Goal: Task Accomplishment & Management: Use online tool/utility

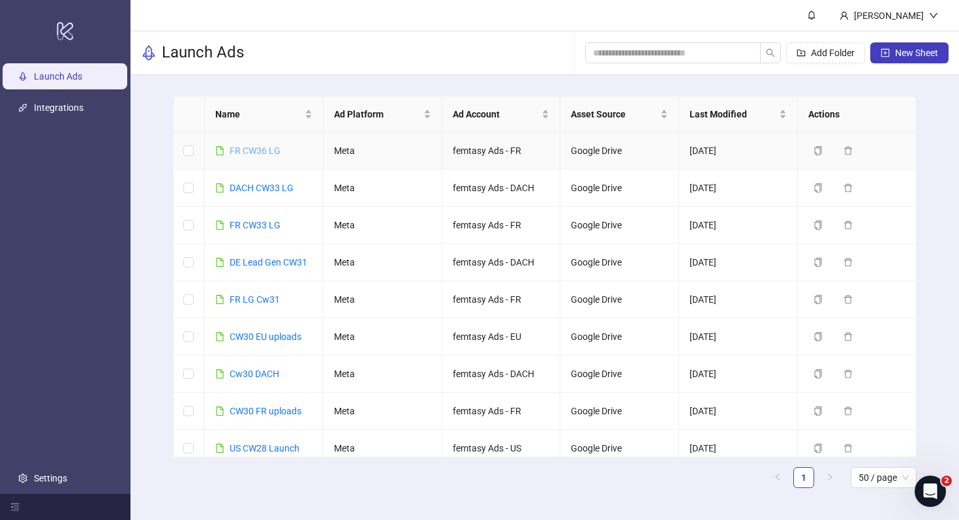
click at [254, 147] on link "FR CW36 LG" at bounding box center [255, 151] width 51 height 10
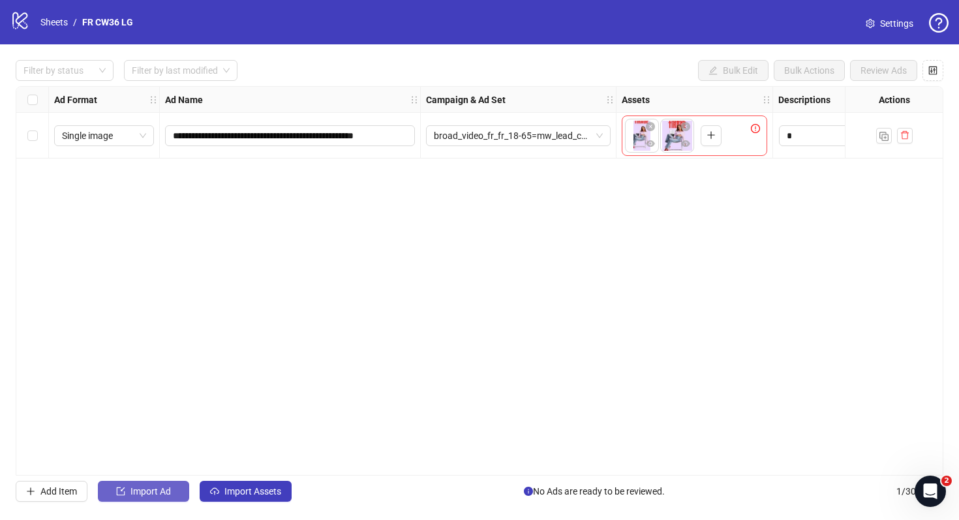
click at [141, 500] on button "Import Ad" at bounding box center [143, 491] width 91 height 21
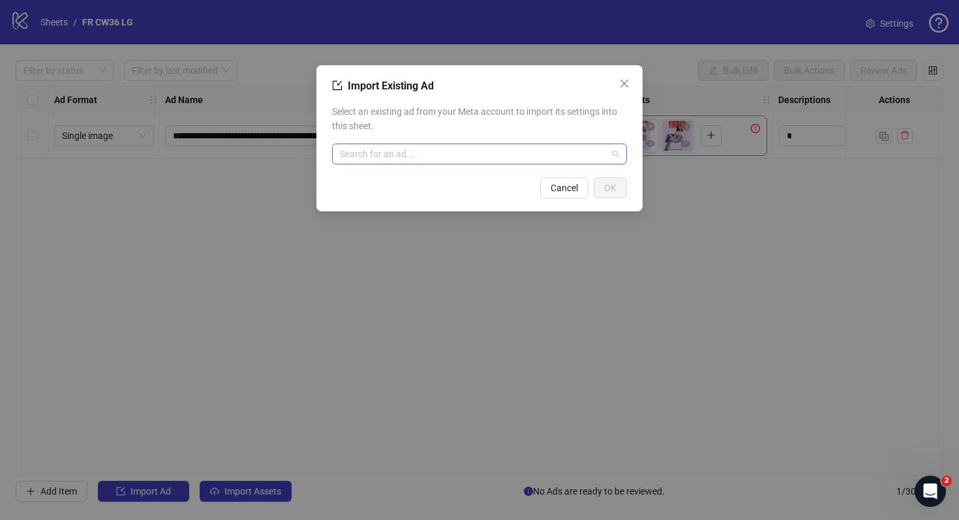
click at [435, 162] on input "search" at bounding box center [474, 154] width 268 height 20
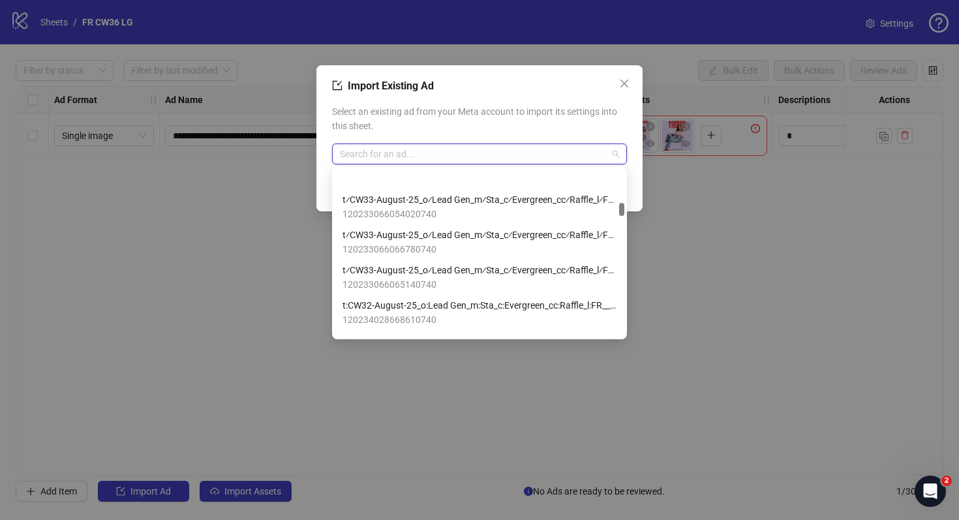
scroll to position [1488, 0]
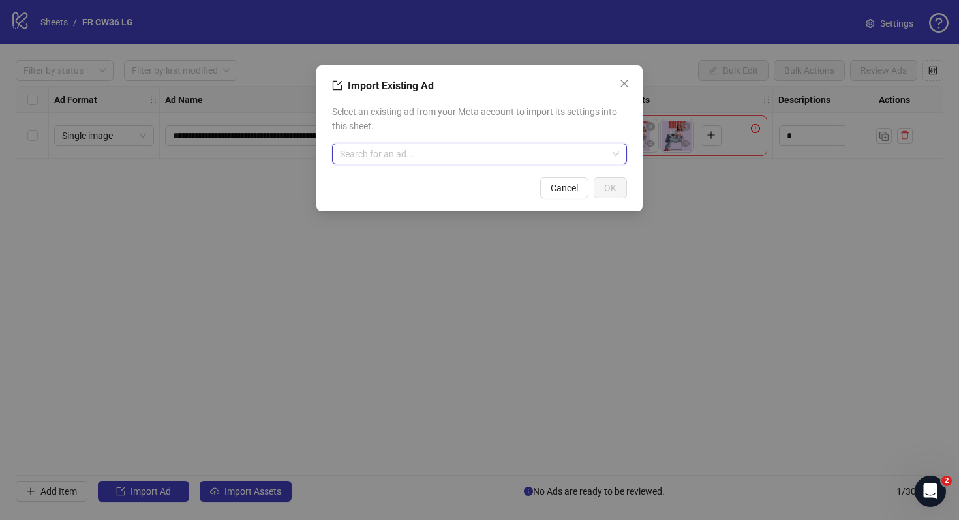
click at [391, 155] on input "search" at bounding box center [474, 154] width 268 height 20
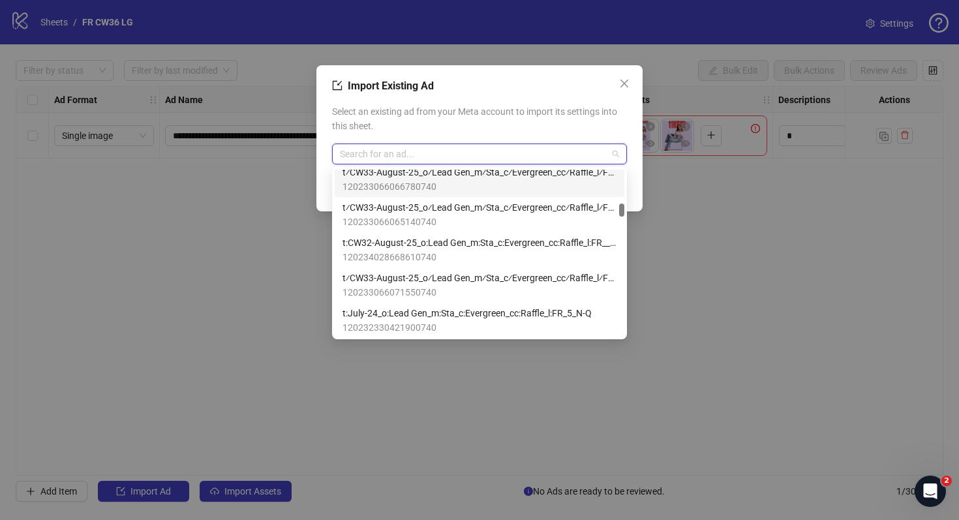
paste input "**********"
type input "**********"
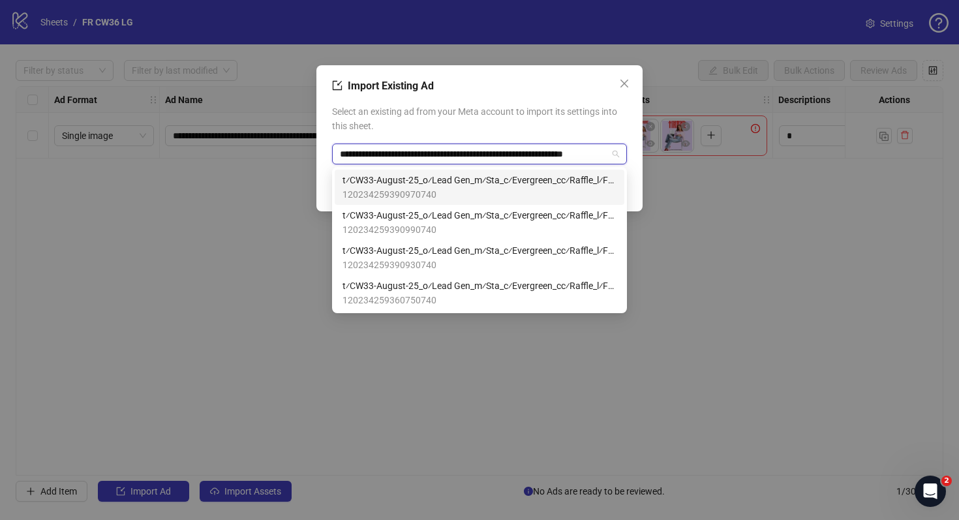
click at [409, 184] on span "t⁄CW33-August-25_o⁄Lead Gen_m⁄Sta_c⁄Evergreen_cc⁄Raffle_l⁄FR__18_M-Q" at bounding box center [480, 180] width 274 height 14
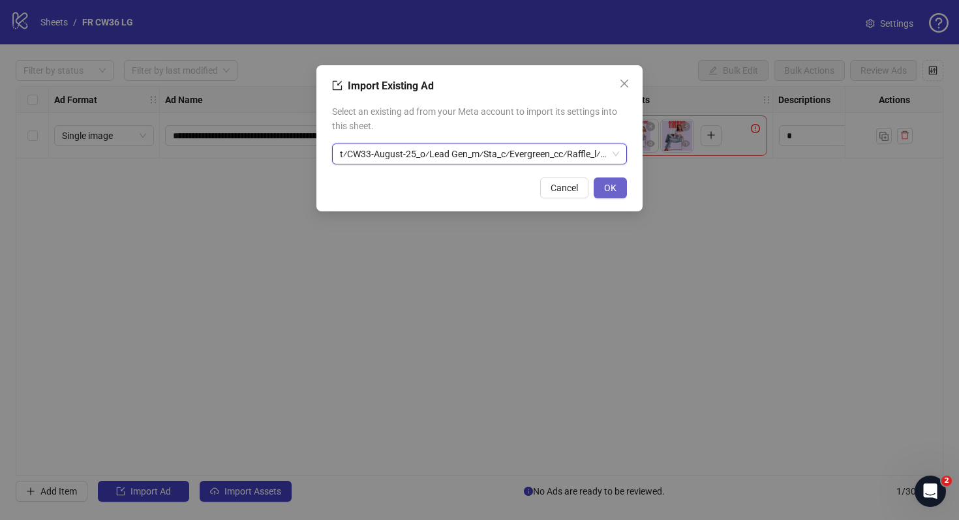
click at [617, 191] on button "OK" at bounding box center [610, 187] width 33 height 21
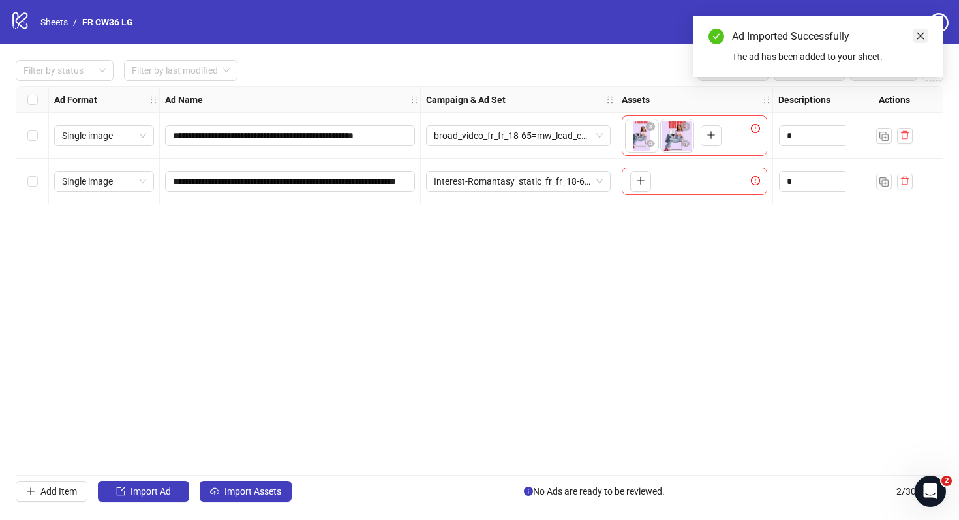
click at [916, 31] on link "Close" at bounding box center [920, 36] width 14 height 14
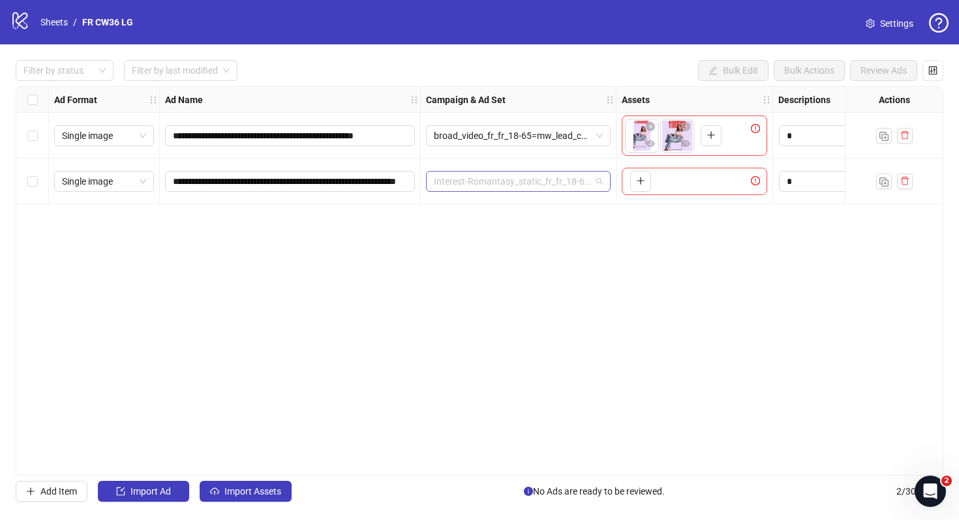
click at [599, 182] on span "Interest-Romantasy_static_fr_fr_18-65=mw_lead_com=040825" at bounding box center [518, 182] width 169 height 20
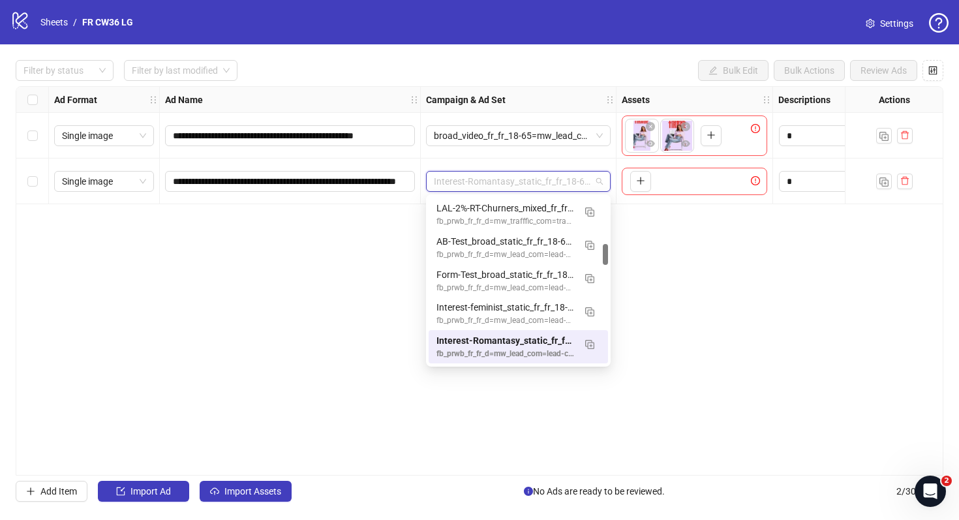
click at [649, 222] on div "**********" at bounding box center [480, 281] width 928 height 390
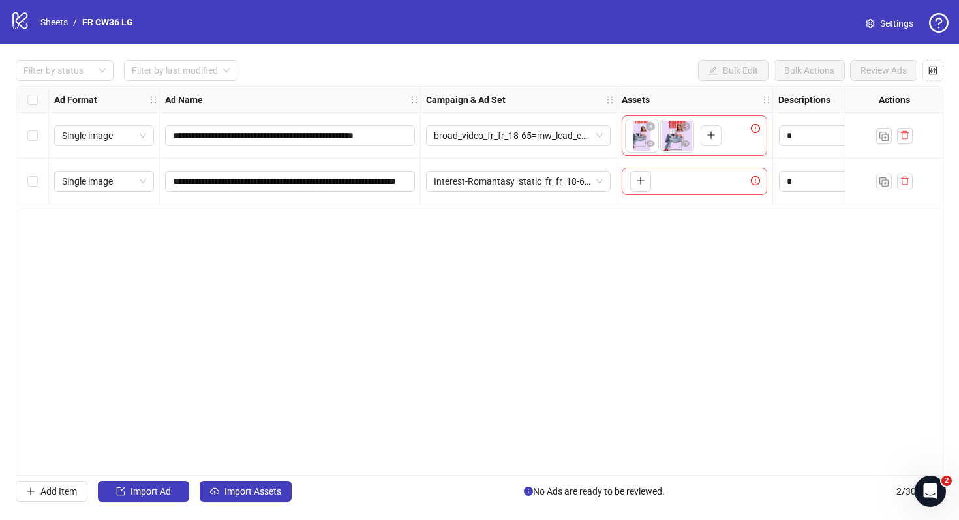
click at [899, 29] on span "Settings" at bounding box center [896, 23] width 33 height 14
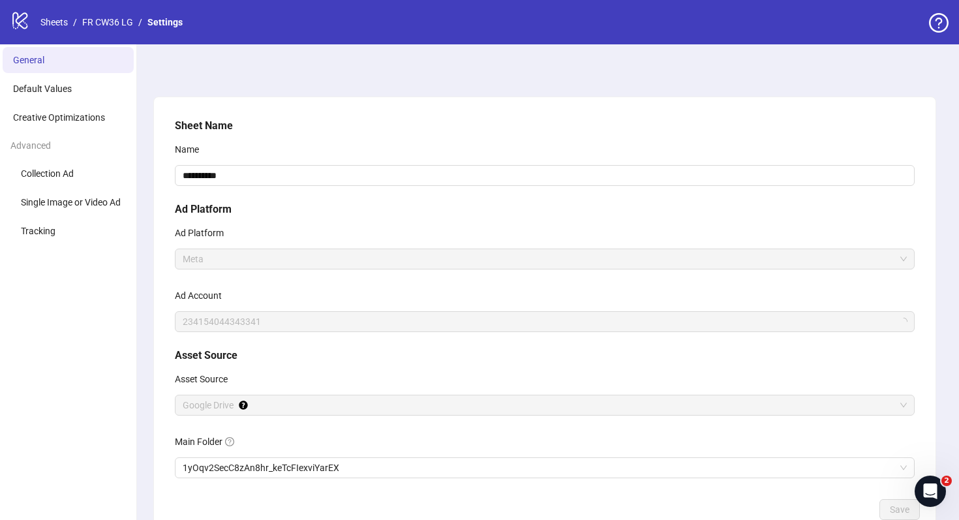
scroll to position [84, 0]
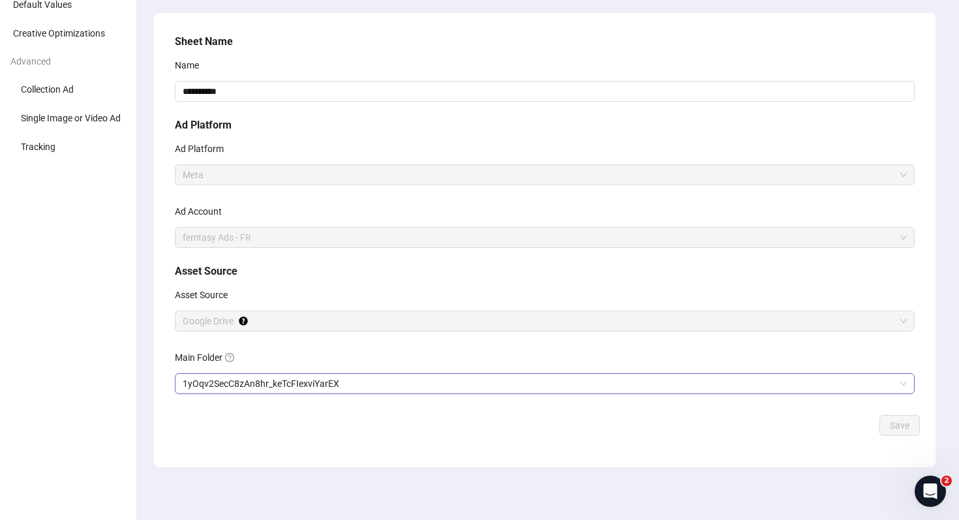
click at [367, 386] on span "1yOqv2SecC8zAn8hr_keTcFIexviYarEX" at bounding box center [545, 384] width 724 height 20
click at [908, 425] on span "Save" at bounding box center [900, 425] width 20 height 10
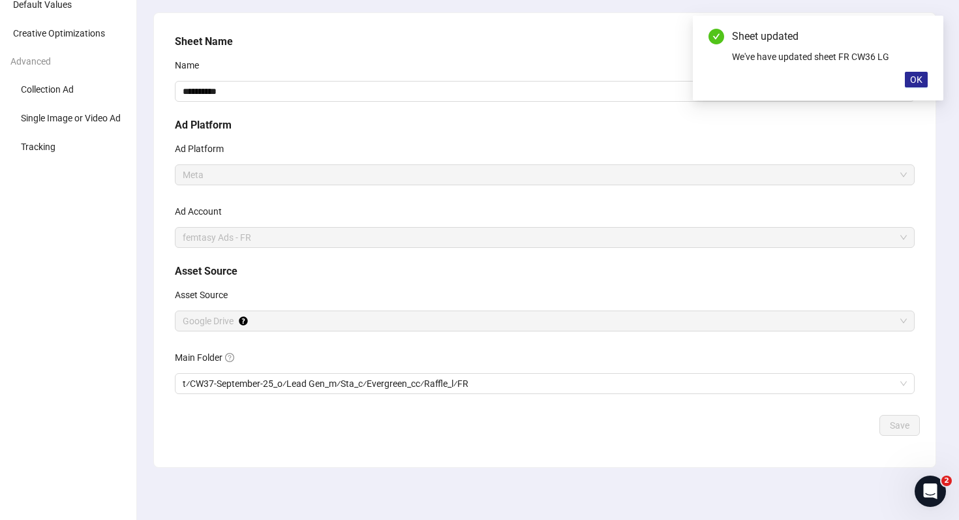
click at [908, 83] on button "OK" at bounding box center [916, 80] width 23 height 16
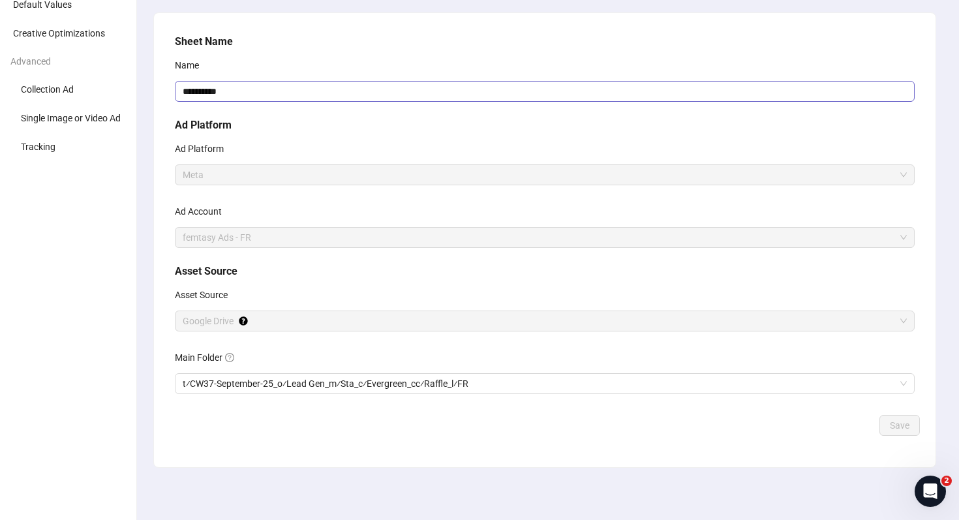
scroll to position [0, 0]
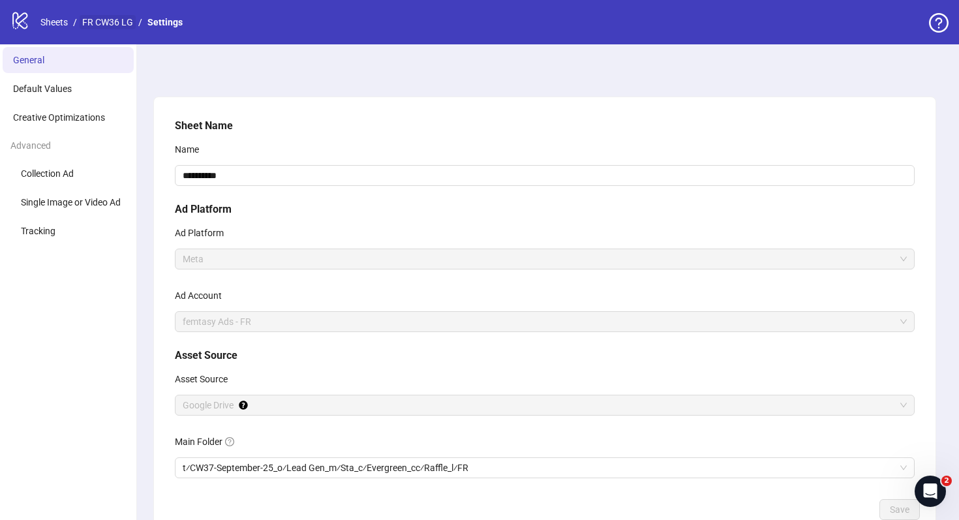
click at [117, 18] on link "FR CW36 LG" at bounding box center [108, 22] width 56 height 14
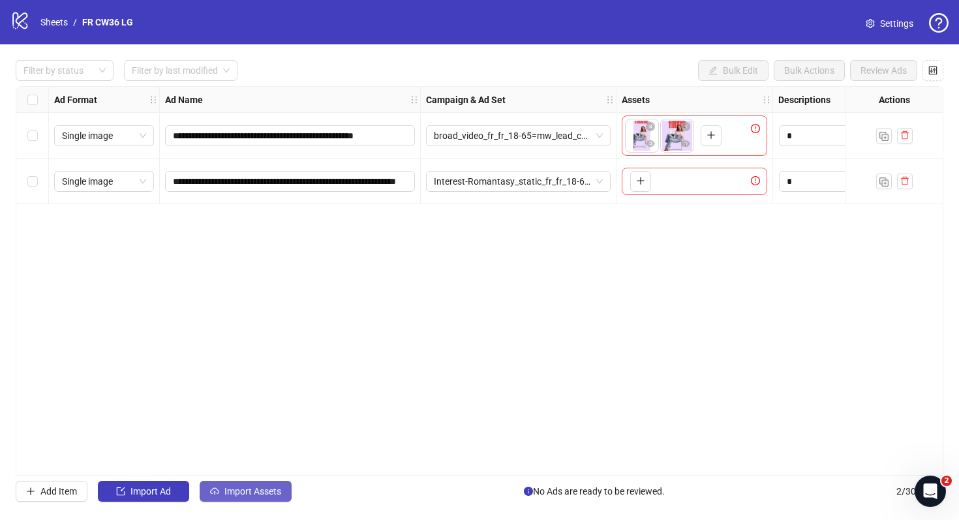
click at [219, 489] on icon "cloud-upload" at bounding box center [214, 491] width 9 height 9
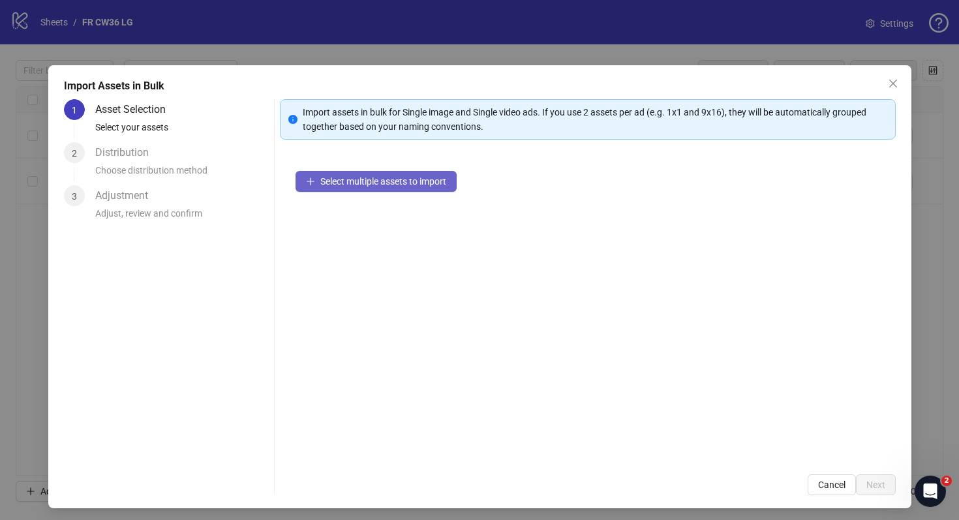
click at [371, 190] on button "Select multiple assets to import" at bounding box center [376, 181] width 161 height 21
click at [818, 481] on span "Cancel" at bounding box center [831, 485] width 27 height 10
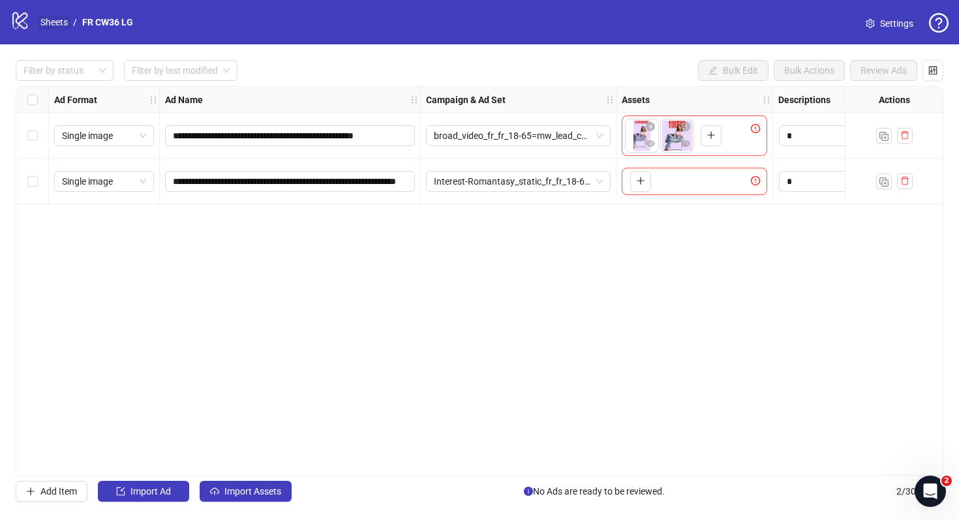
click at [58, 27] on link "Sheets" at bounding box center [54, 22] width 33 height 14
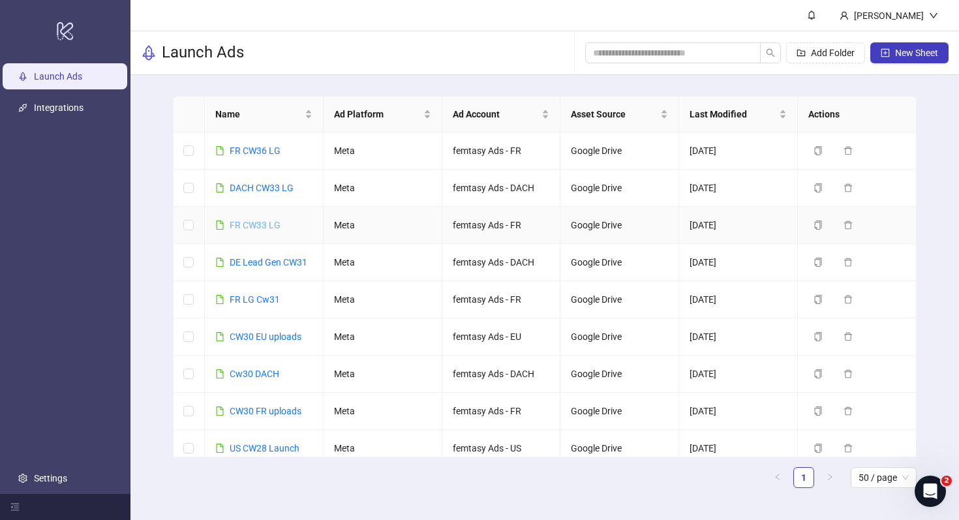
click at [266, 223] on link "FR CW33 LG" at bounding box center [255, 225] width 51 height 10
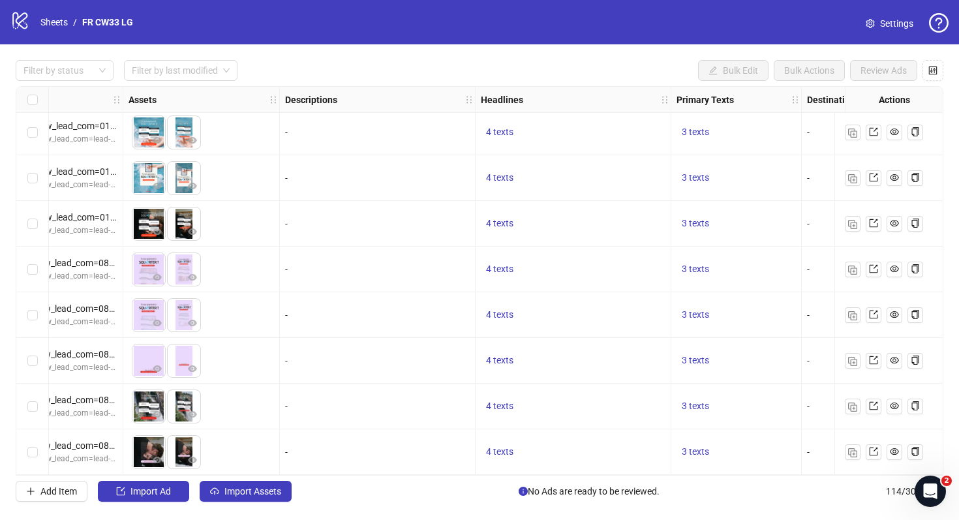
scroll to position [4850, 706]
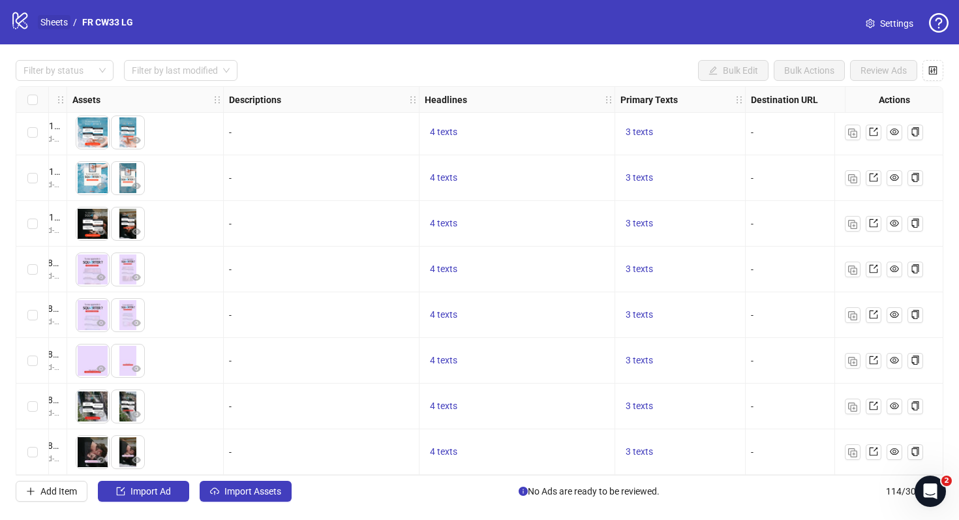
click at [64, 18] on link "Sheets" at bounding box center [54, 22] width 33 height 14
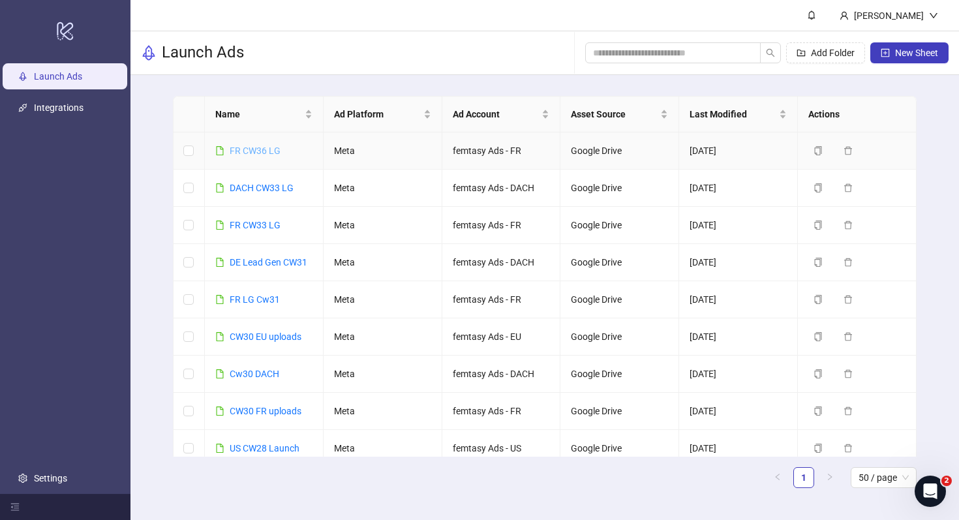
click at [247, 151] on link "FR CW36 LG" at bounding box center [255, 151] width 51 height 10
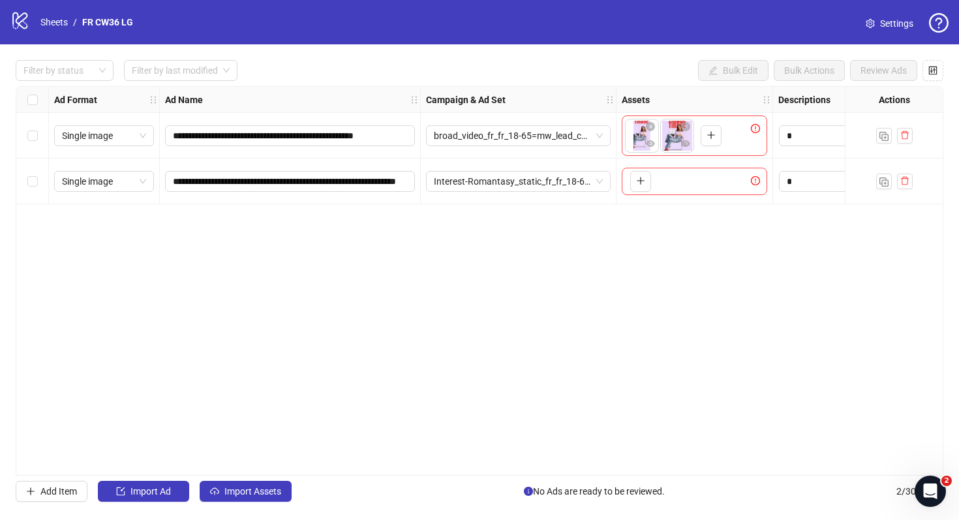
click at [902, 23] on span "Settings" at bounding box center [896, 23] width 33 height 14
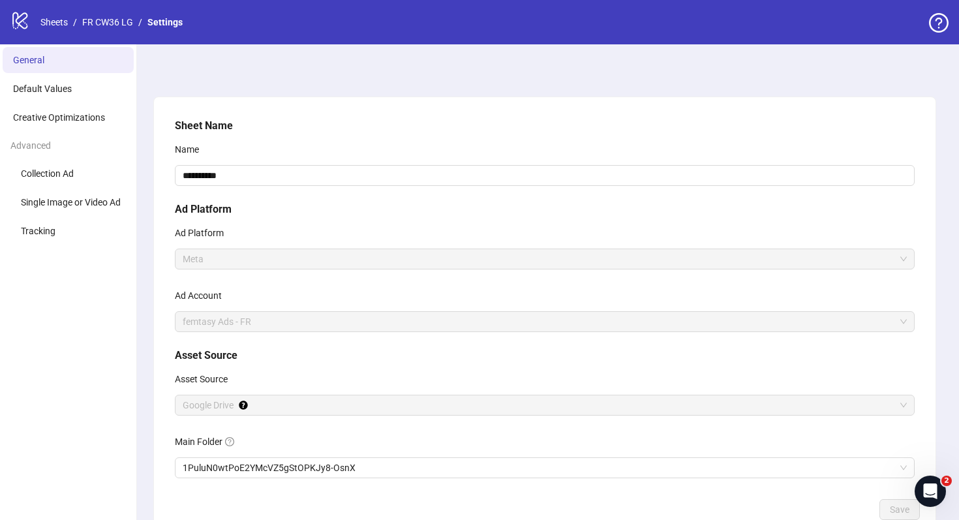
scroll to position [84, 0]
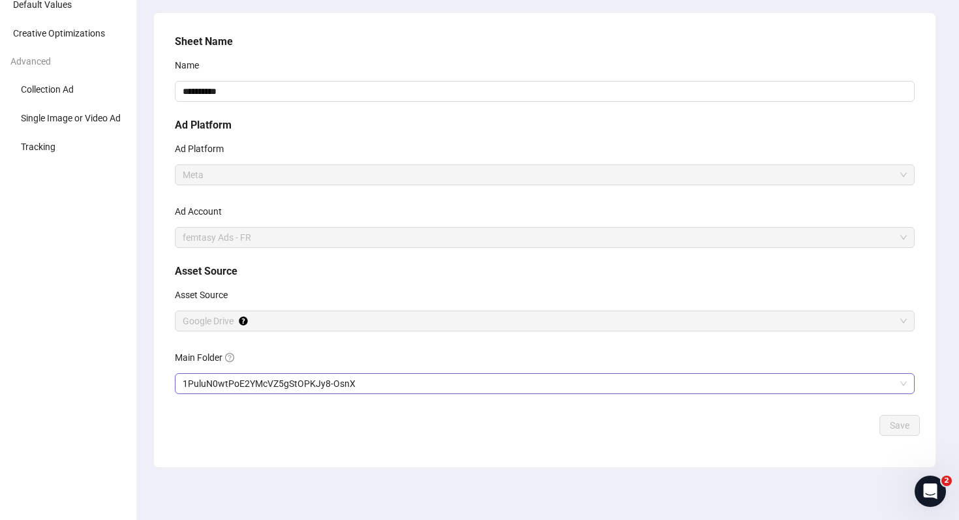
click at [324, 388] on span "1PuluN0wtPoE2YMcVZ5gStOPKJy8-OsnX" at bounding box center [545, 384] width 724 height 20
click at [901, 425] on span "Save" at bounding box center [900, 425] width 20 height 10
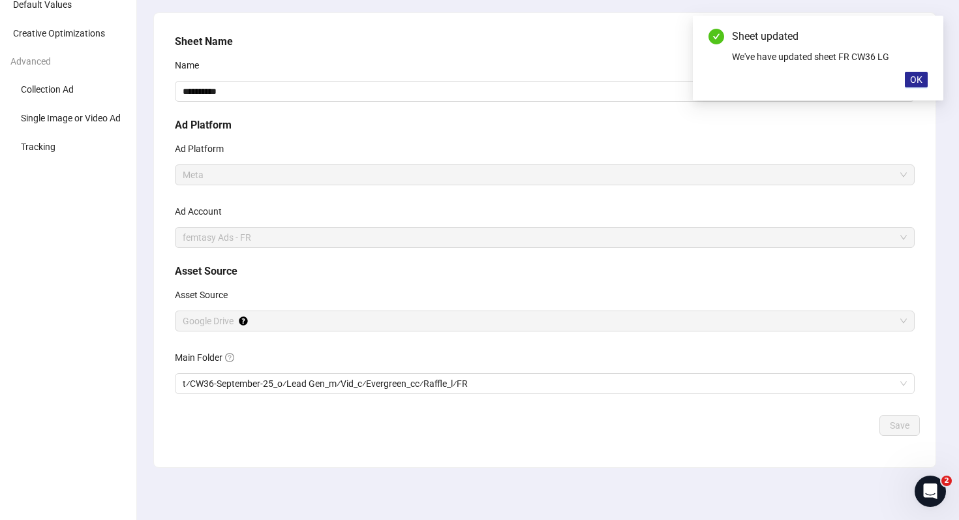
click at [912, 80] on span "OK" at bounding box center [916, 79] width 12 height 10
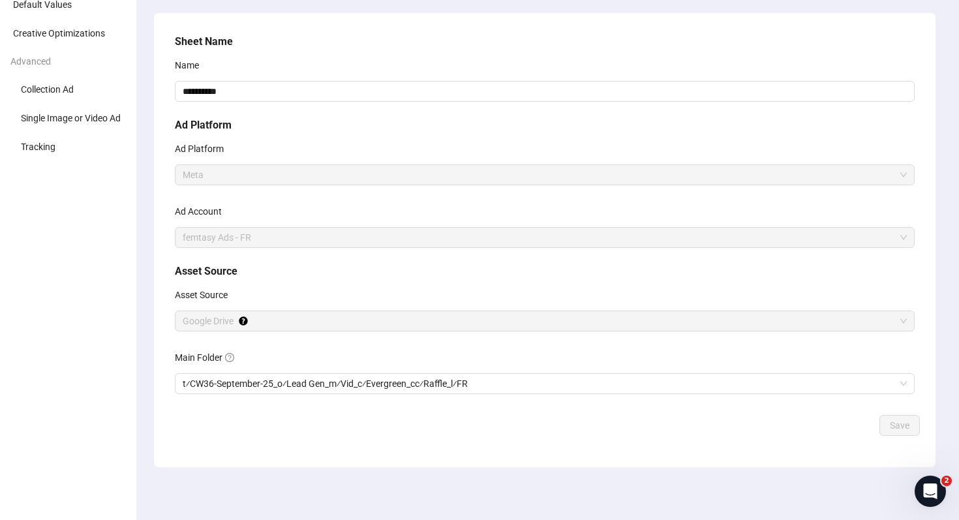
scroll to position [0, 0]
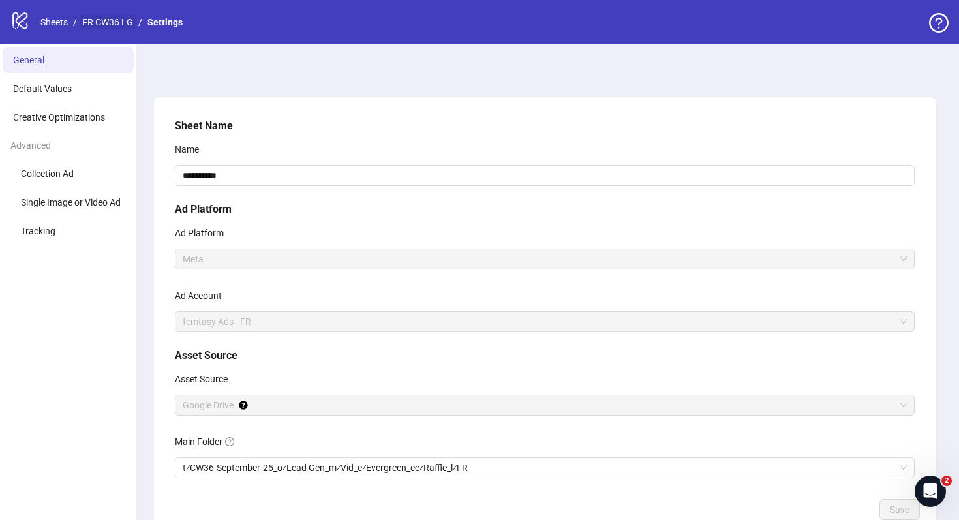
click at [129, 23] on link "FR CW36 LG" at bounding box center [108, 22] width 56 height 14
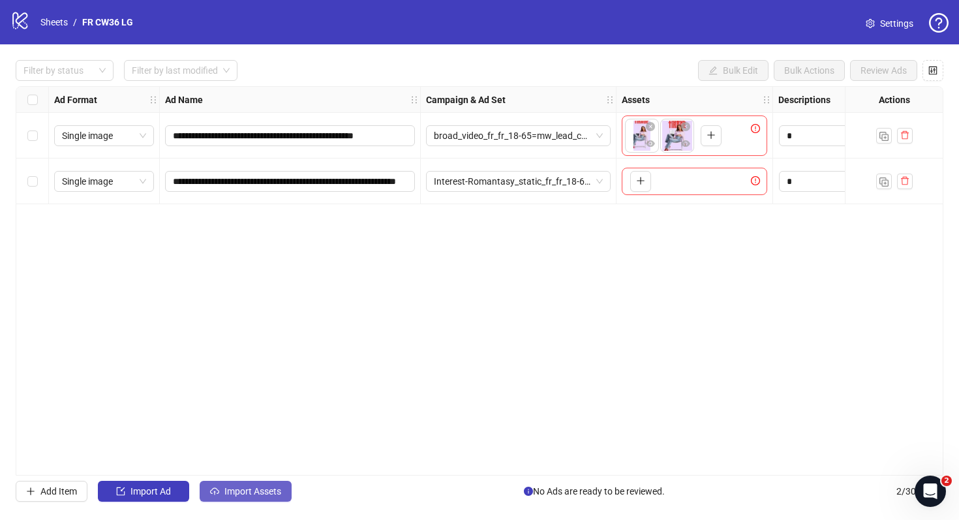
click at [237, 495] on span "Import Assets" at bounding box center [252, 491] width 57 height 10
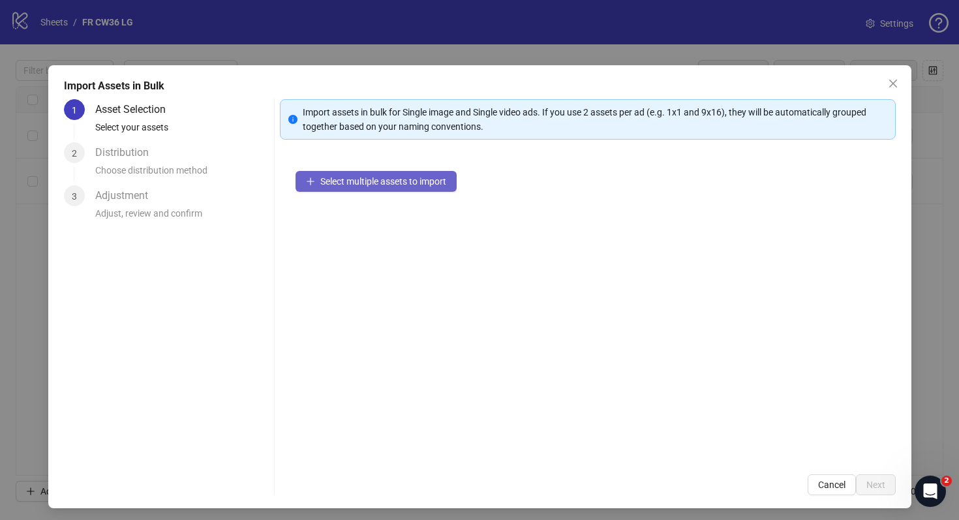
click at [410, 174] on button "Select multiple assets to import" at bounding box center [376, 181] width 161 height 21
click at [843, 475] on button "Cancel" at bounding box center [832, 484] width 48 height 21
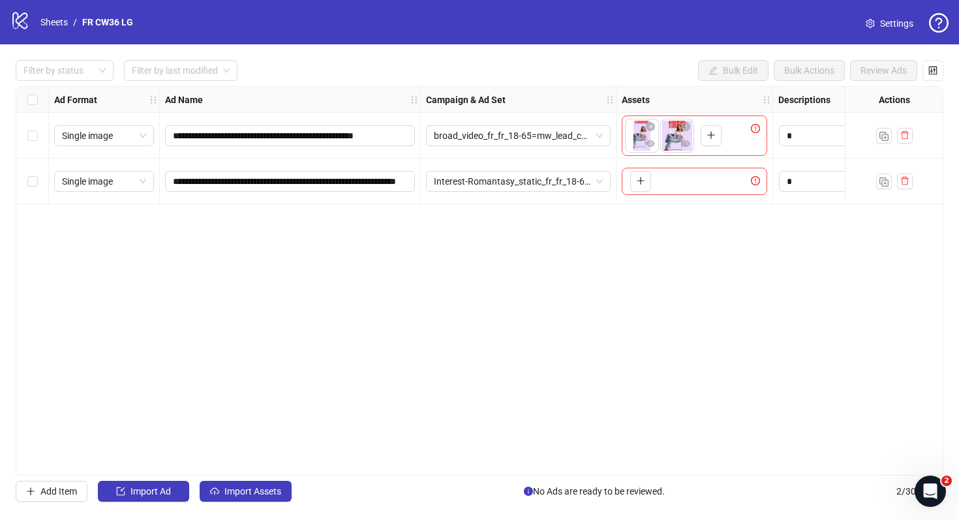
click at [897, 24] on span "Settings" at bounding box center [896, 23] width 33 height 14
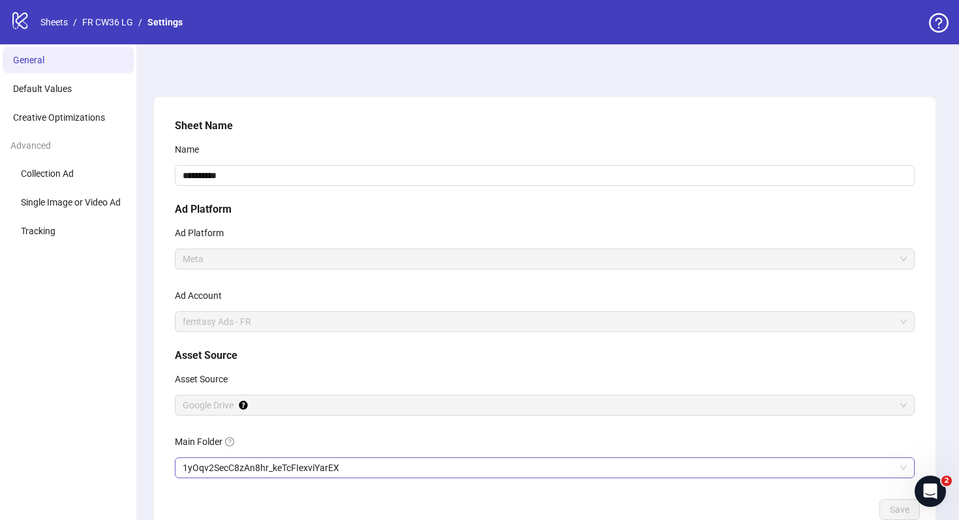
click at [298, 461] on span "1yOqv2SecC8zAn8hr_keTcFIexviYarEX" at bounding box center [545, 468] width 724 height 20
click at [893, 512] on span "Save" at bounding box center [900, 509] width 20 height 10
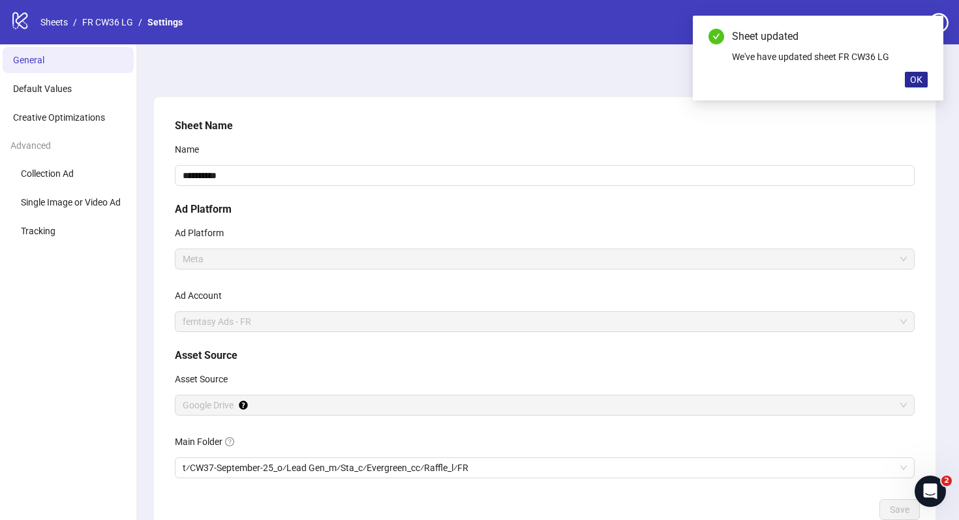
click at [924, 77] on button "OK" at bounding box center [916, 80] width 23 height 16
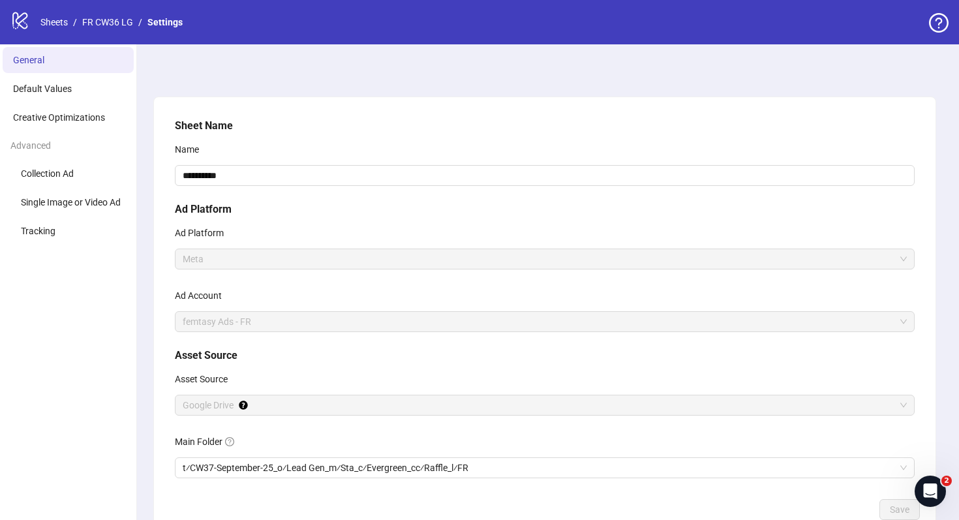
click at [117, 14] on div "logo/logo-mobile Sheets / FR CW36 LG / Settings" at bounding box center [98, 21] width 177 height 23
click at [127, 22] on link "FR CW36 LG" at bounding box center [108, 22] width 56 height 14
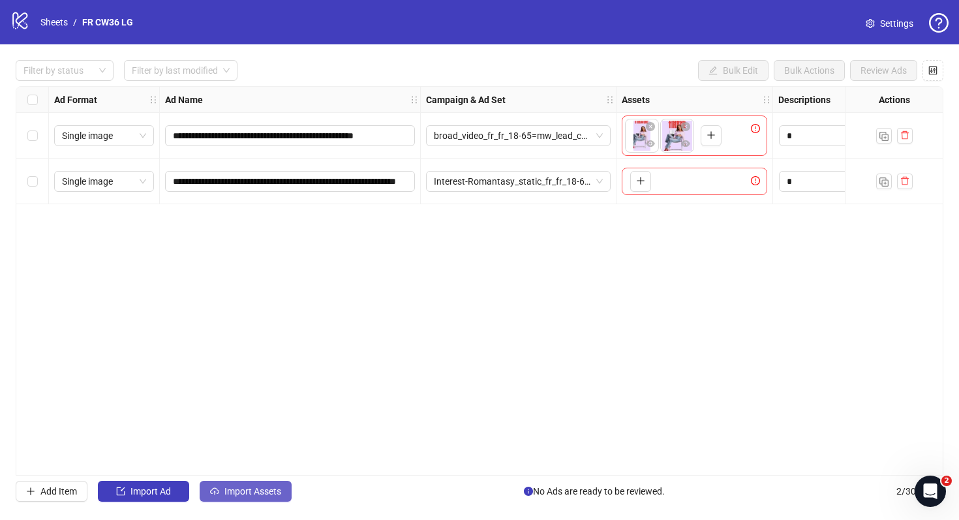
click at [254, 482] on button "Import Assets" at bounding box center [246, 491] width 92 height 21
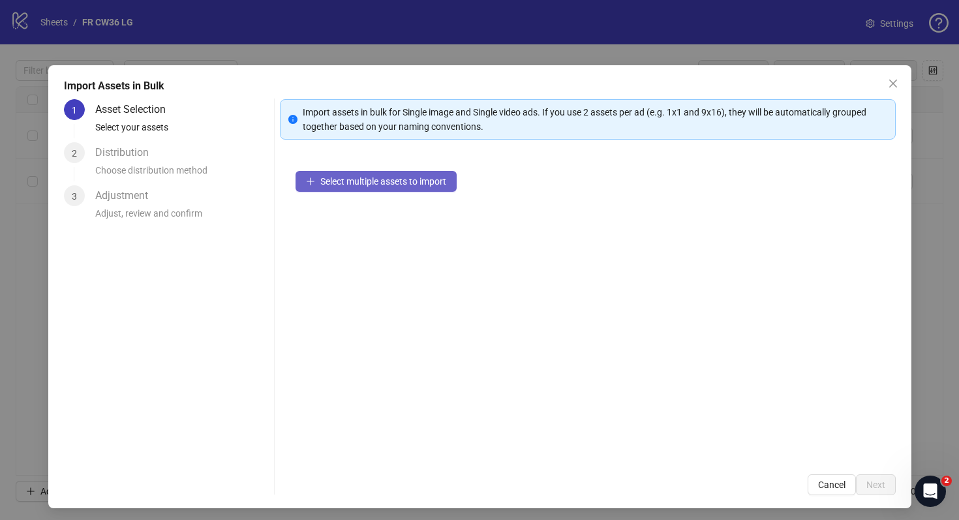
click at [370, 174] on button "Select multiple assets to import" at bounding box center [376, 181] width 161 height 21
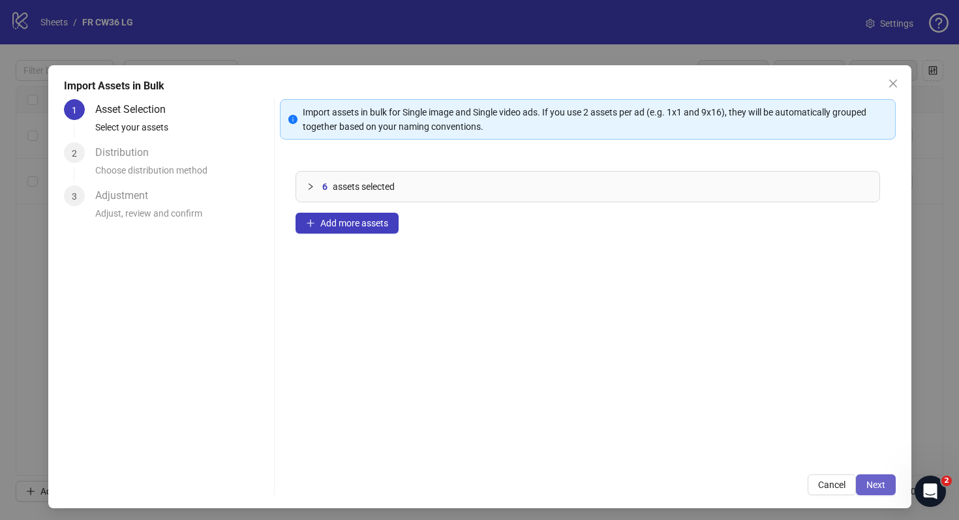
click at [876, 483] on span "Next" at bounding box center [875, 485] width 19 height 10
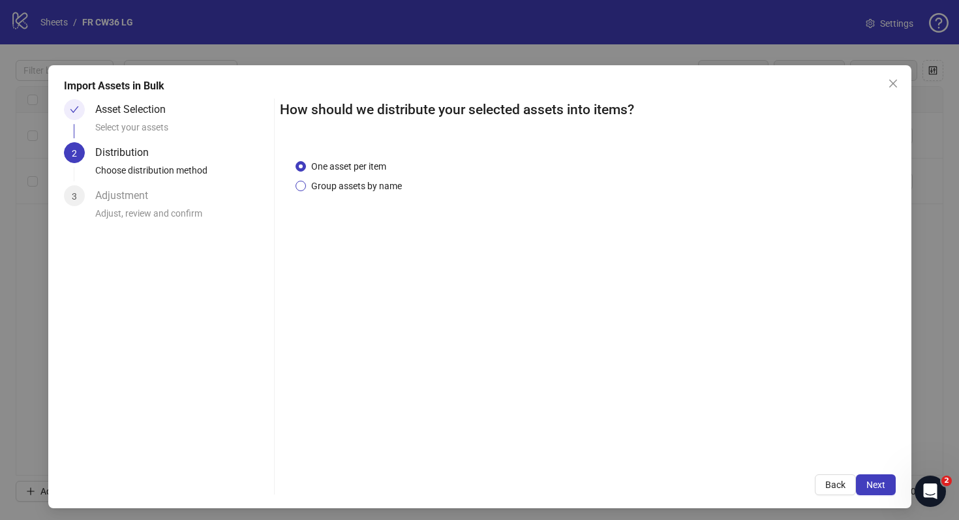
click at [342, 181] on span "Group assets by name" at bounding box center [356, 186] width 101 height 14
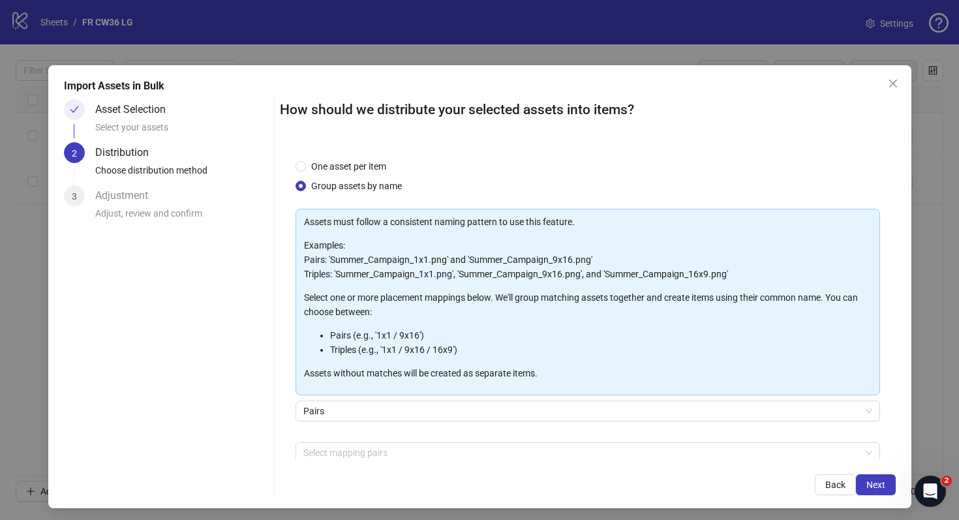
scroll to position [67, 0]
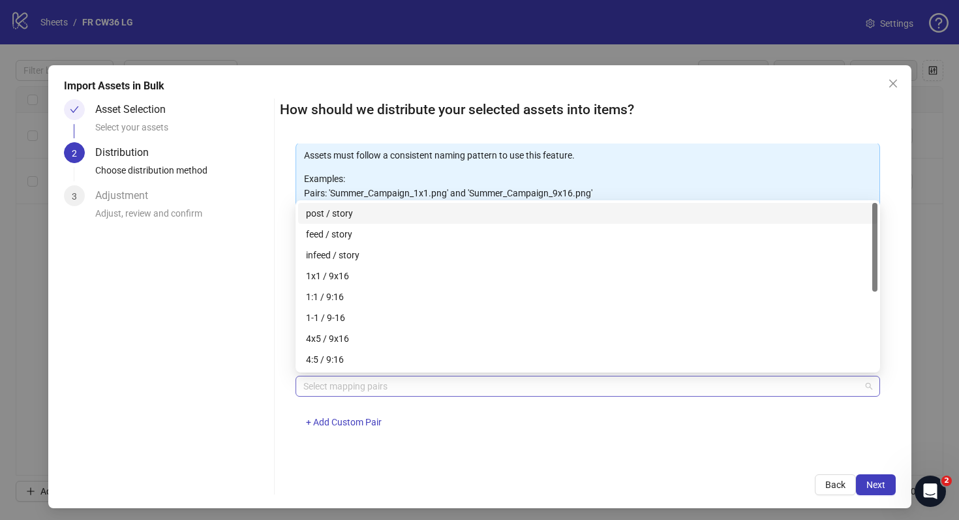
click at [461, 391] on div at bounding box center [581, 386] width 566 height 18
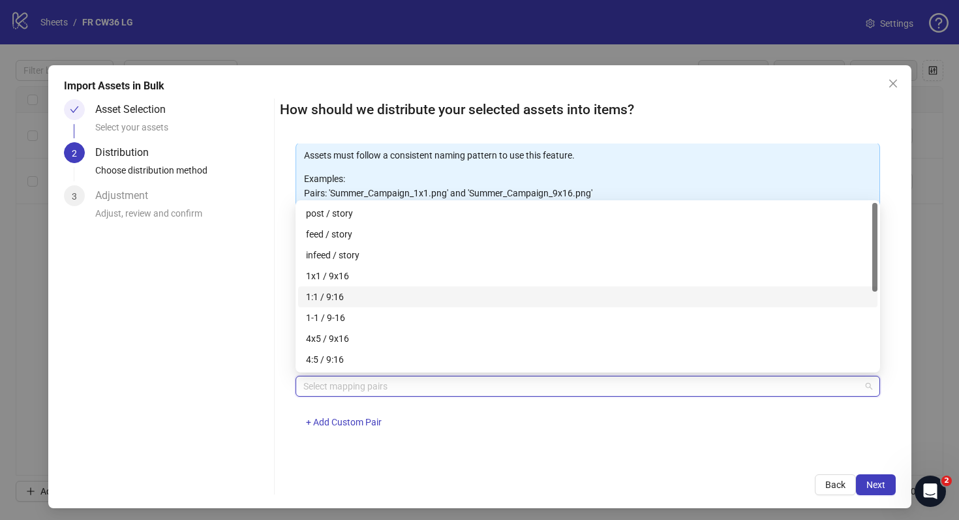
click at [451, 287] on div "1:1 / 9:16" at bounding box center [587, 296] width 579 height 21
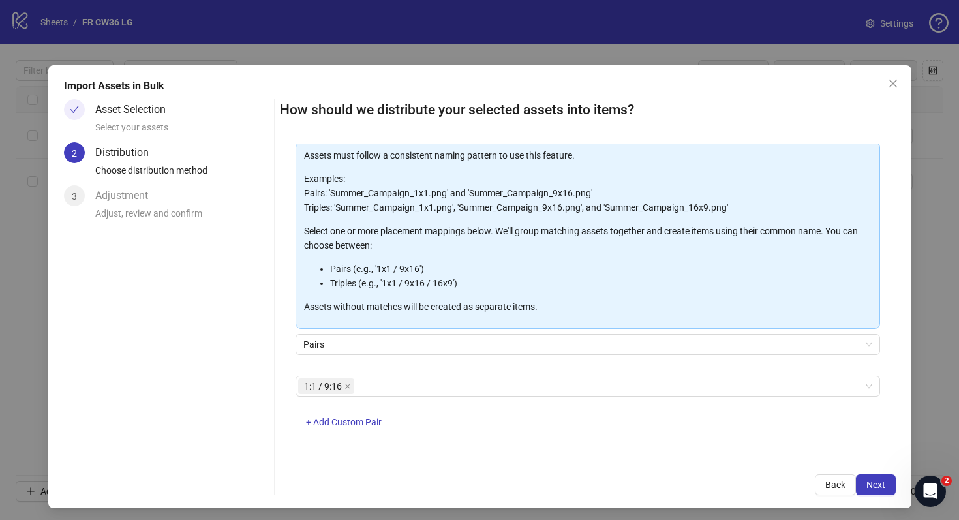
click at [874, 474] on div "How should we distribute your selected assets into items? One asset per item Gr…" at bounding box center [588, 297] width 616 height 396
click at [884, 491] on button "Next" at bounding box center [876, 484] width 40 height 21
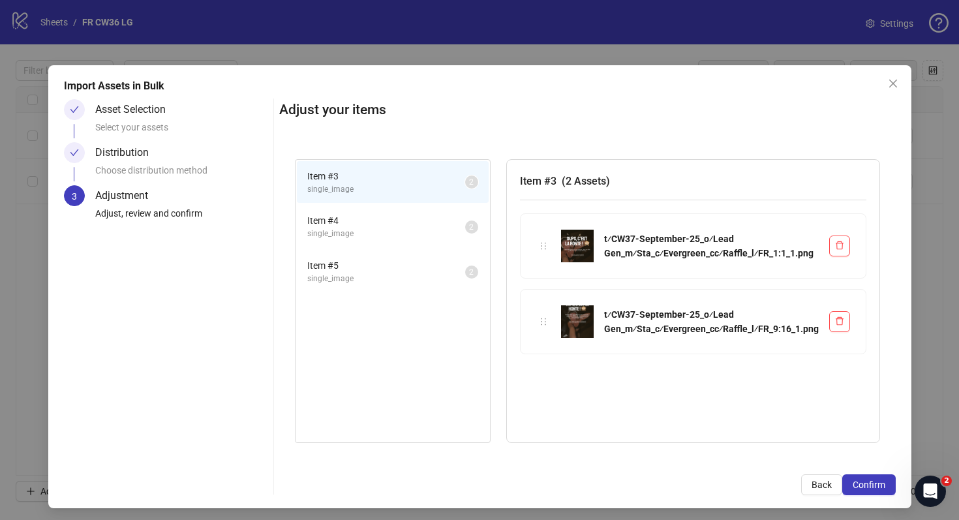
click at [365, 208] on li "Item # 4 single_image 2" at bounding box center [393, 227] width 192 height 42
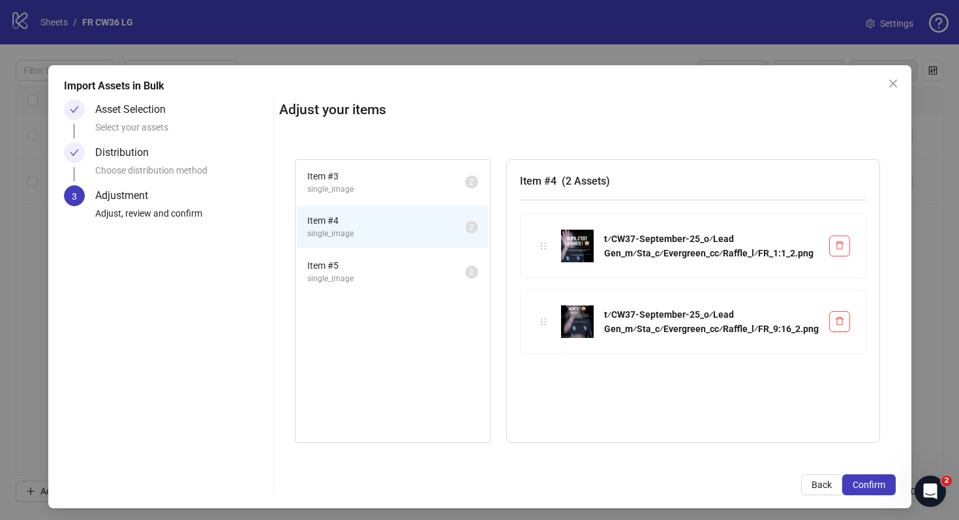
click at [367, 249] on div "Item # 5 single_image 2" at bounding box center [393, 271] width 194 height 45
click at [391, 260] on span "Item # 5" at bounding box center [386, 265] width 158 height 14
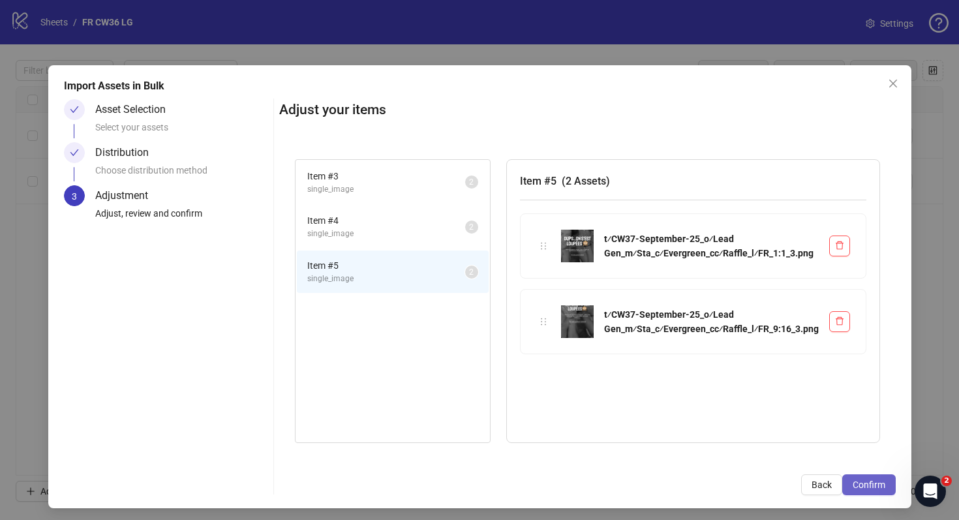
click at [863, 485] on span "Confirm" at bounding box center [869, 485] width 33 height 10
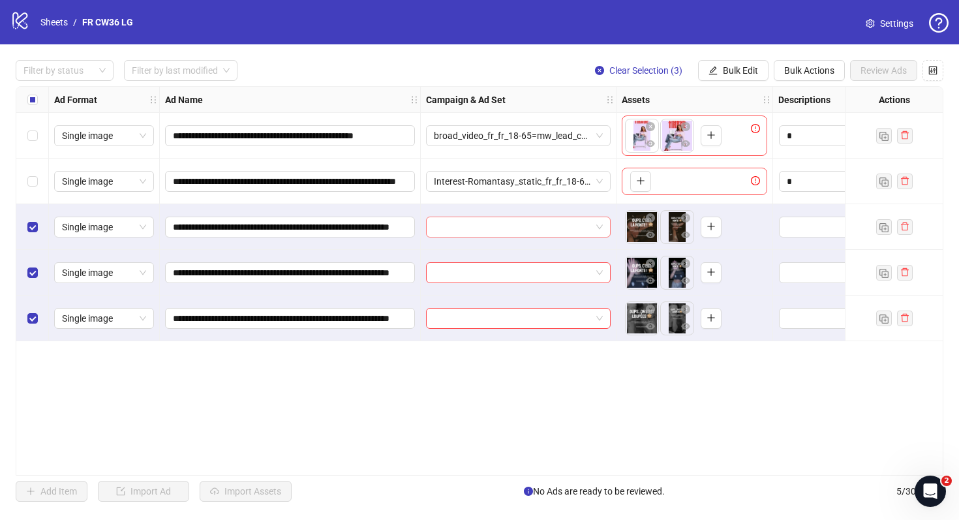
click at [548, 234] on input "search" at bounding box center [512, 227] width 157 height 20
click at [452, 234] on input "search" at bounding box center [512, 227] width 157 height 20
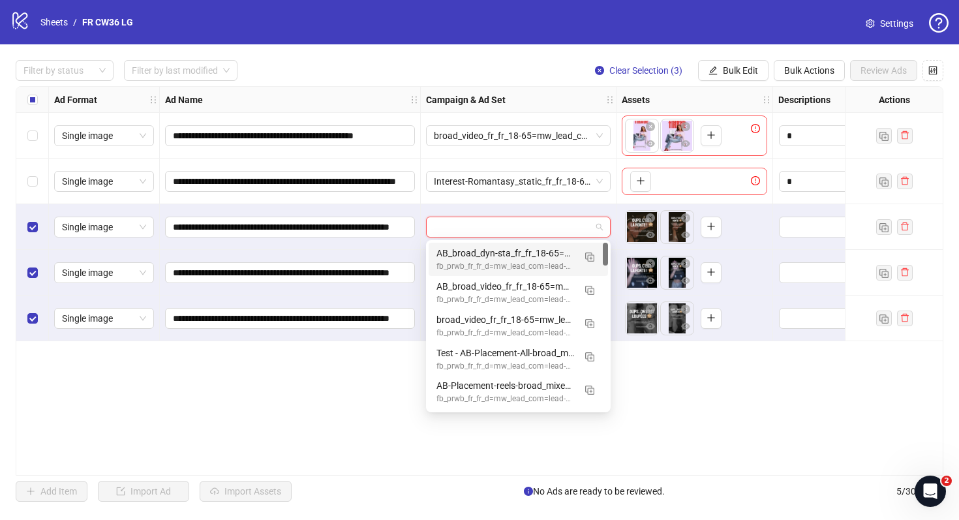
click at [498, 221] on input "search" at bounding box center [512, 227] width 157 height 20
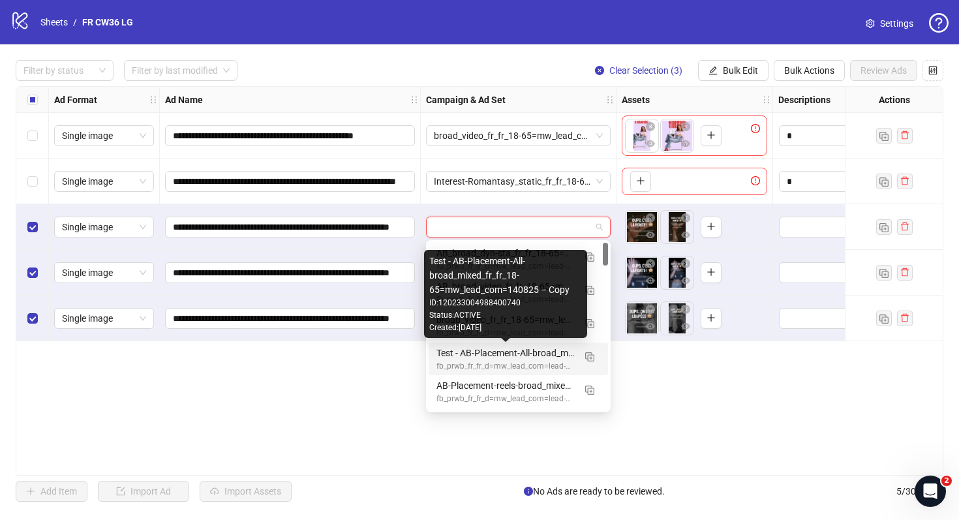
click at [542, 346] on div "Test - AB-Placement-All-broad_mixed_fr_fr_18-65=mw_lead_com=140825 – Copy" at bounding box center [506, 353] width 138 height 14
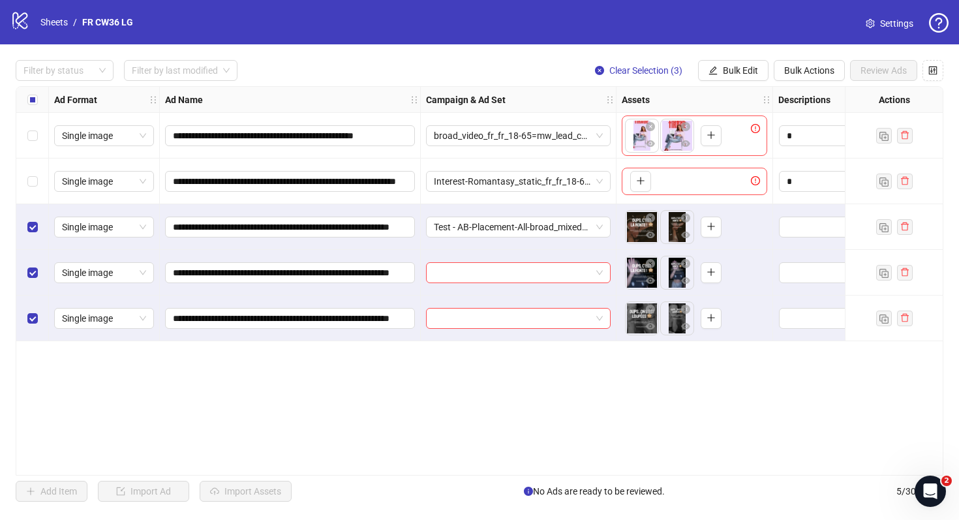
click at [568, 261] on div at bounding box center [519, 273] width 196 height 46
click at [558, 275] on input "search" at bounding box center [512, 273] width 157 height 20
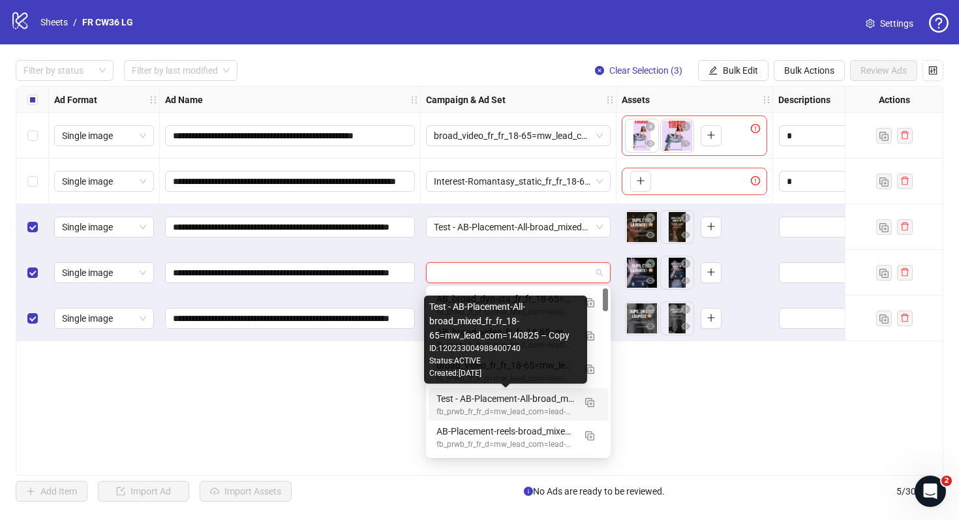
click at [560, 397] on div "Test - AB-Placement-All-broad_mixed_fr_fr_18-65=mw_lead_com=140825 – Copy" at bounding box center [506, 398] width 138 height 14
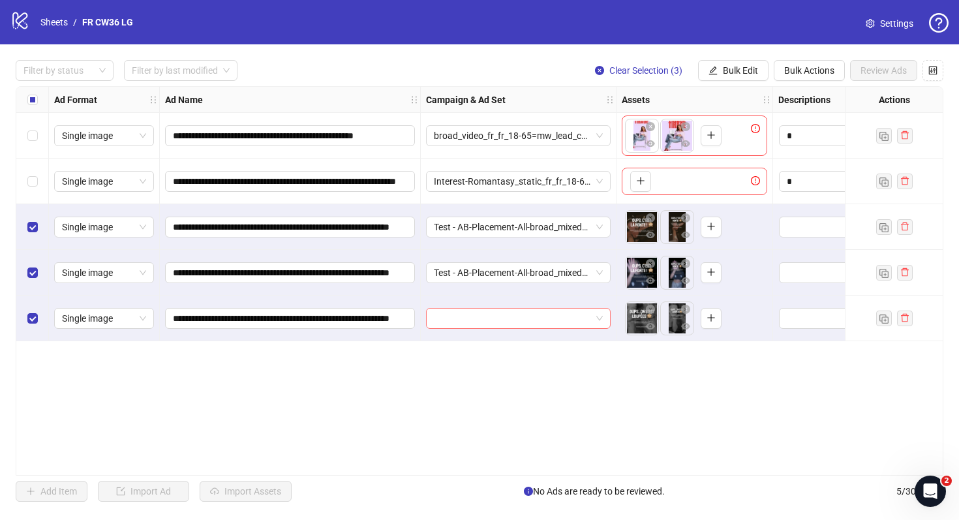
click at [538, 324] on input "search" at bounding box center [512, 319] width 157 height 20
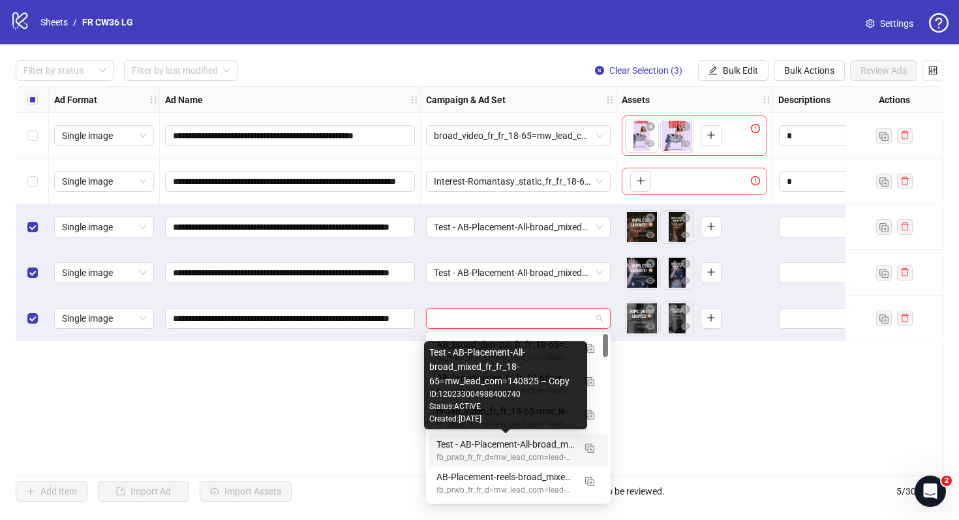
click at [521, 439] on div "Test - AB-Placement-All-broad_mixed_fr_fr_18-65=mw_lead_com=140825 – Copy" at bounding box center [506, 444] width 138 height 14
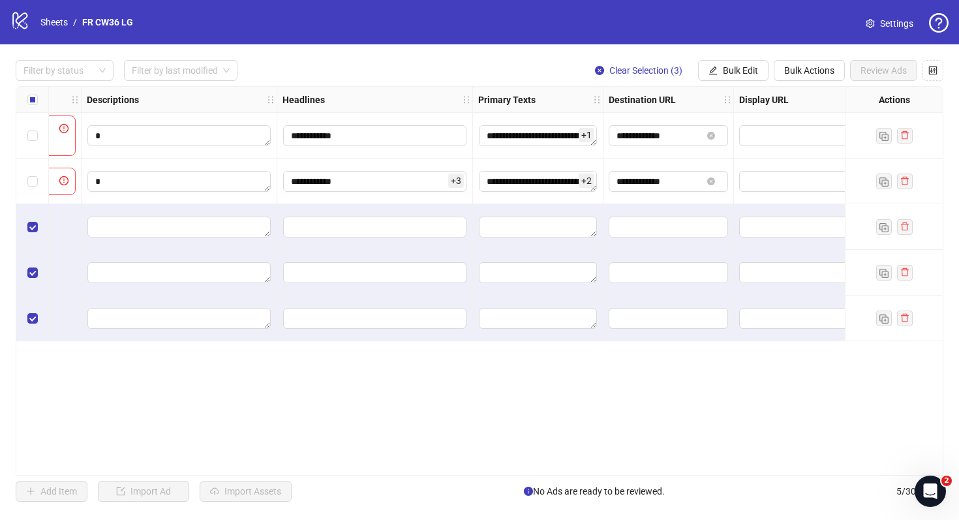
scroll to position [0, 810]
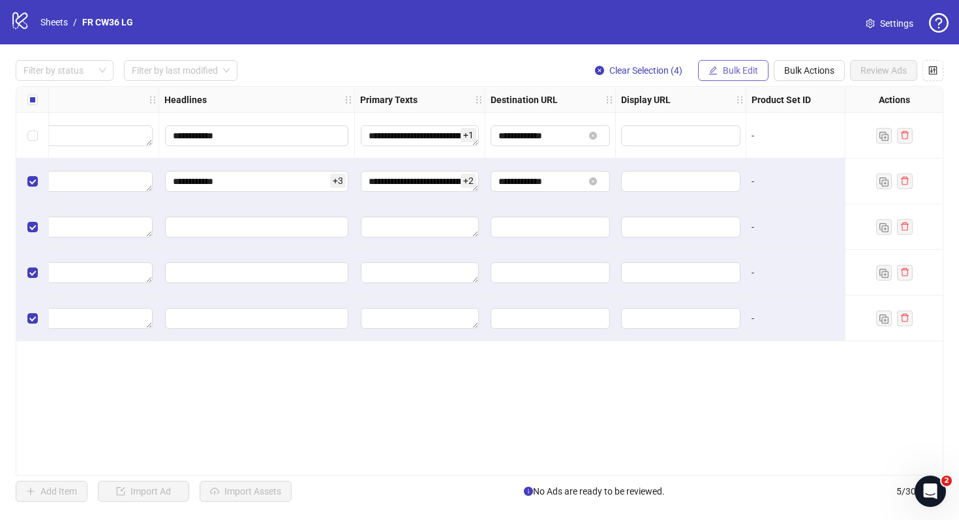
click at [730, 78] on button "Bulk Edit" at bounding box center [733, 70] width 70 height 21
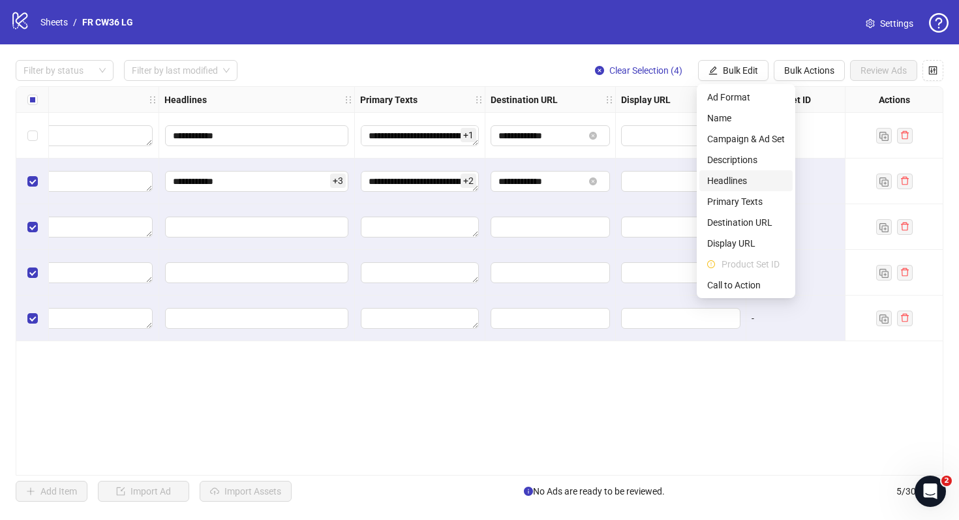
click at [761, 177] on span "Headlines" at bounding box center [746, 181] width 78 height 14
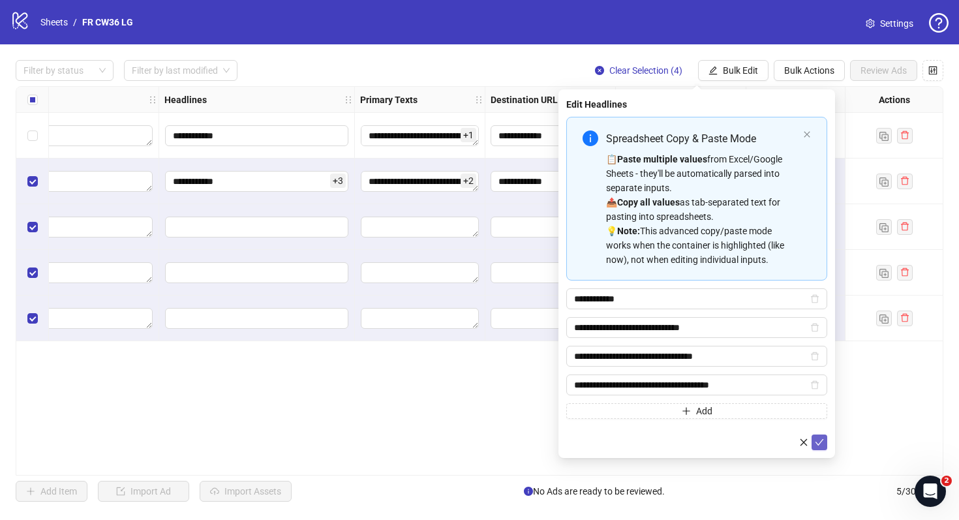
click at [820, 444] on icon "check" at bounding box center [819, 442] width 9 height 9
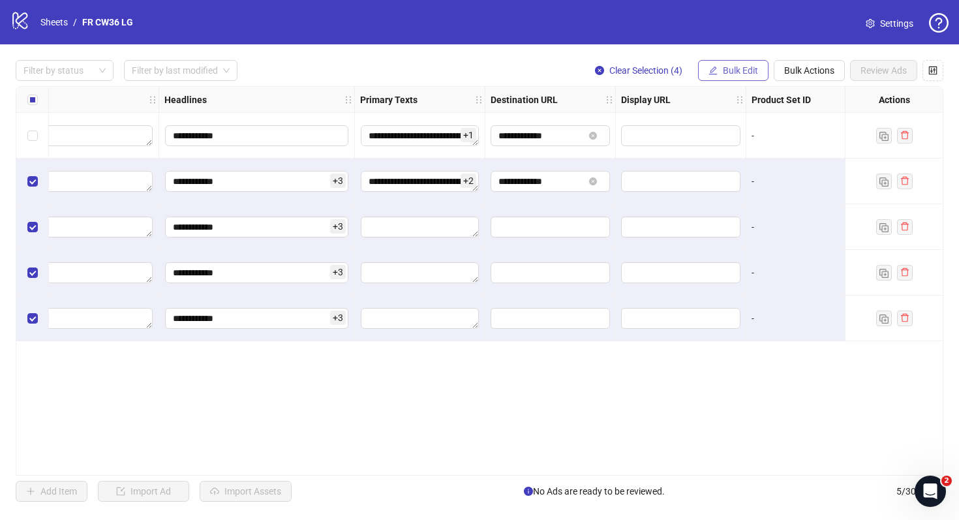
click at [742, 76] on button "Bulk Edit" at bounding box center [733, 70] width 70 height 21
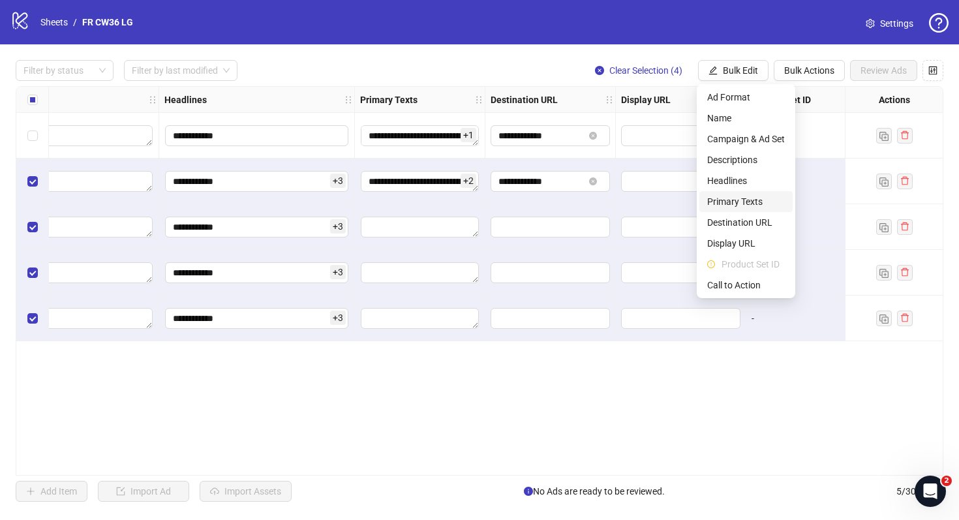
click at [759, 198] on span "Primary Texts" at bounding box center [746, 201] width 78 height 14
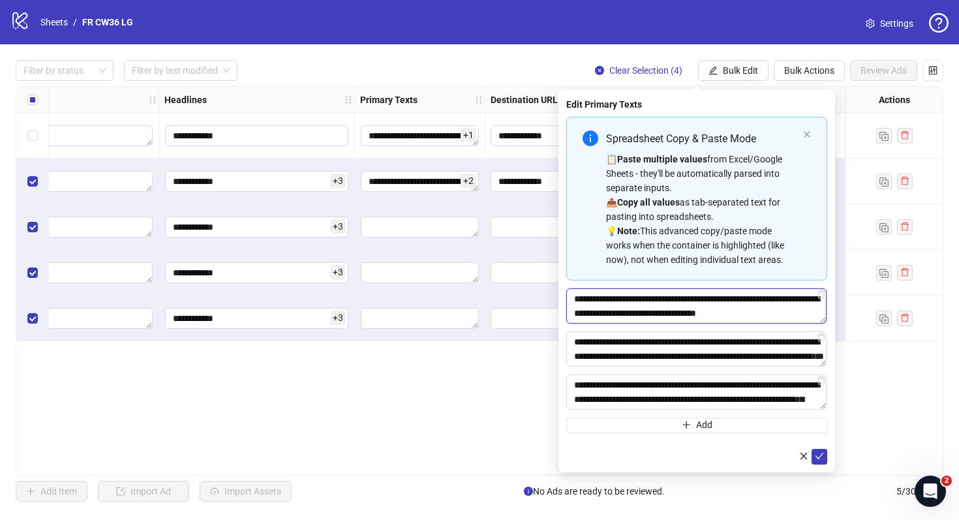
click at [726, 295] on textarea "**********" at bounding box center [696, 305] width 260 height 35
click at [711, 391] on textarea "**********" at bounding box center [696, 392] width 260 height 35
click at [712, 356] on textarea "**********" at bounding box center [696, 348] width 260 height 35
click at [741, 455] on div at bounding box center [696, 457] width 261 height 16
click at [818, 456] on icon "check" at bounding box center [819, 456] width 9 height 9
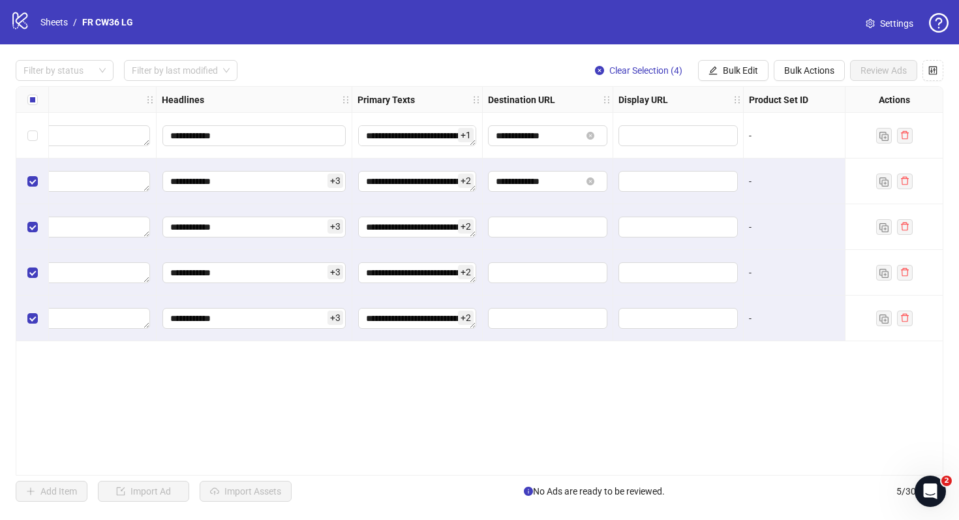
scroll to position [0, 812]
click at [592, 183] on icon "close-circle" at bounding box center [591, 181] width 8 height 8
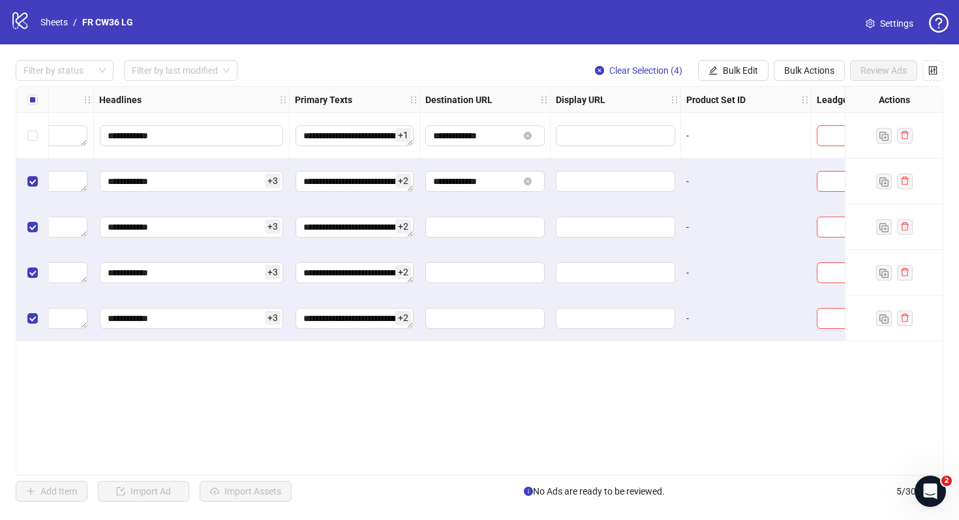
scroll to position [0, 1207]
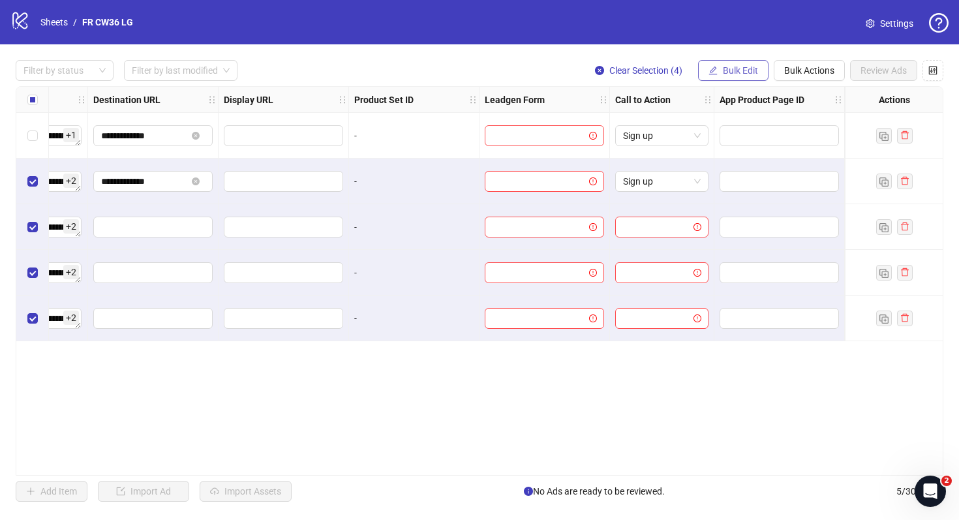
click at [751, 70] on span "Bulk Edit" at bounding box center [740, 70] width 35 height 10
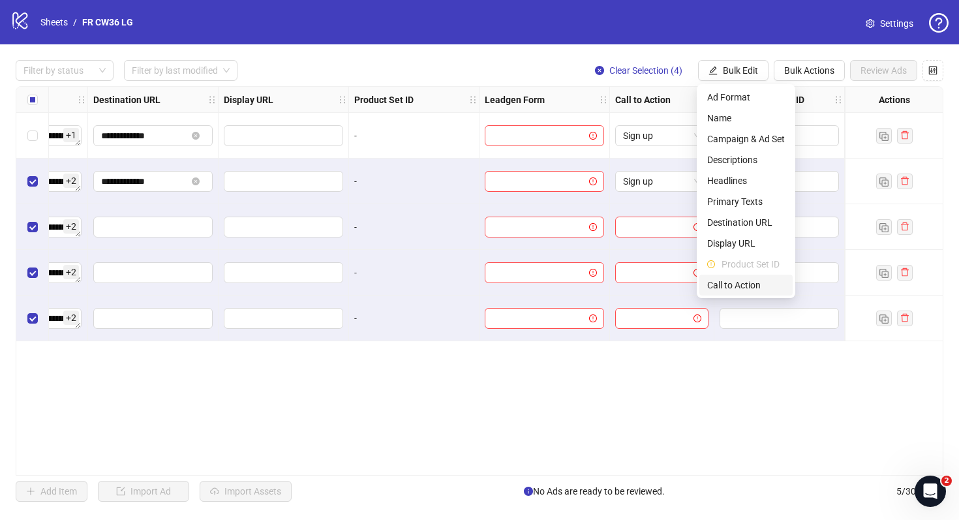
click at [766, 281] on span "Call to Action" at bounding box center [746, 285] width 78 height 14
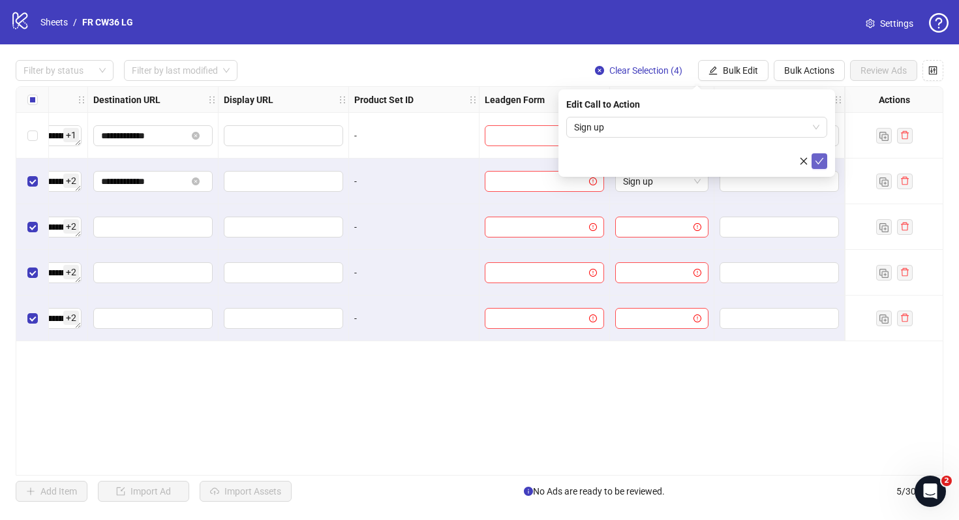
click at [816, 162] on icon "check" at bounding box center [819, 161] width 9 height 9
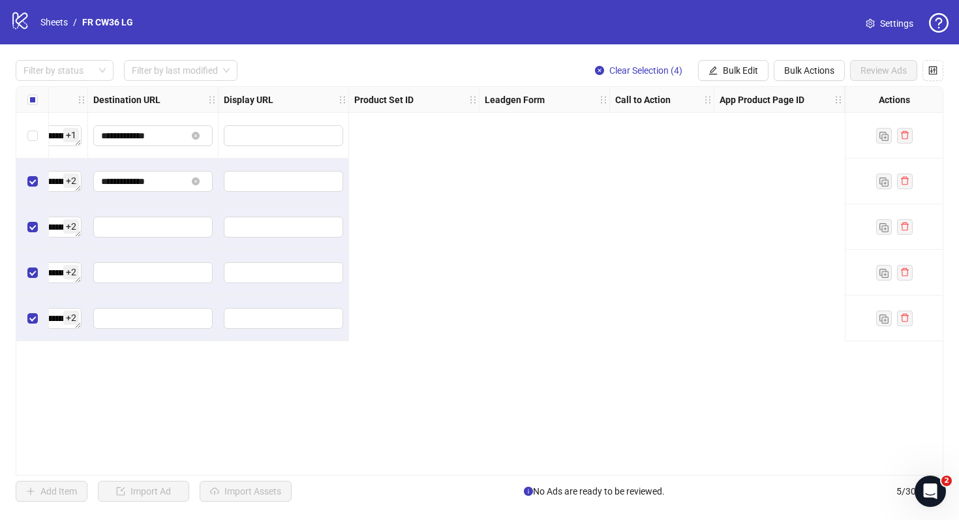
scroll to position [0, 0]
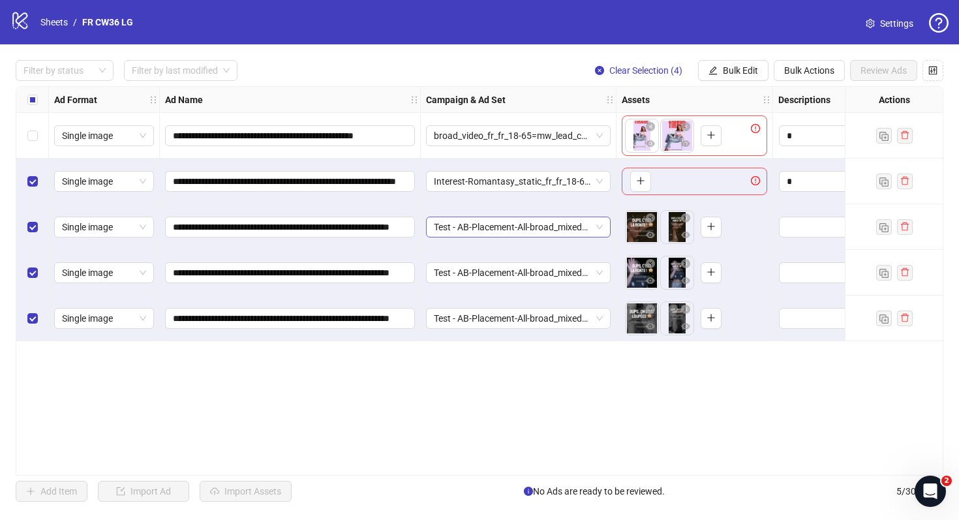
click at [505, 230] on span "Test - AB-Placement-All-broad_mixed_fr_fr_18-65=mw_lead_com=140825 – Copy" at bounding box center [518, 227] width 169 height 20
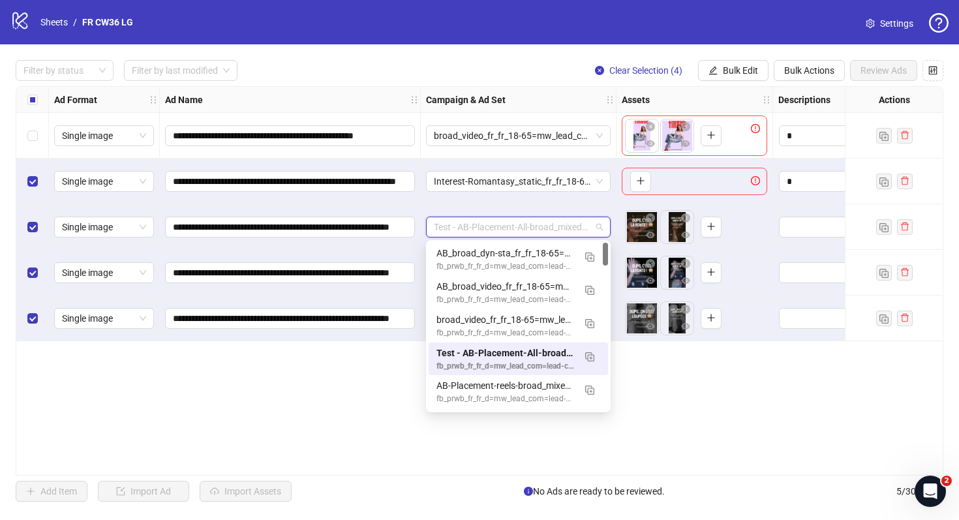
click at [393, 380] on div "**********" at bounding box center [480, 281] width 928 height 390
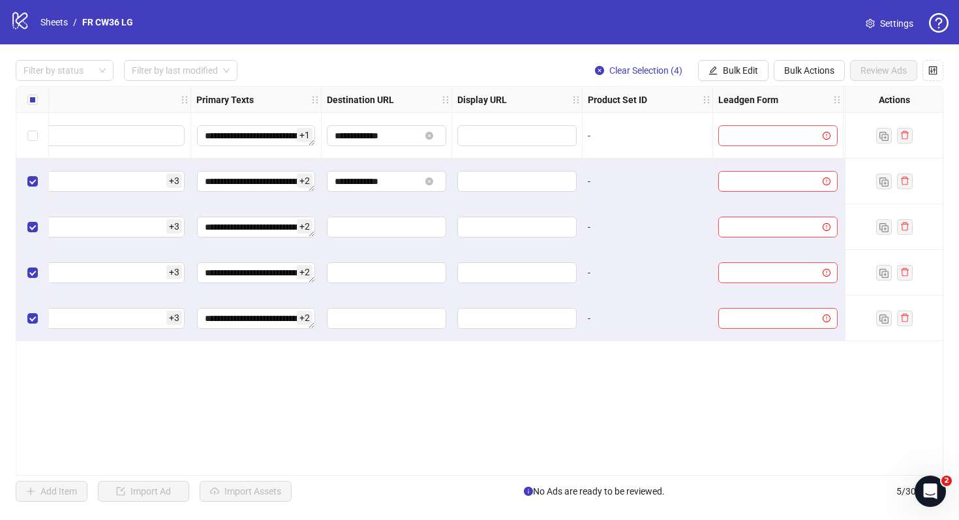
scroll to position [0, 1207]
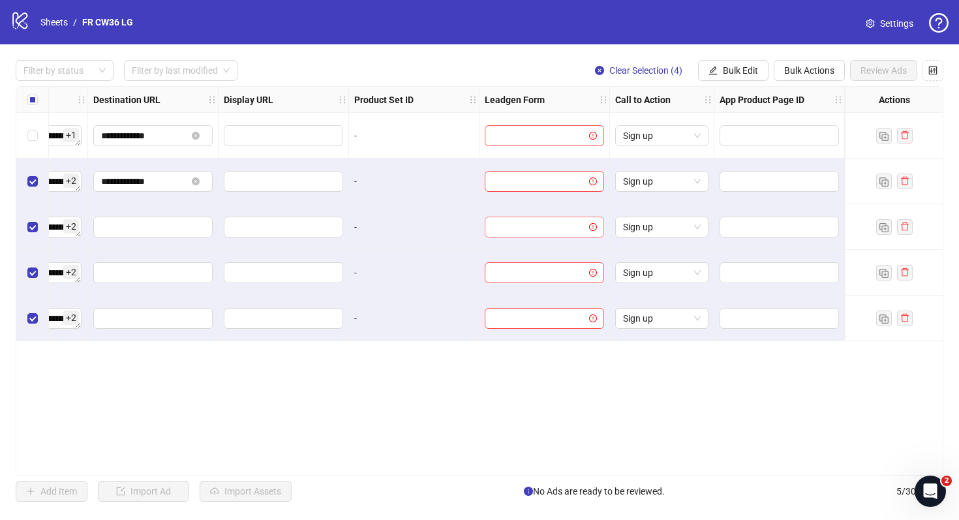
click at [594, 224] on icon "exclamation-circle" at bounding box center [593, 227] width 8 height 8
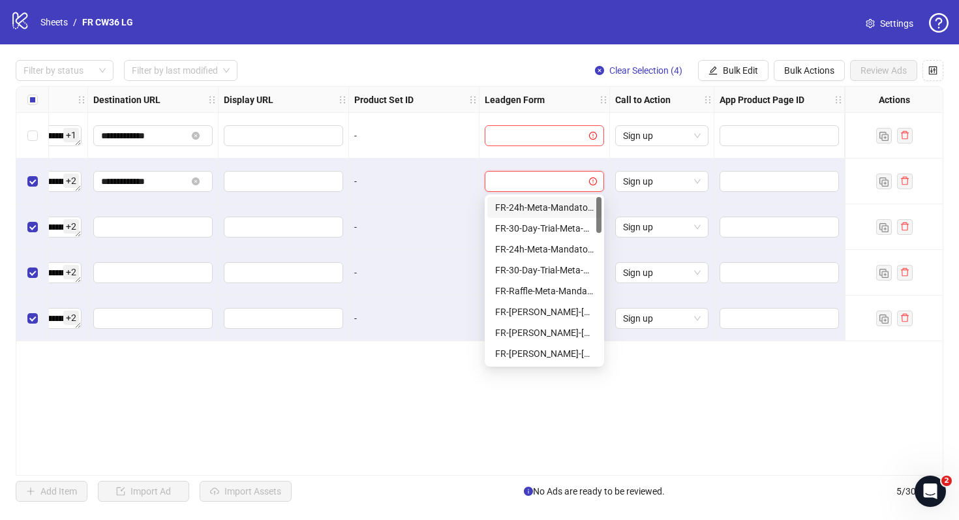
click at [507, 183] on input "search" at bounding box center [539, 182] width 92 height 20
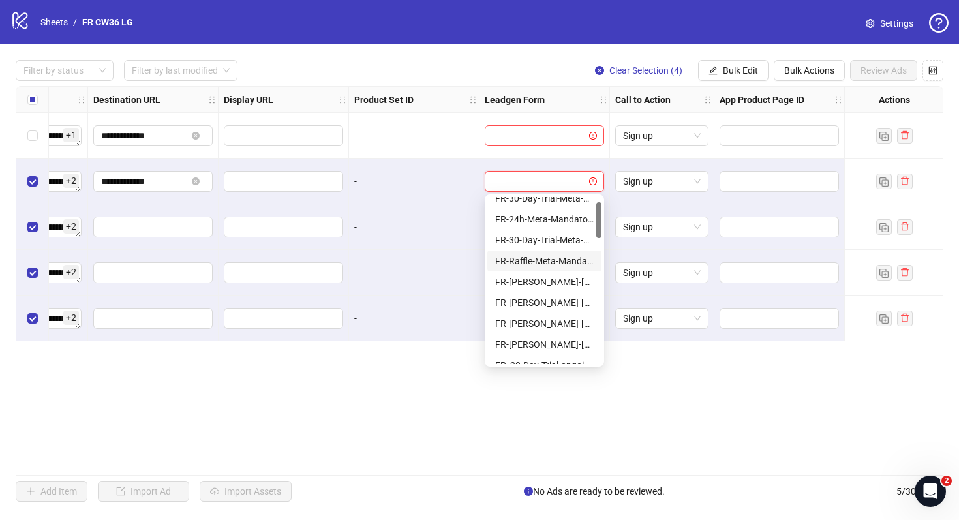
scroll to position [36, 0]
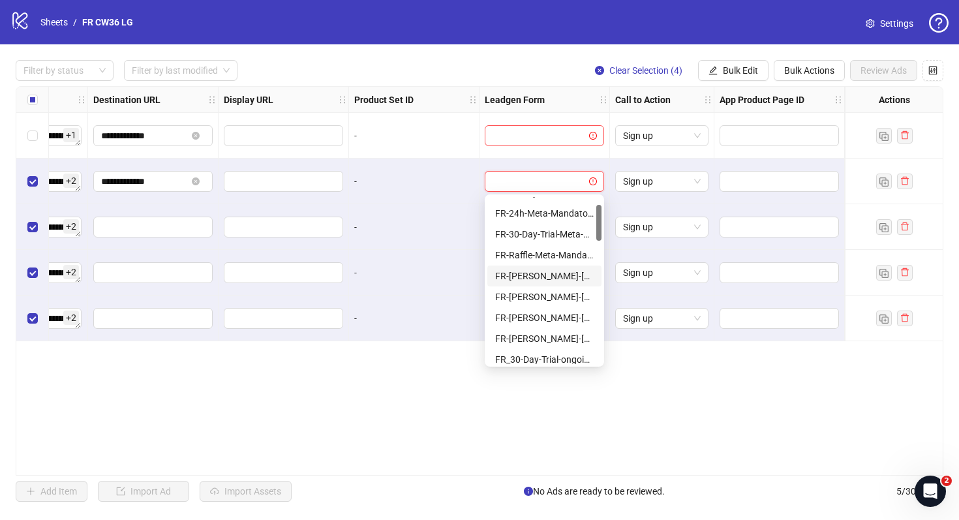
click at [554, 275] on div "FR-[PERSON_NAME]-[DATE]-Mandatory-Question-tu" at bounding box center [544, 276] width 99 height 14
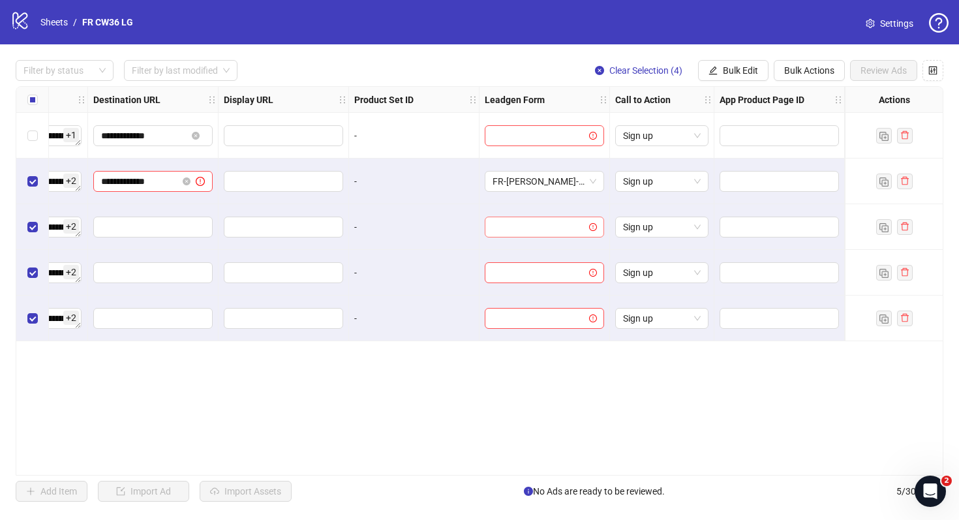
click at [549, 237] on div at bounding box center [544, 227] width 119 height 21
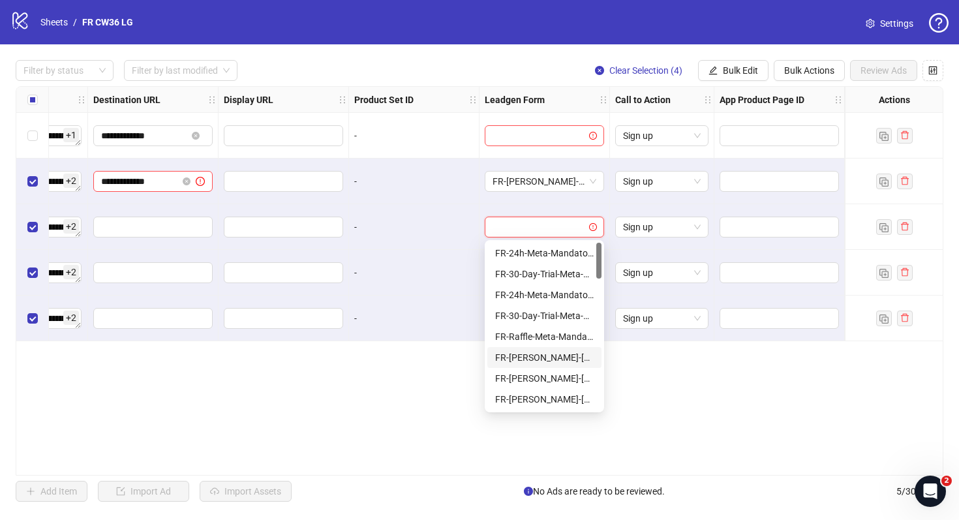
click at [568, 355] on div "FR-[PERSON_NAME]-[DATE]-Mandatory-Question-tu" at bounding box center [544, 357] width 99 height 14
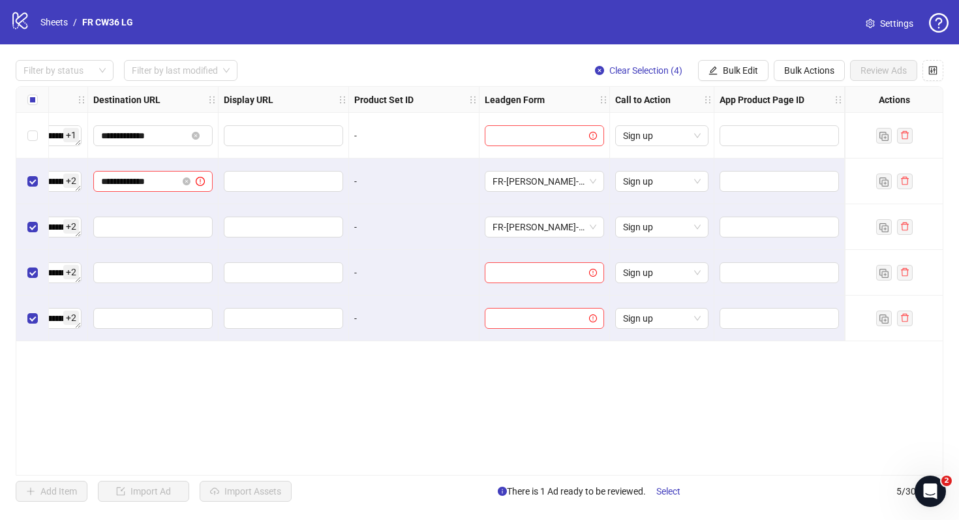
click at [556, 284] on div at bounding box center [545, 273] width 130 height 46
click at [555, 276] on input "search" at bounding box center [539, 273] width 92 height 20
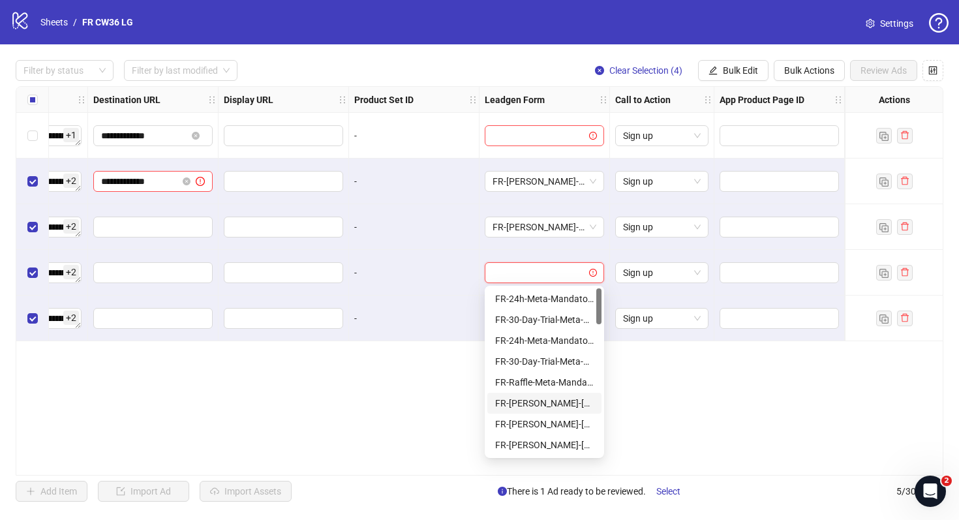
click at [564, 397] on div "FR-[PERSON_NAME]-[DATE]-Mandatory-Question-tu" at bounding box center [544, 403] width 99 height 14
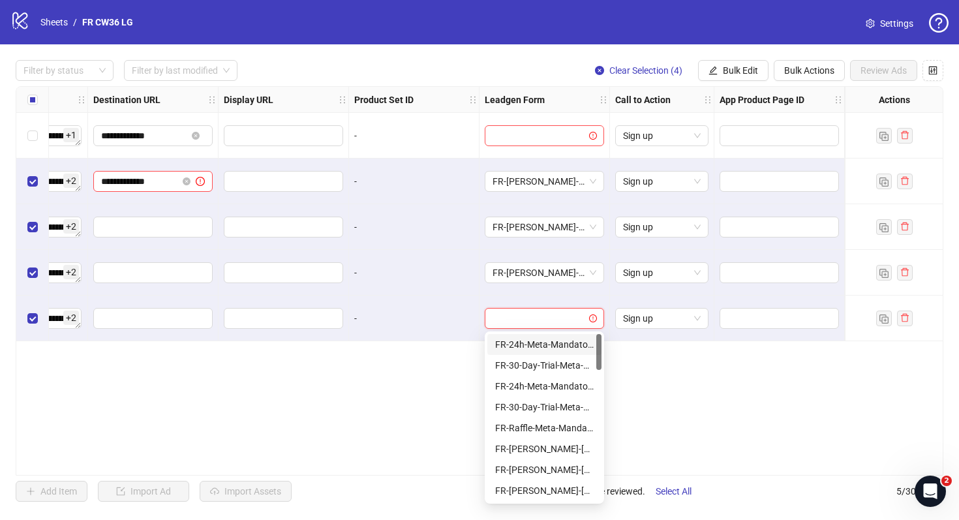
click at [552, 319] on input "search" at bounding box center [539, 319] width 92 height 20
click at [573, 447] on div "FR-[PERSON_NAME]-[DATE]-Mandatory-Question-tu" at bounding box center [544, 449] width 99 height 14
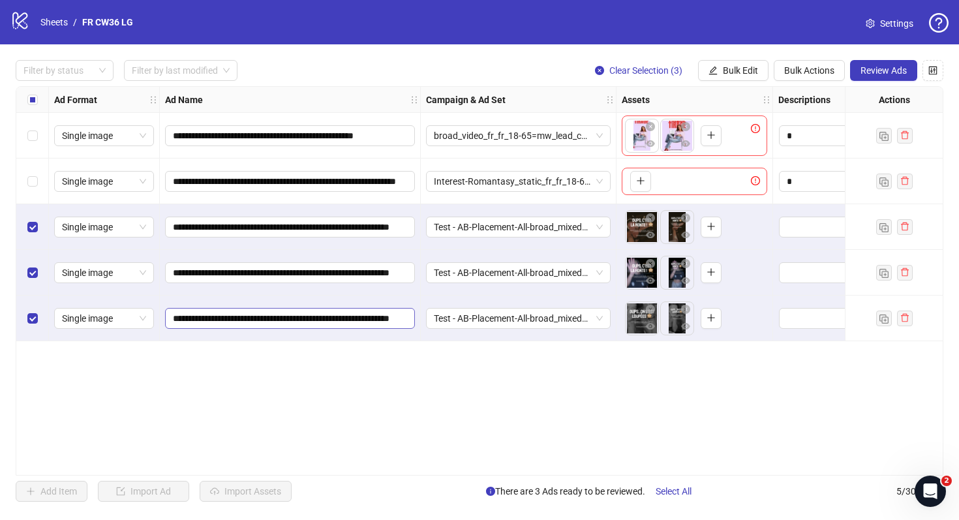
scroll to position [0, 70]
click at [799, 68] on span "Bulk Actions" at bounding box center [809, 70] width 50 height 10
click at [828, 142] on span "Duplicate with assets" at bounding box center [827, 139] width 89 height 14
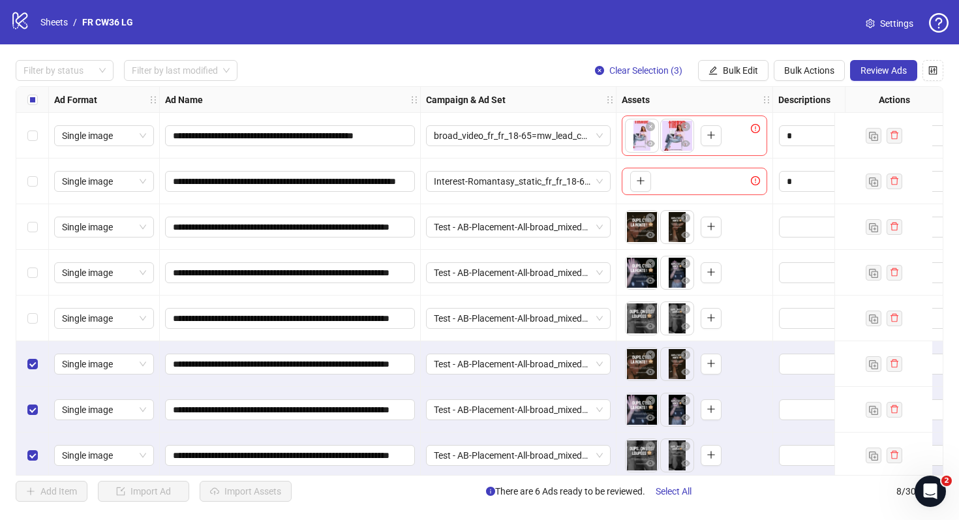
scroll to position [8, 0]
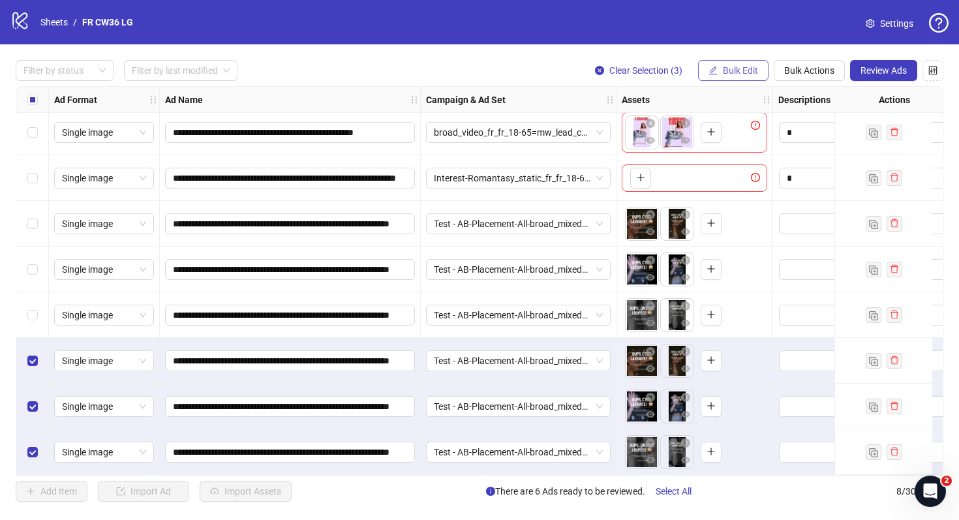
click at [756, 64] on button "Bulk Edit" at bounding box center [733, 70] width 70 height 21
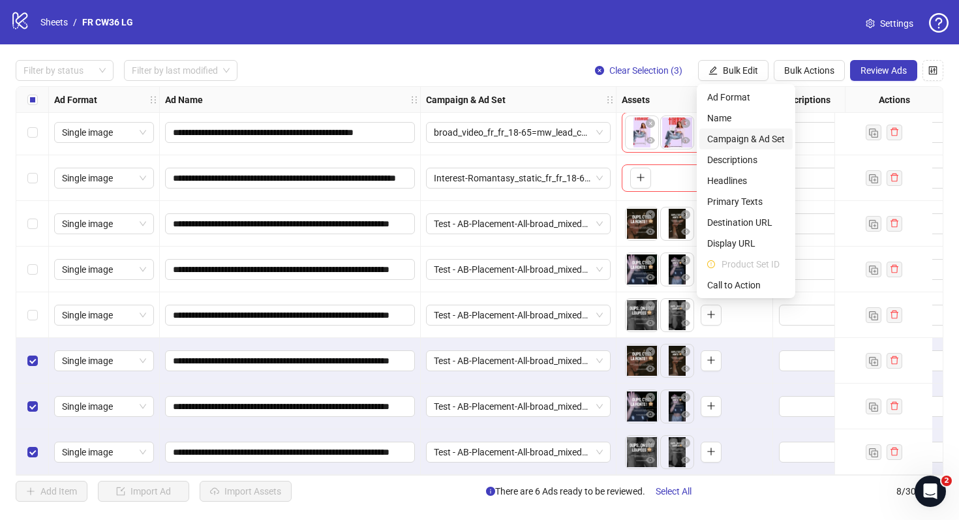
click at [759, 134] on span "Campaign & Ad Set" at bounding box center [746, 139] width 78 height 14
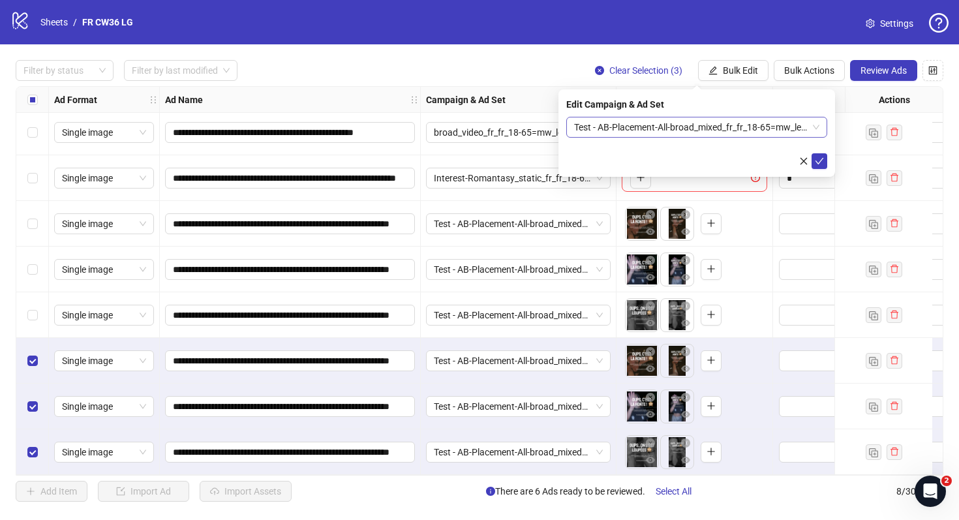
click at [679, 130] on span "Test - AB-Placement-All-broad_mixed_fr_fr_18-65=mw_lead_com=140825 – Copy" at bounding box center [696, 127] width 245 height 20
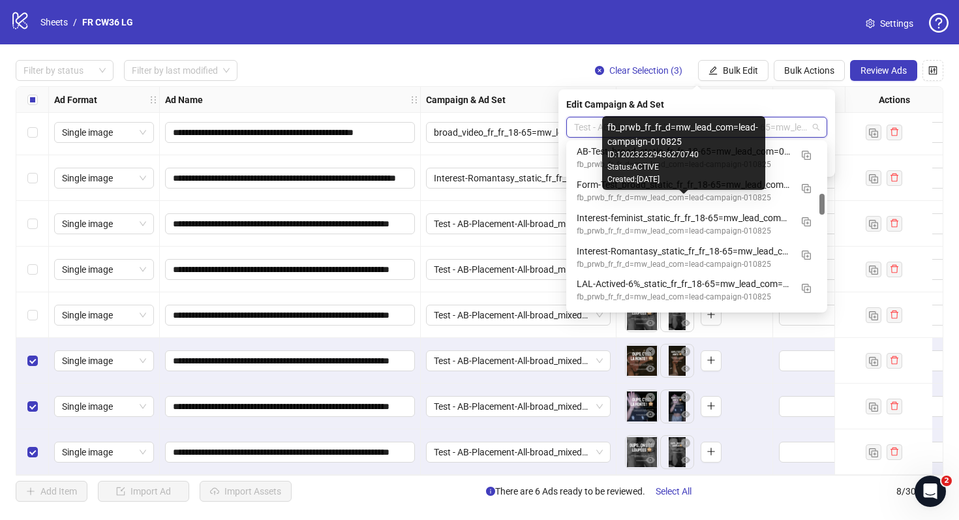
scroll to position [402, 0]
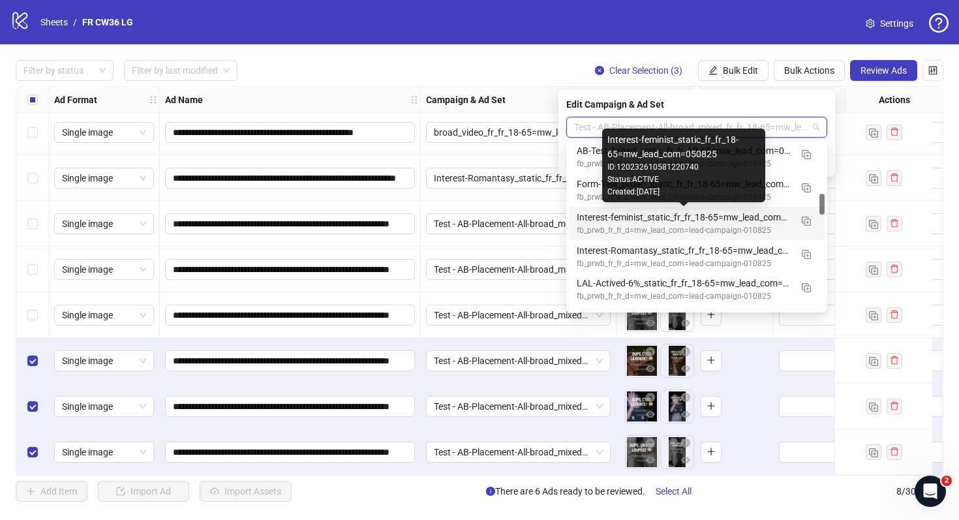
click at [691, 224] on div "fb_prwb_fr_fr_d=mw_lead_com=lead-campaign-010825" at bounding box center [684, 230] width 214 height 12
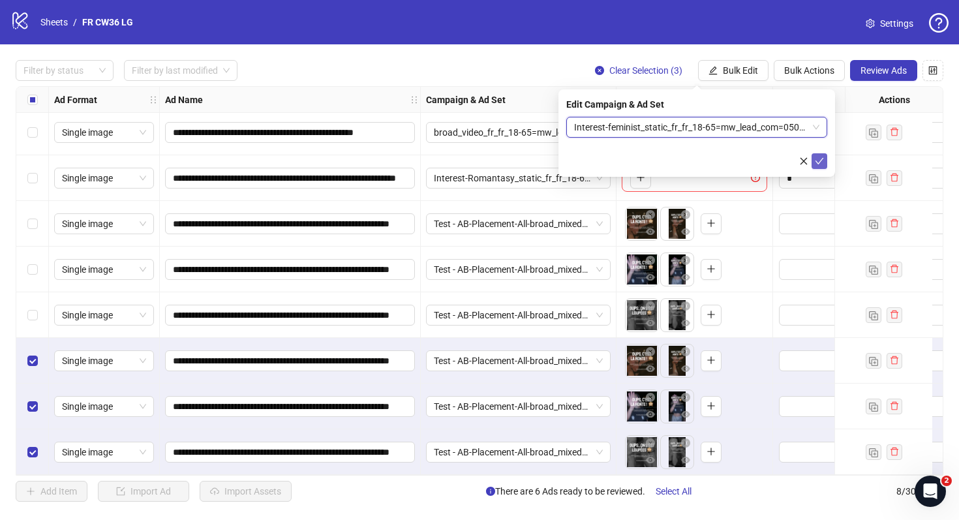
click at [824, 162] on button "submit" at bounding box center [820, 161] width 16 height 16
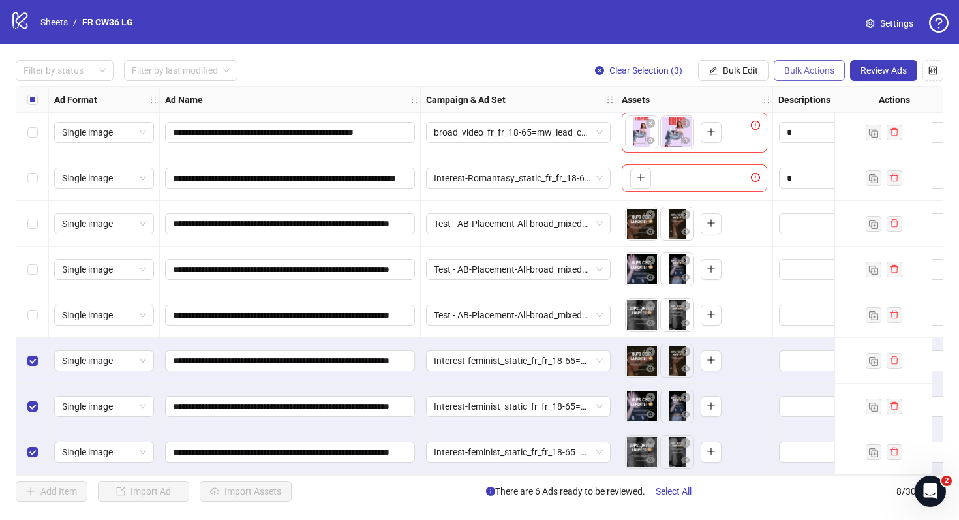
click at [805, 70] on span "Bulk Actions" at bounding box center [809, 70] width 50 height 10
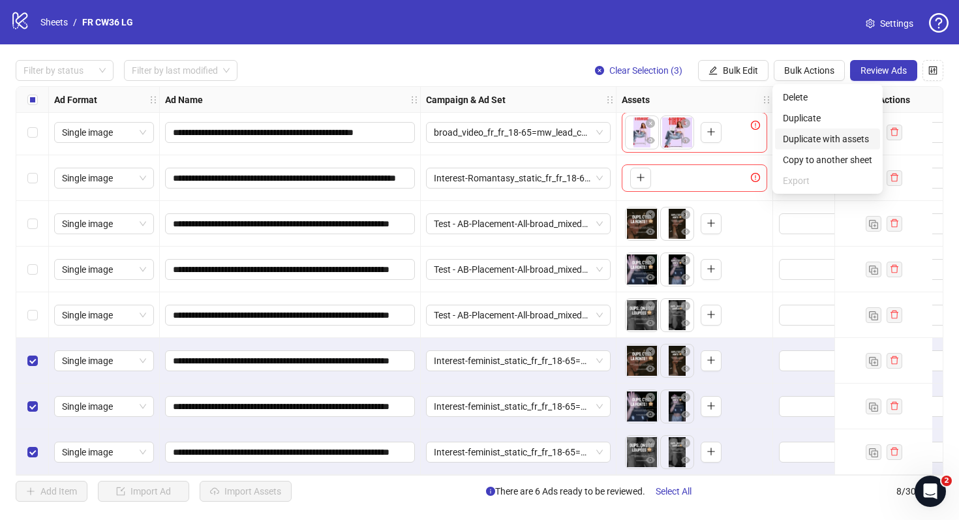
click at [829, 140] on span "Duplicate with assets" at bounding box center [827, 139] width 89 height 14
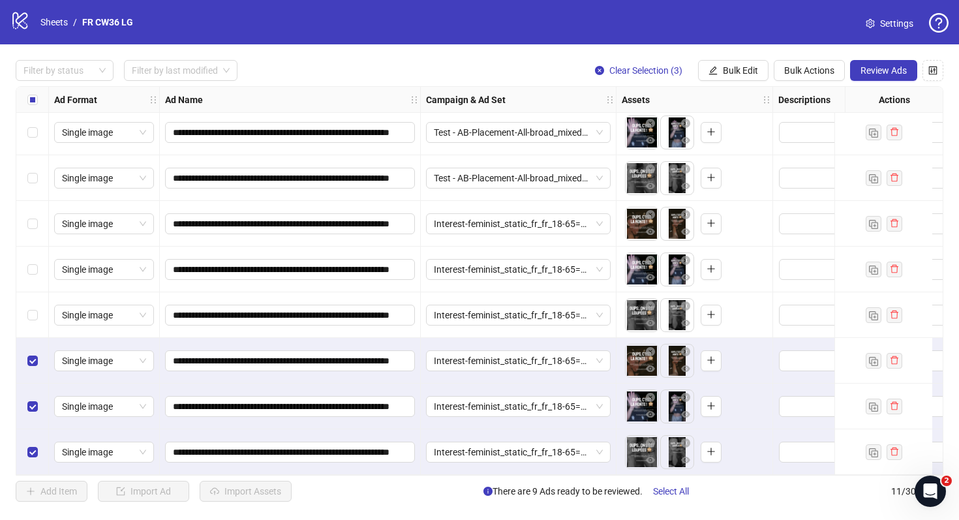
scroll to position [146, 0]
click at [752, 62] on button "Bulk Edit" at bounding box center [733, 70] width 70 height 21
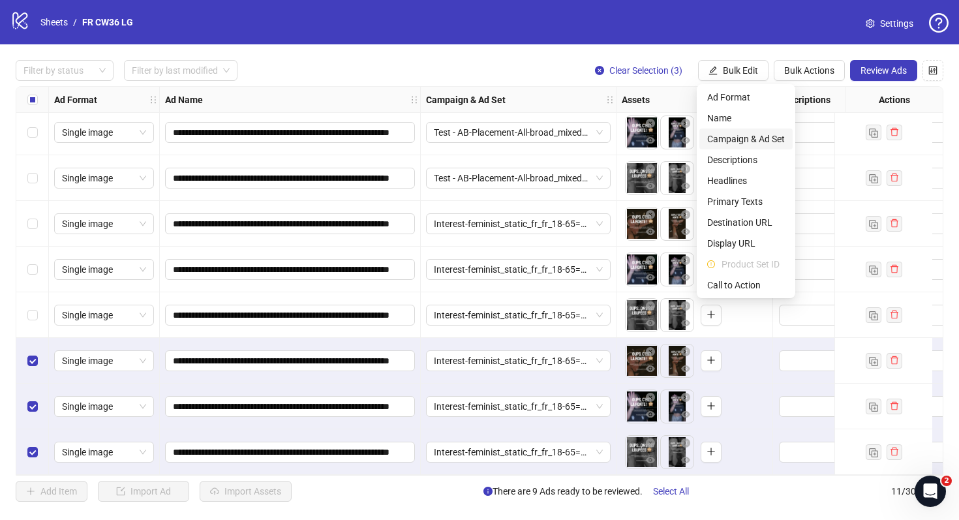
click at [760, 136] on span "Campaign & Ad Set" at bounding box center [746, 139] width 78 height 14
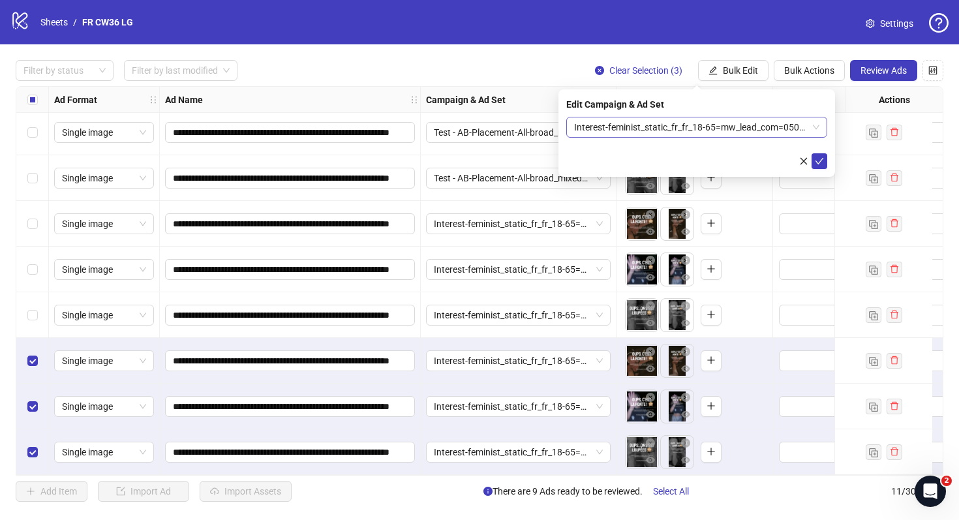
click at [722, 123] on span "Interest-feminist_static_fr_fr_18-65=mw_lead_com=050825" at bounding box center [696, 127] width 245 height 20
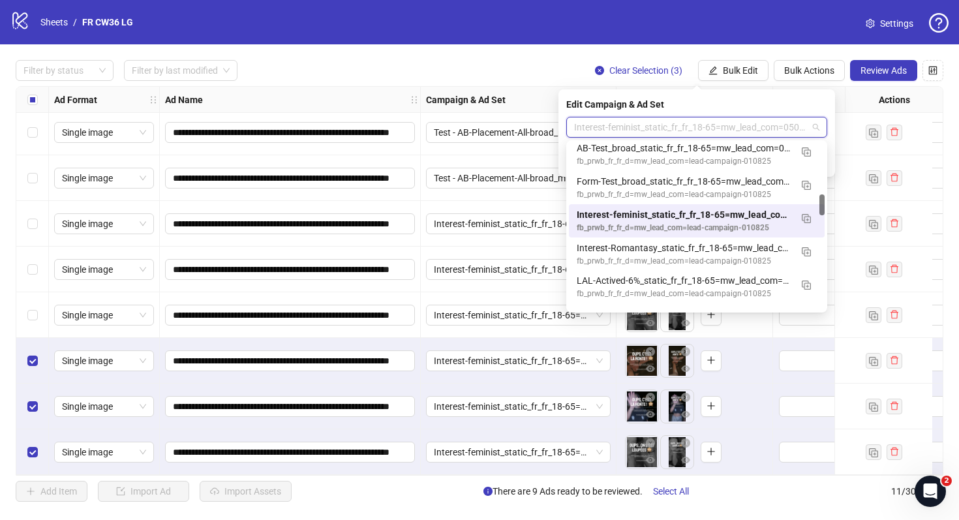
scroll to position [408, 0]
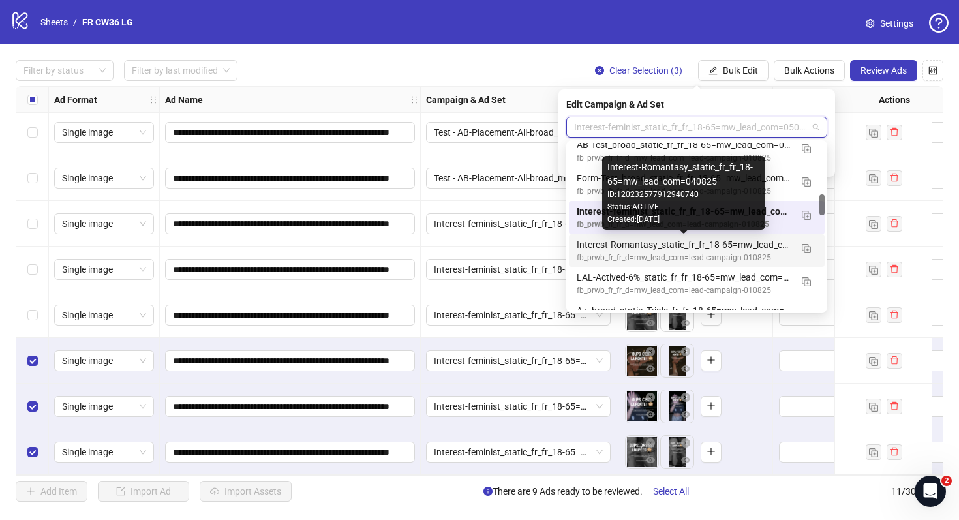
click at [707, 245] on div "Interest-Romantasy_static_fr_fr_18-65=mw_lead_com=040825" at bounding box center [684, 245] width 214 height 14
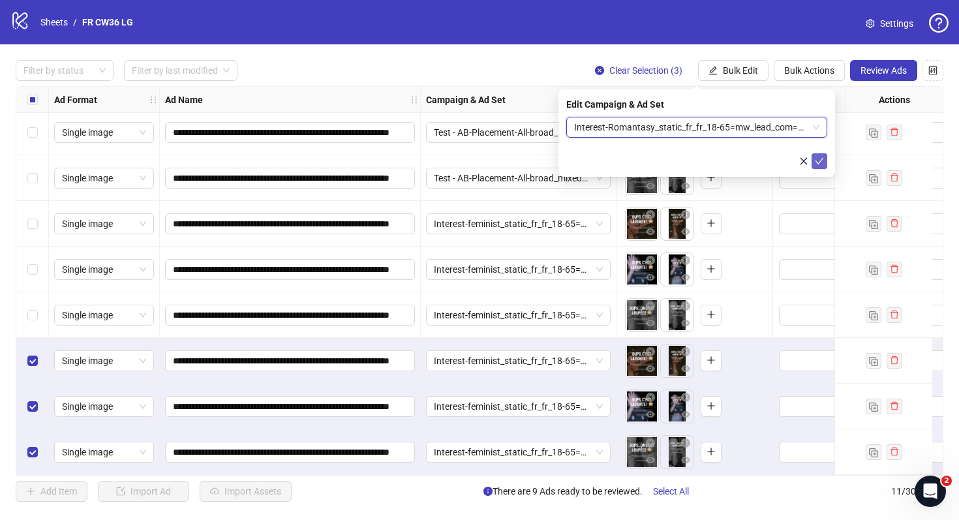
click at [822, 157] on icon "check" at bounding box center [819, 161] width 9 height 9
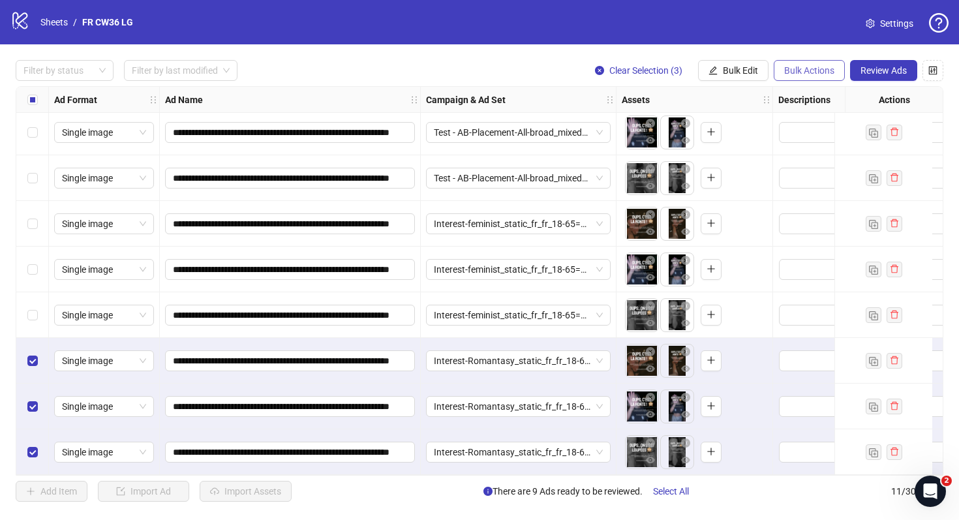
click at [814, 65] on button "Bulk Actions" at bounding box center [809, 70] width 71 height 21
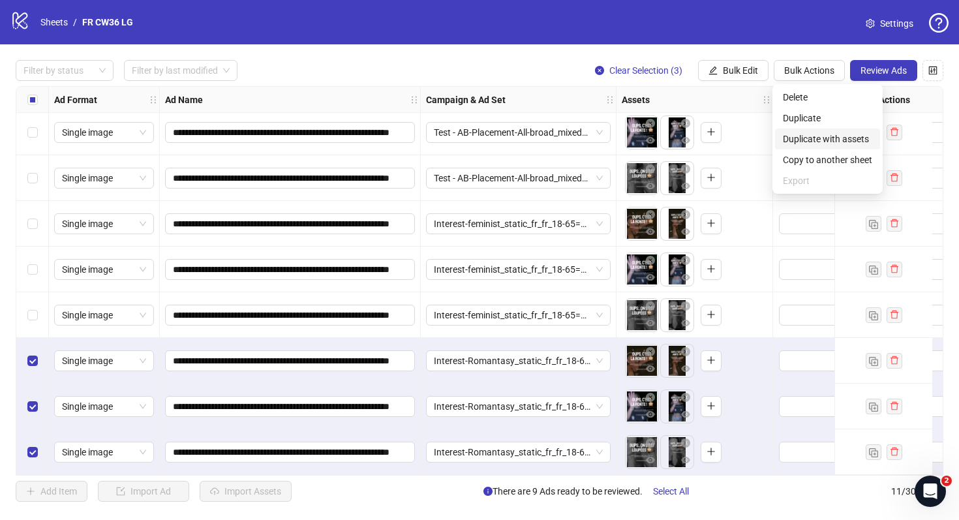
click at [836, 137] on span "Duplicate with assets" at bounding box center [827, 139] width 89 height 14
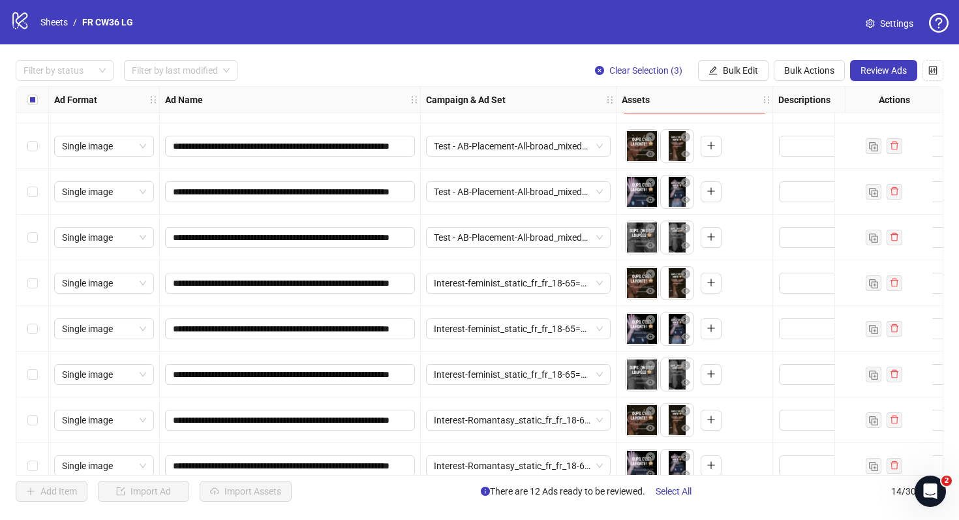
scroll to position [283, 0]
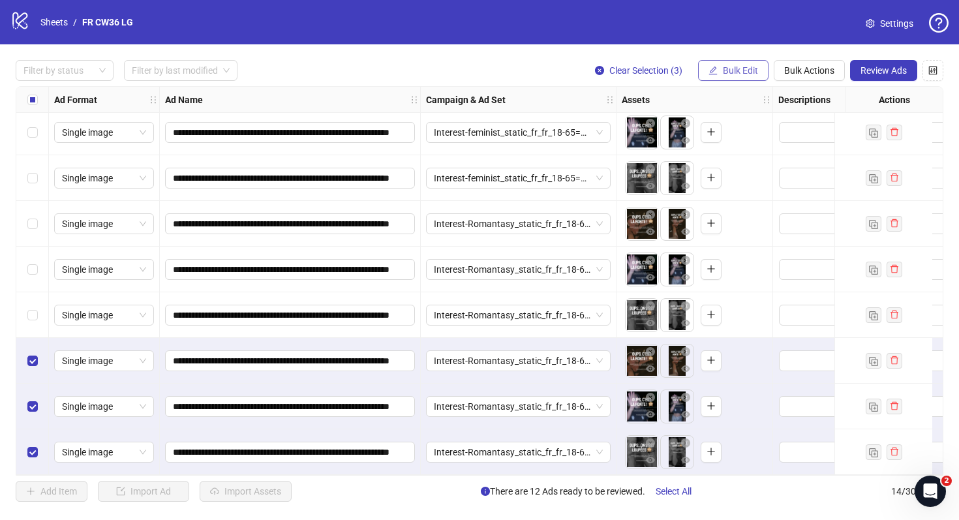
click at [746, 68] on span "Bulk Edit" at bounding box center [740, 70] width 35 height 10
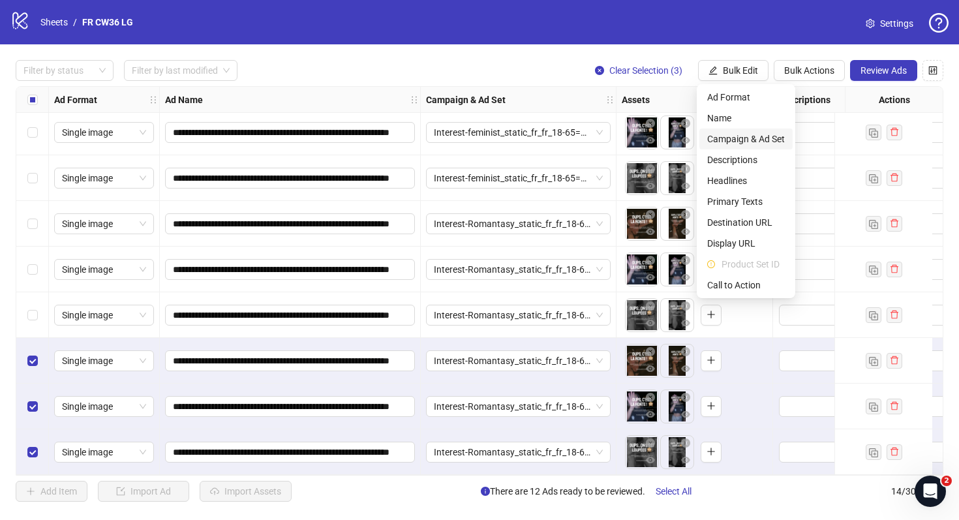
click at [741, 147] on li "Campaign & Ad Set" at bounding box center [745, 139] width 93 height 21
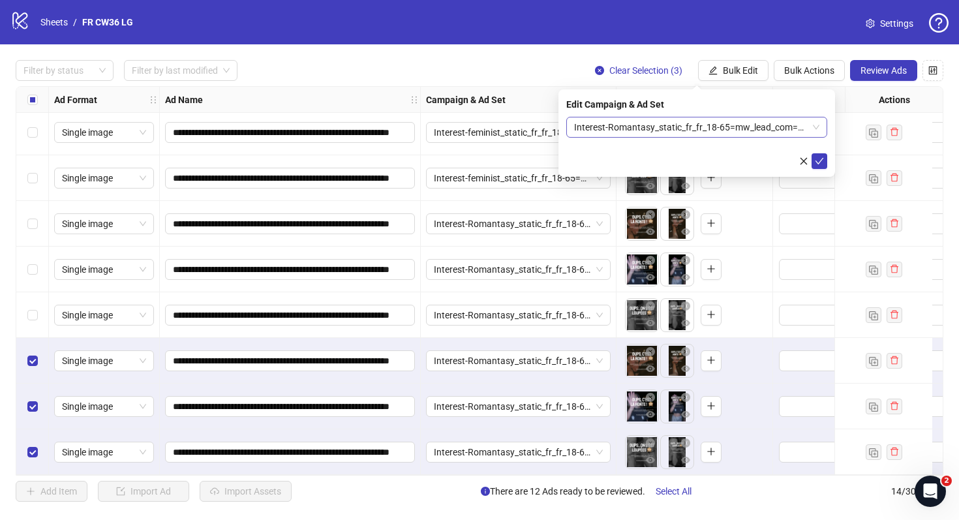
click at [742, 133] on span "Interest-Romantasy_static_fr_fr_18-65=mw_lead_com=040825" at bounding box center [696, 127] width 245 height 20
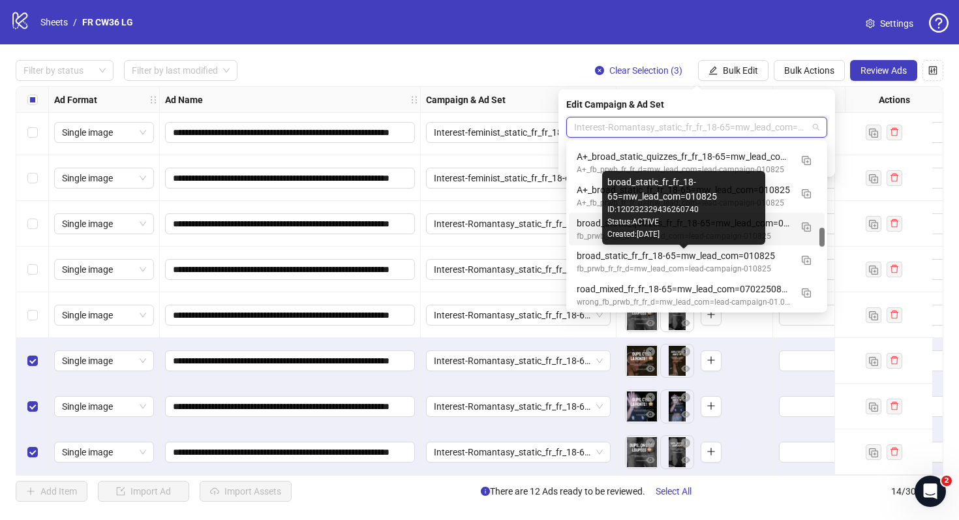
scroll to position [729, 0]
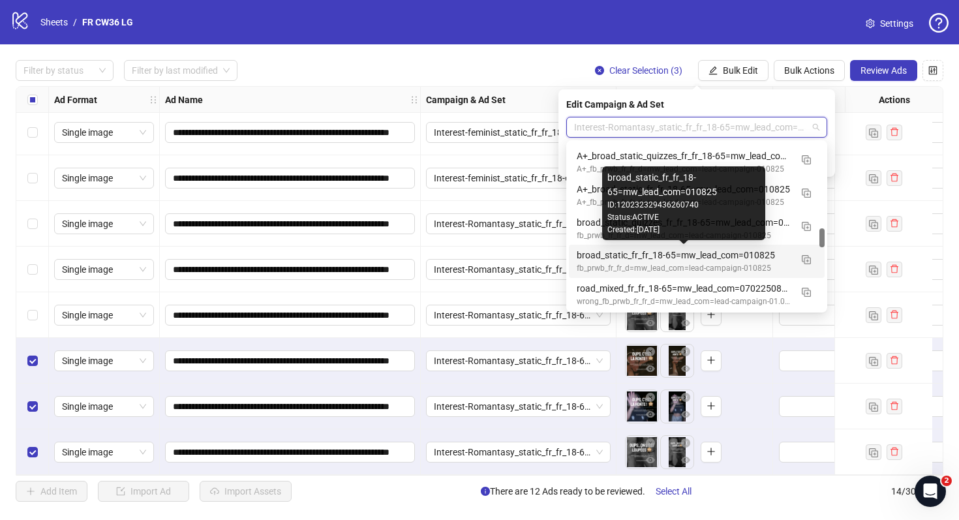
click at [750, 262] on div "broad_static_fr_fr_18-65=mw_lead_com=010825" at bounding box center [684, 255] width 214 height 14
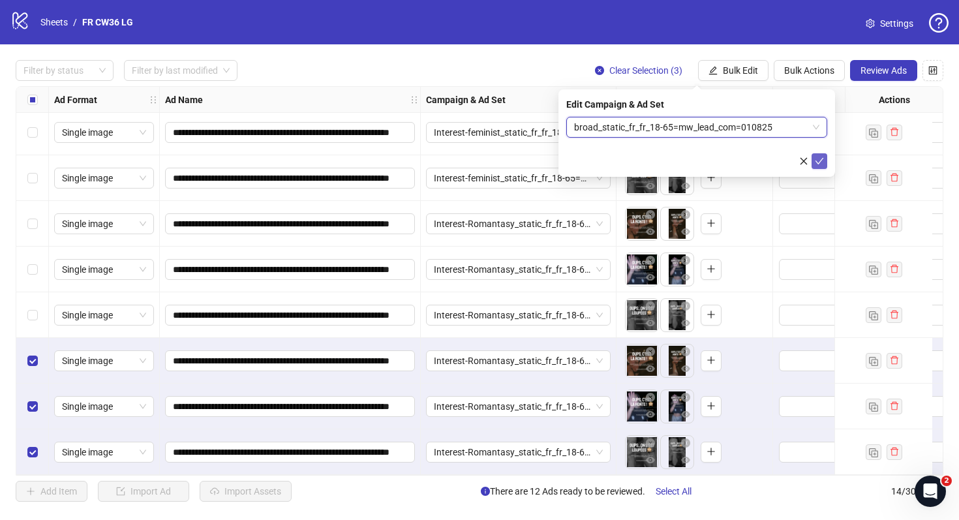
click at [820, 163] on icon "check" at bounding box center [819, 161] width 9 height 9
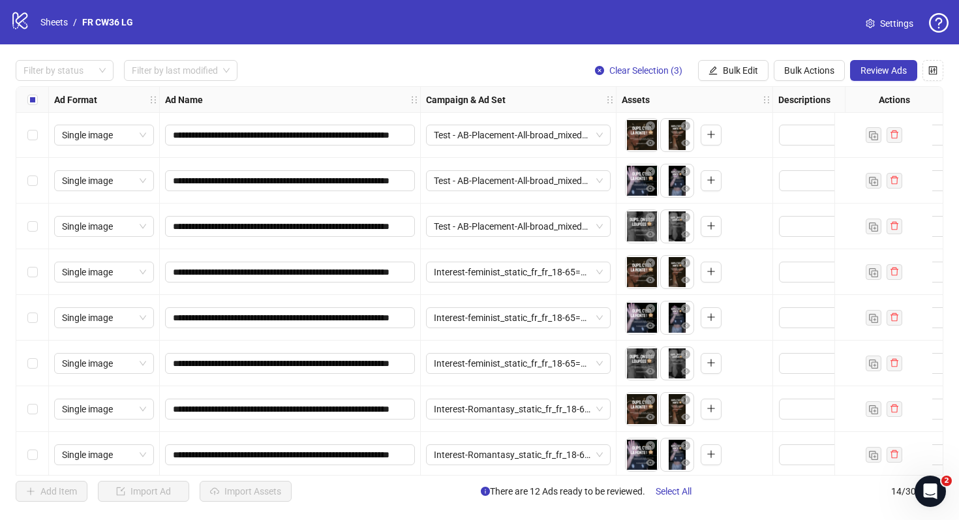
scroll to position [283, 0]
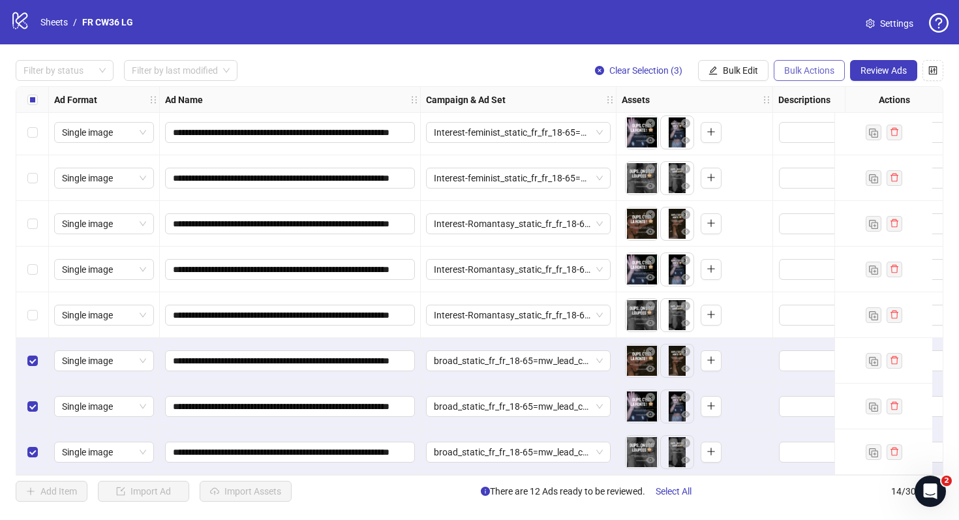
click at [813, 67] on span "Bulk Actions" at bounding box center [809, 70] width 50 height 10
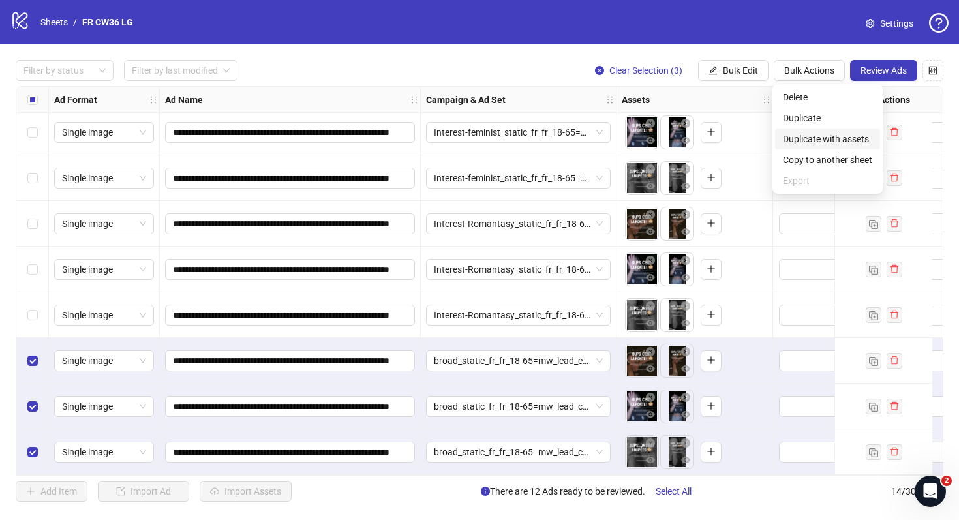
click at [830, 141] on span "Duplicate with assets" at bounding box center [827, 139] width 89 height 14
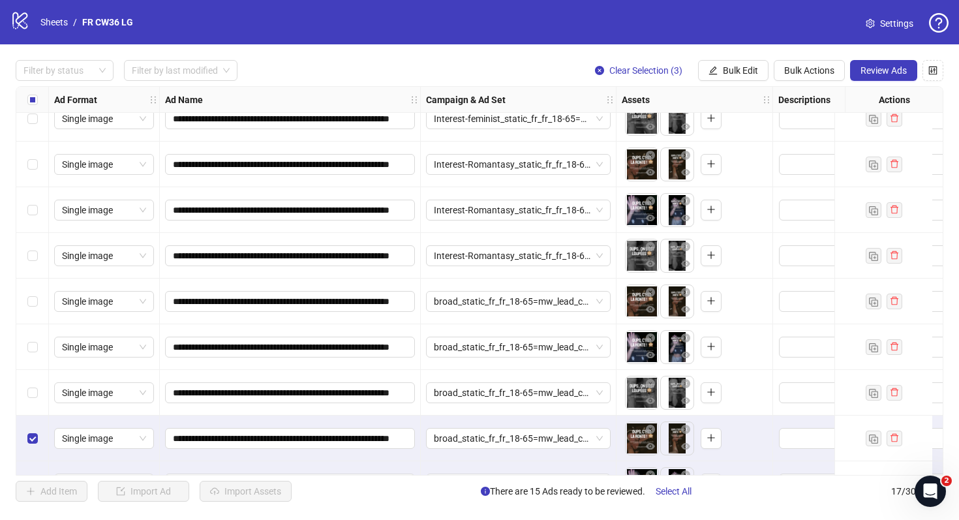
scroll to position [420, 0]
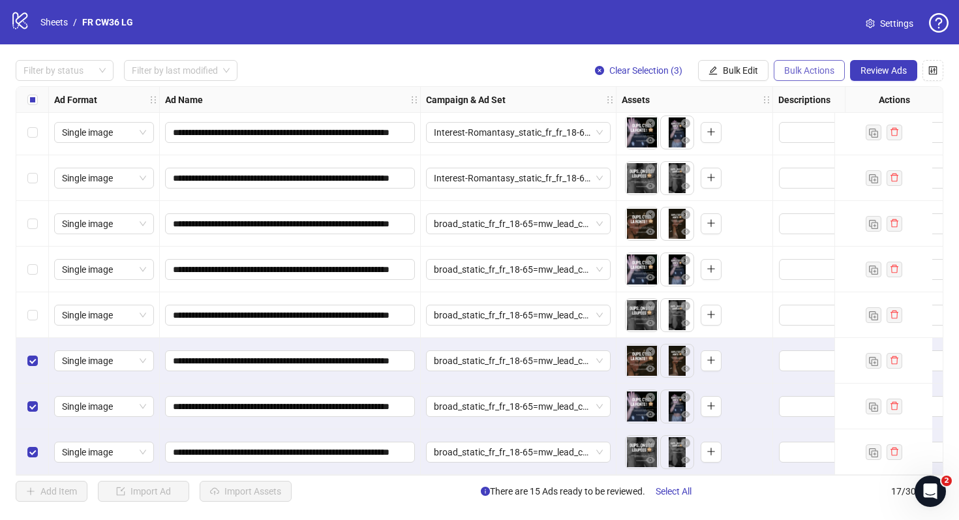
click at [818, 74] on span "Bulk Actions" at bounding box center [809, 70] width 50 height 10
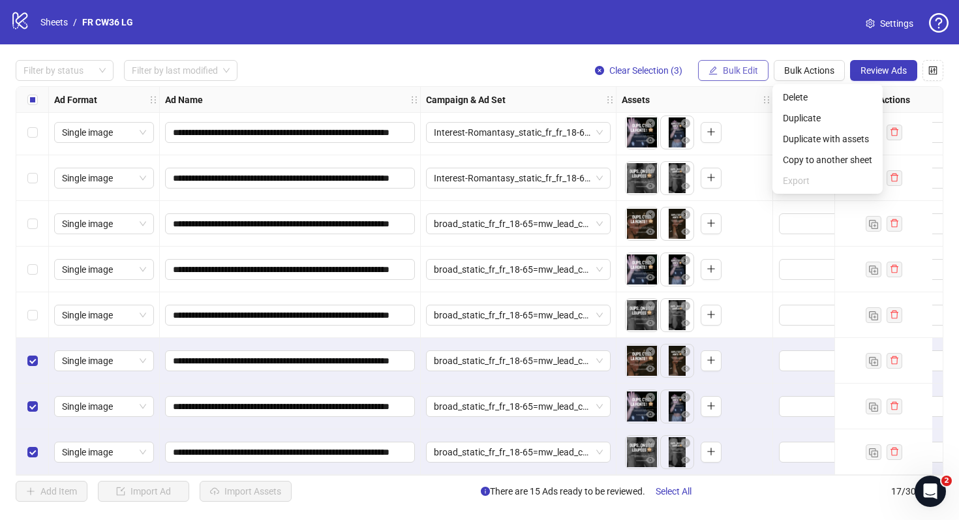
click at [729, 70] on span "Bulk Edit" at bounding box center [740, 70] width 35 height 10
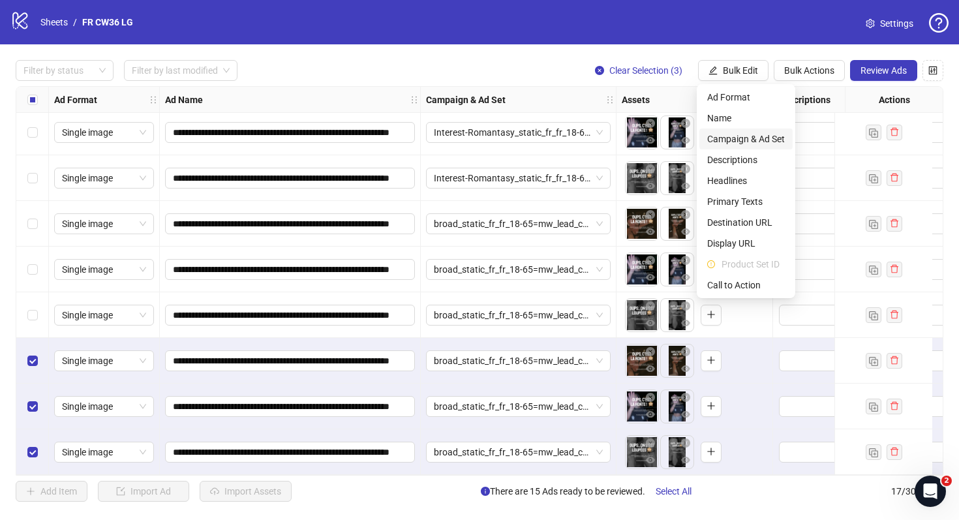
click at [761, 140] on span "Campaign & Ad Set" at bounding box center [746, 139] width 78 height 14
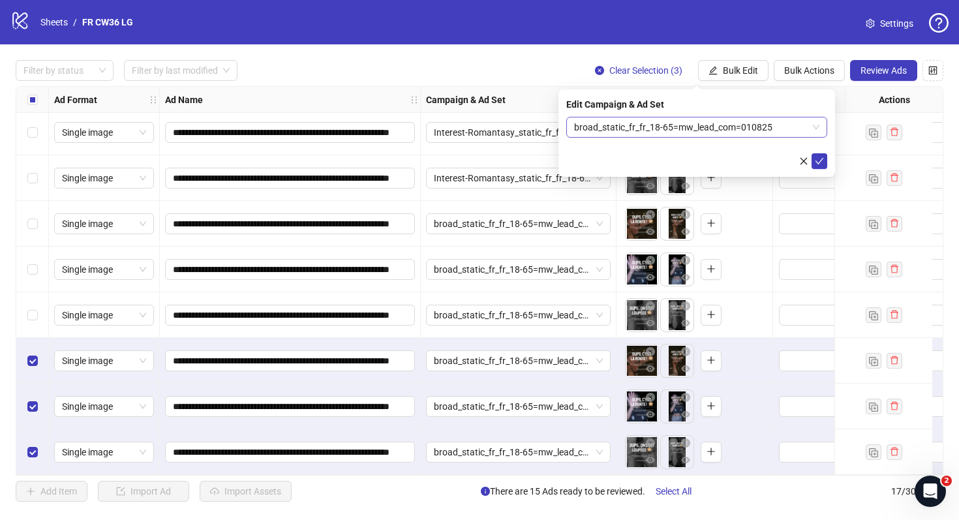
click at [722, 129] on span "broad_static_fr_fr_18-65=mw_lead_com=010825" at bounding box center [696, 127] width 245 height 20
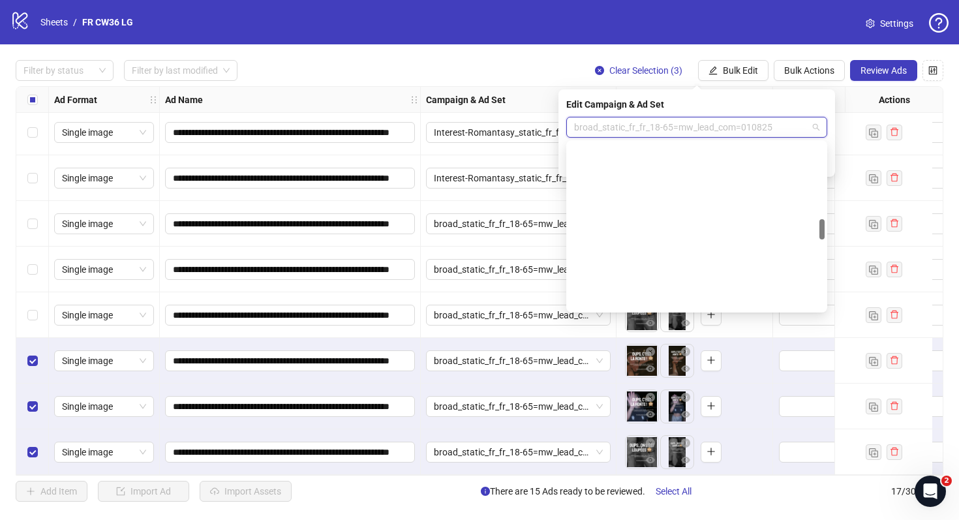
scroll to position [611, 0]
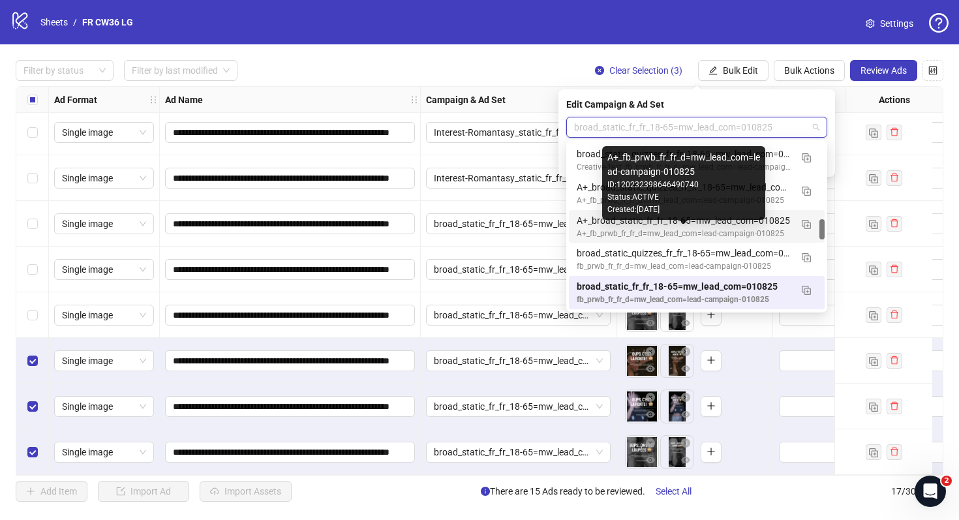
click at [729, 228] on div "A+_fb_prwb_fr_fr_d=mw_lead_com=lead-campaign-010825" at bounding box center [684, 234] width 214 height 12
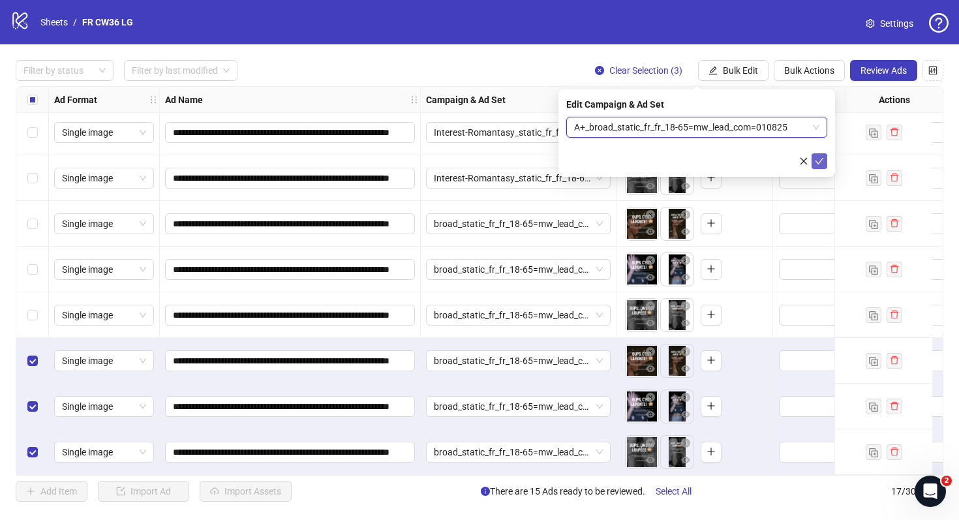
click at [820, 158] on icon "check" at bounding box center [819, 161] width 9 height 9
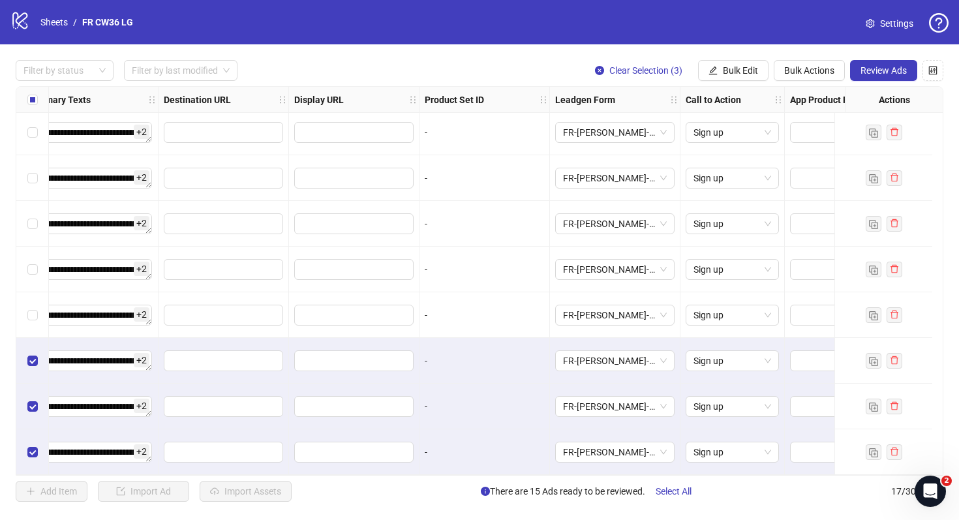
scroll to position [420, 1218]
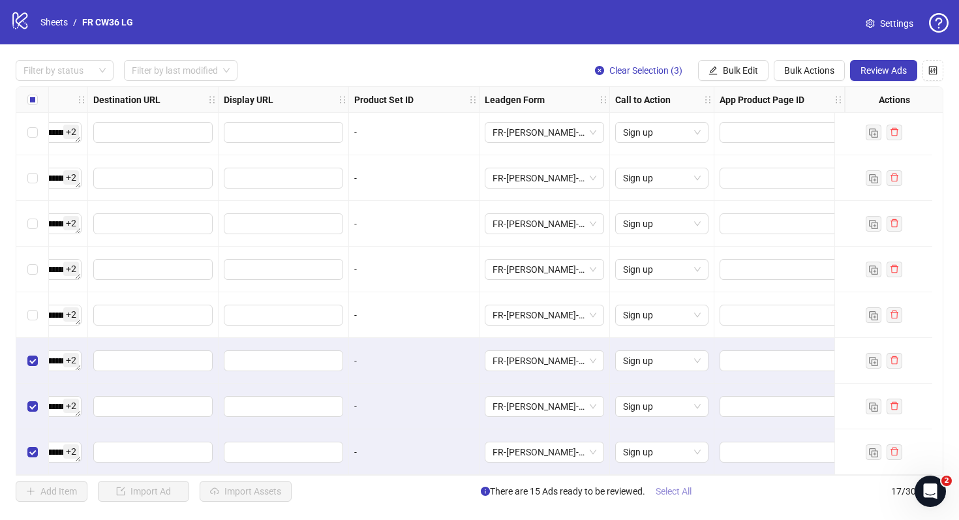
click at [676, 495] on span "Select All" at bounding box center [674, 491] width 36 height 10
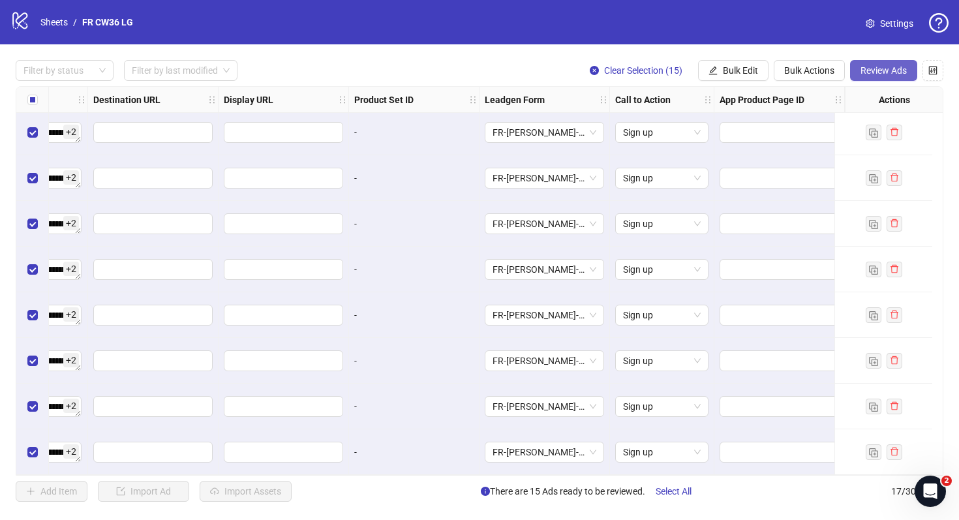
click at [888, 73] on span "Review Ads" at bounding box center [884, 70] width 46 height 10
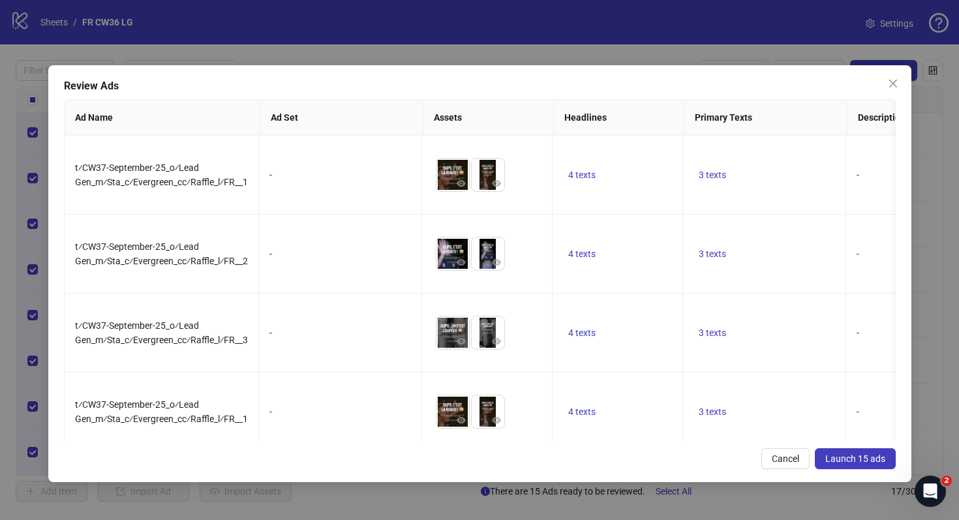
click at [871, 457] on span "Launch 15 ads" at bounding box center [855, 458] width 60 height 10
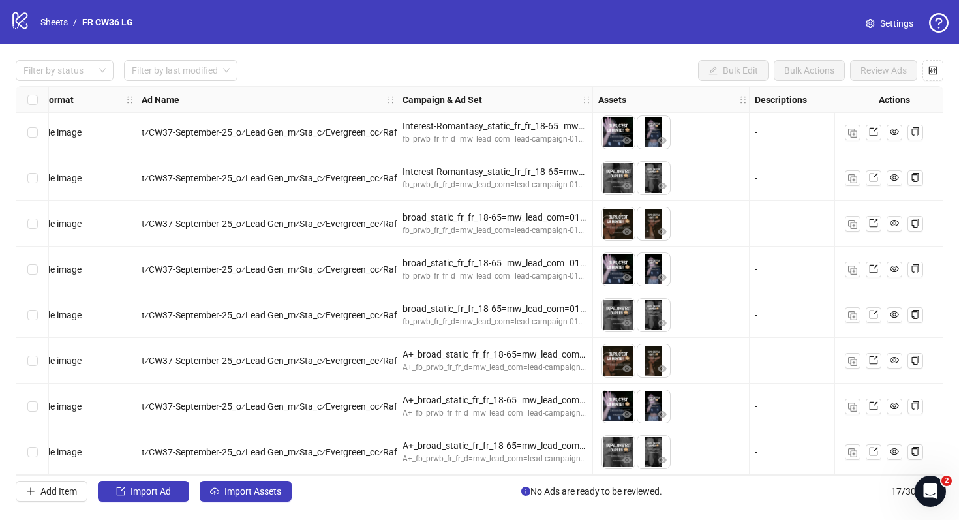
scroll to position [420, 0]
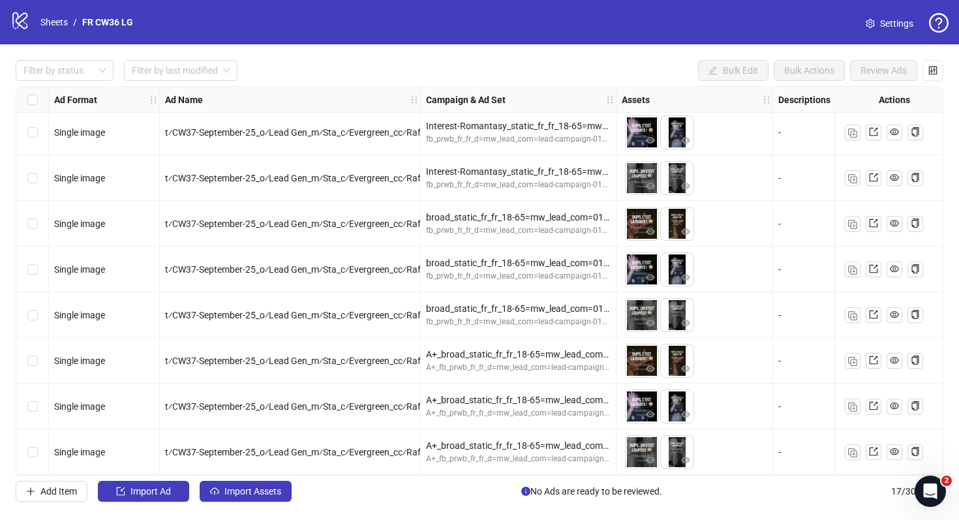
click at [901, 23] on span "Settings" at bounding box center [896, 23] width 33 height 14
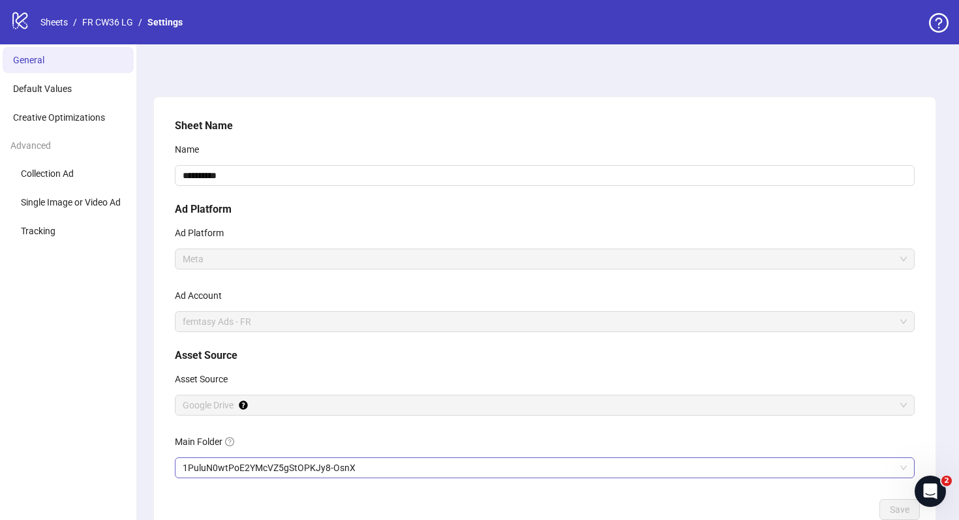
click at [281, 472] on span "1PuluN0wtPoE2YMcVZ5gStOPKJy8-OsnX" at bounding box center [545, 468] width 724 height 20
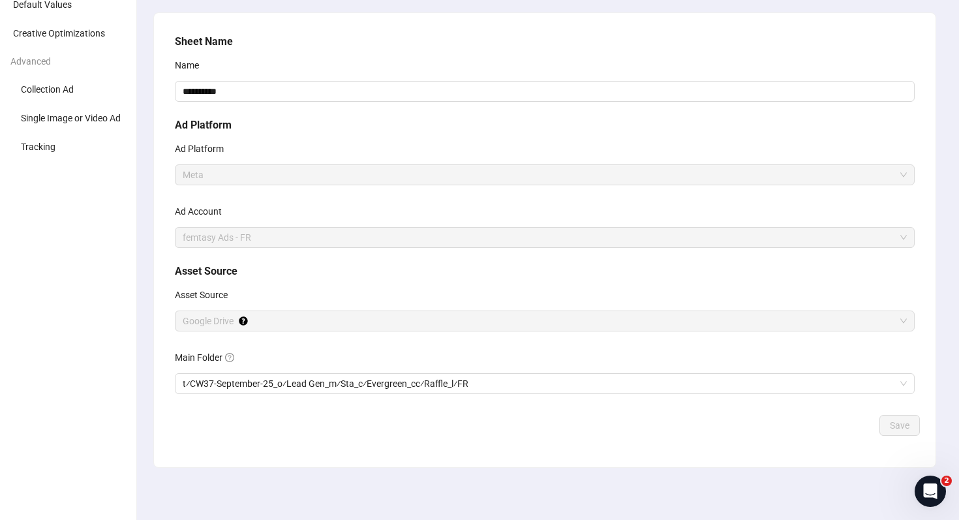
click at [820, 421] on div "Save" at bounding box center [545, 425] width 750 height 21
click at [787, 383] on span "t⁄CW37-September-25_o⁄Lead Gen_m⁄Sta_c⁄Evergreen_cc⁄Raffle_l⁄FR" at bounding box center [545, 384] width 724 height 20
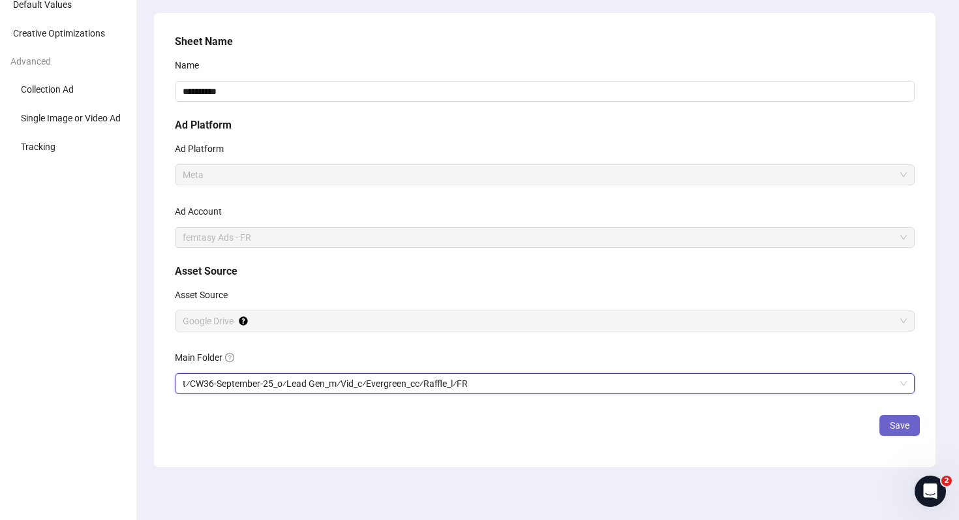
click at [897, 422] on span "Save" at bounding box center [900, 425] width 20 height 10
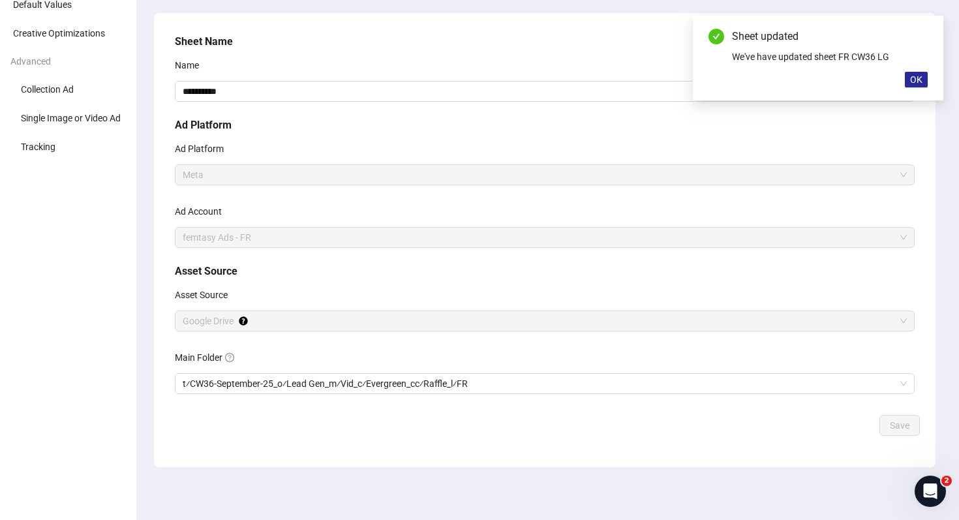
click at [926, 86] on button "OK" at bounding box center [916, 80] width 23 height 16
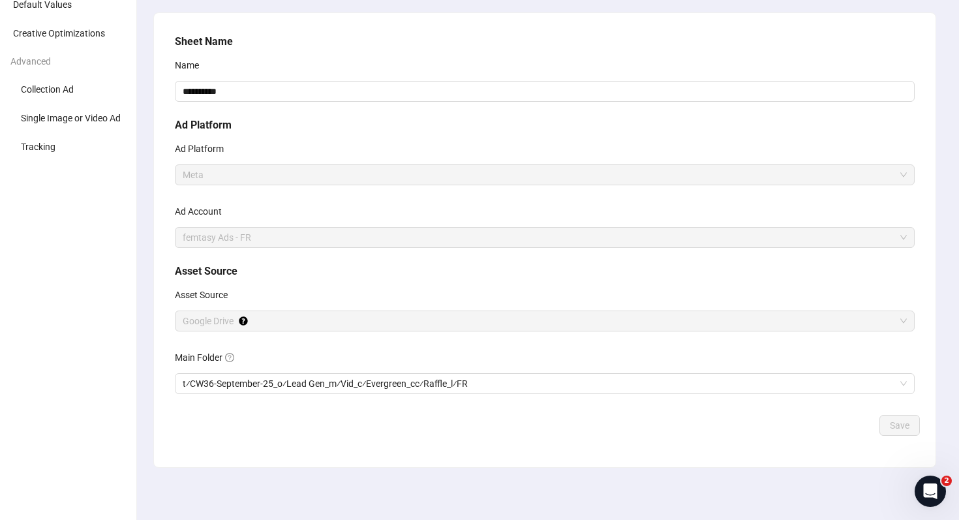
scroll to position [0, 0]
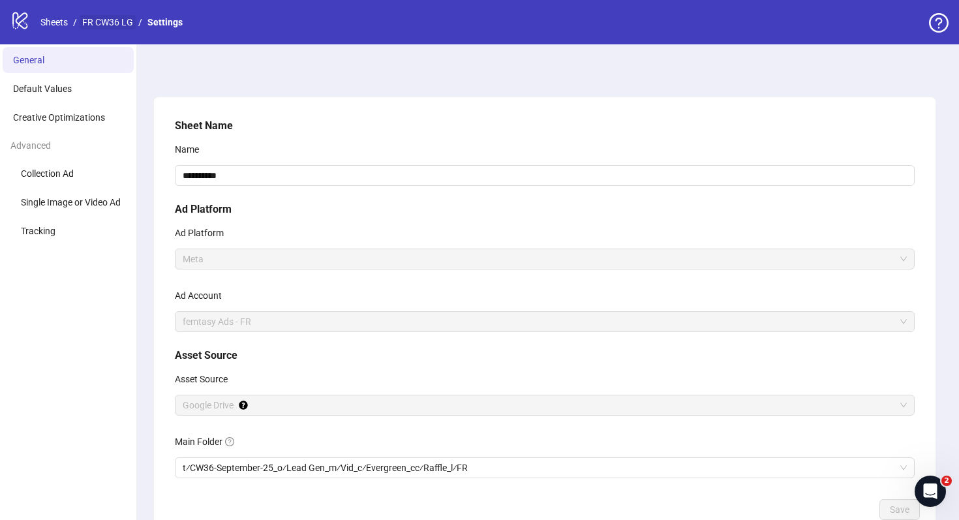
click at [133, 21] on link "FR CW36 LG" at bounding box center [108, 22] width 56 height 14
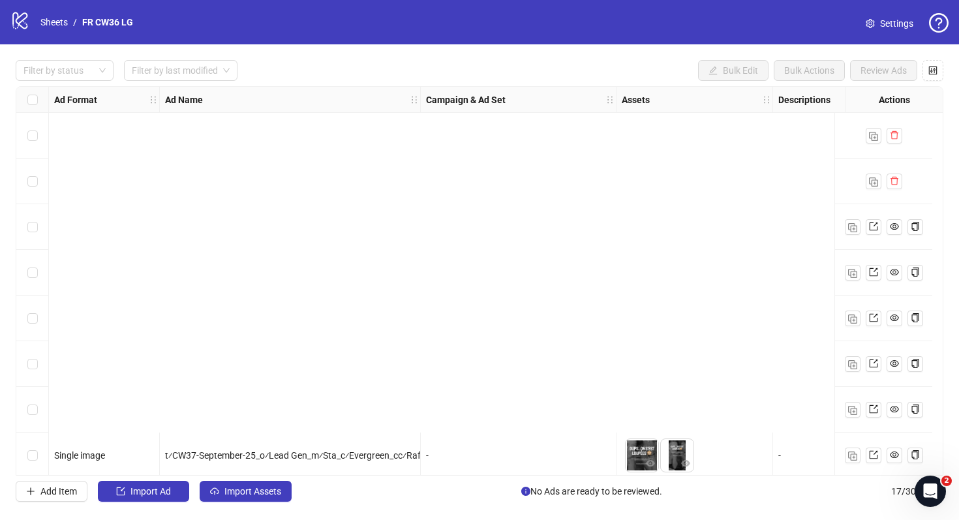
scroll to position [420, 0]
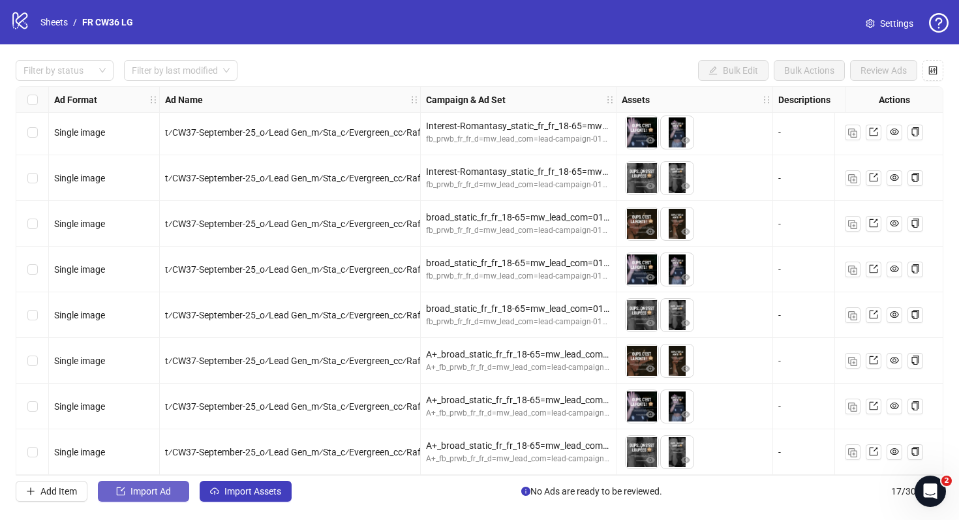
click at [172, 487] on button "Import Ad" at bounding box center [143, 491] width 91 height 21
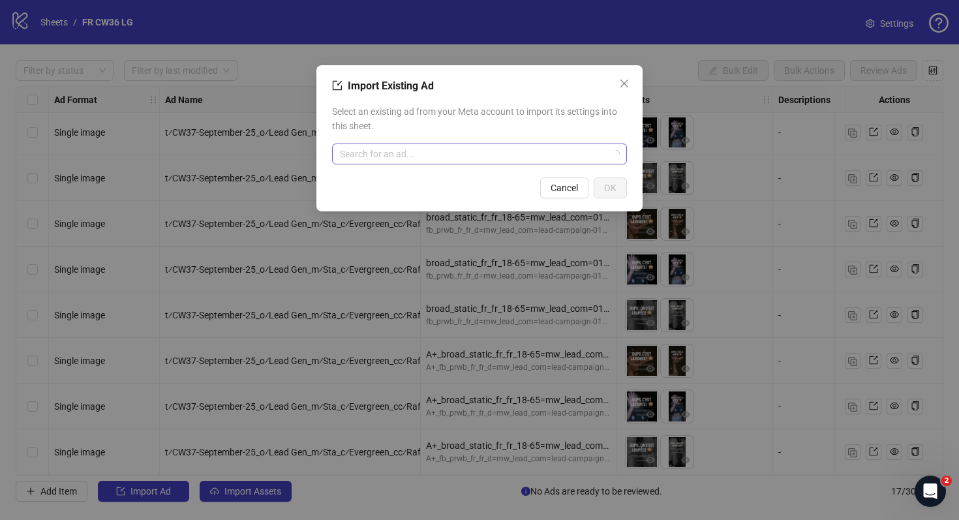
click at [382, 159] on input "search" at bounding box center [474, 154] width 268 height 20
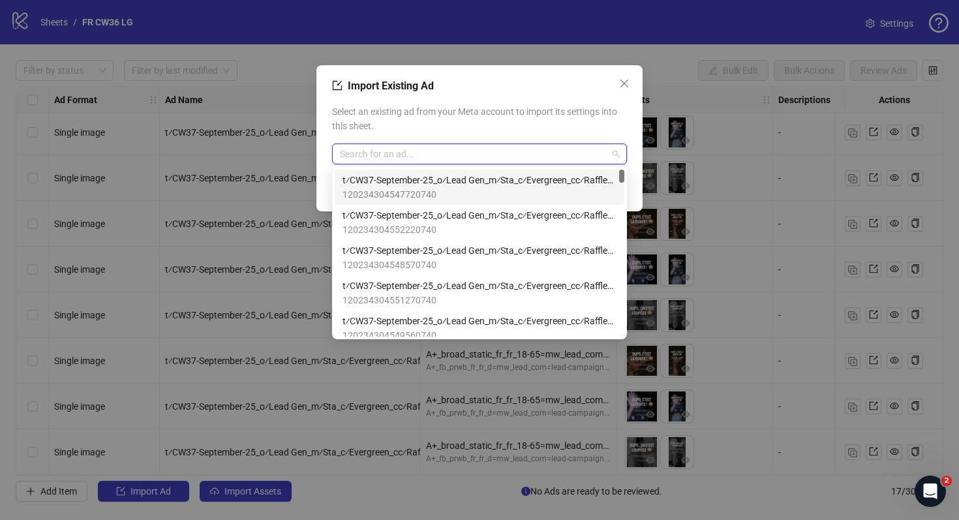
click at [468, 181] on span "t⁄CW37-September-25_o⁄Lead Gen_m⁄Sta_c⁄Evergreen_cc⁄Raffle_l⁄FR__3" at bounding box center [480, 180] width 274 height 14
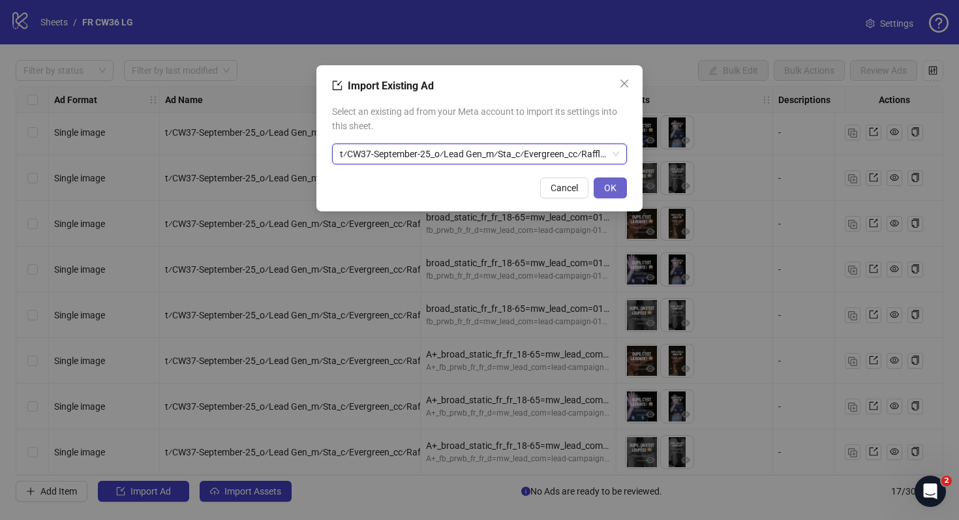
click at [607, 184] on span "OK" at bounding box center [610, 188] width 12 height 10
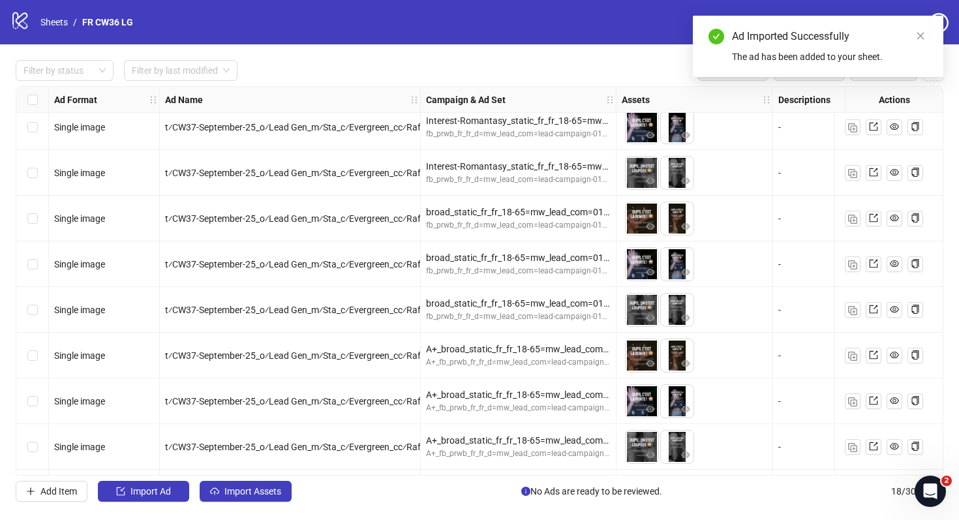
scroll to position [465, 0]
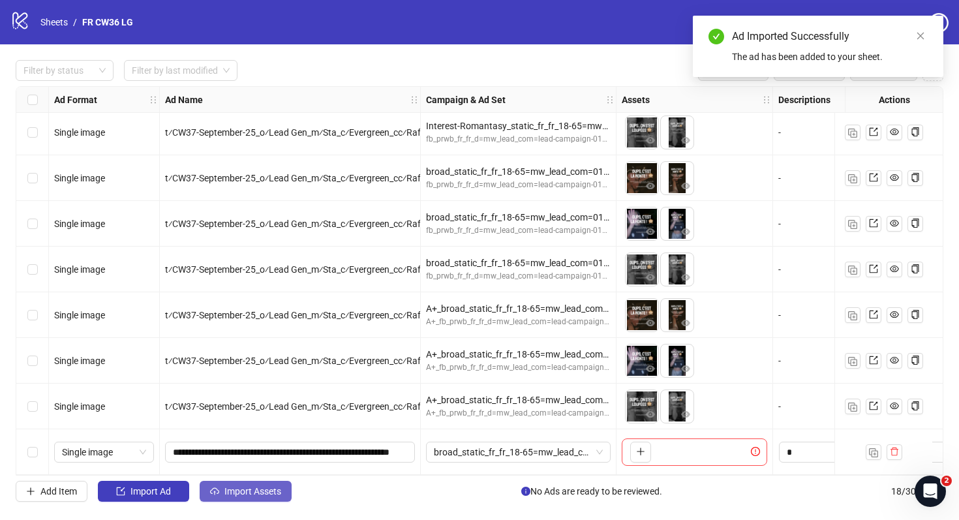
click at [251, 499] on button "Import Assets" at bounding box center [246, 491] width 92 height 21
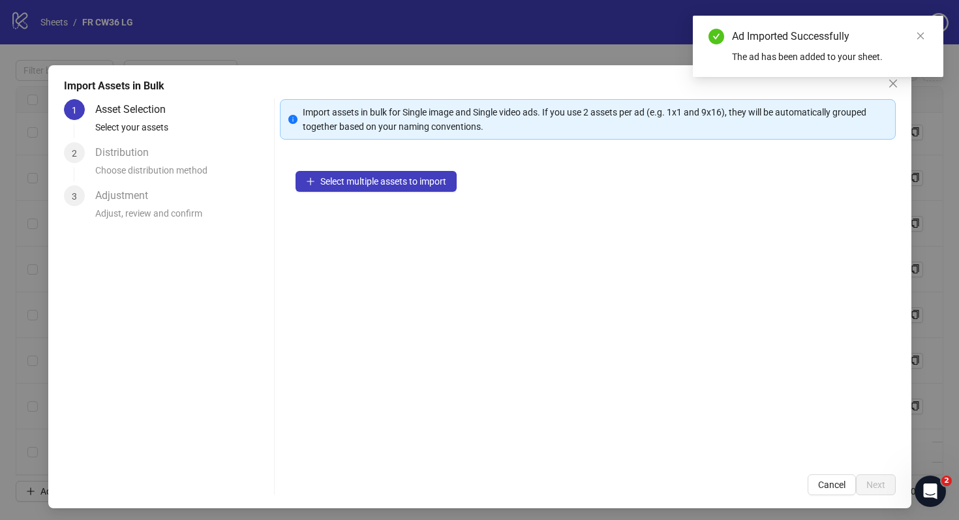
click at [423, 192] on div "Select multiple assets to import" at bounding box center [588, 306] width 616 height 303
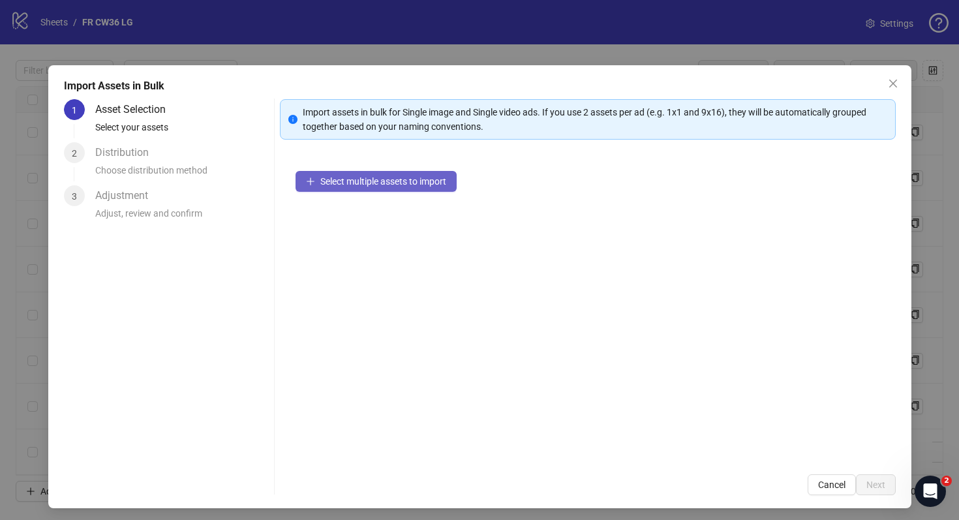
click at [429, 177] on span "Select multiple assets to import" at bounding box center [383, 181] width 126 height 10
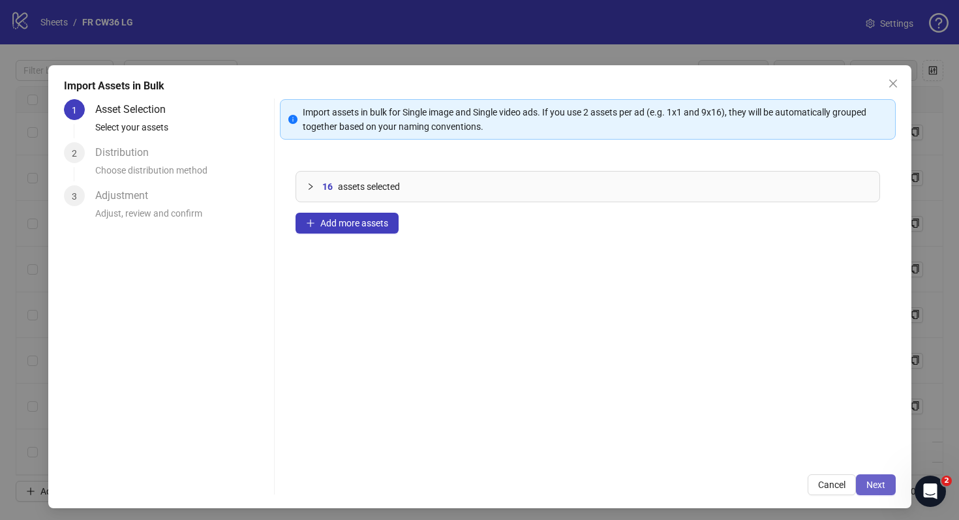
click at [875, 476] on button "Next" at bounding box center [876, 484] width 40 height 21
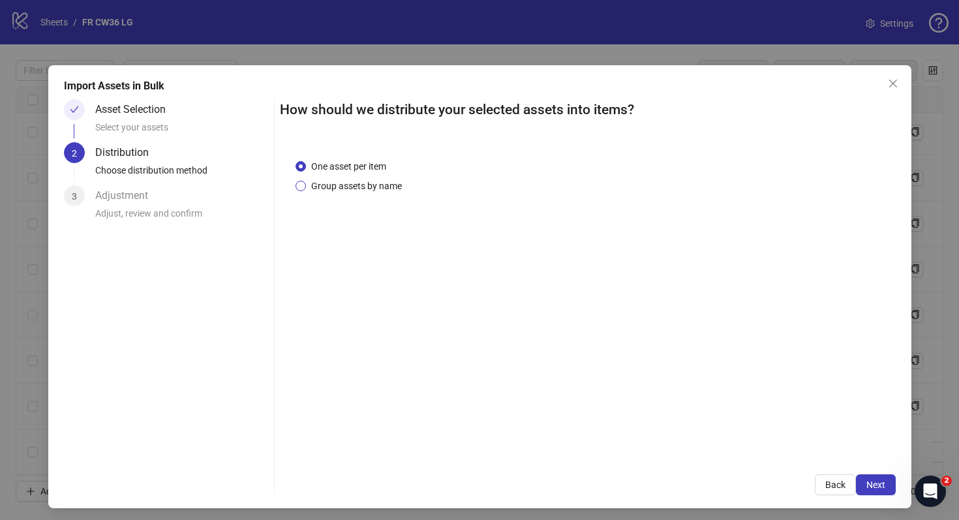
click at [360, 186] on span "Group assets by name" at bounding box center [356, 186] width 101 height 14
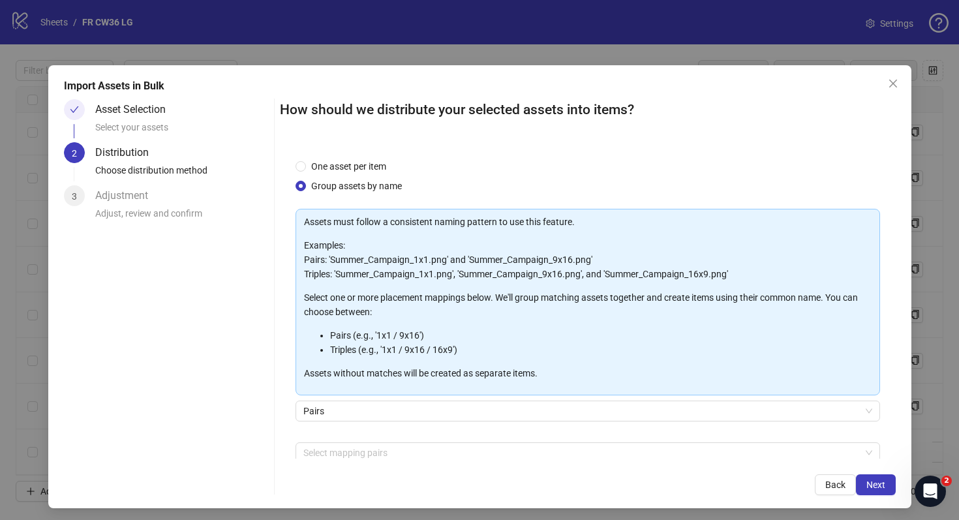
scroll to position [67, 0]
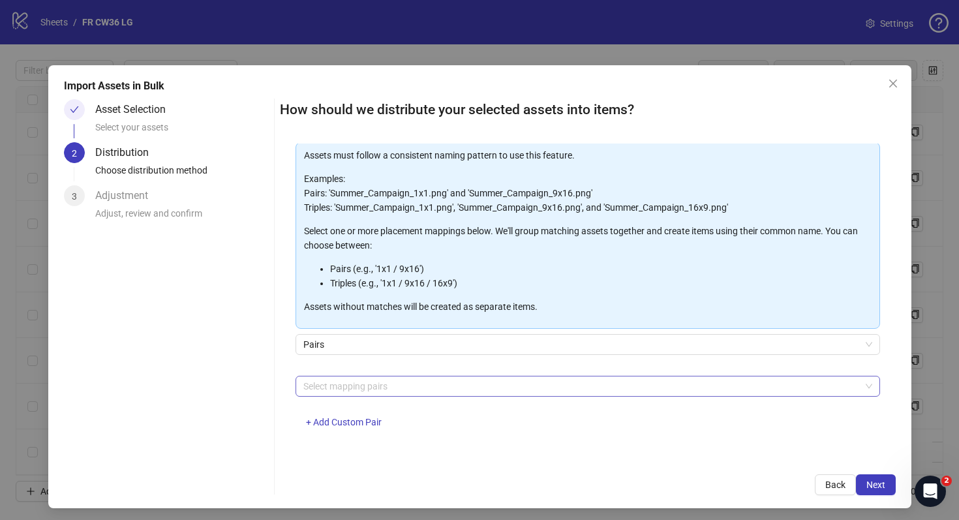
click at [585, 383] on div at bounding box center [581, 386] width 566 height 18
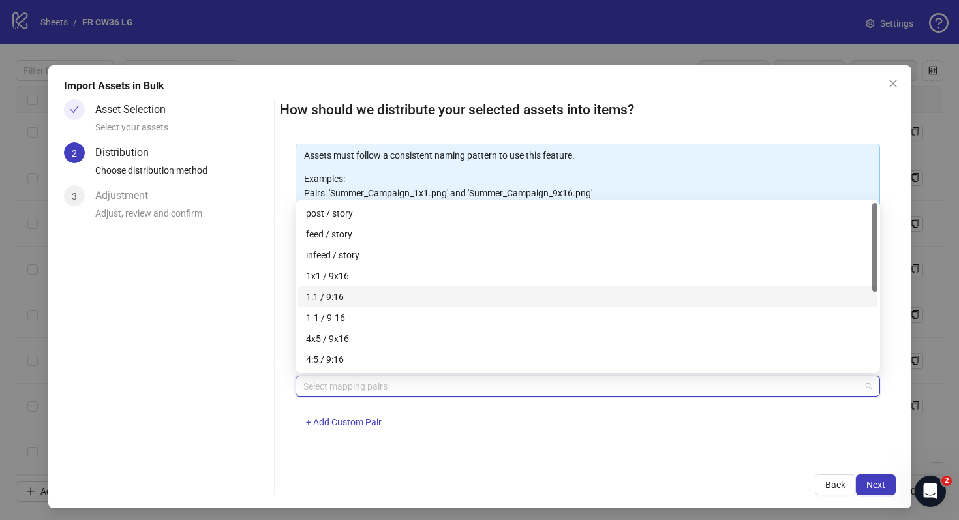
click at [488, 298] on div "1:1 / 9:16" at bounding box center [588, 297] width 564 height 14
click at [554, 442] on div "1:1 / 9:16 + Add Custom Pair" at bounding box center [588, 410] width 585 height 68
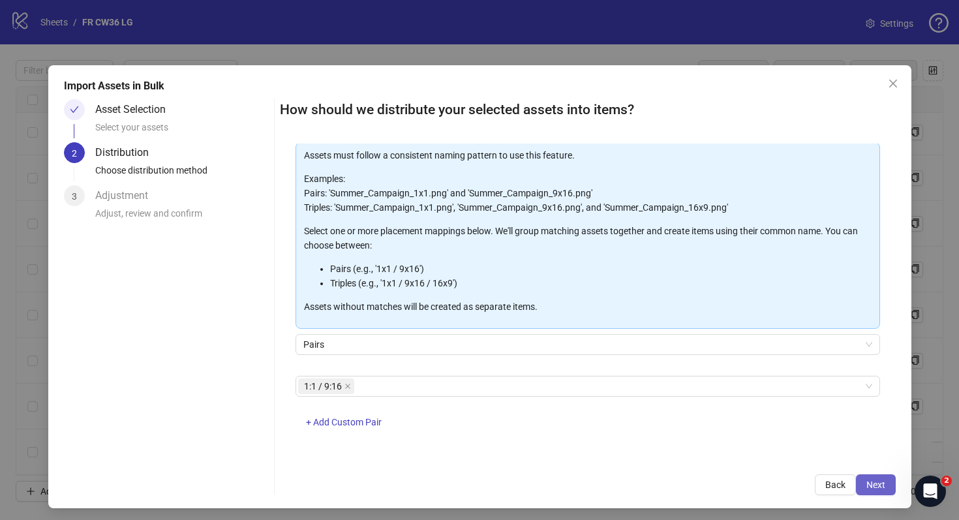
click at [863, 476] on button "Next" at bounding box center [876, 484] width 40 height 21
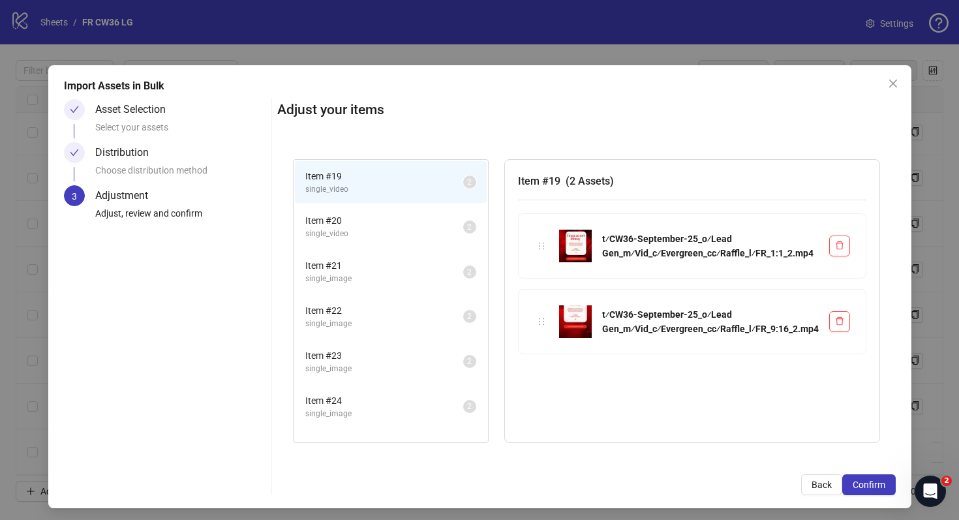
click at [357, 219] on span "Item # 20" at bounding box center [384, 220] width 158 height 14
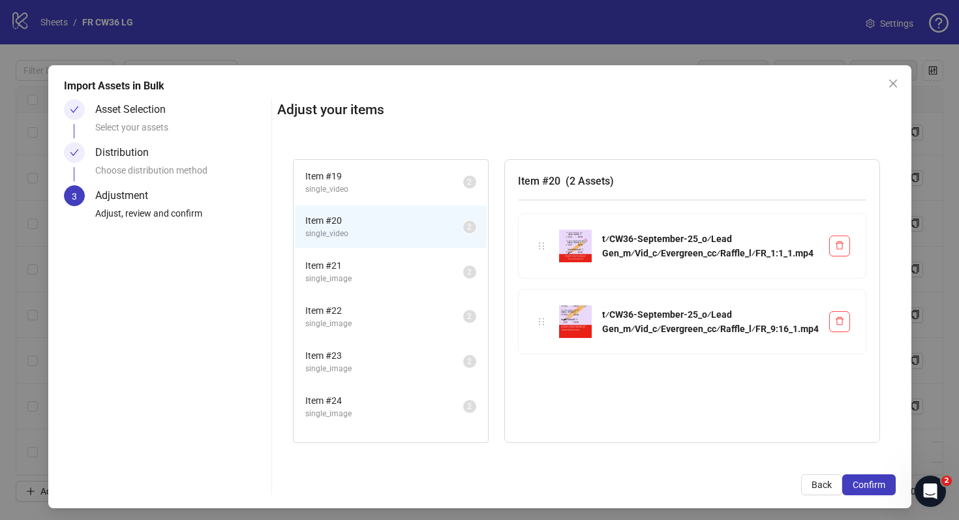
click at [360, 273] on span "single_image" at bounding box center [384, 279] width 158 height 12
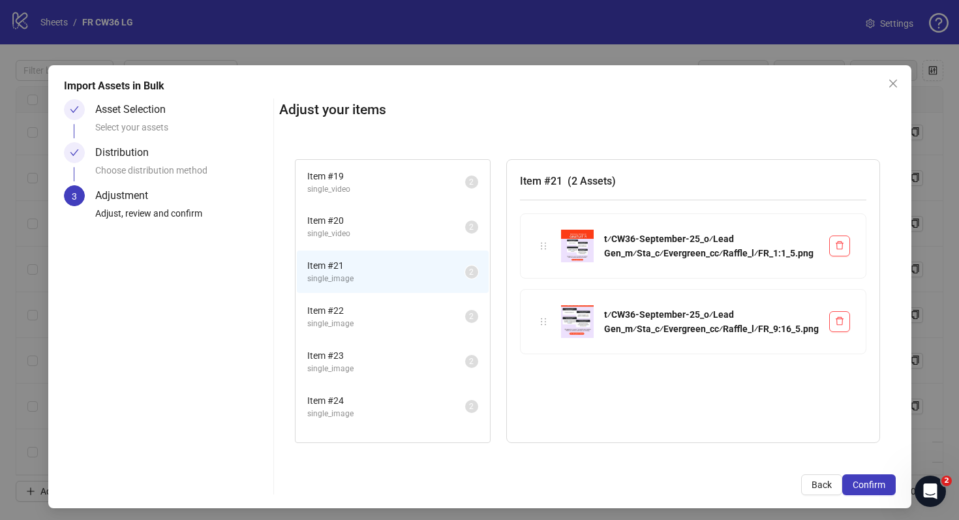
click at [365, 318] on span "single_image" at bounding box center [386, 324] width 158 height 12
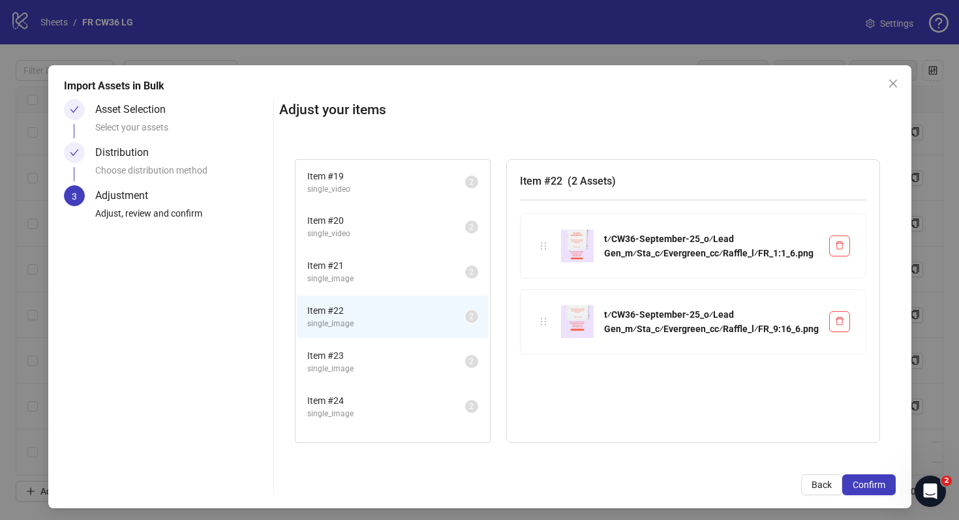
click at [372, 353] on span "Item # 23" at bounding box center [386, 355] width 158 height 14
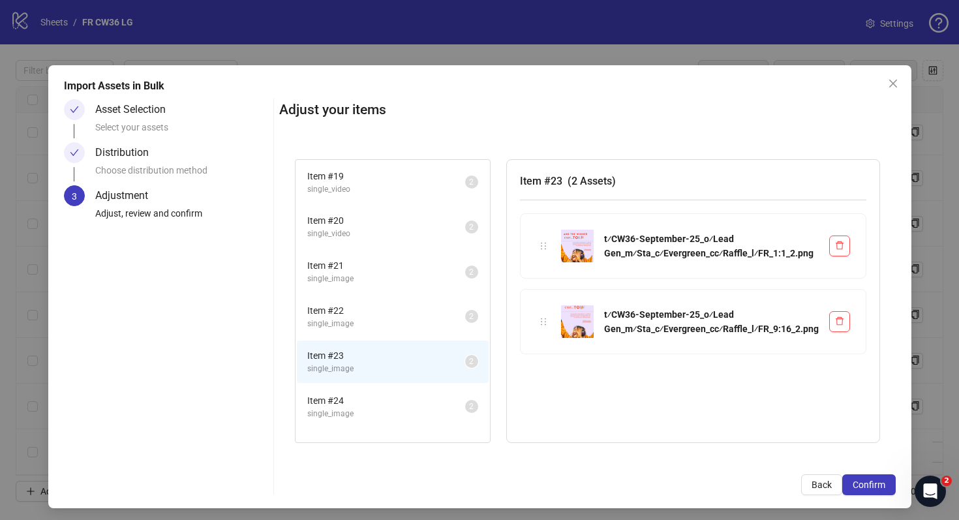
click at [384, 401] on span "Item # 24" at bounding box center [386, 400] width 158 height 14
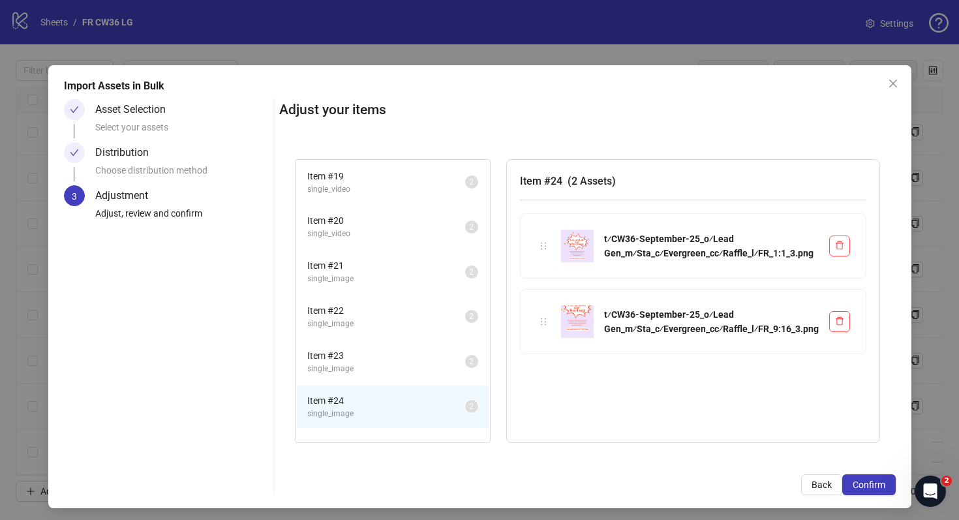
scroll to position [76, 0]
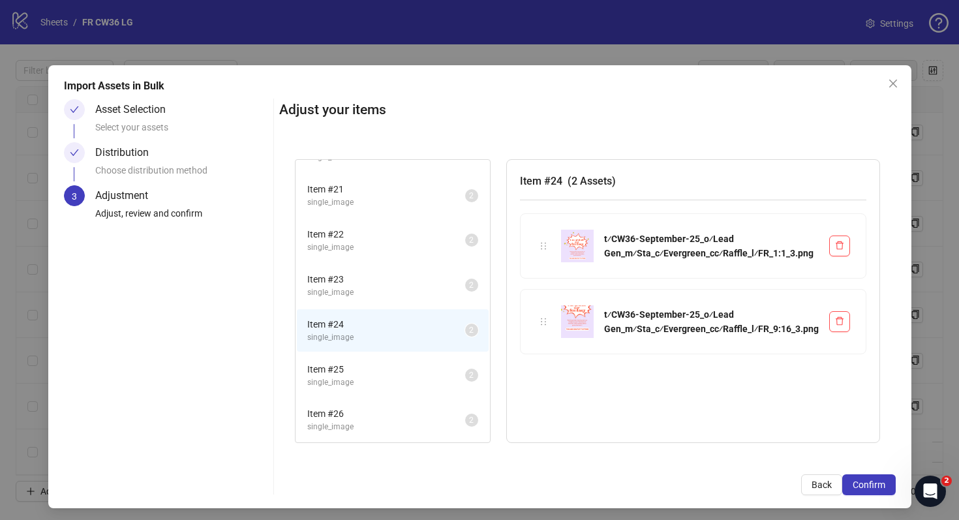
click at [395, 371] on span "Item # 25" at bounding box center [386, 369] width 158 height 14
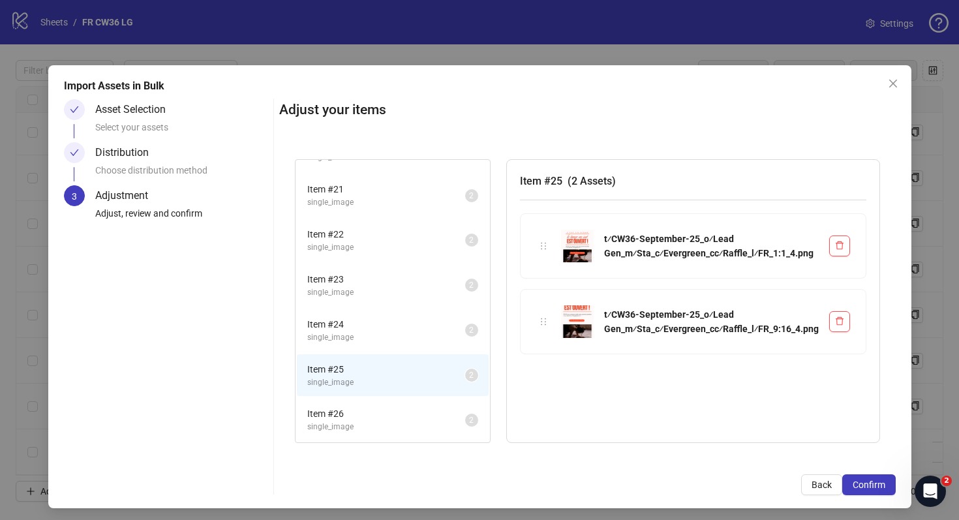
click at [400, 425] on span "single_image" at bounding box center [386, 427] width 158 height 12
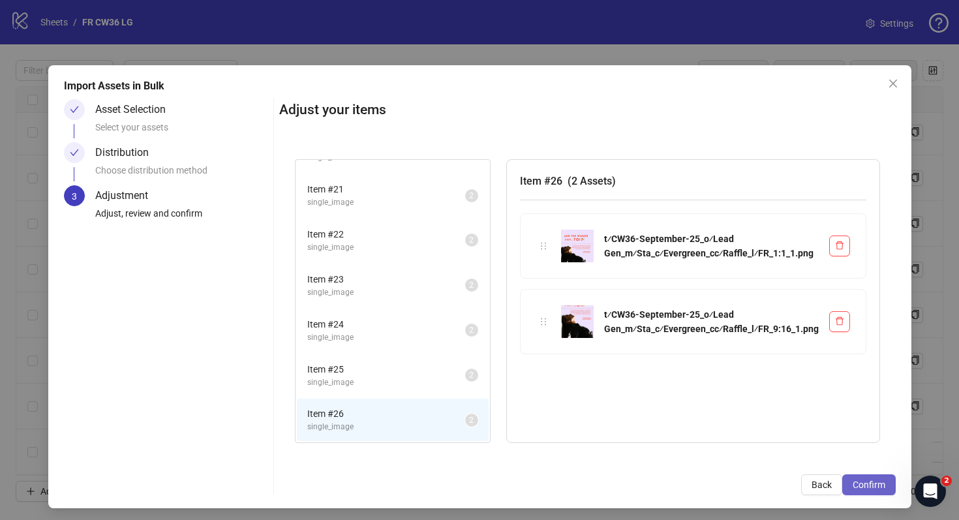
click at [868, 487] on span "Confirm" at bounding box center [869, 485] width 33 height 10
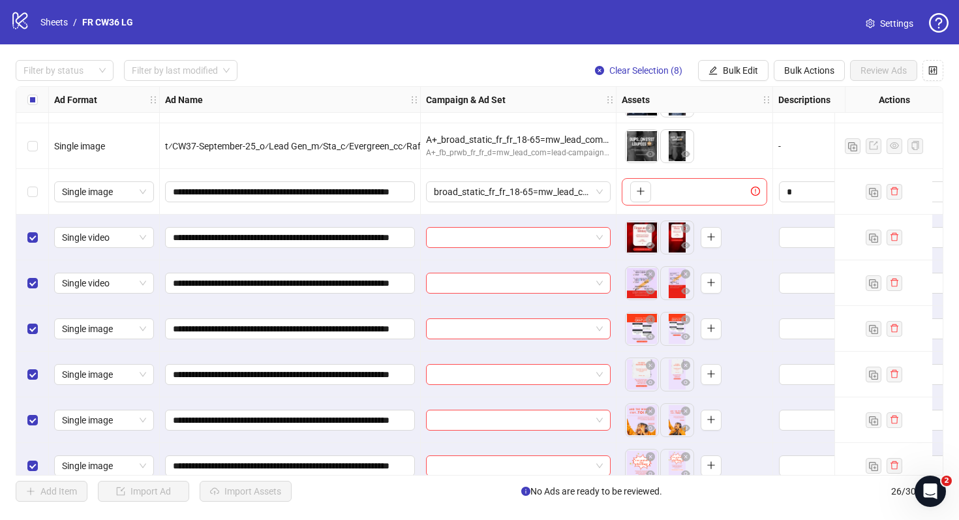
scroll to position [715, 0]
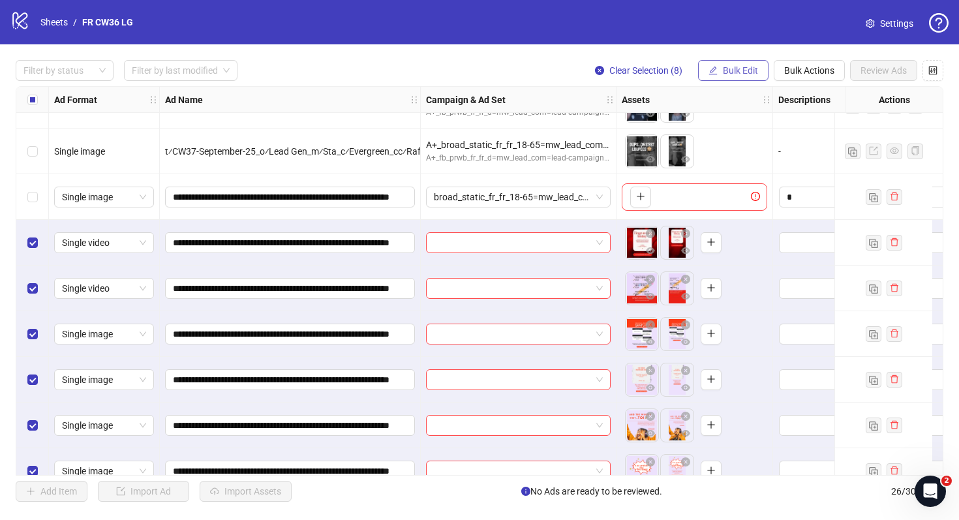
click at [740, 63] on button "Bulk Edit" at bounding box center [733, 70] width 70 height 21
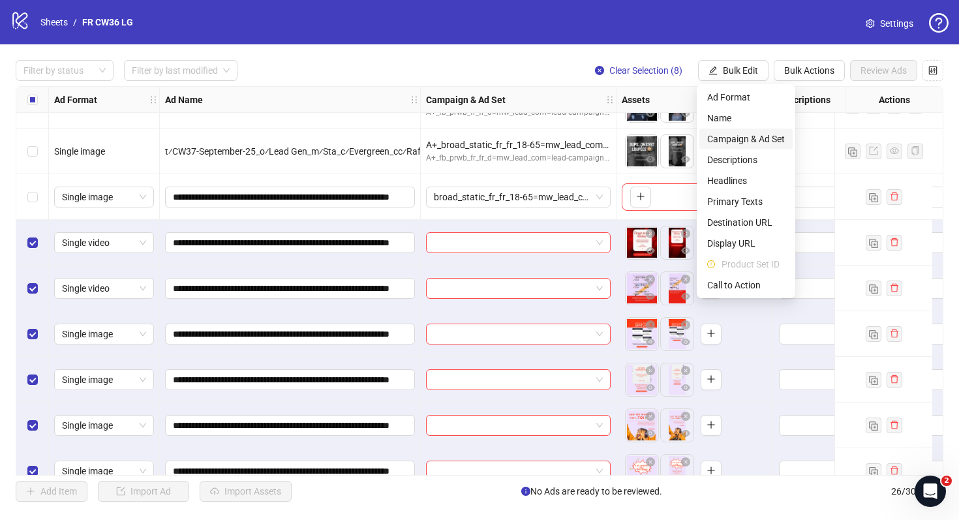
click at [736, 144] on span "Campaign & Ad Set" at bounding box center [746, 139] width 78 height 14
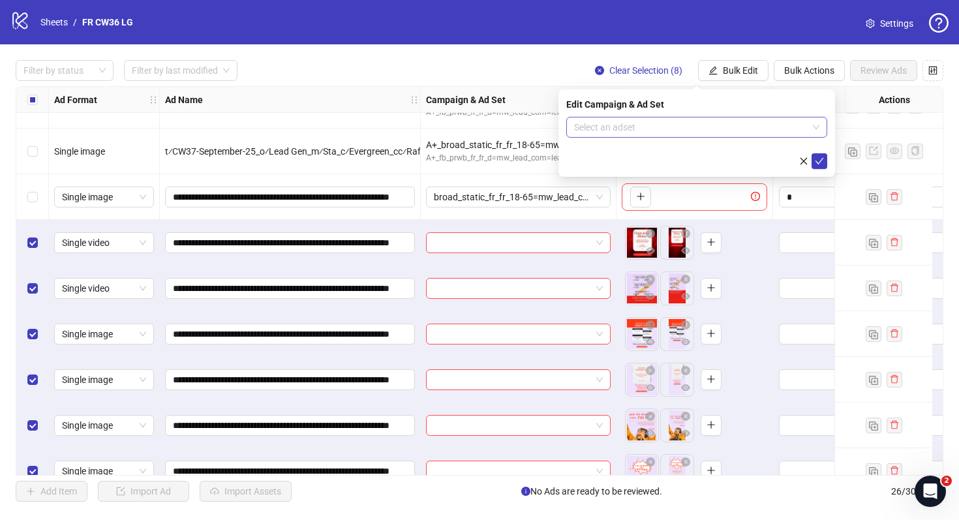
click at [649, 124] on input "search" at bounding box center [691, 127] width 234 height 20
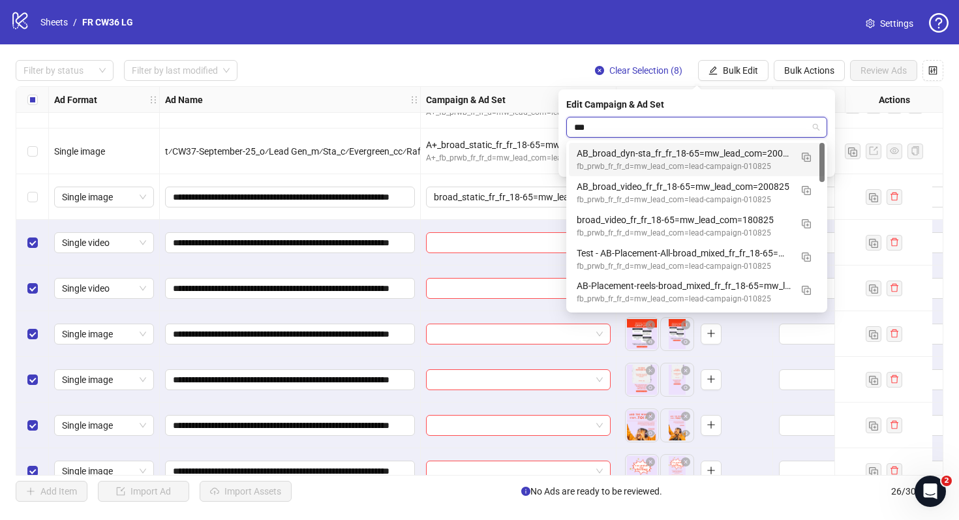
type input "****"
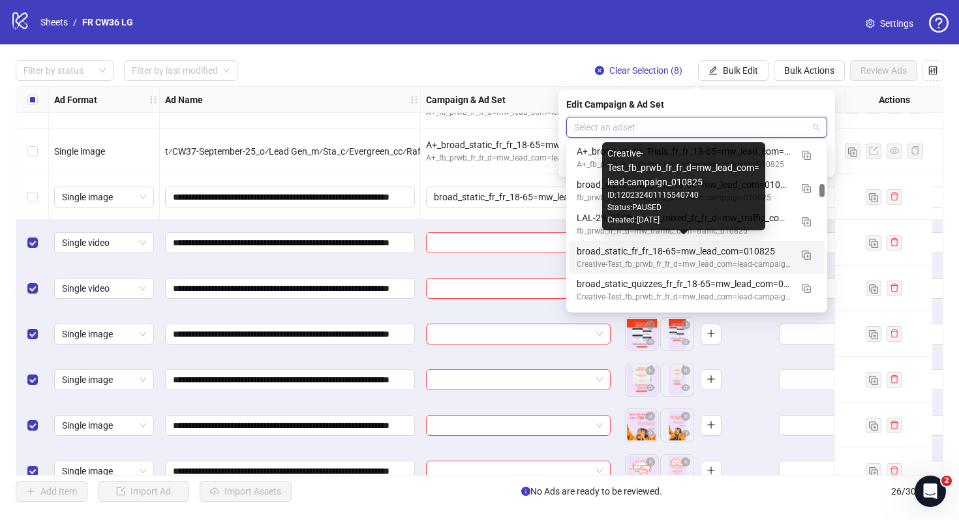
scroll to position [600, 0]
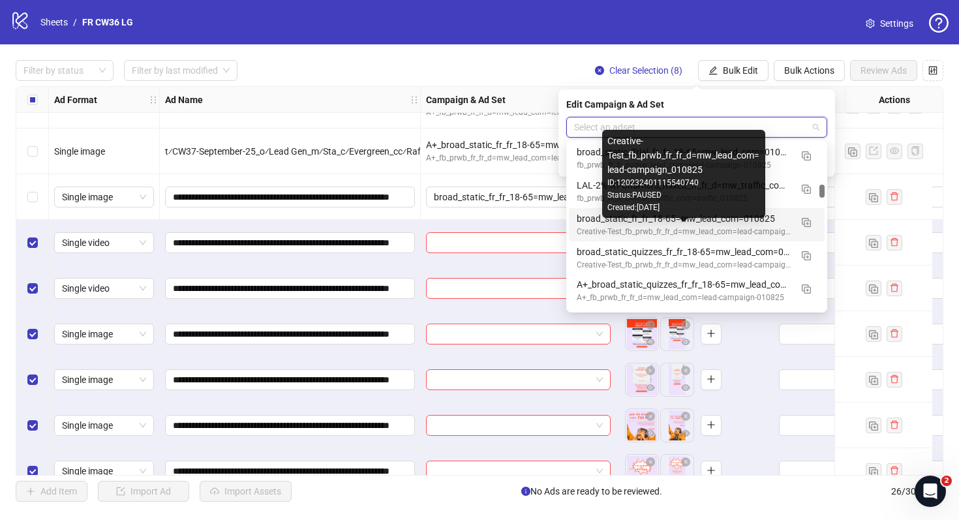
click at [690, 226] on div "Creative-Test_fb_prwb_fr_fr_d=mw_lead_com=lead-campaign_010825" at bounding box center [684, 232] width 214 height 12
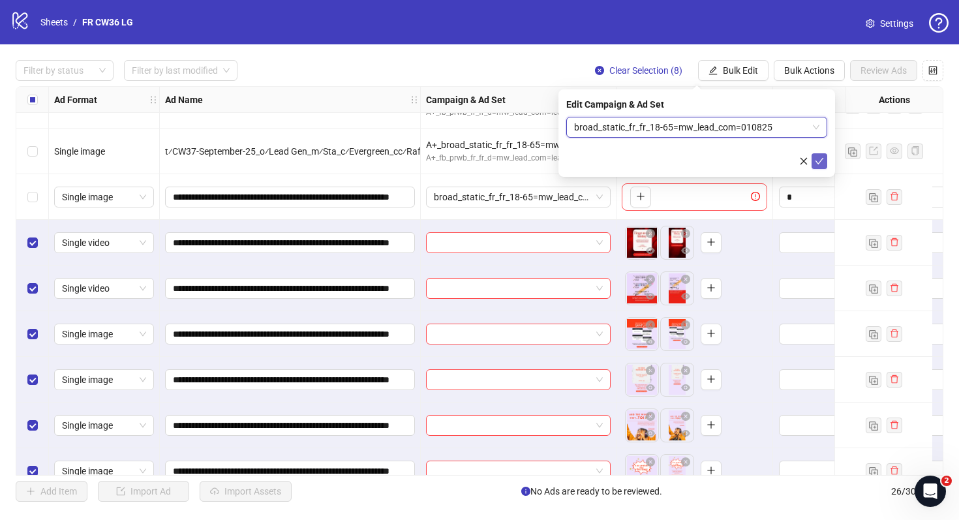
click at [821, 161] on icon "check" at bounding box center [819, 161] width 9 height 9
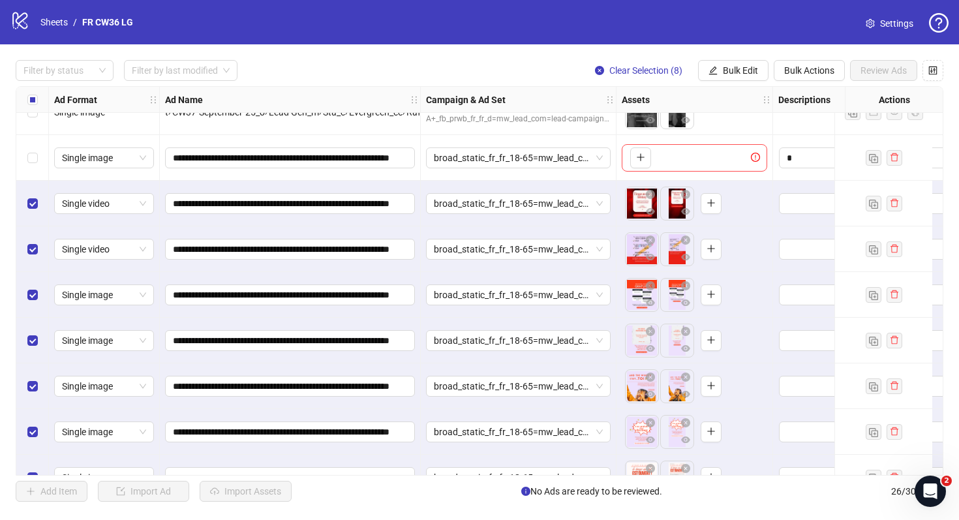
scroll to position [748, 0]
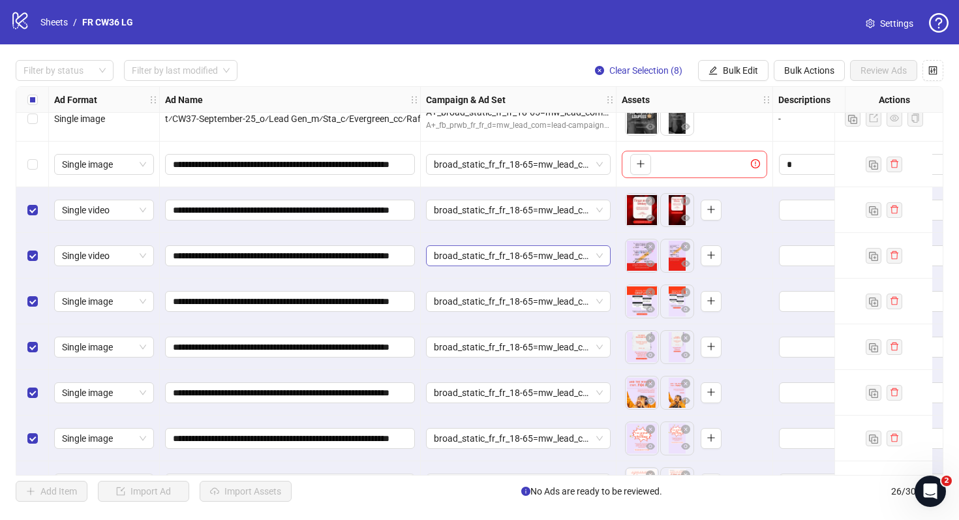
click at [548, 259] on span "broad_static_fr_fr_18-65=mw_lead_com=010825" at bounding box center [518, 256] width 169 height 20
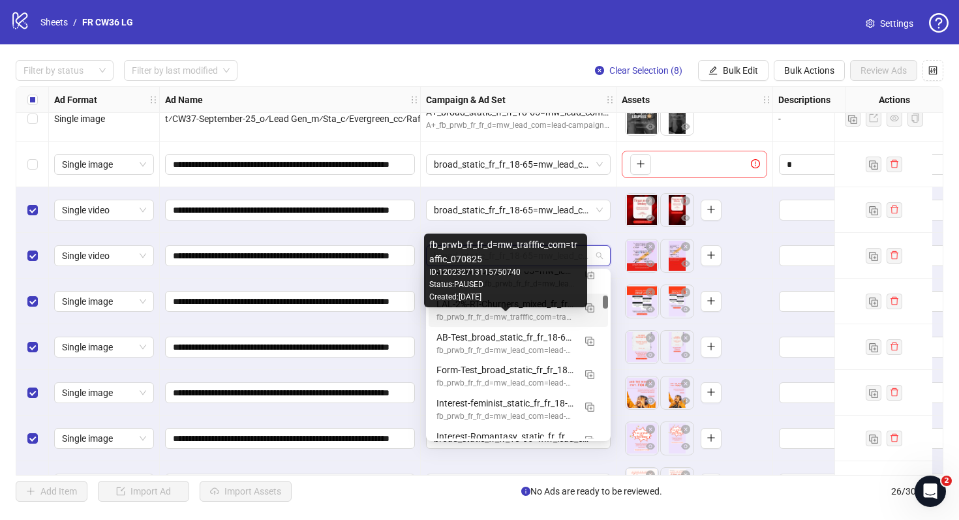
scroll to position [314, 0]
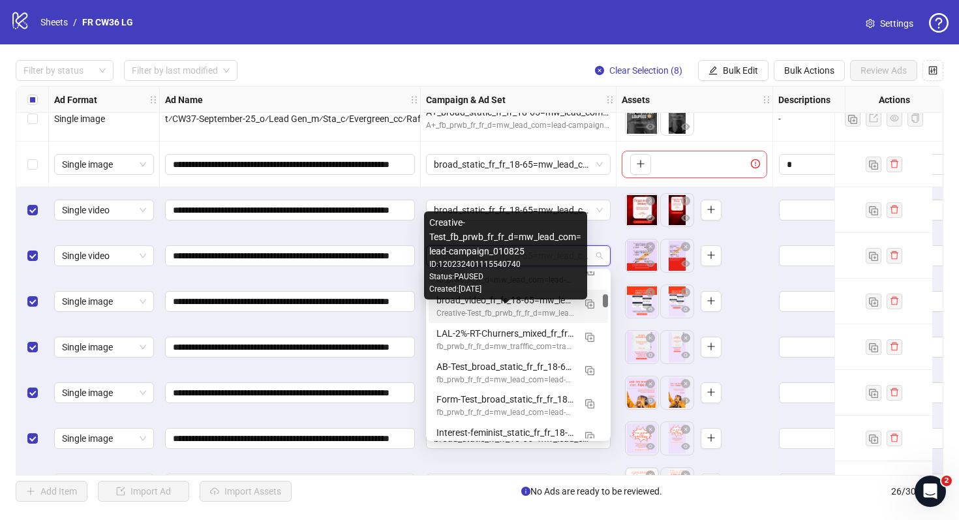
click at [524, 313] on div "Creative-Test_fb_prwb_fr_fr_d=mw_lead_com=lead-campaign_010825" at bounding box center [506, 313] width 138 height 12
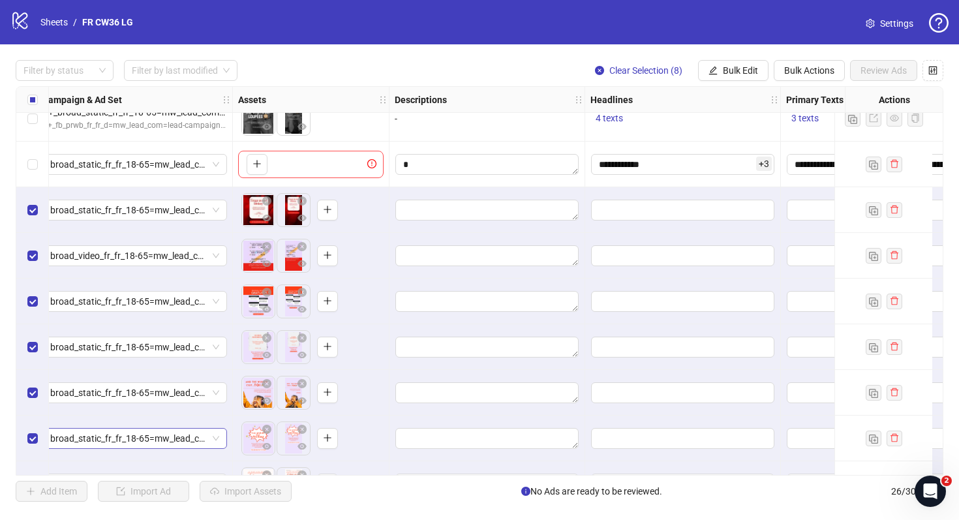
scroll to position [748, 496]
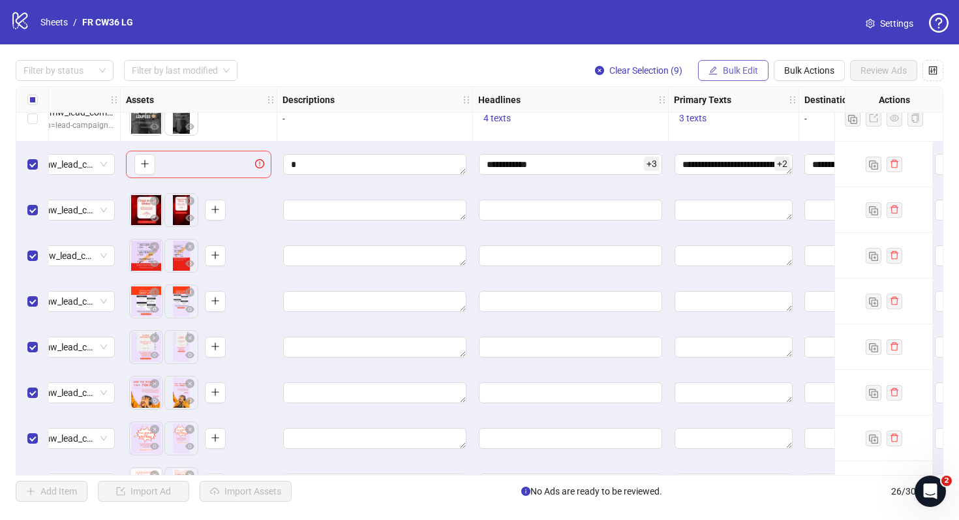
click at [747, 77] on button "Bulk Edit" at bounding box center [733, 70] width 70 height 21
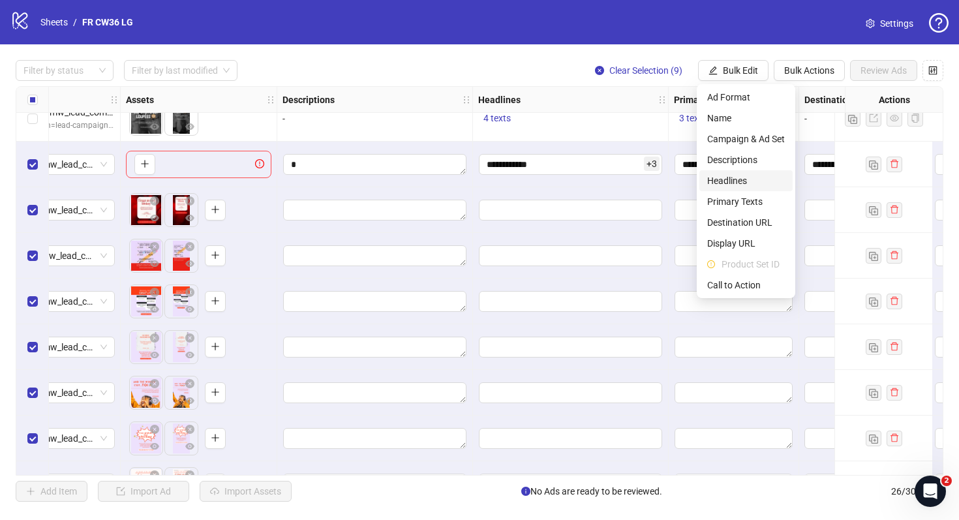
click at [774, 176] on span "Headlines" at bounding box center [746, 181] width 78 height 14
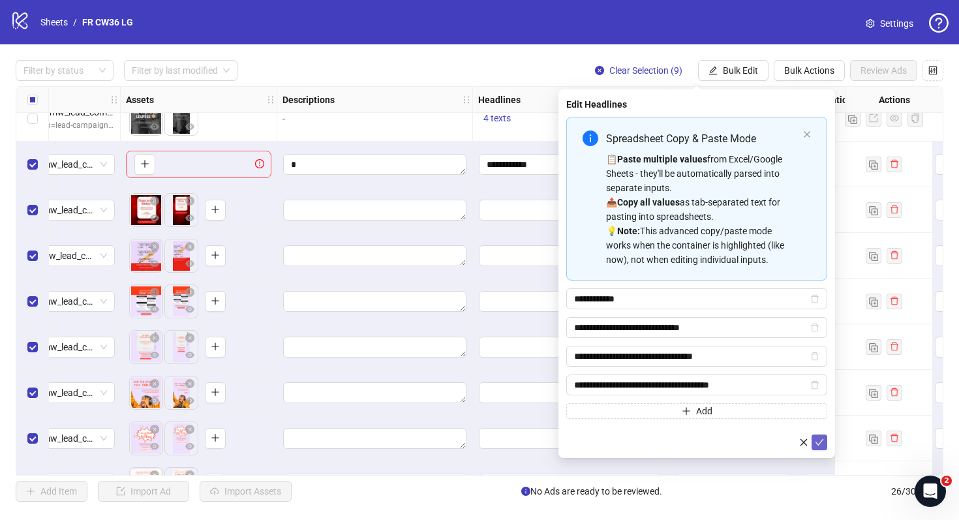
click at [823, 438] on icon "check" at bounding box center [819, 442] width 9 height 9
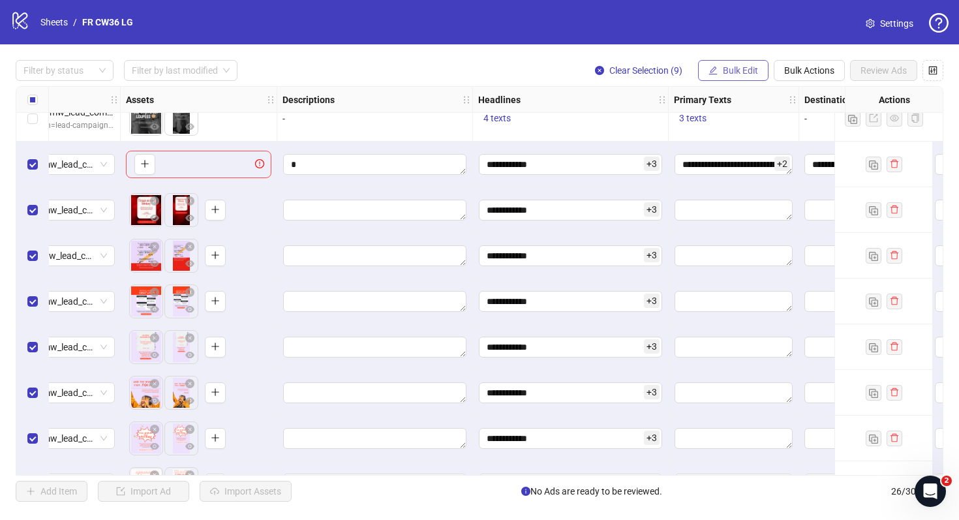
click at [743, 71] on span "Bulk Edit" at bounding box center [740, 70] width 35 height 10
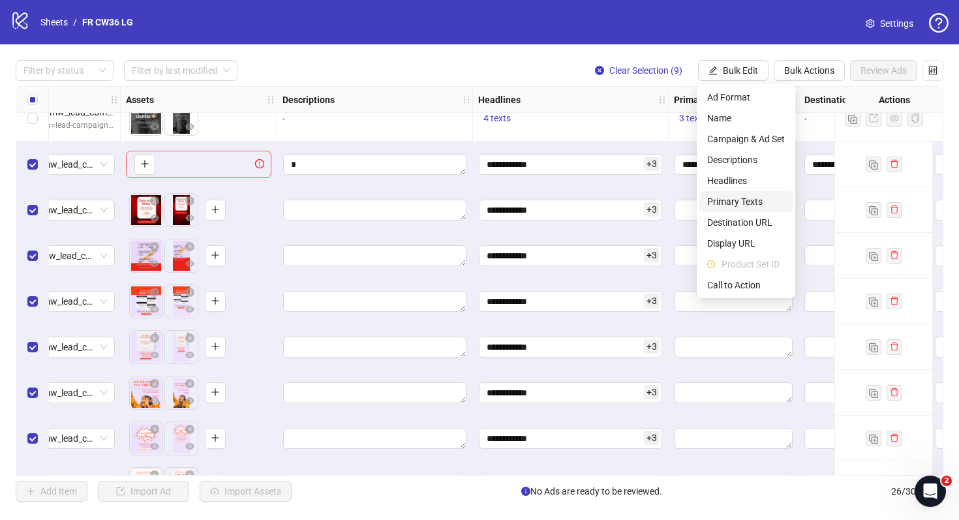
click at [752, 200] on span "Primary Texts" at bounding box center [746, 201] width 78 height 14
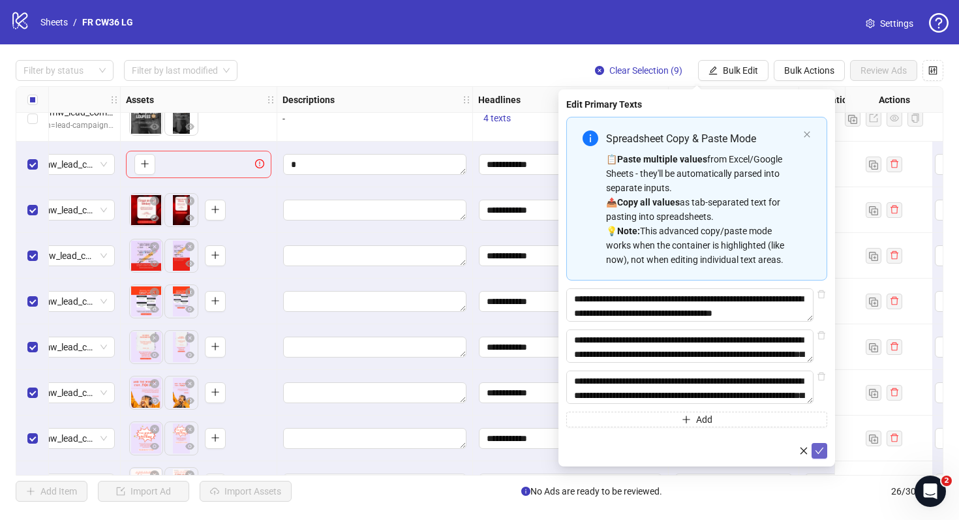
click at [820, 455] on icon "check" at bounding box center [819, 450] width 9 height 9
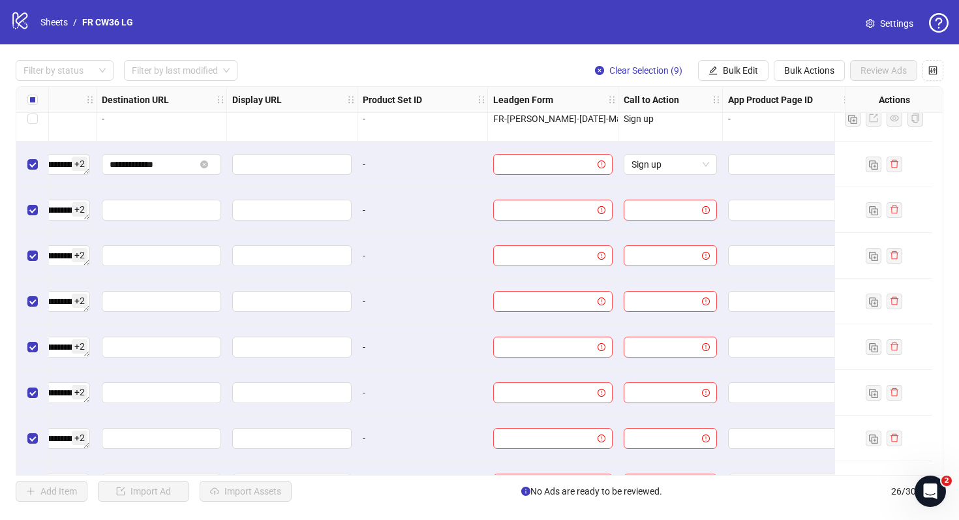
scroll to position [748, 1218]
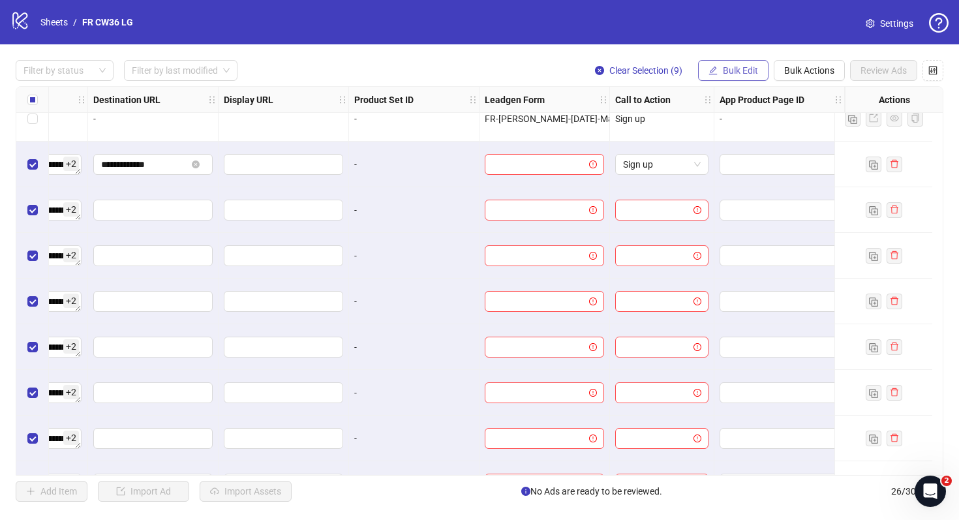
click at [745, 67] on span "Bulk Edit" at bounding box center [740, 70] width 35 height 10
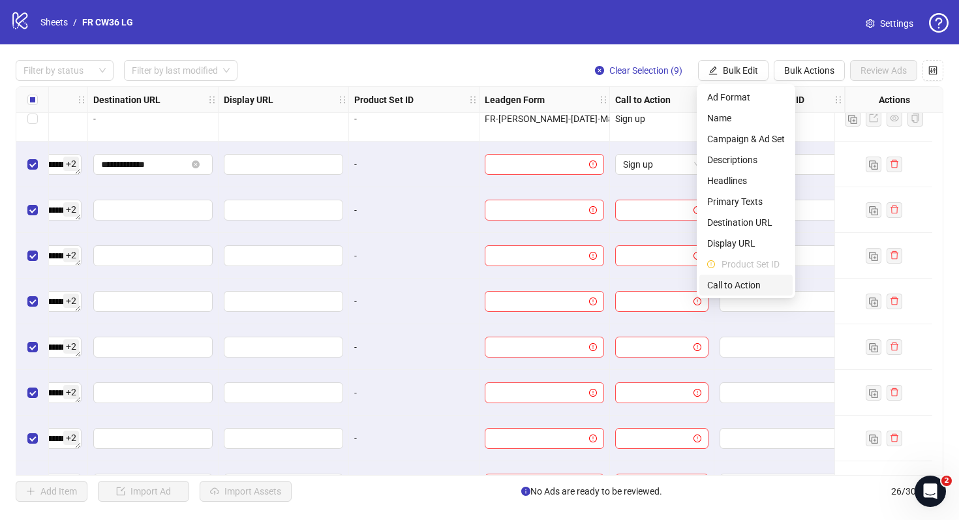
click at [759, 289] on span "Call to Action" at bounding box center [746, 285] width 78 height 14
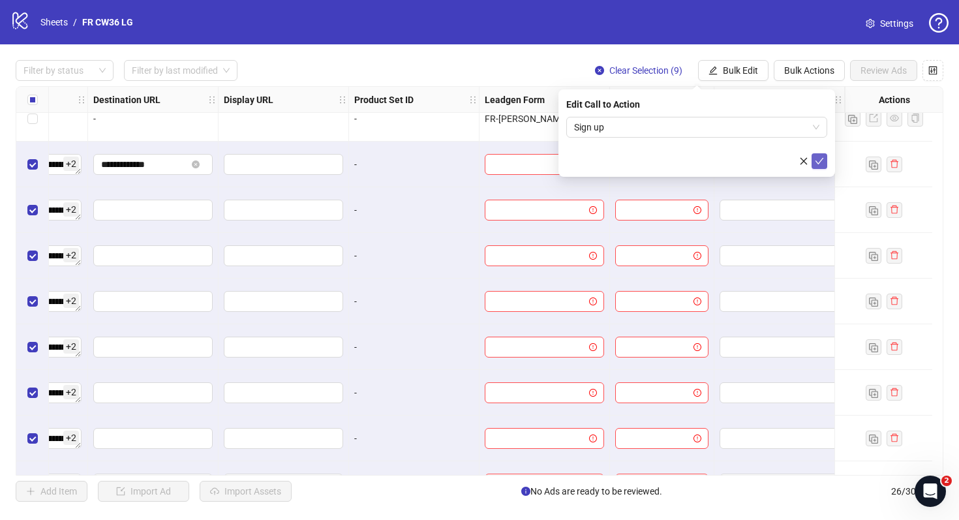
click at [827, 157] on button "submit" at bounding box center [820, 161] width 16 height 16
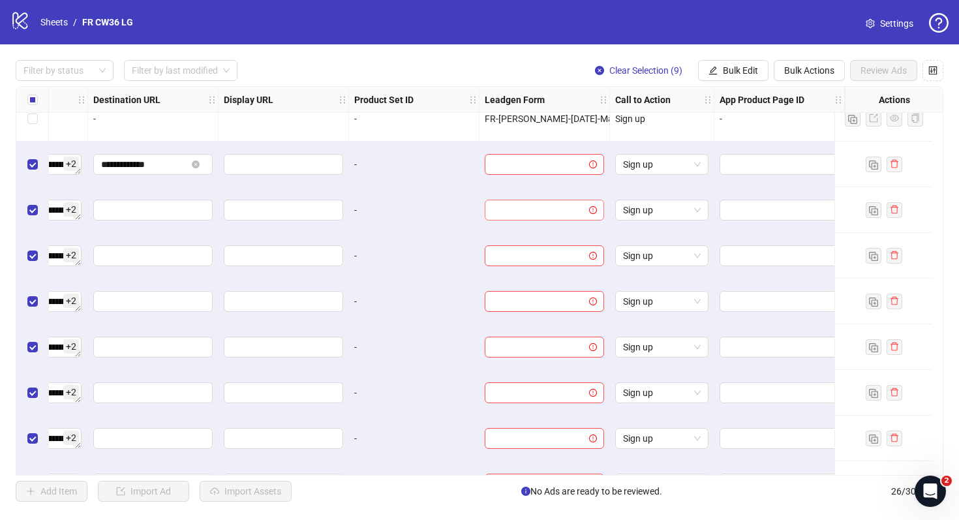
click at [564, 206] on input "search" at bounding box center [539, 210] width 92 height 20
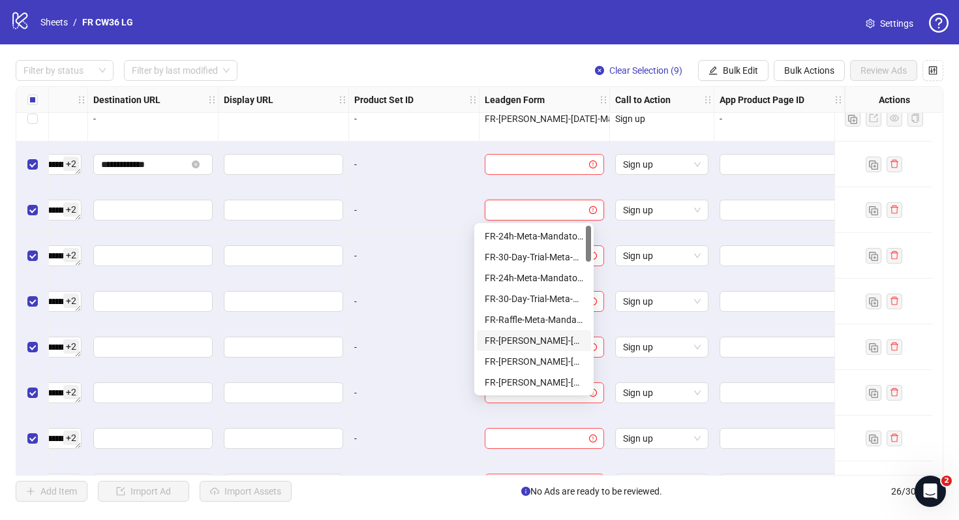
click at [566, 339] on div "FR-JULIE-RAFFLE-Aug25-Mandatory-Question-tu" at bounding box center [534, 340] width 99 height 14
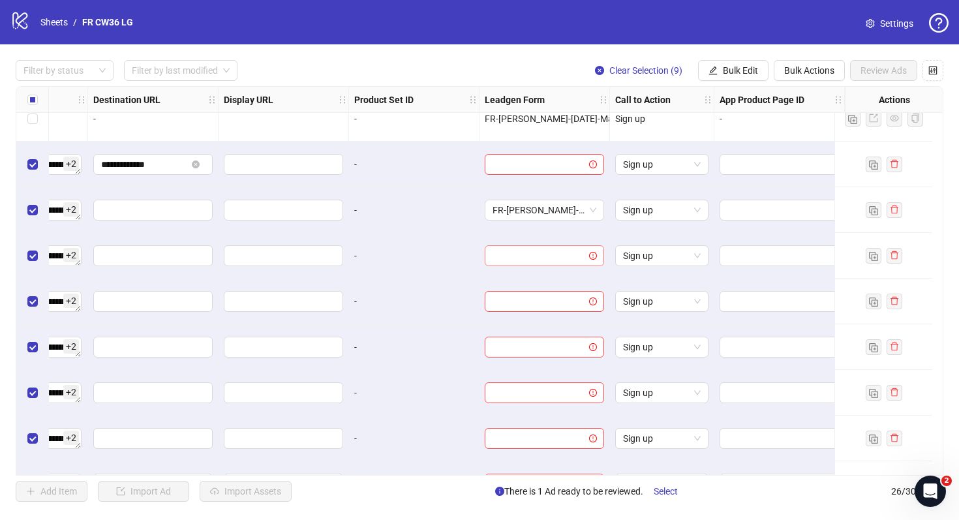
click at [542, 258] on input "search" at bounding box center [539, 256] width 92 height 20
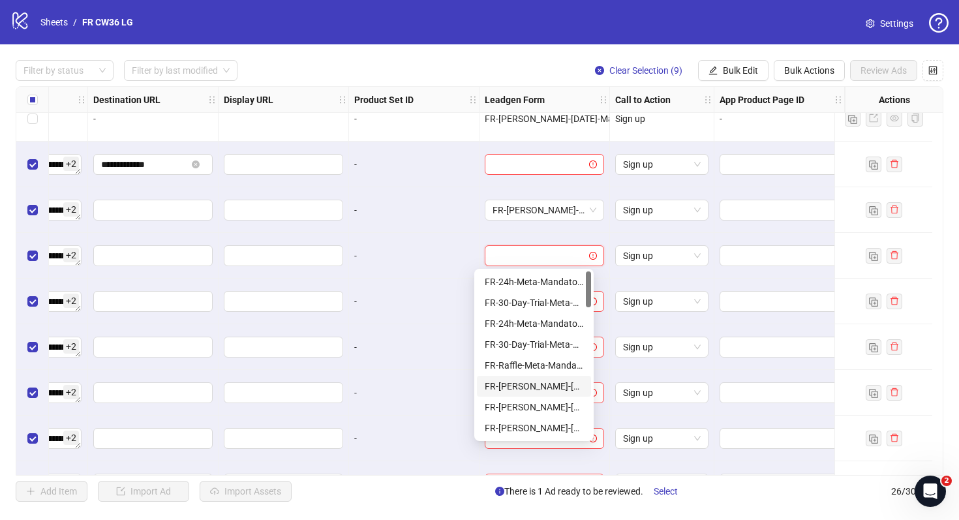
click at [542, 386] on div "FR-JULIE-RAFFLE-Aug25-Mandatory-Question-tu" at bounding box center [534, 386] width 99 height 14
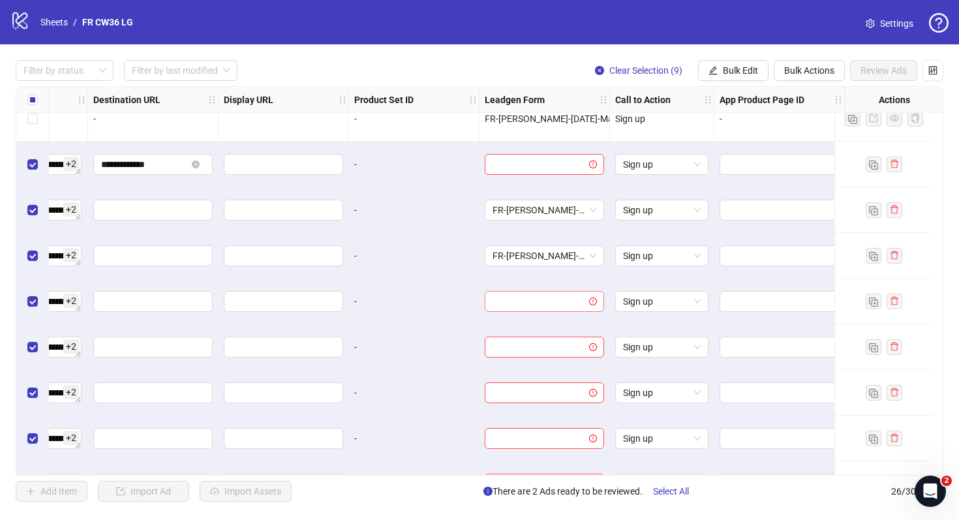
click at [521, 298] on input "search" at bounding box center [539, 302] width 92 height 20
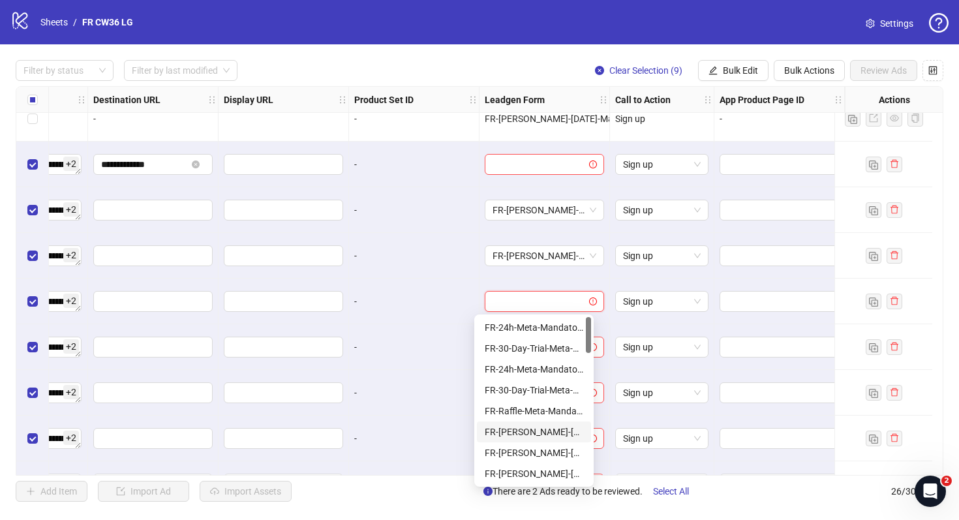
click at [552, 433] on div "FR-JULIE-RAFFLE-Aug25-Mandatory-Question-tu" at bounding box center [534, 432] width 99 height 14
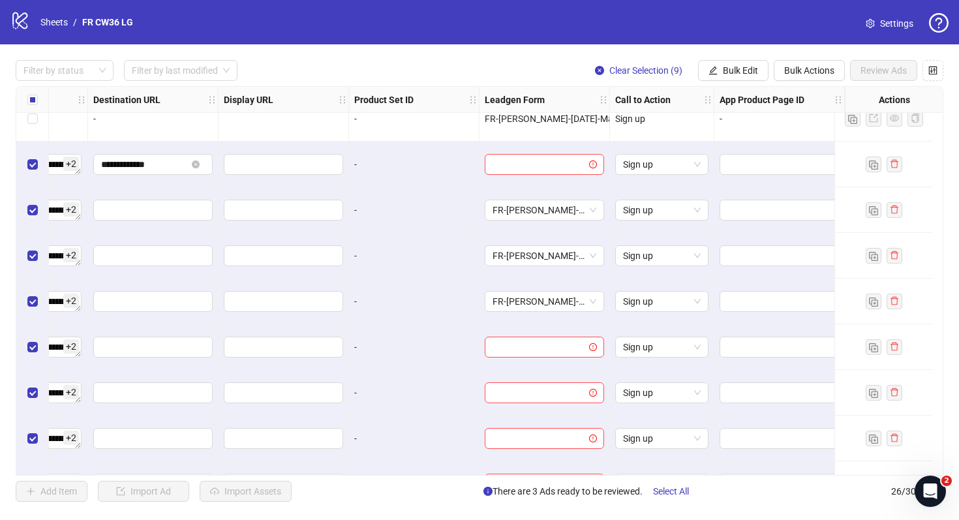
click at [549, 360] on div at bounding box center [545, 347] width 130 height 46
click at [562, 346] on input "search" at bounding box center [539, 347] width 92 height 20
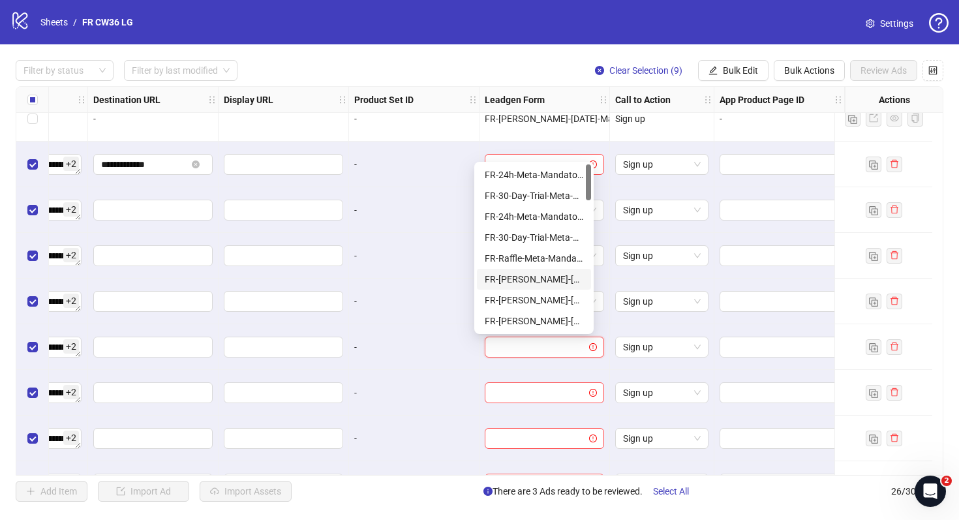
click at [559, 278] on div "FR-JULIE-RAFFLE-Aug25-Mandatory-Question-tu" at bounding box center [534, 279] width 99 height 14
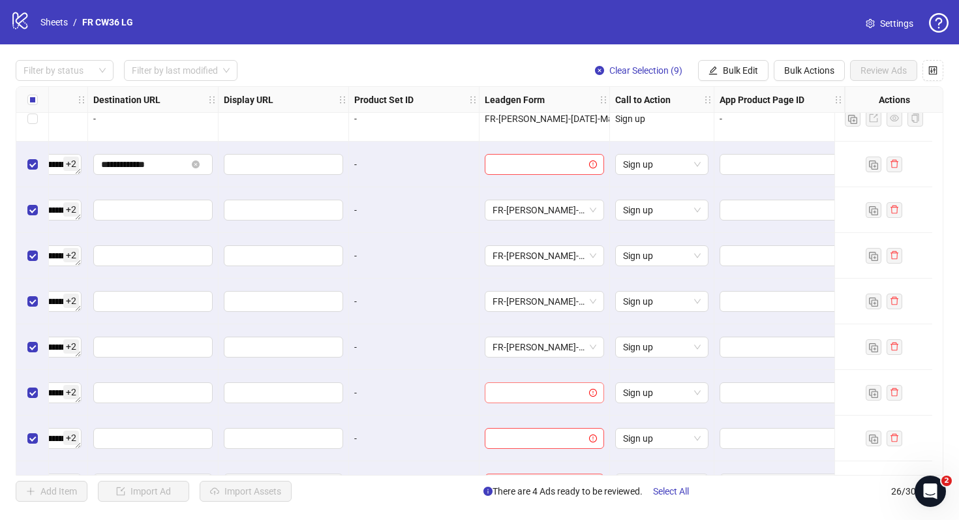
click at [563, 395] on input "search" at bounding box center [539, 393] width 92 height 20
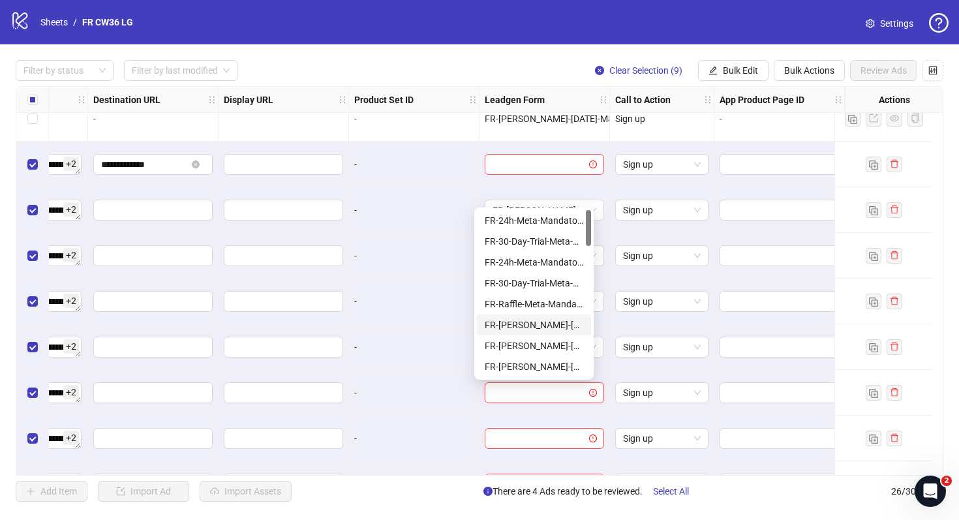
click at [553, 330] on div "FR-JULIE-RAFFLE-Aug25-Mandatory-Question-tu" at bounding box center [534, 325] width 99 height 14
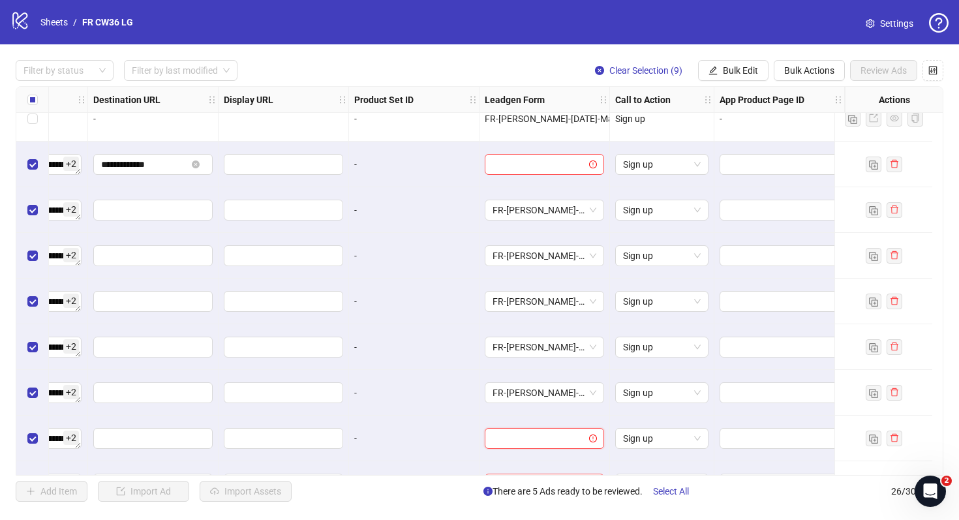
click at [549, 435] on input "search" at bounding box center [539, 439] width 92 height 20
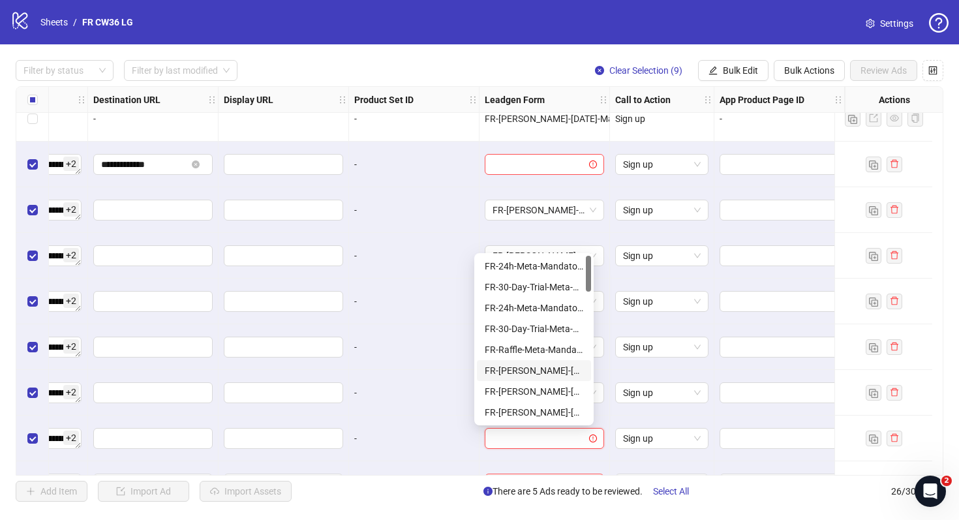
click at [552, 371] on div "FR-JULIE-RAFFLE-Aug25-Mandatory-Question-tu" at bounding box center [534, 370] width 99 height 14
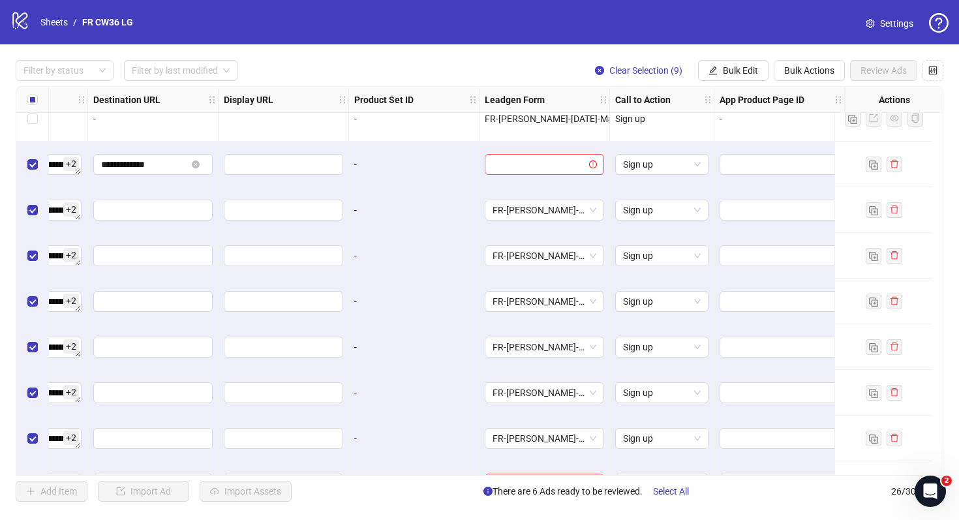
click at [440, 452] on div "-" at bounding box center [414, 439] width 130 height 46
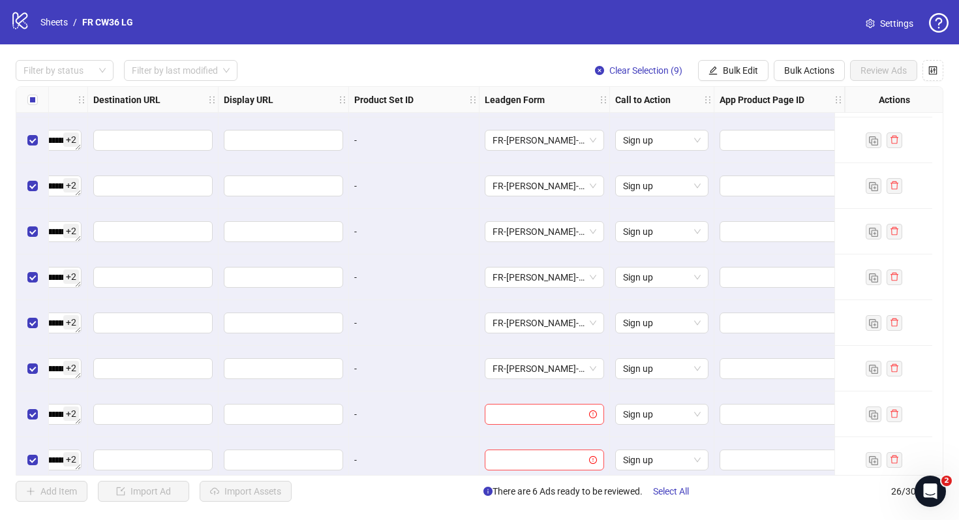
scroll to position [831, 1218]
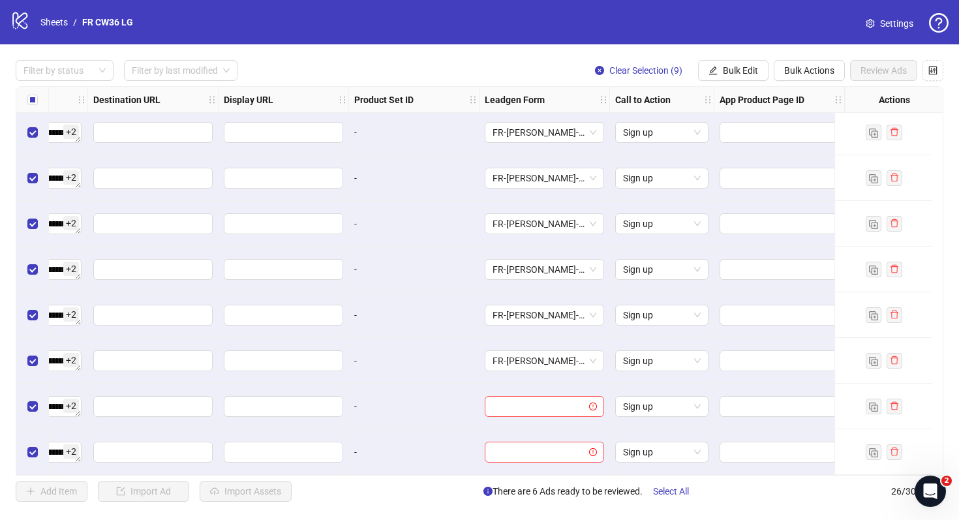
click at [498, 414] on div at bounding box center [545, 407] width 130 height 46
click at [507, 400] on input "search" at bounding box center [539, 407] width 92 height 20
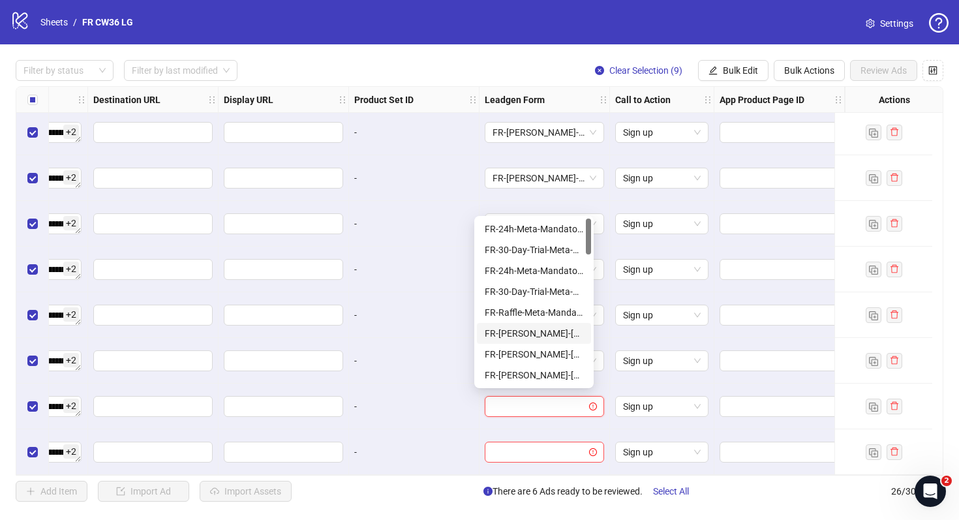
click at [544, 330] on div "FR-JULIE-RAFFLE-Aug25-Mandatory-Question-tu" at bounding box center [534, 333] width 99 height 14
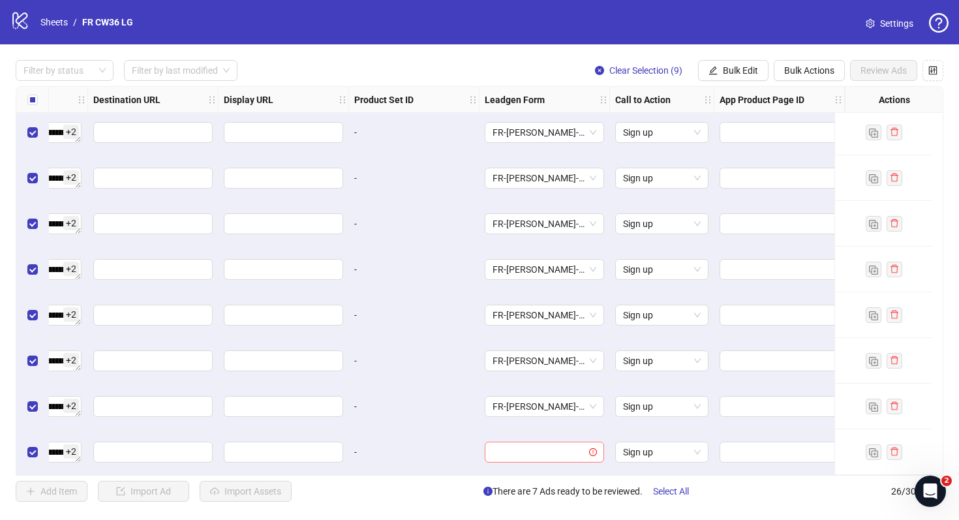
click at [547, 448] on input "search" at bounding box center [539, 452] width 92 height 20
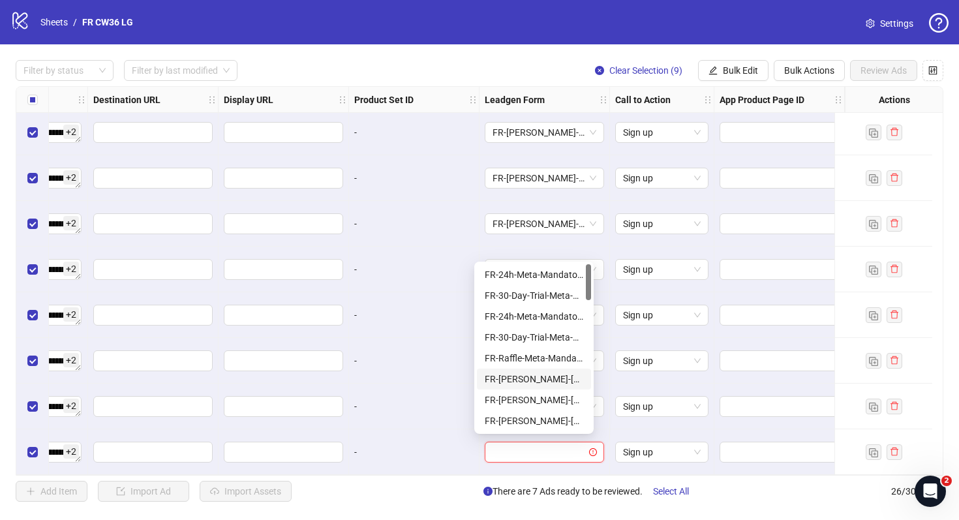
click at [564, 375] on div "FR-JULIE-RAFFLE-Aug25-Mandatory-Question-tu" at bounding box center [534, 379] width 99 height 14
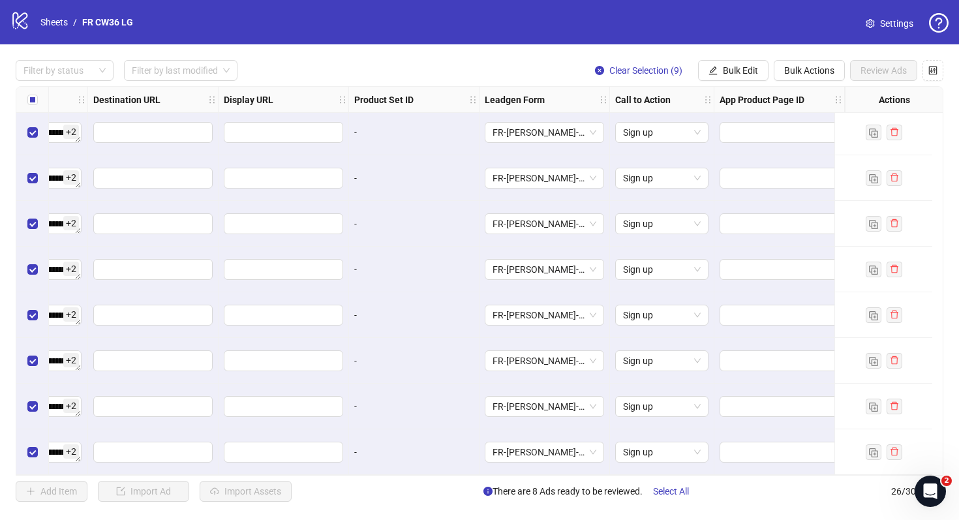
click at [446, 410] on div "-" at bounding box center [414, 407] width 130 height 46
click at [880, 75] on span "Review Ads" at bounding box center [884, 70] width 46 height 10
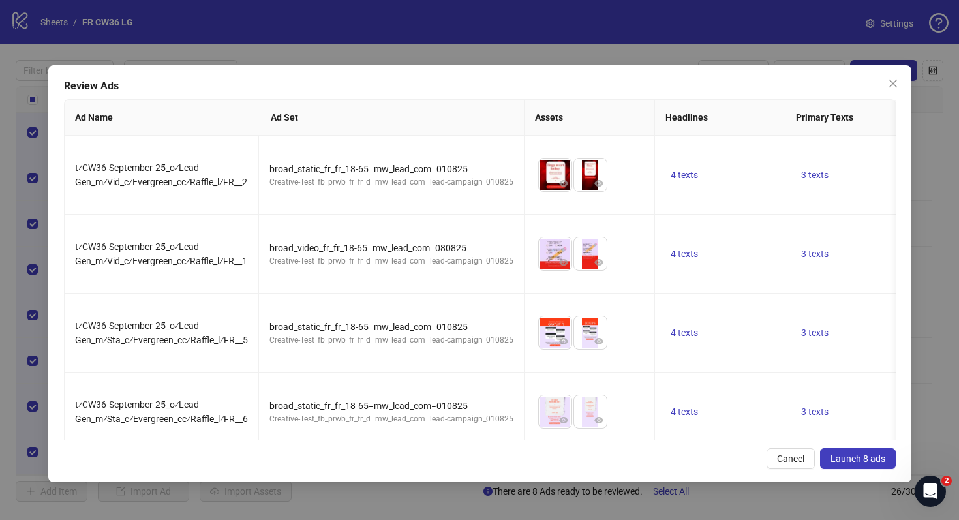
click at [868, 461] on span "Launch 8 ads" at bounding box center [858, 458] width 55 height 10
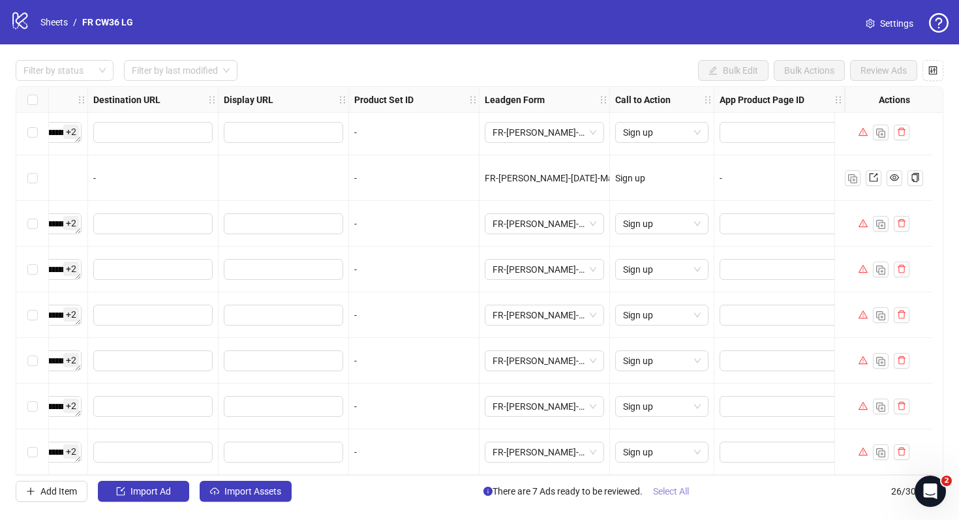
click at [682, 493] on span "Select All" at bounding box center [671, 491] width 36 height 10
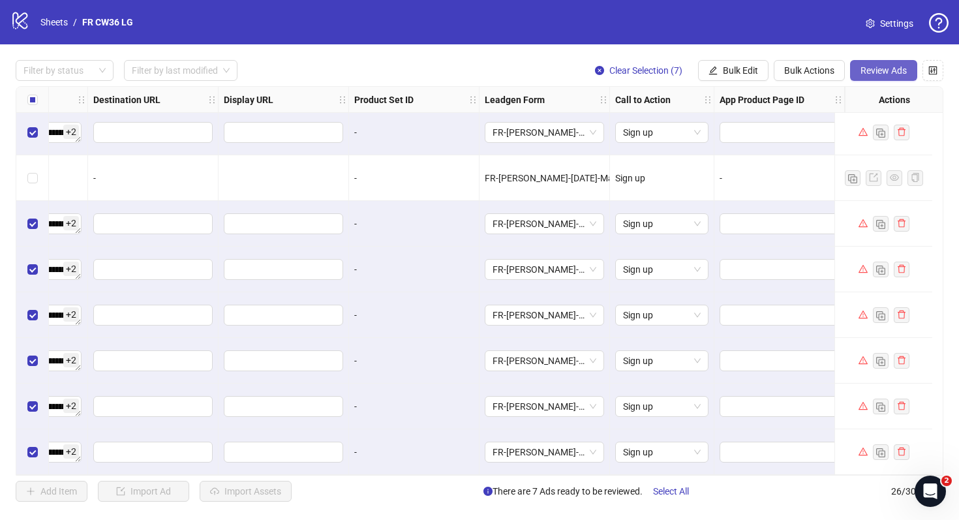
click at [904, 72] on span "Review Ads" at bounding box center [884, 70] width 46 height 10
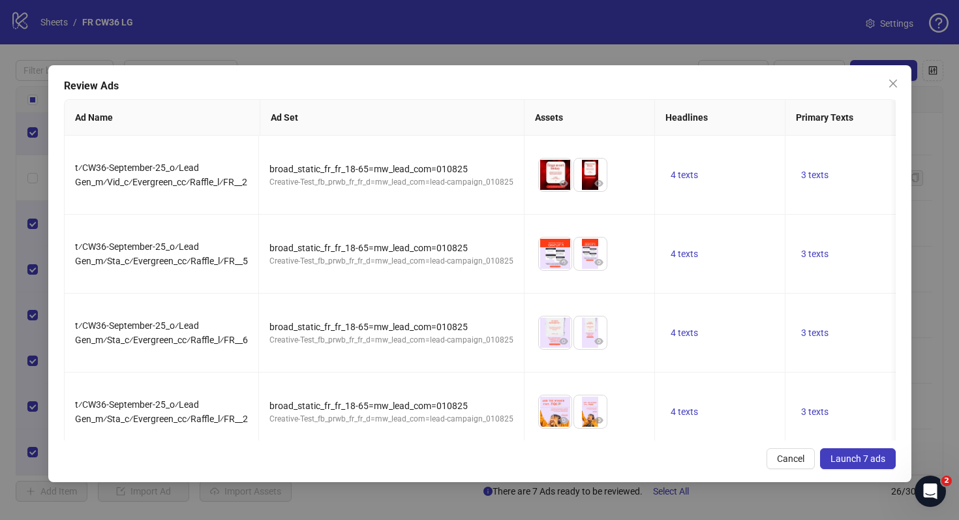
click at [866, 463] on span "Launch 7 ads" at bounding box center [858, 458] width 55 height 10
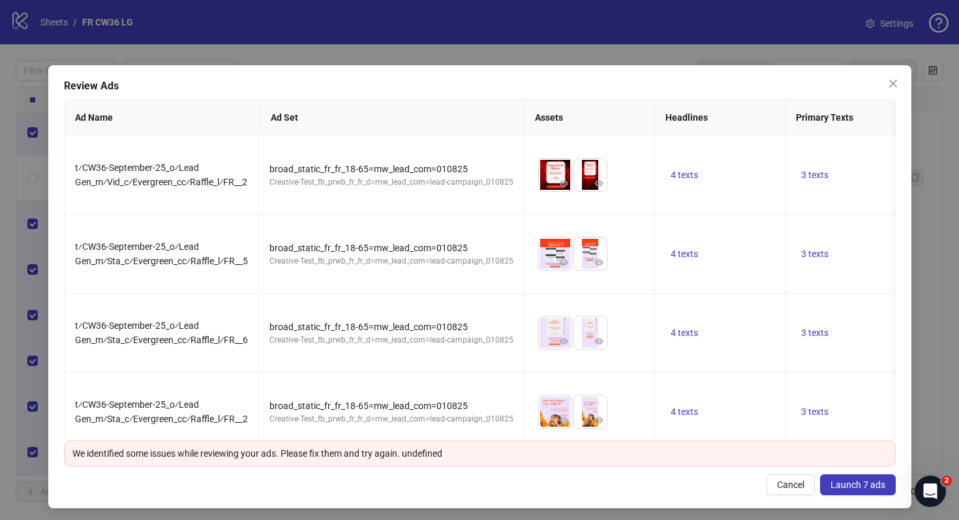
click at [857, 491] on button "Launch 7 ads" at bounding box center [858, 484] width 76 height 21
click at [795, 487] on span "Cancel" at bounding box center [790, 485] width 27 height 10
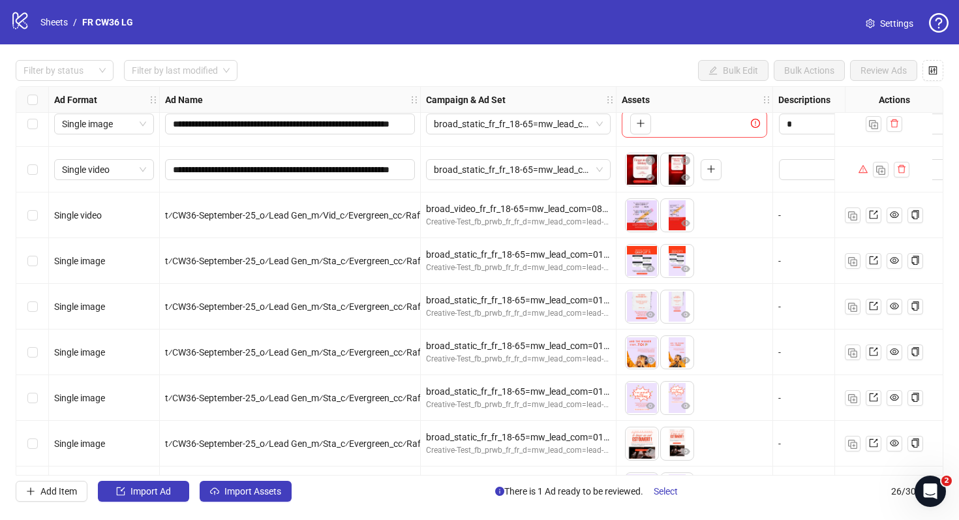
scroll to position [773, 0]
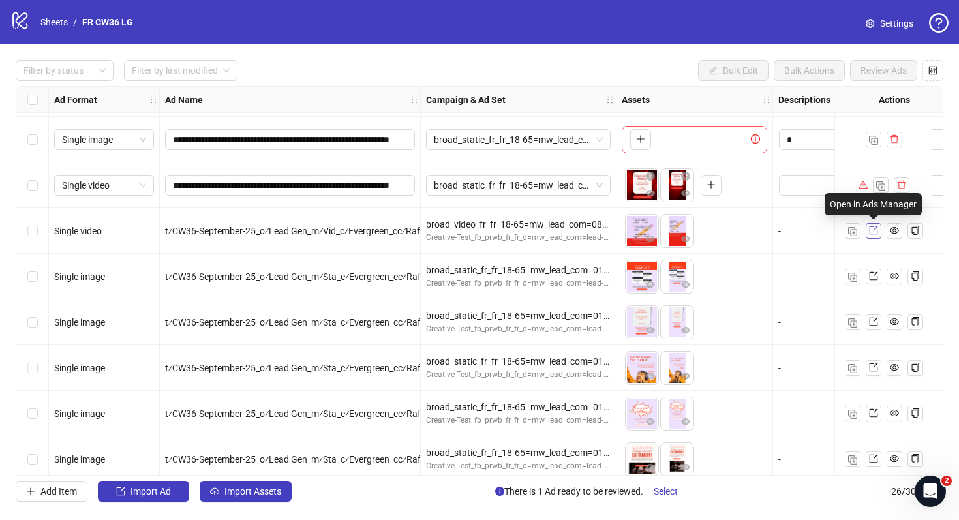
click at [870, 231] on icon "export" at bounding box center [873, 230] width 9 height 9
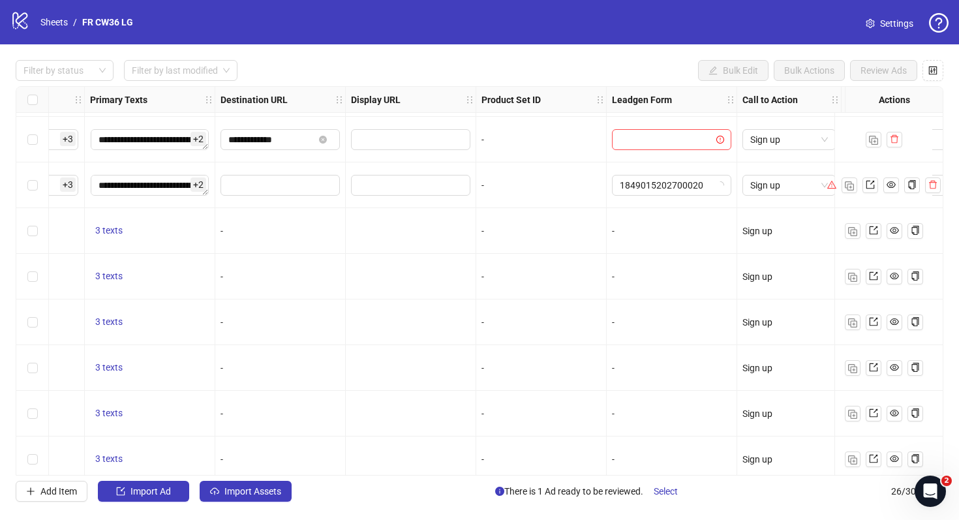
scroll to position [773, 1218]
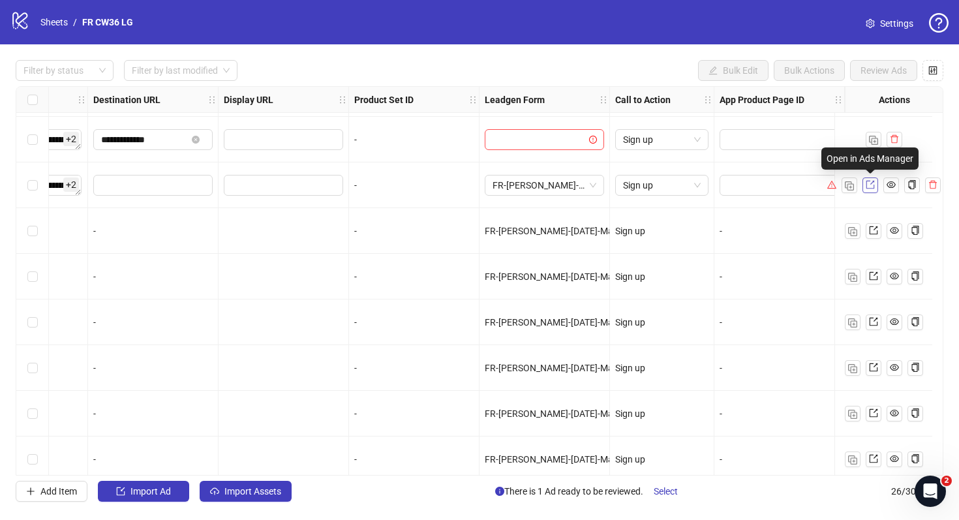
click at [866, 189] on span at bounding box center [870, 185] width 9 height 14
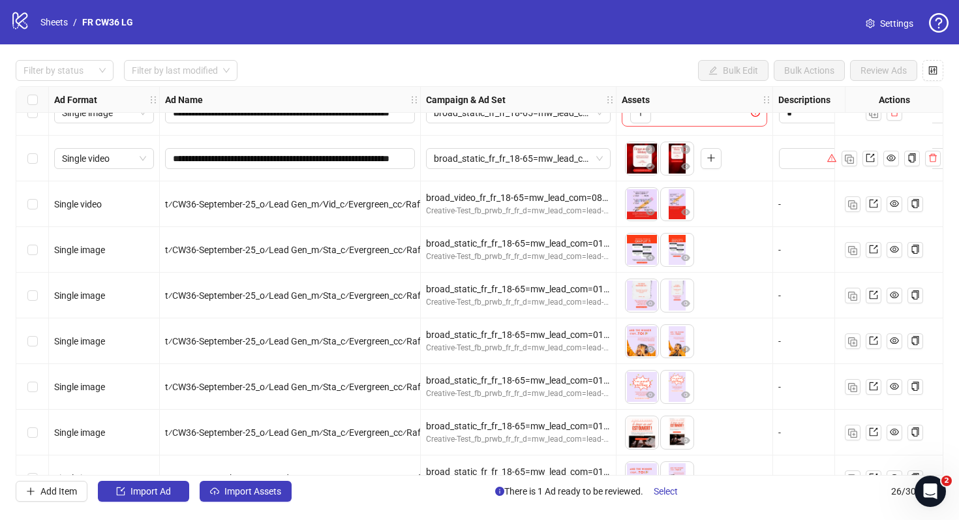
scroll to position [831, 0]
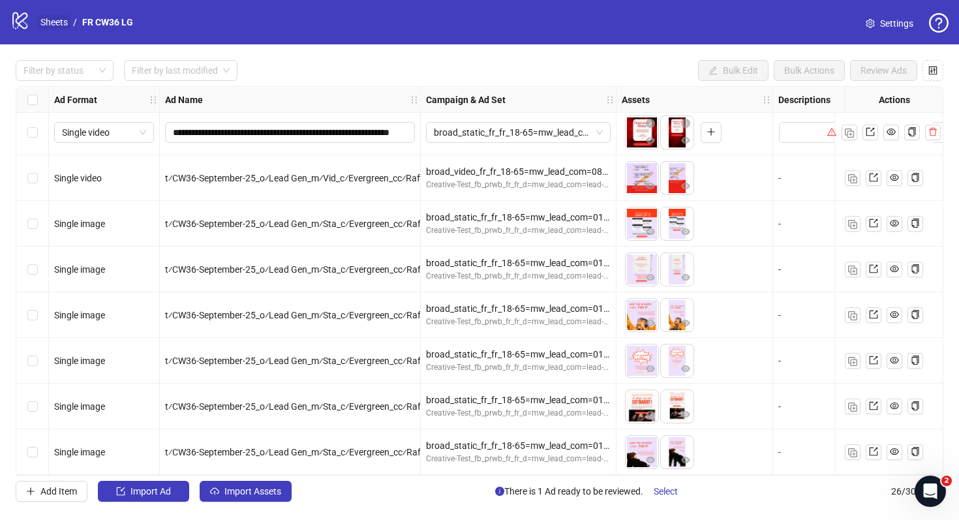
click at [53, 25] on link "Sheets" at bounding box center [54, 22] width 33 height 14
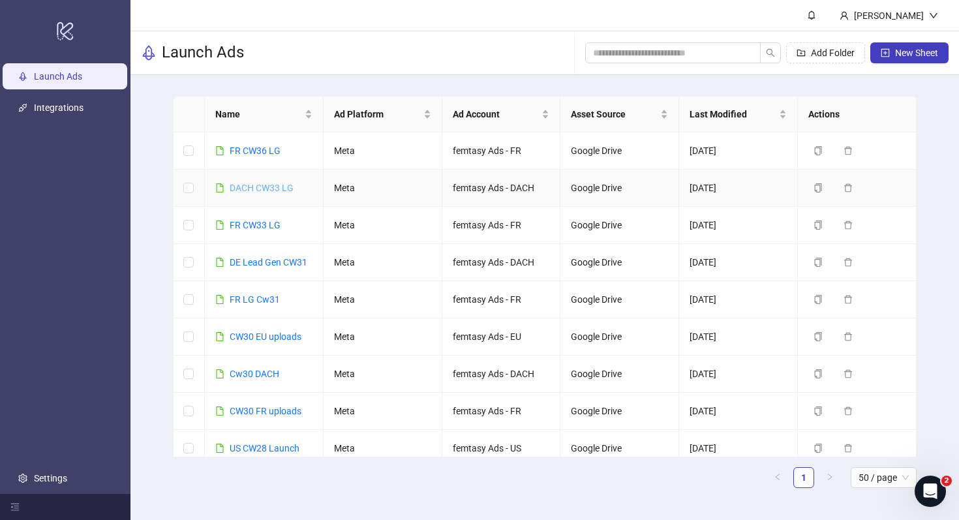
click at [283, 191] on link "DACH CW33 LG" at bounding box center [262, 188] width 64 height 10
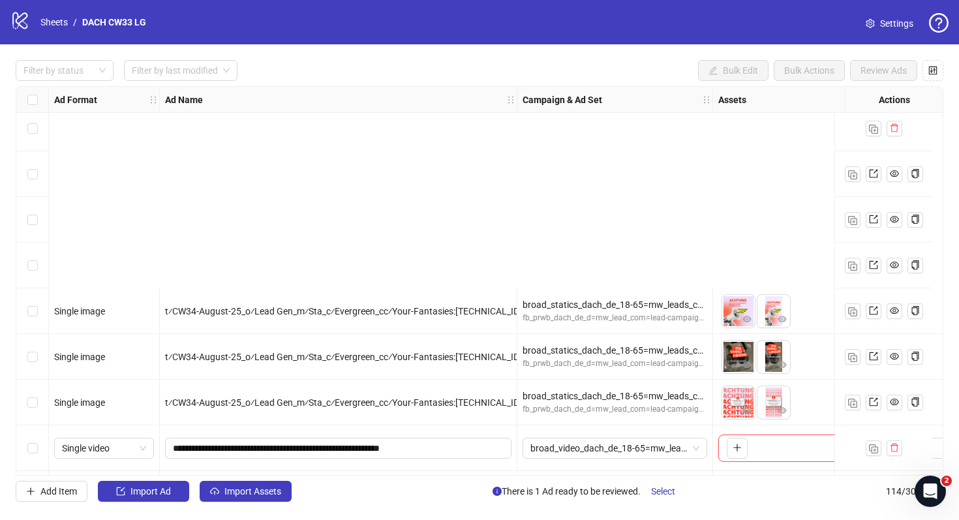
scroll to position [4667, 0]
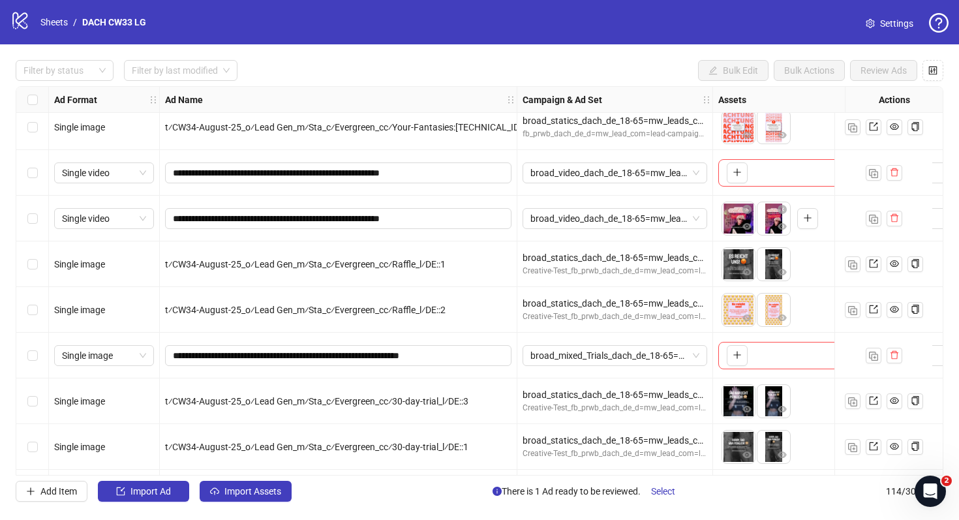
click at [889, 27] on span "Settings" at bounding box center [896, 23] width 33 height 14
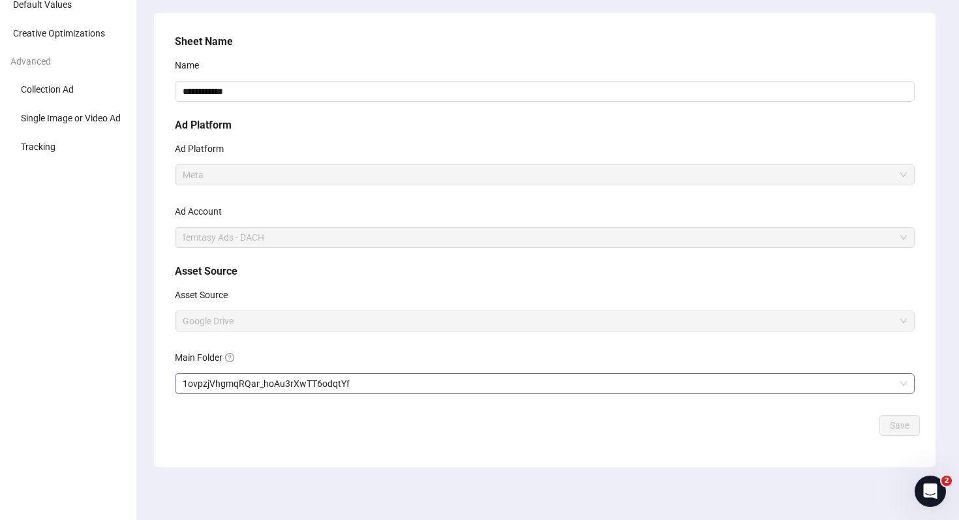
click at [311, 386] on span "1ovpzjVhgmqRQar_hoAu3rXwTT6odqtYf" at bounding box center [545, 384] width 724 height 20
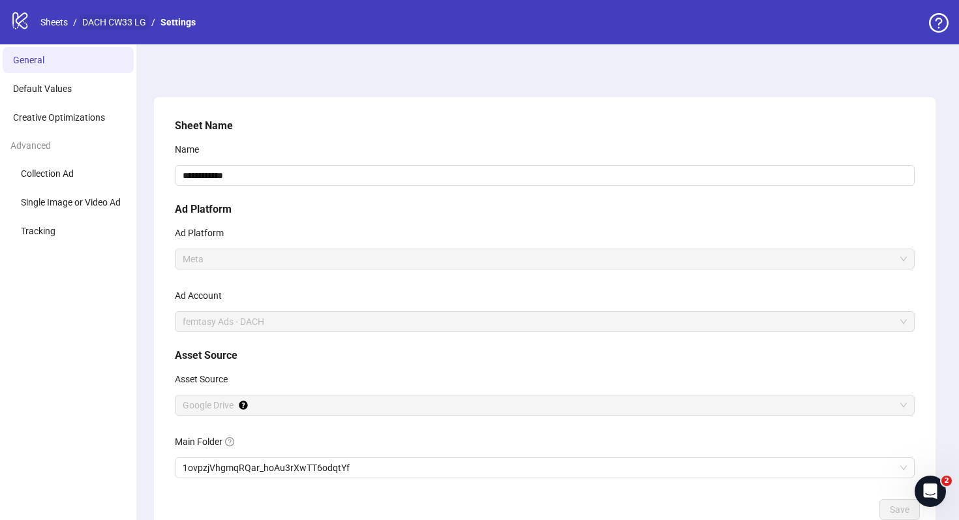
click at [100, 23] on link "DACH CW33 LG" at bounding box center [114, 22] width 69 height 14
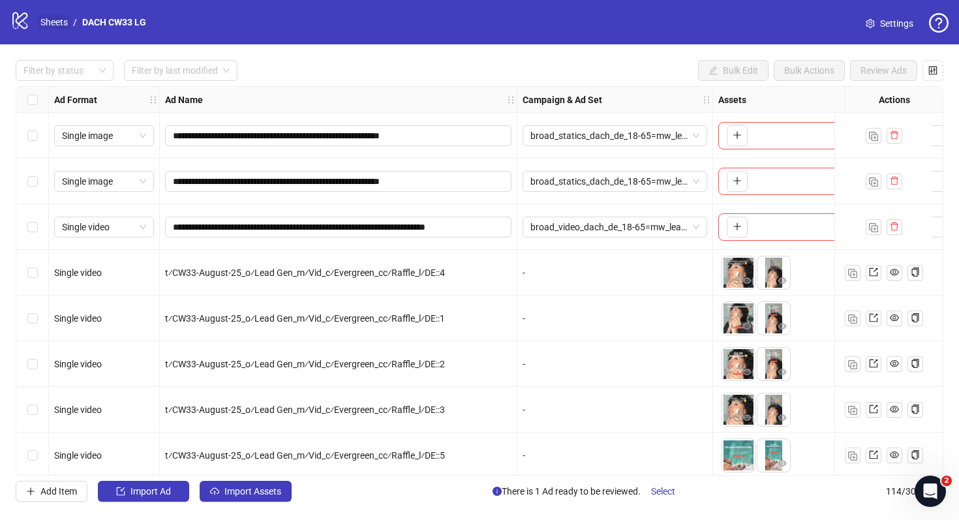
click at [61, 25] on link "Sheets" at bounding box center [54, 22] width 33 height 14
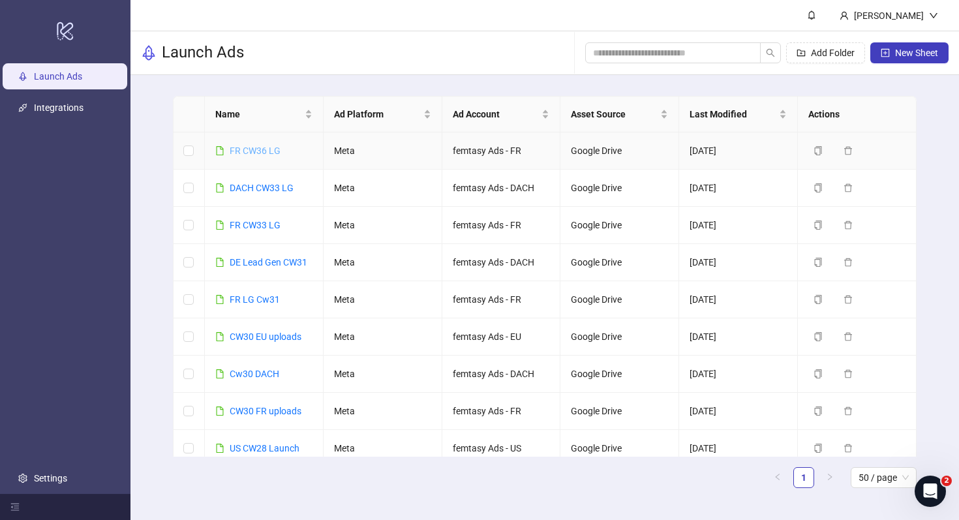
click at [258, 147] on link "FR CW36 LG" at bounding box center [255, 151] width 51 height 10
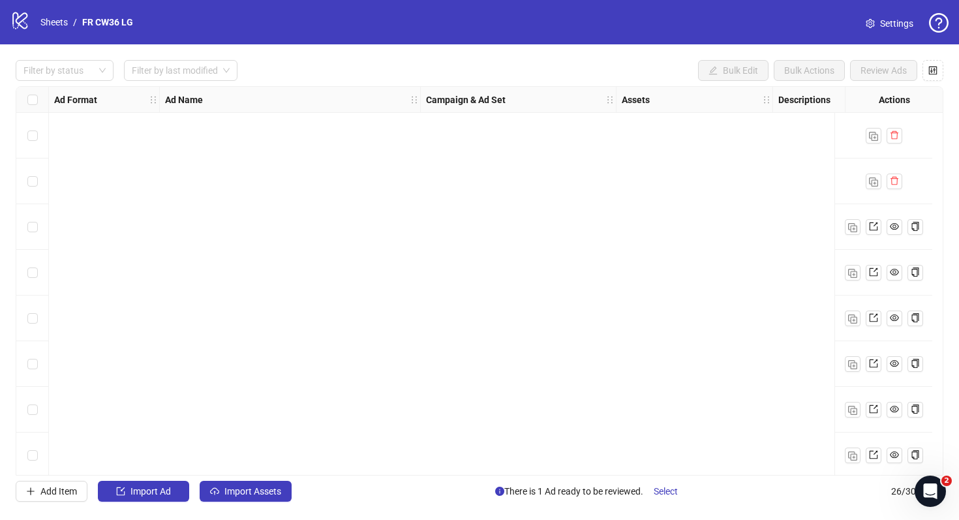
scroll to position [831, 0]
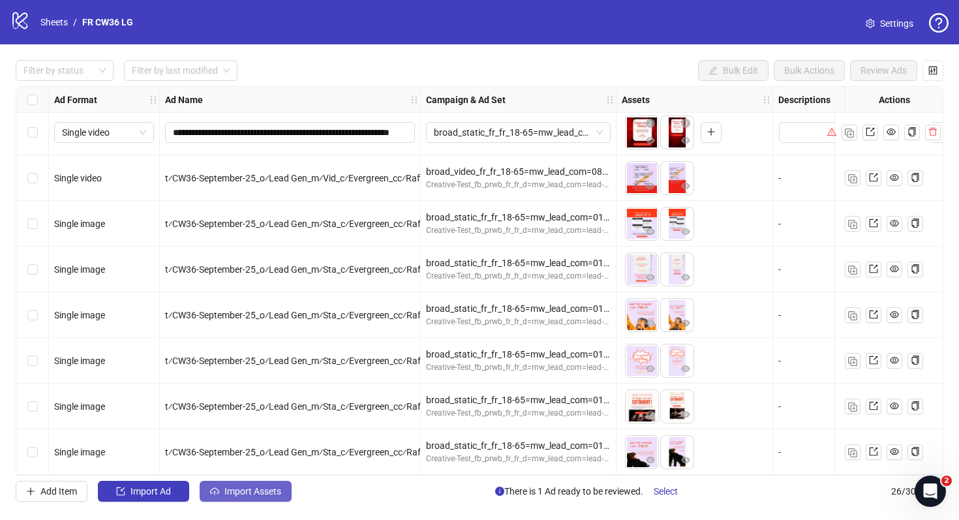
click at [254, 490] on span "Import Assets" at bounding box center [252, 491] width 57 height 10
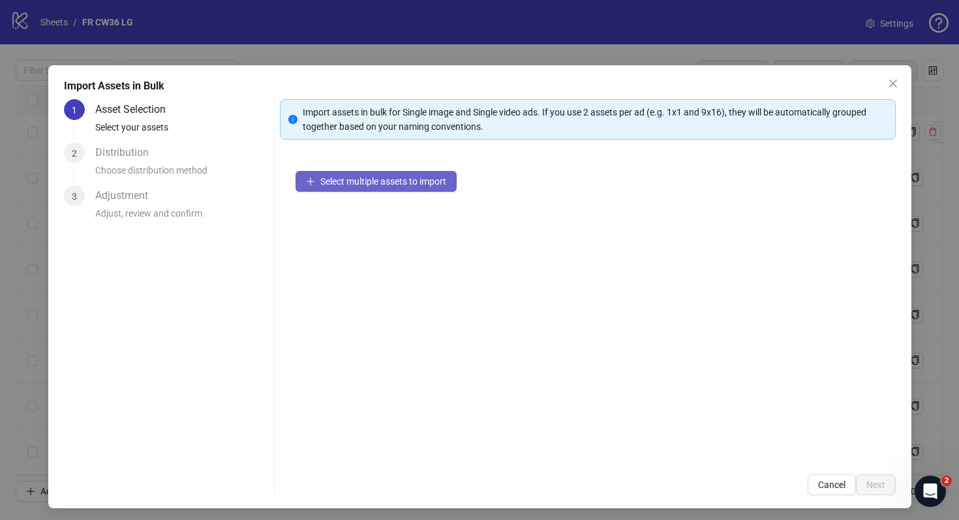
click at [384, 187] on button "Select multiple assets to import" at bounding box center [376, 181] width 161 height 21
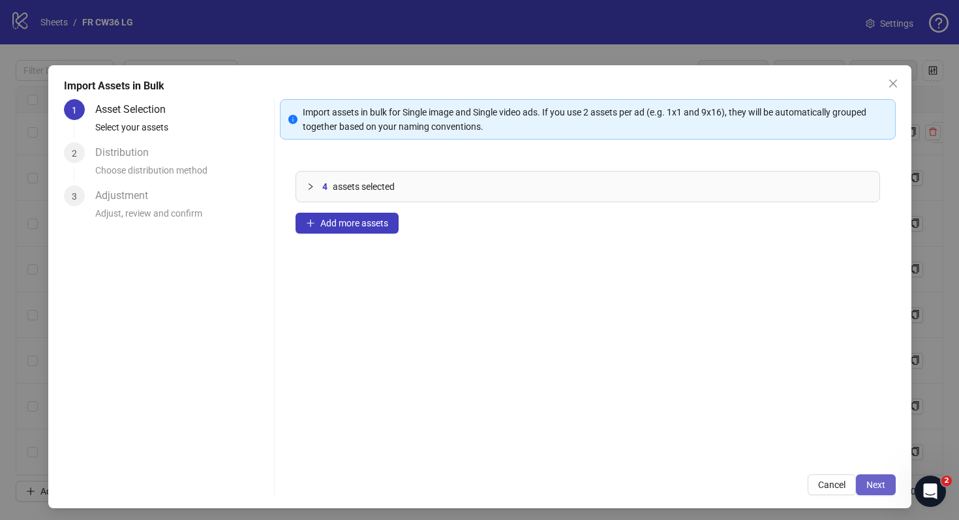
click at [881, 483] on span "Next" at bounding box center [875, 485] width 19 height 10
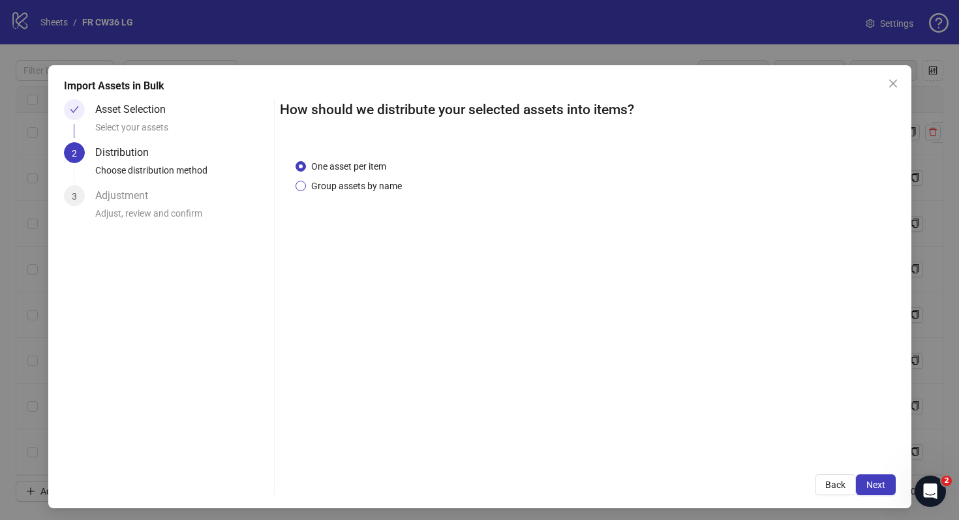
click at [376, 189] on span "Group assets by name" at bounding box center [356, 186] width 101 height 14
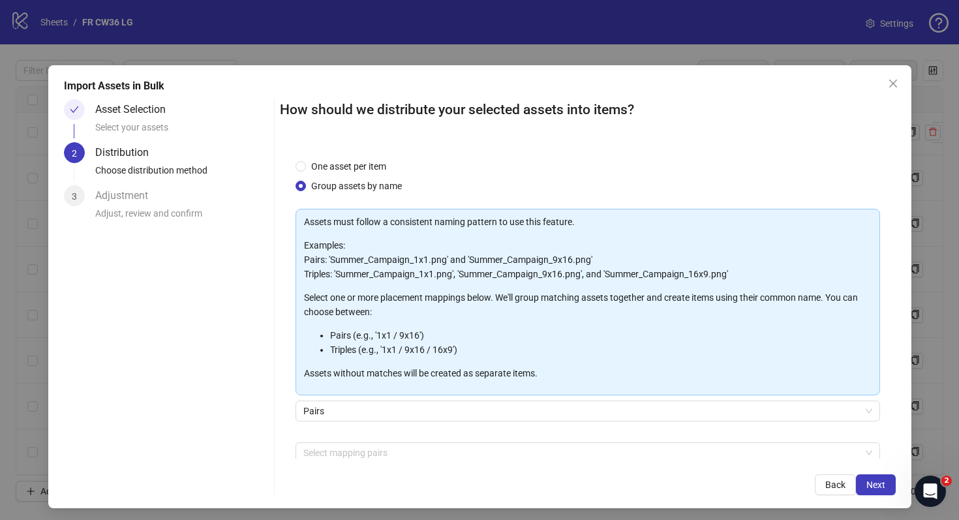
scroll to position [67, 0]
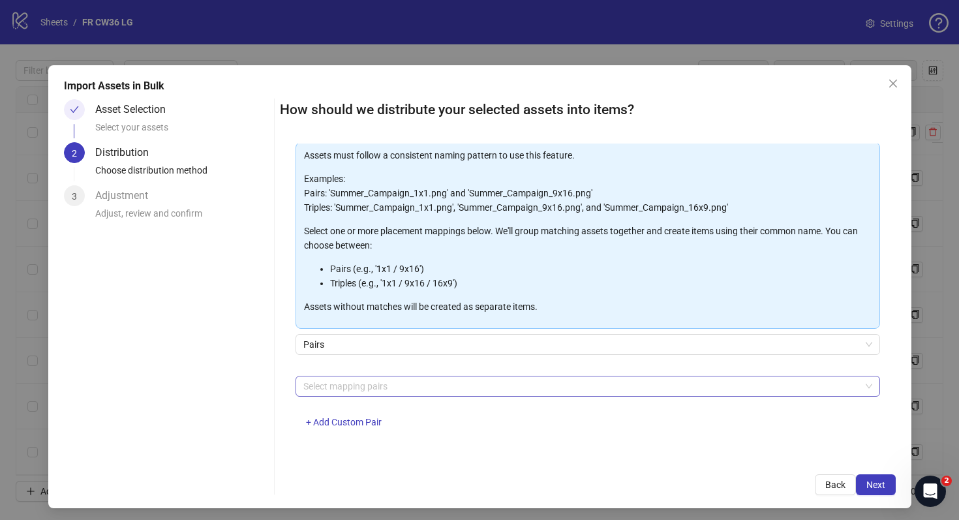
click at [400, 388] on div at bounding box center [581, 386] width 566 height 18
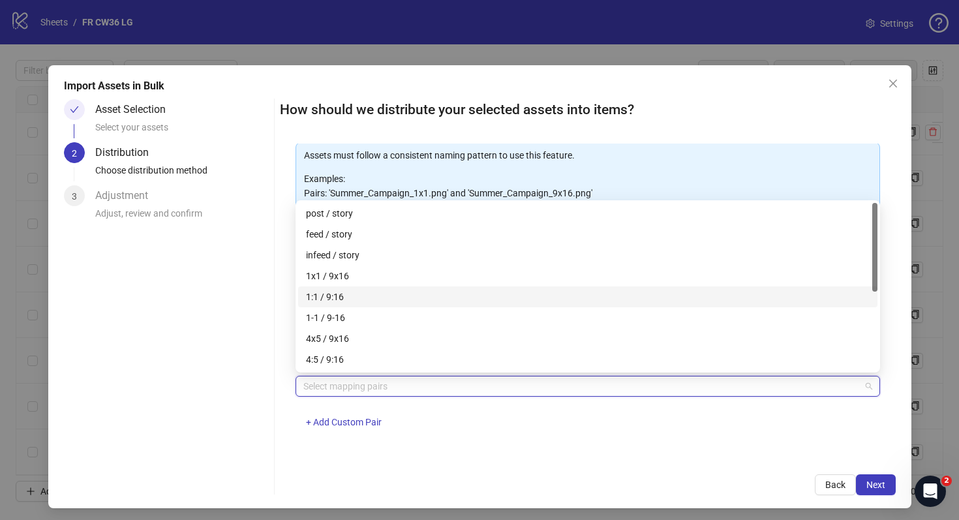
click at [406, 294] on div "1:1 / 9:16" at bounding box center [588, 297] width 564 height 14
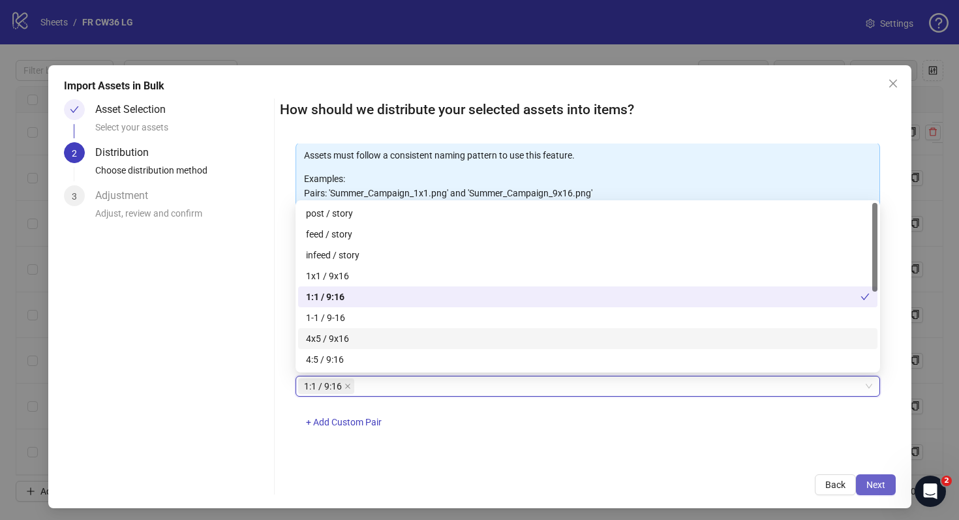
click at [888, 474] on button "Next" at bounding box center [876, 484] width 40 height 21
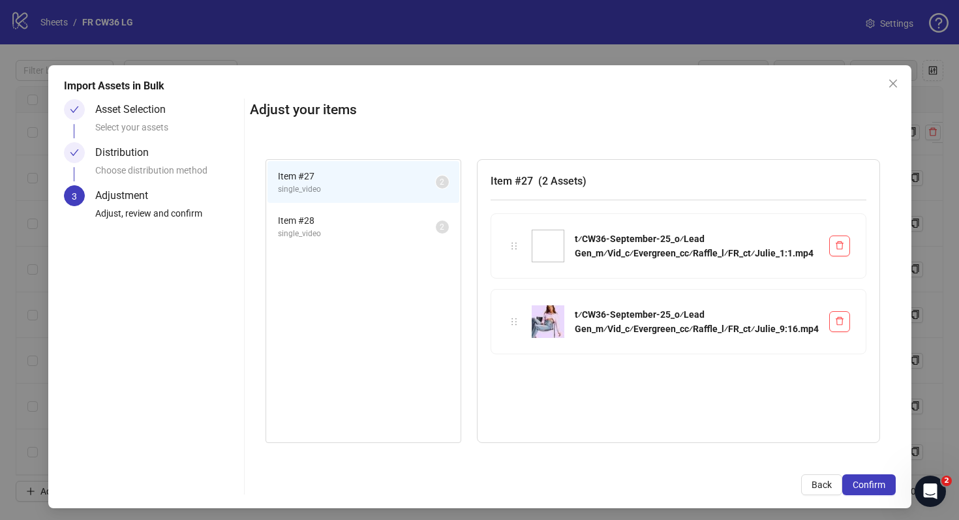
click at [370, 215] on span "Item # 28" at bounding box center [357, 220] width 158 height 14
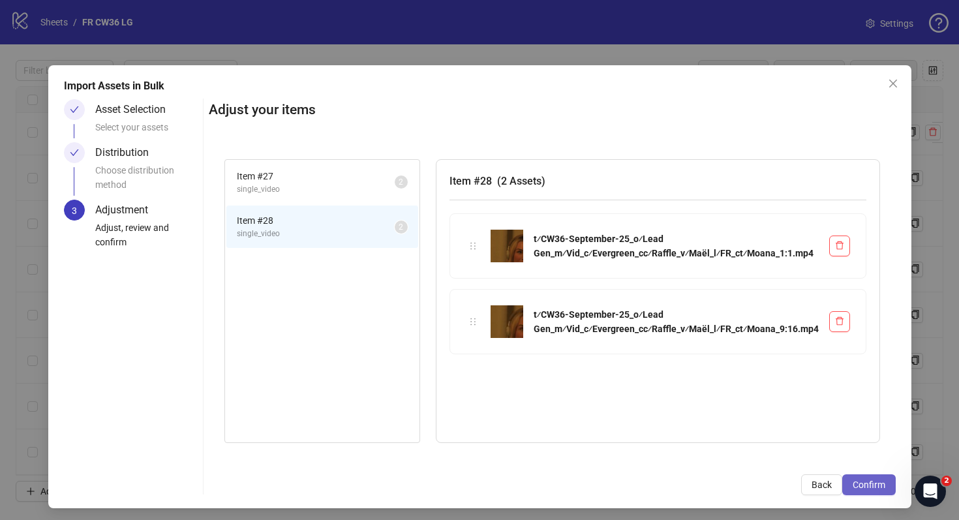
click at [886, 481] on button "Confirm" at bounding box center [869, 484] width 54 height 21
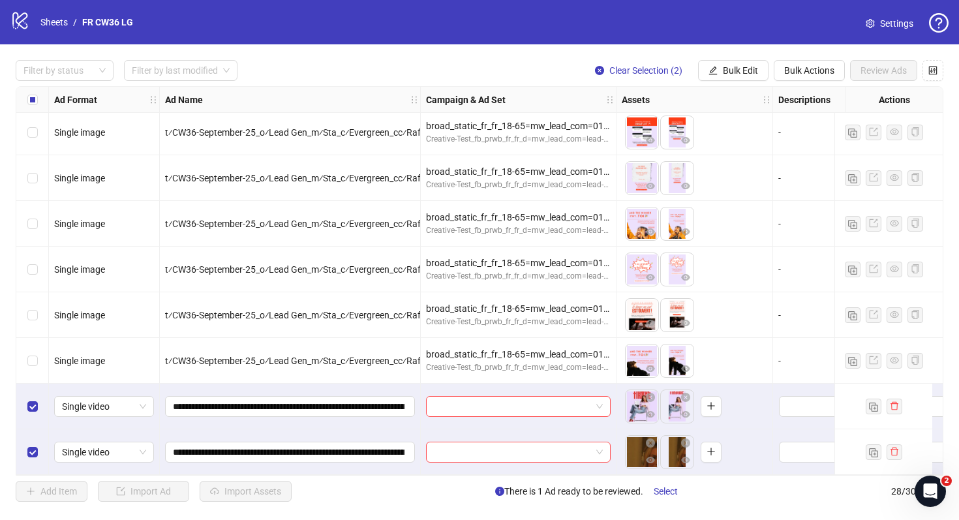
scroll to position [922, 0]
click at [729, 65] on span "Bulk Edit" at bounding box center [740, 70] width 35 height 10
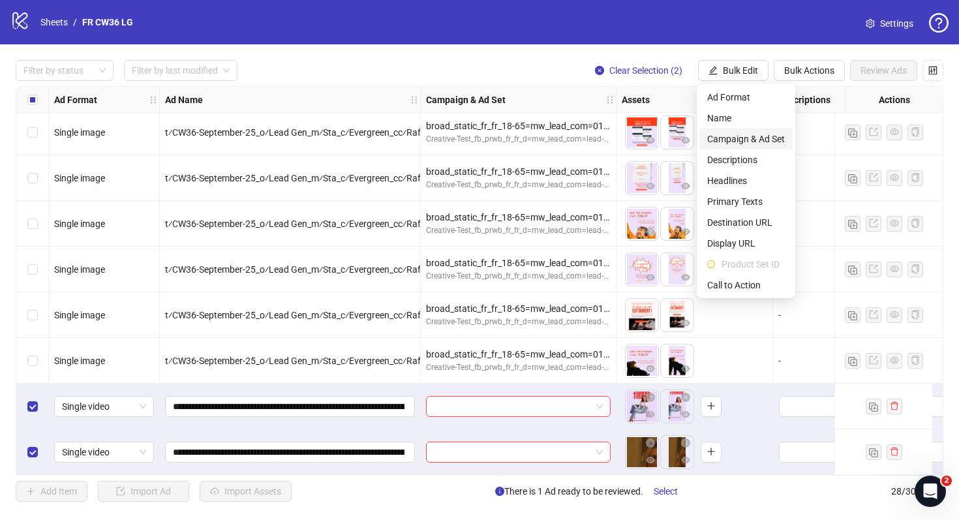
click at [750, 135] on span "Campaign & Ad Set" at bounding box center [746, 139] width 78 height 14
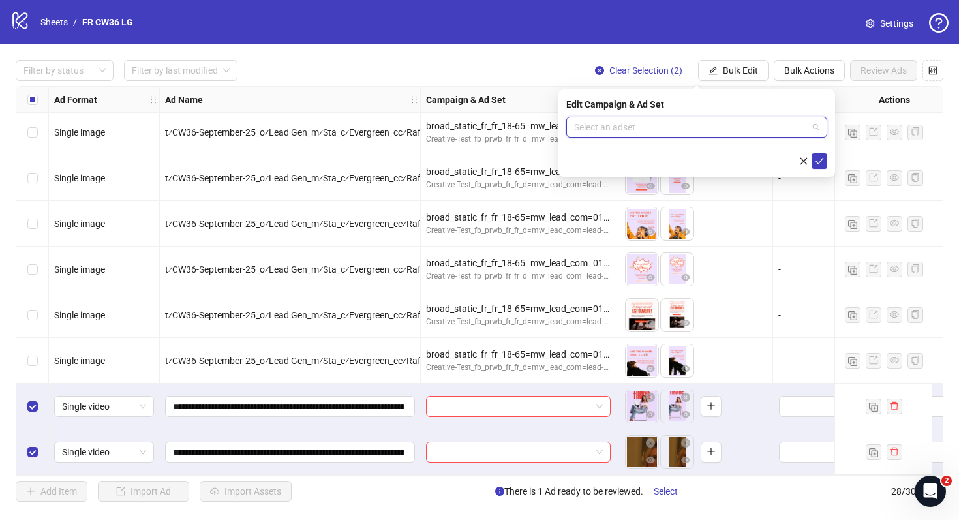
click at [688, 127] on input "search" at bounding box center [691, 127] width 234 height 20
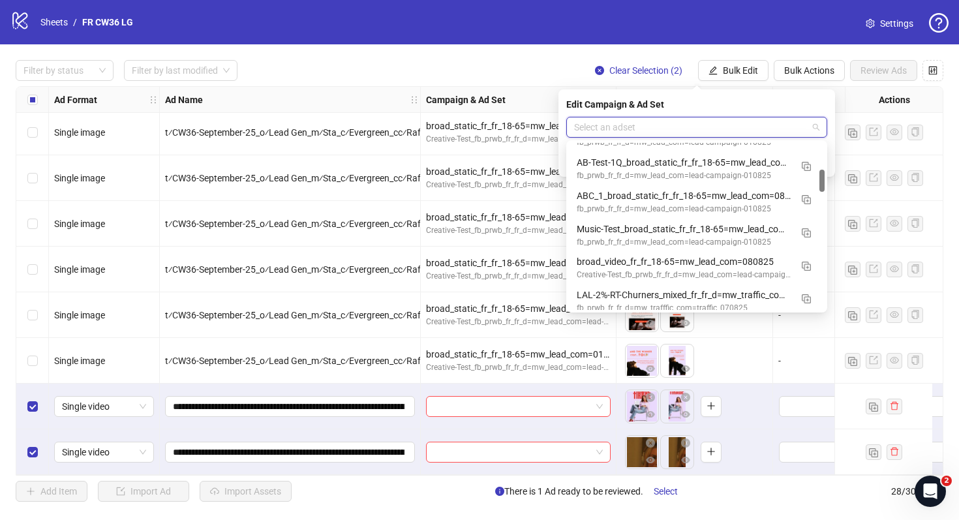
scroll to position [229, 0]
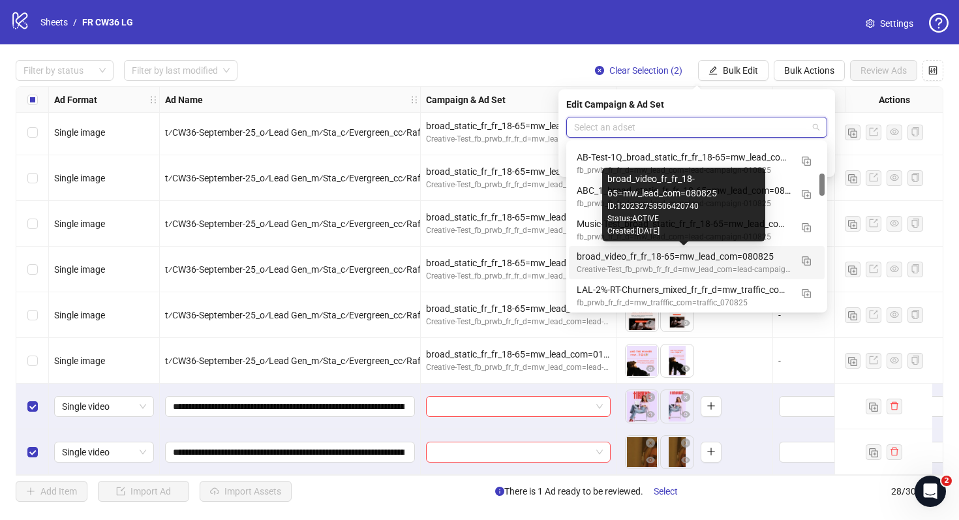
click at [685, 259] on div "broad_video_fr_fr_18-65=mw_lead_com=080825" at bounding box center [684, 256] width 214 height 14
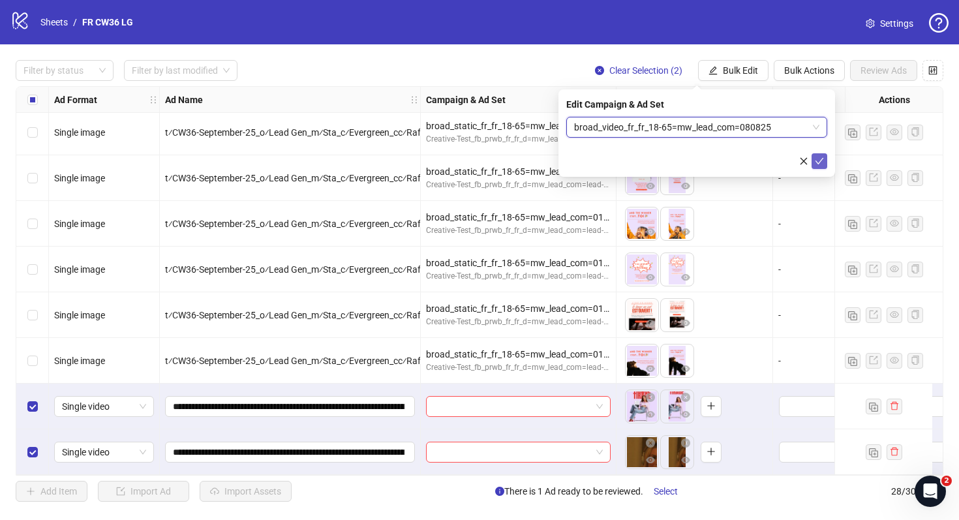
click at [819, 155] on button "submit" at bounding box center [820, 161] width 16 height 16
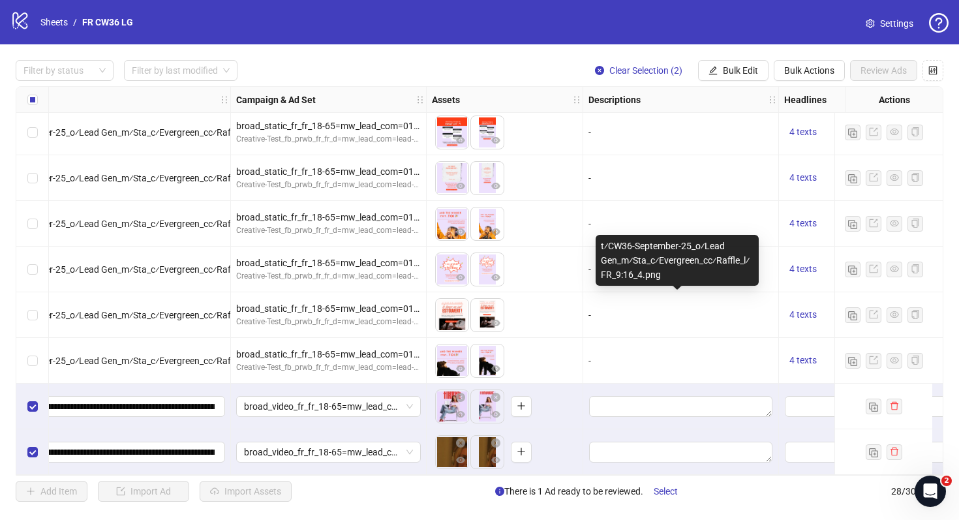
scroll to position [922, 474]
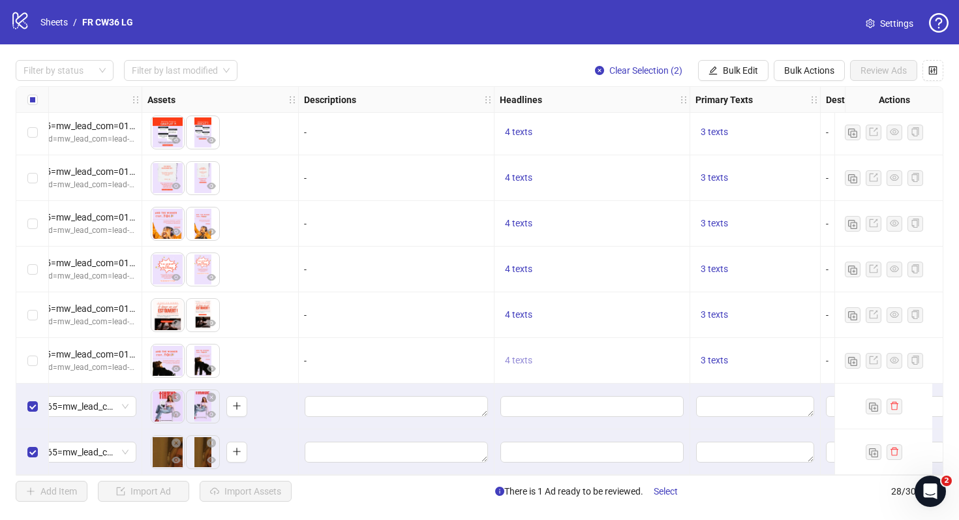
click at [519, 355] on span "4 texts" at bounding box center [518, 360] width 27 height 10
click at [23, 350] on div "Select row 26" at bounding box center [32, 361] width 33 height 46
click at [723, 73] on span "Bulk Edit" at bounding box center [740, 70] width 35 height 10
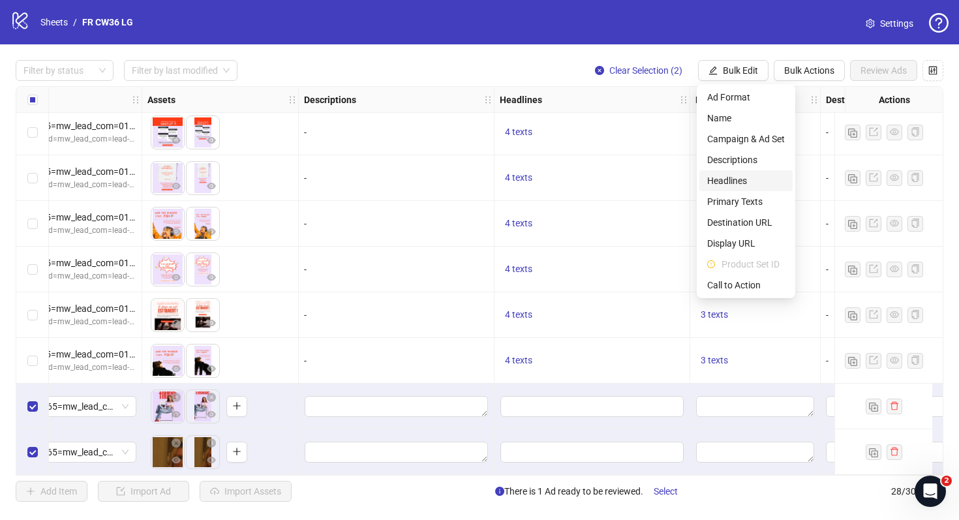
click at [739, 183] on span "Headlines" at bounding box center [746, 181] width 78 height 14
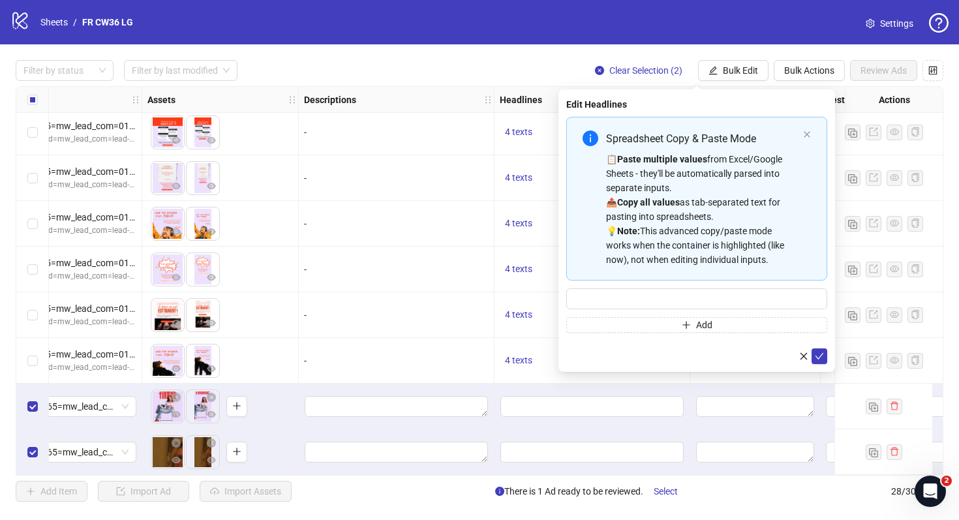
click at [658, 280] on div "Spreadsheet Copy & Paste Mode 📋 Paste multiple values from Excel/Google Sheets …" at bounding box center [696, 199] width 261 height 164
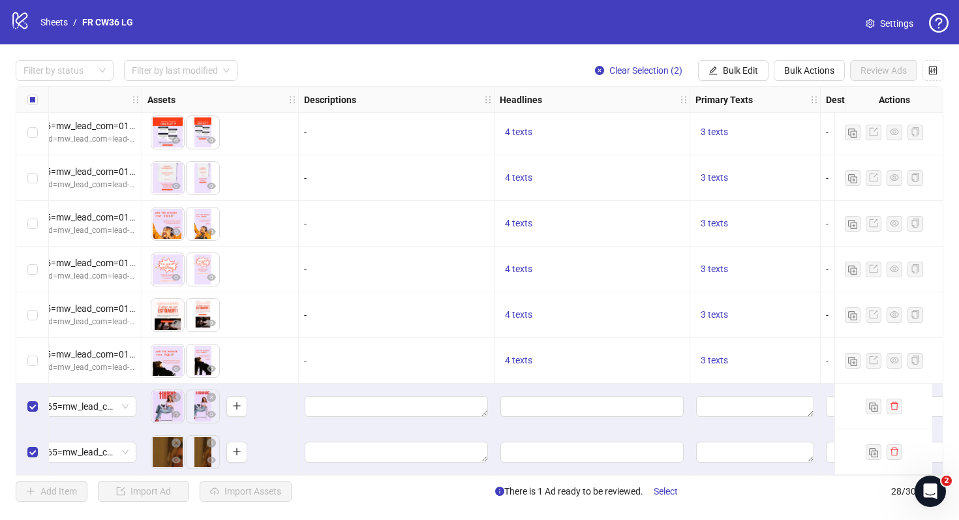
click at [552, 343] on div "4 texts" at bounding box center [593, 361] width 196 height 46
click at [527, 358] on span "4 texts" at bounding box center [518, 360] width 27 height 10
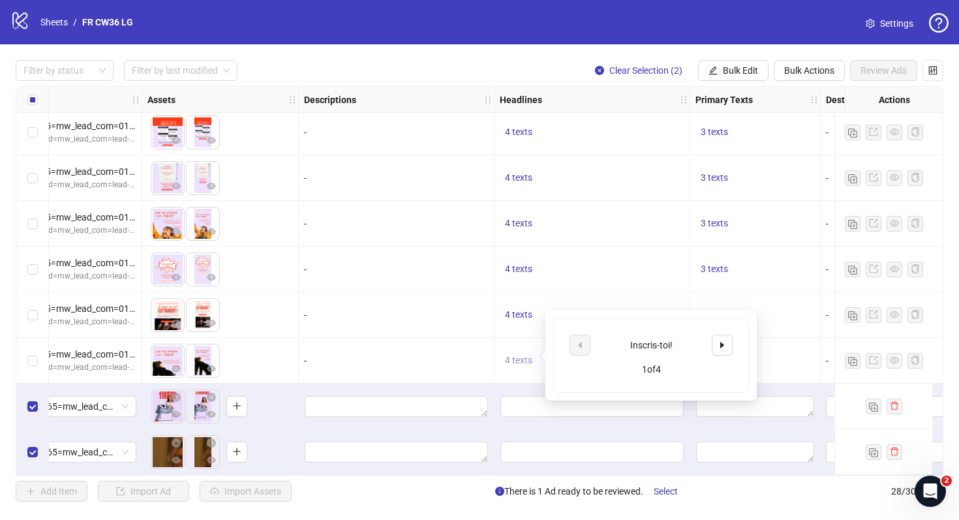
click at [527, 358] on span "4 texts" at bounding box center [518, 360] width 27 height 10
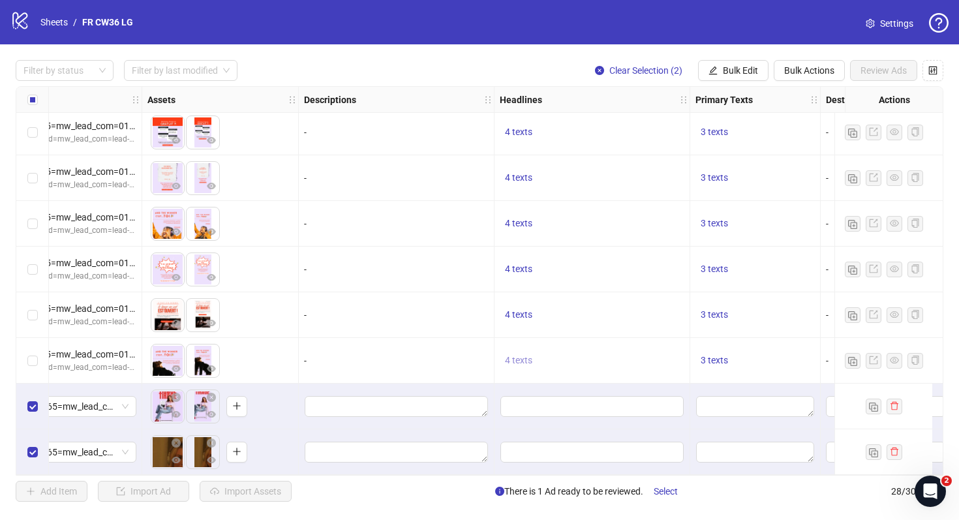
click at [515, 355] on span "4 texts" at bounding box center [518, 360] width 27 height 10
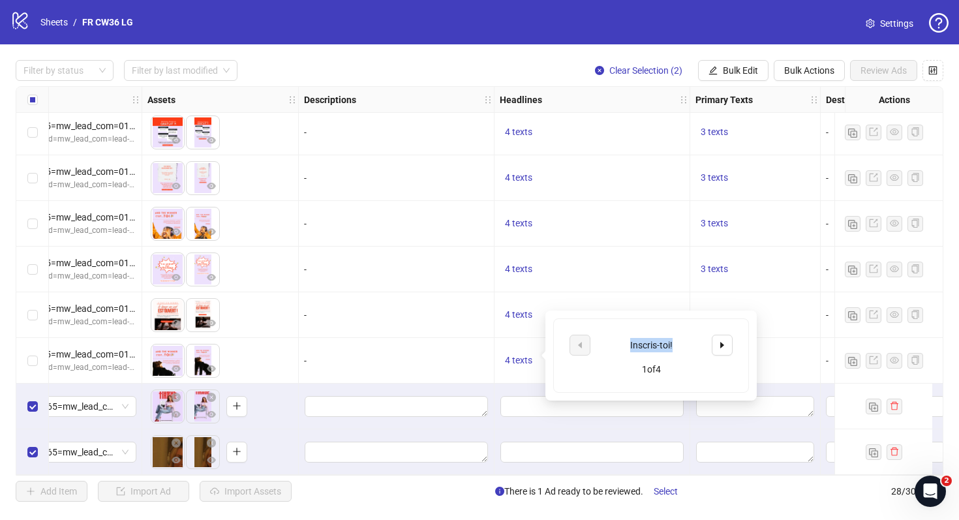
drag, startPoint x: 678, startPoint y: 344, endPoint x: 621, endPoint y: 342, distance: 56.8
click at [621, 343] on div "Inscris-toi!" at bounding box center [651, 345] width 108 height 14
copy div "Inscris-toi!"
click at [506, 397] on input "Edit values" at bounding box center [591, 406] width 183 height 21
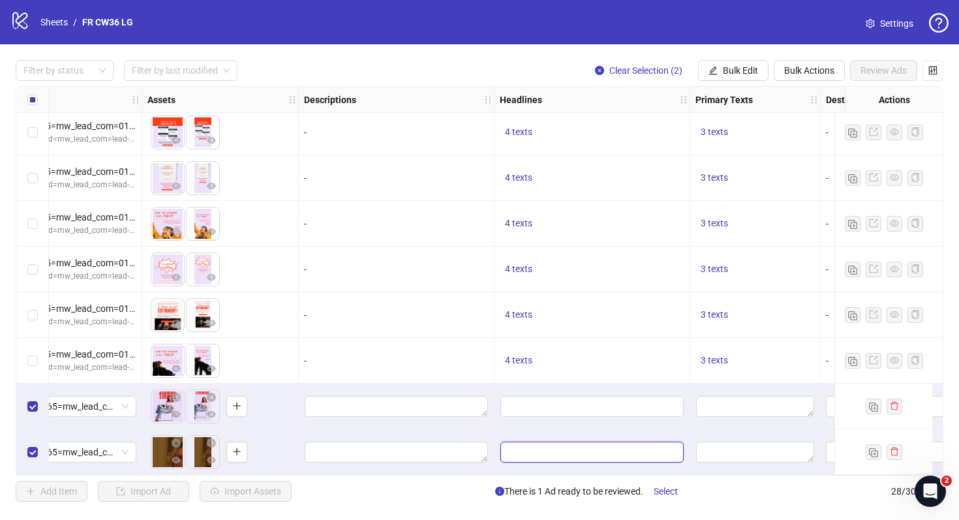
click at [530, 444] on input "Edit values" at bounding box center [591, 452] width 183 height 21
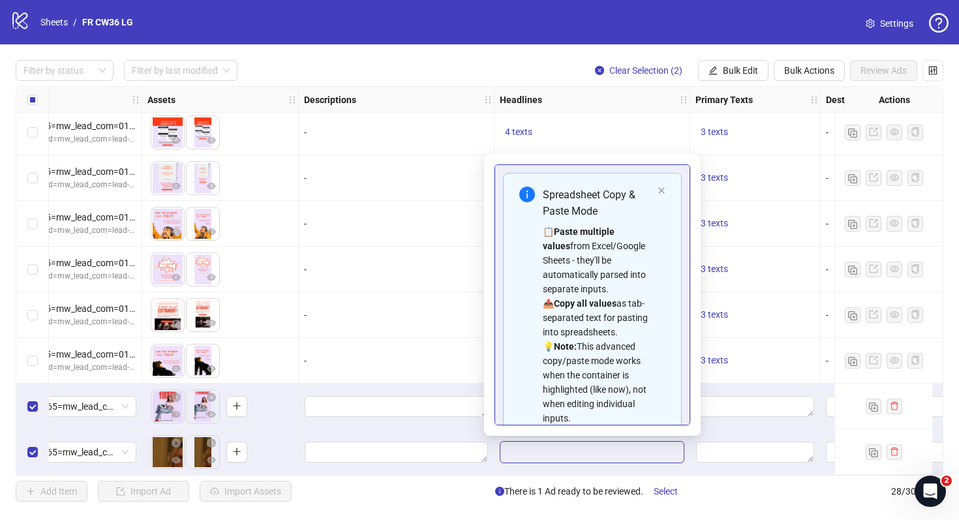
type input "**********"
click at [755, 59] on div "**********" at bounding box center [479, 280] width 959 height 473
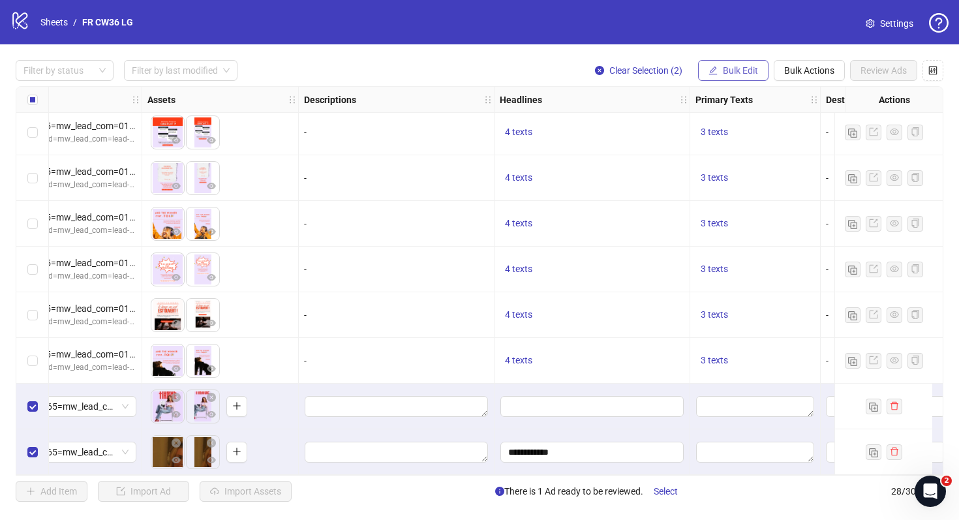
click at [750, 71] on span "Bulk Edit" at bounding box center [740, 70] width 35 height 10
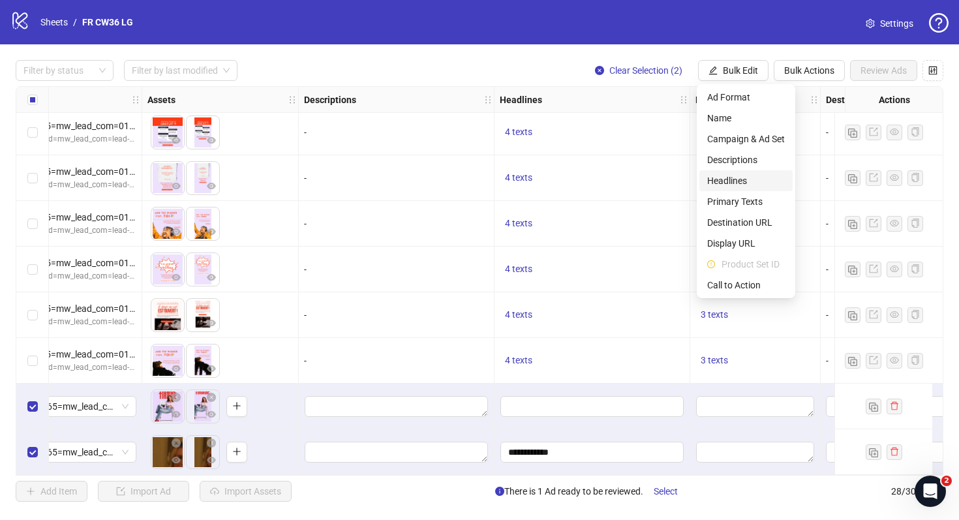
click at [738, 176] on span "Headlines" at bounding box center [746, 181] width 78 height 14
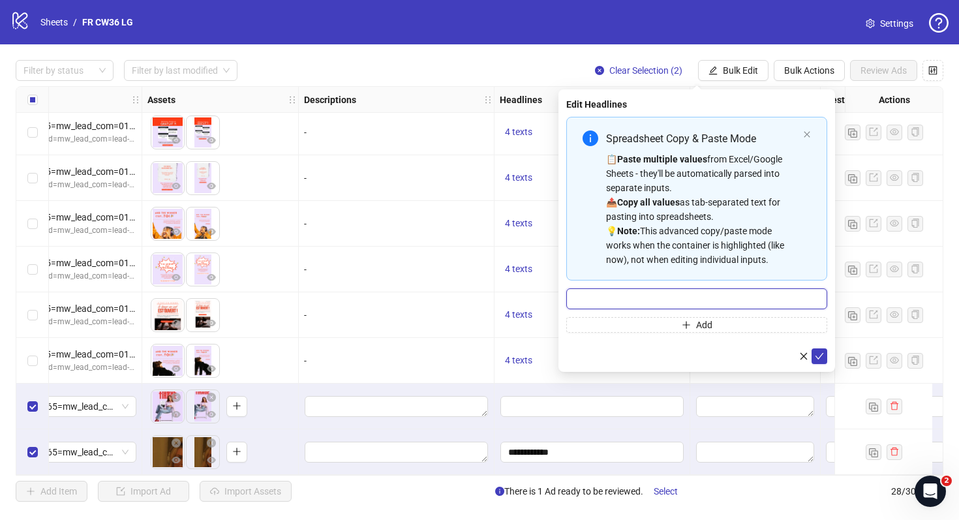
click at [644, 300] on input "Multi-input container - paste or copy values" at bounding box center [696, 298] width 261 height 21
paste input "**********"
type input "**********"
click at [816, 350] on button "submit" at bounding box center [820, 356] width 16 height 16
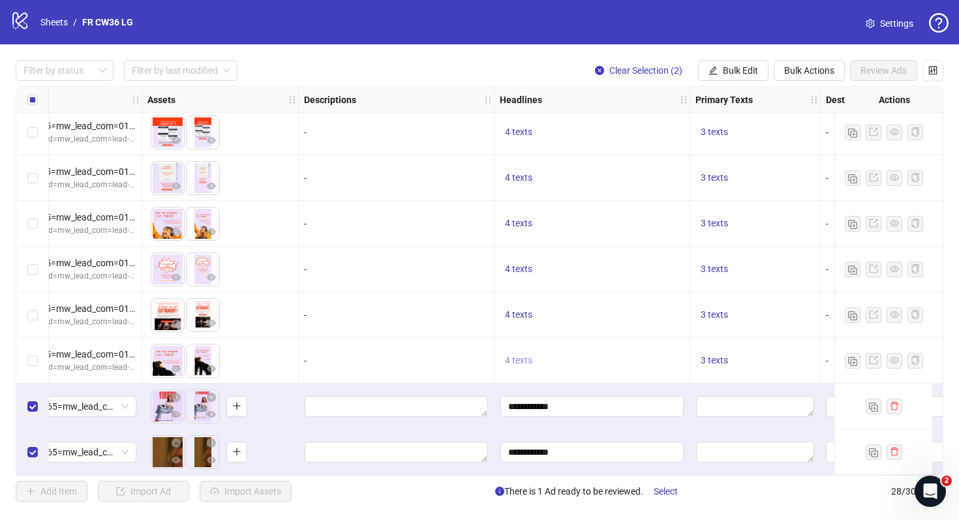
click at [529, 355] on span "4 texts" at bounding box center [518, 360] width 27 height 10
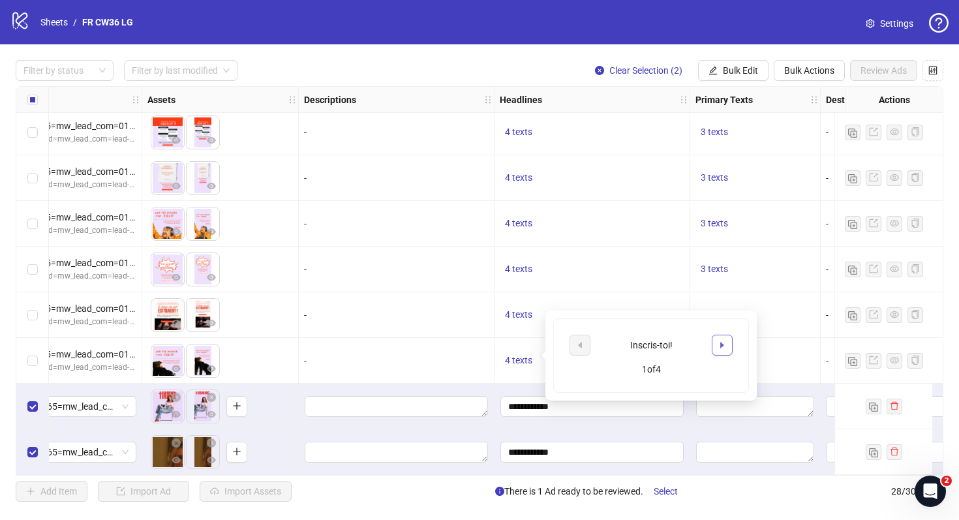
click at [717, 346] on button "button" at bounding box center [722, 345] width 21 height 21
drag, startPoint x: 671, startPoint y: 352, endPoint x: 605, endPoint y: 339, distance: 66.4
click at [605, 339] on div "Gagne 1 an de femtasy gratuit 🎧" at bounding box center [651, 345] width 108 height 29
copy div "Gagne 1 an de femtasy gratuit 🎧"
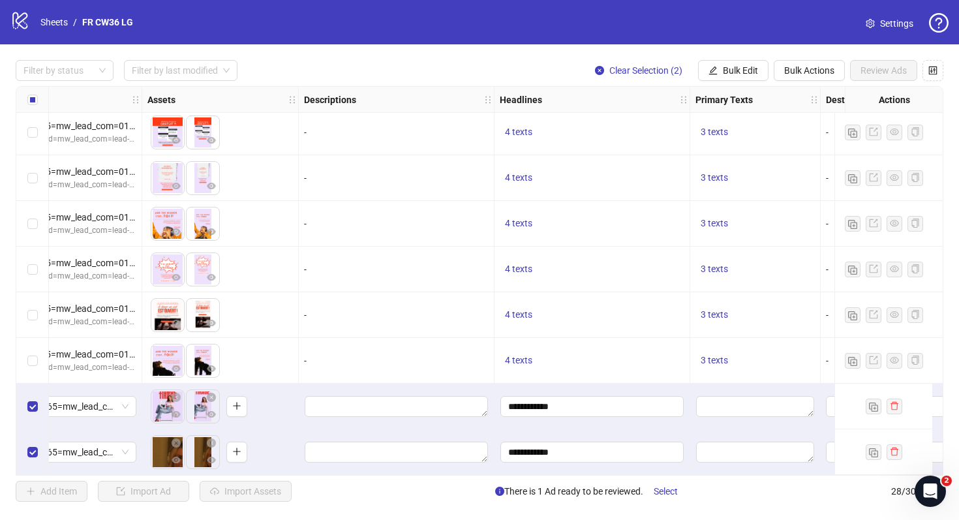
click at [634, 282] on div "4 texts" at bounding box center [593, 270] width 196 height 46
click at [747, 64] on button "Bulk Edit" at bounding box center [733, 70] width 70 height 21
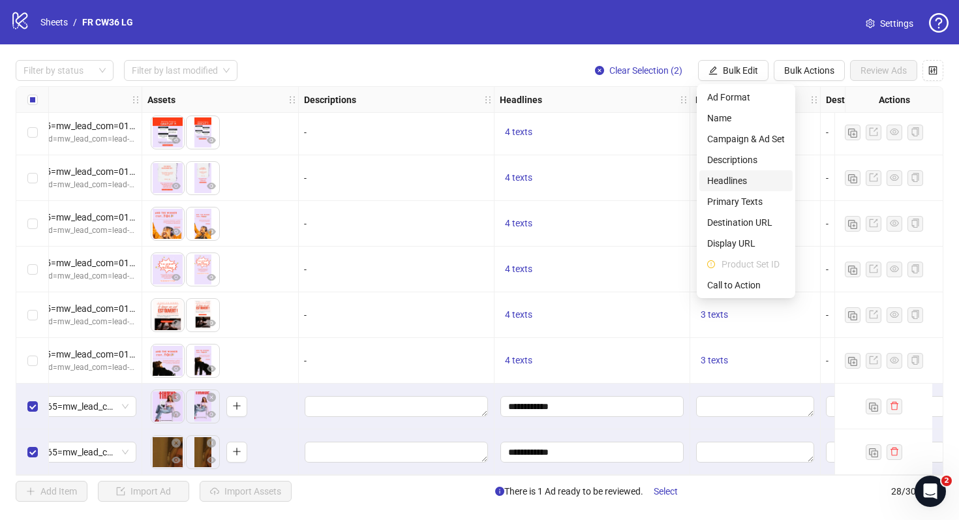
click at [750, 183] on span "Headlines" at bounding box center [746, 181] width 78 height 14
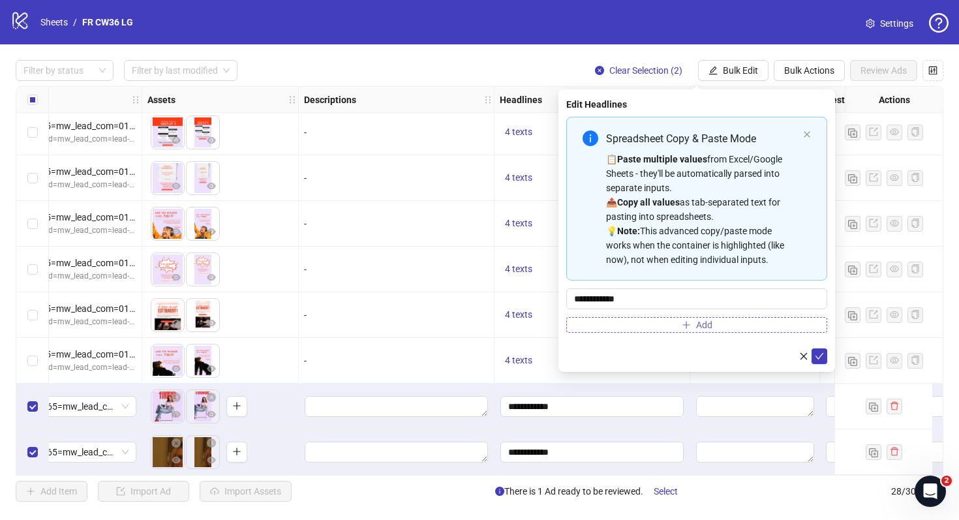
click at [686, 321] on icon "plus" at bounding box center [686, 324] width 9 height 9
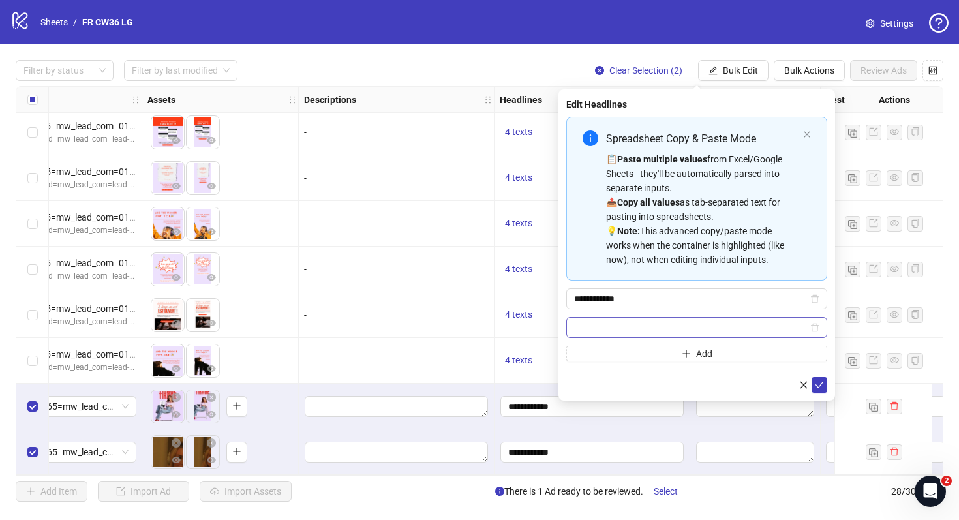
click at [674, 321] on input "Multi-input container - paste or copy values" at bounding box center [691, 327] width 234 height 14
type input "**********"
click at [828, 390] on div "**********" at bounding box center [697, 244] width 277 height 311
click at [823, 386] on icon "check" at bounding box center [819, 384] width 9 height 9
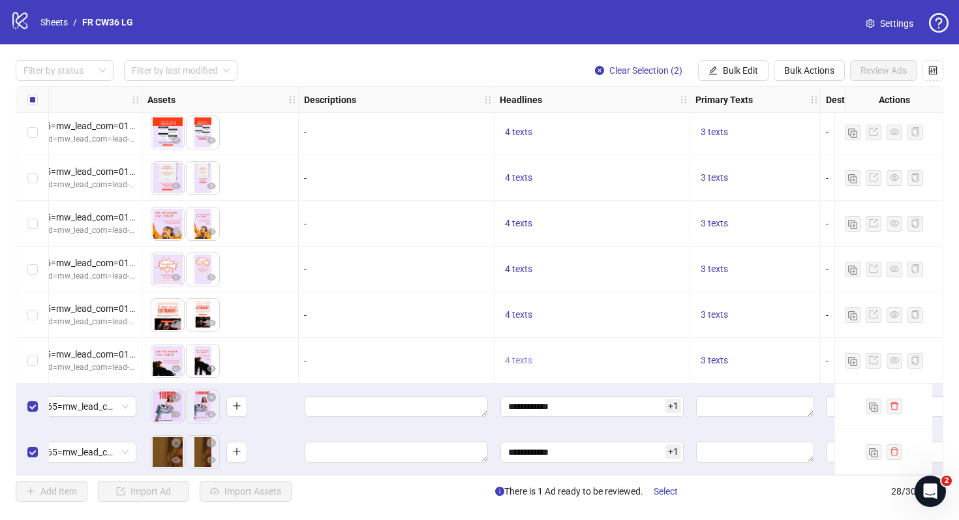
click at [520, 355] on span "4 texts" at bounding box center [518, 360] width 27 height 10
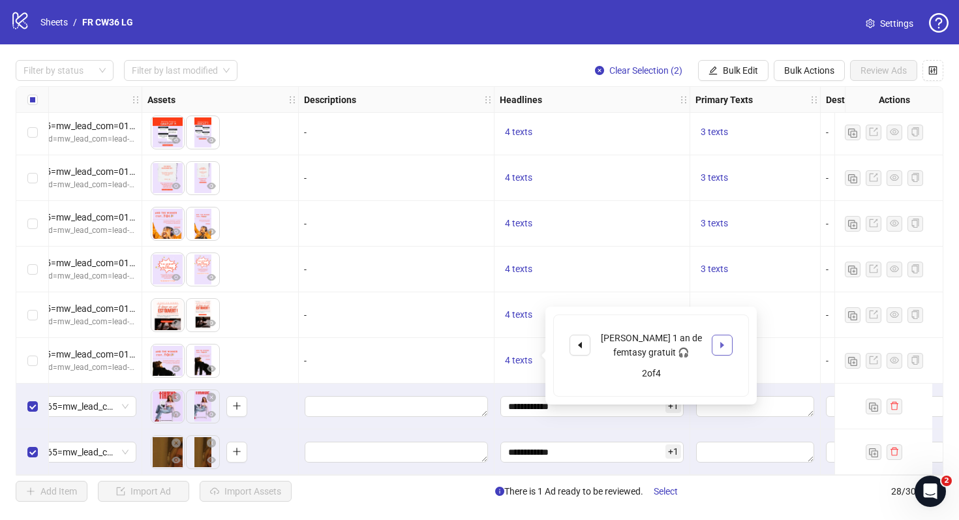
click at [724, 352] on button "button" at bounding box center [722, 345] width 21 height 21
drag, startPoint x: 690, startPoint y: 354, endPoint x: 600, endPoint y: 333, distance: 92.3
click at [600, 333] on div "Envie d'1 an de femtasy gratuit ? 🔥" at bounding box center [651, 345] width 108 height 29
copy div "Envie d'1 an de femtasy gratuit ? 🔥"
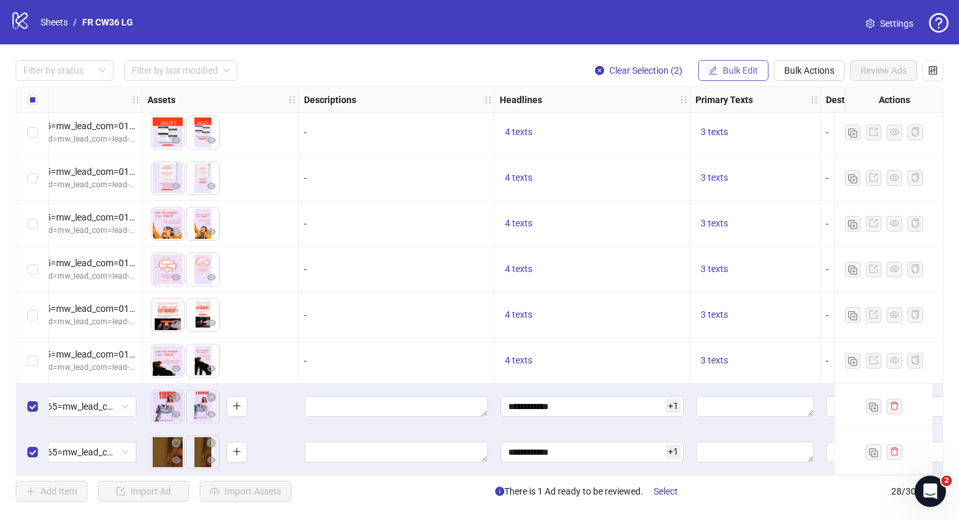
click at [731, 75] on span "Bulk Edit" at bounding box center [740, 70] width 35 height 10
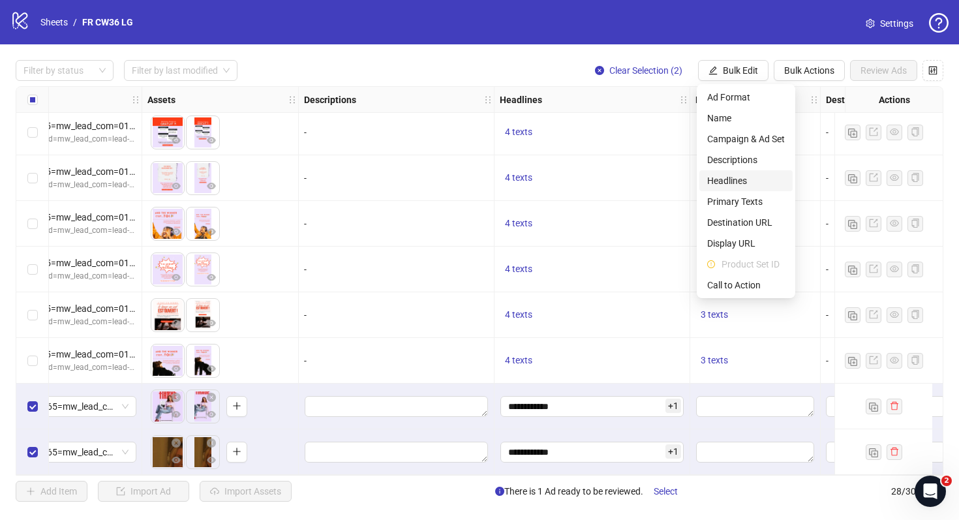
click at [736, 178] on span "Headlines" at bounding box center [746, 181] width 78 height 14
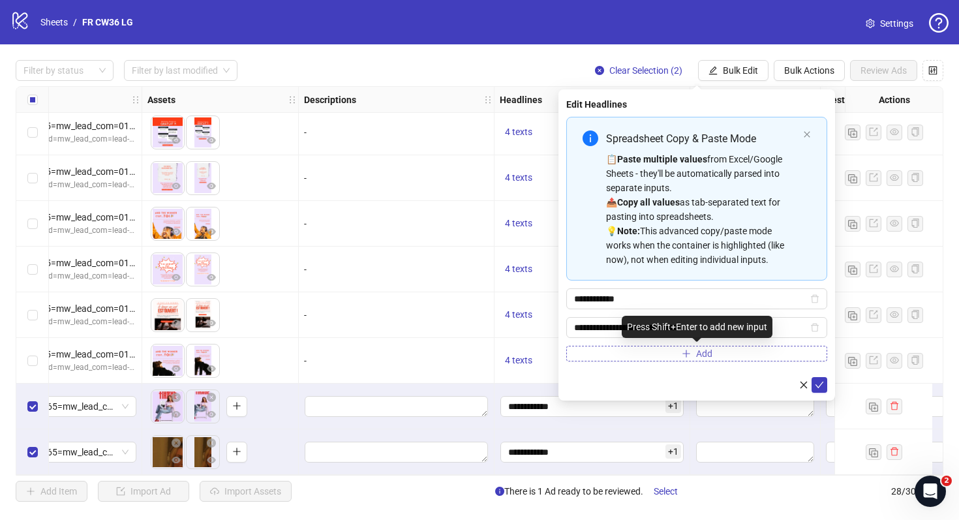
click at [708, 348] on span "Add" at bounding box center [704, 353] width 16 height 10
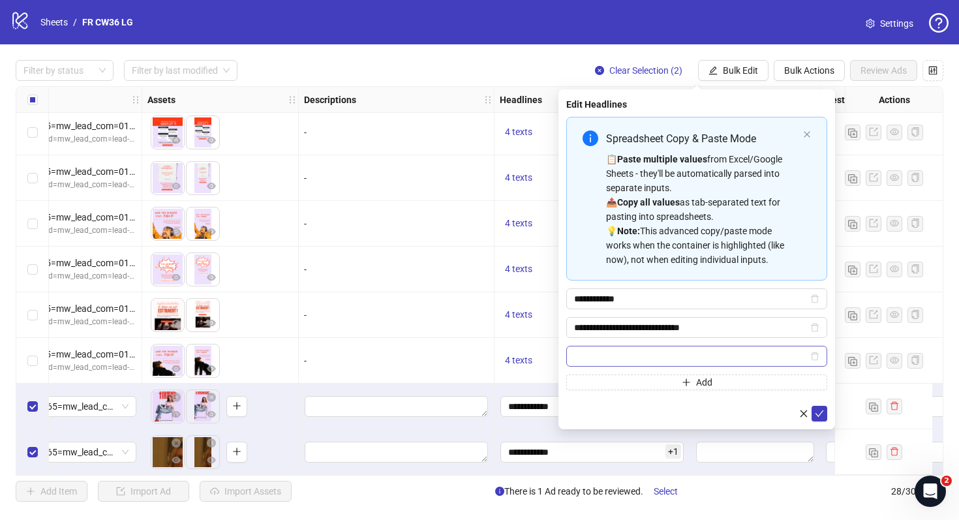
click at [673, 346] on span "Multi-input container - paste or copy values" at bounding box center [696, 356] width 261 height 21
click at [673, 361] on input "Multi-input container - paste or copy values" at bounding box center [691, 356] width 234 height 14
paste input "**********"
type input "**********"
click at [820, 410] on icon "check" at bounding box center [819, 413] width 9 height 9
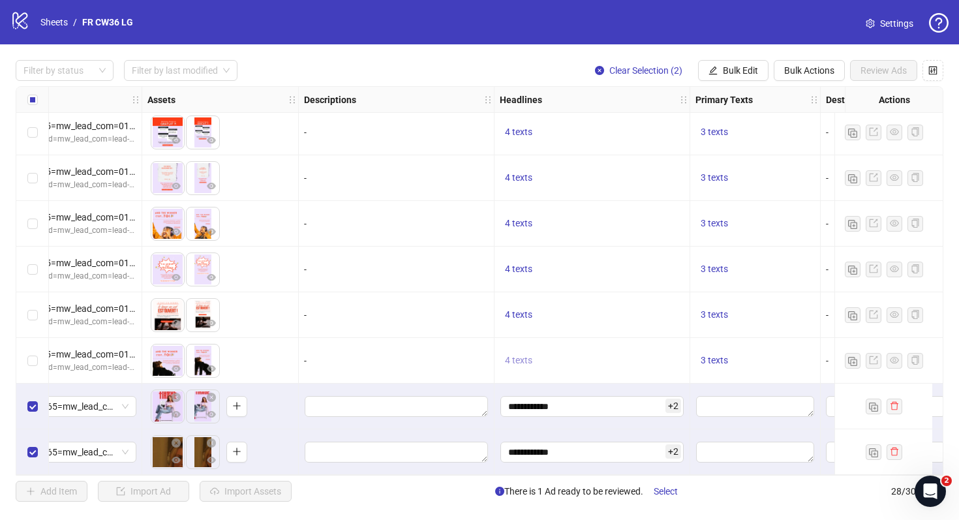
click at [529, 358] on span "4 texts" at bounding box center [518, 360] width 27 height 10
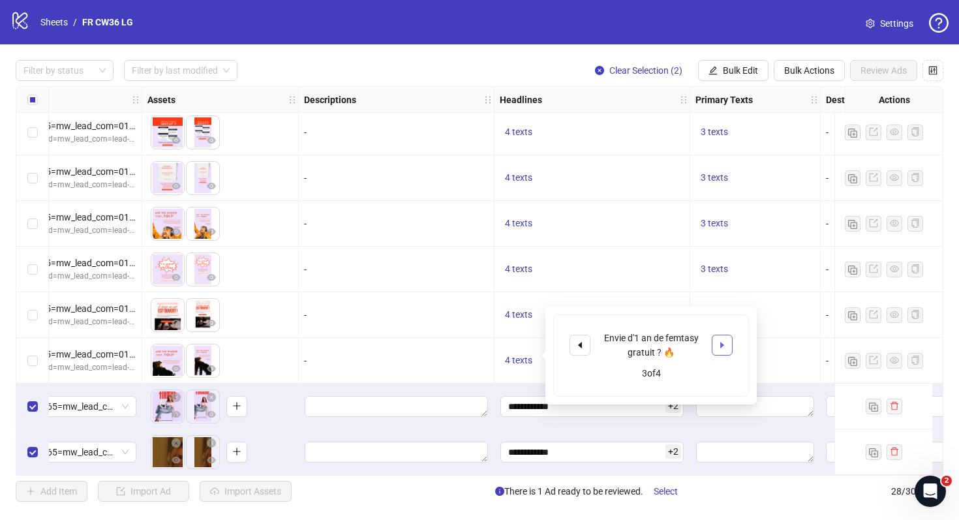
click at [727, 349] on button "button" at bounding box center [722, 345] width 21 height 21
drag, startPoint x: 681, startPoint y: 349, endPoint x: 585, endPoint y: 342, distance: 96.2
click at [584, 342] on div "Participe maintenant et tente ta chance !" at bounding box center [651, 345] width 163 height 29
copy div "Participe maintenant et tente ta chance"
drag, startPoint x: 677, startPoint y: 353, endPoint x: 592, endPoint y: 330, distance: 88.0
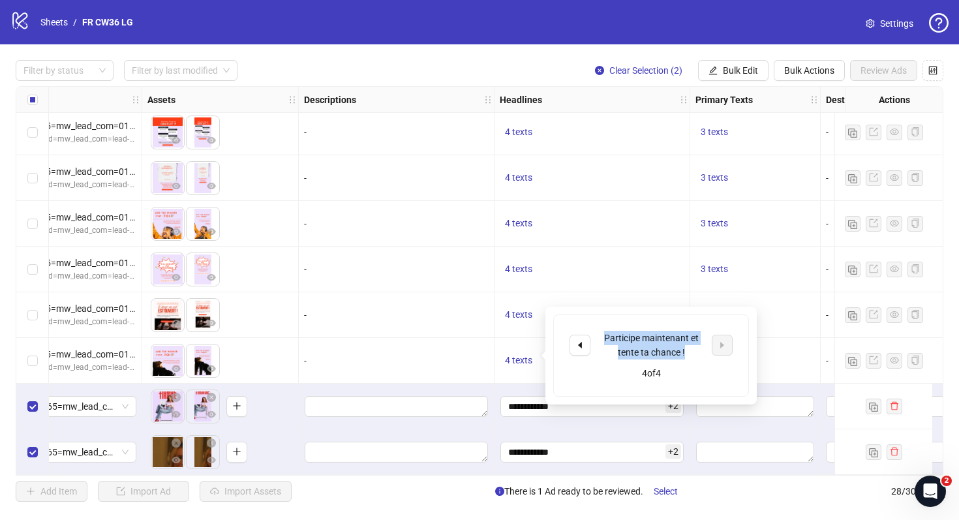
click at [592, 330] on div "Participe maintenant et tente ta chance ! 4 of 4" at bounding box center [651, 355] width 194 height 81
copy div "Participe maintenant et tente ta chance !"
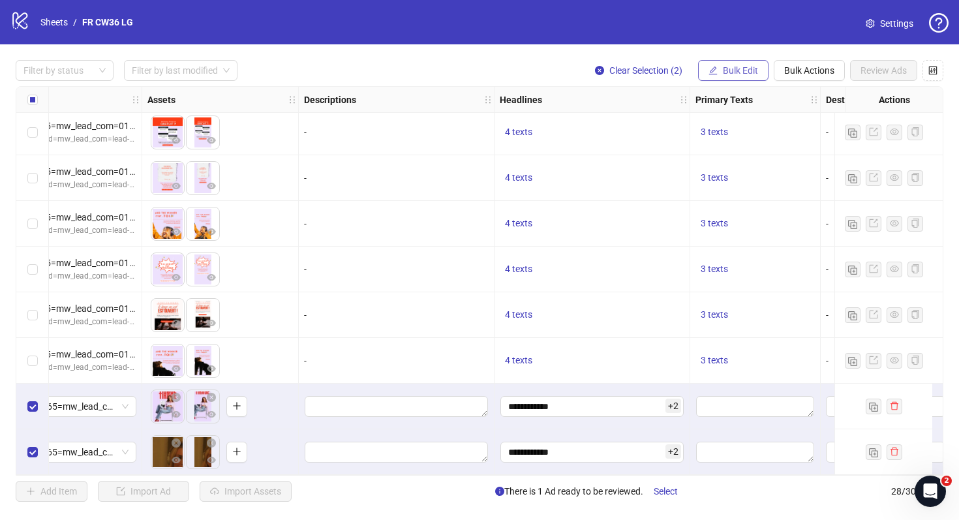
click at [737, 71] on span "Bulk Edit" at bounding box center [740, 70] width 35 height 10
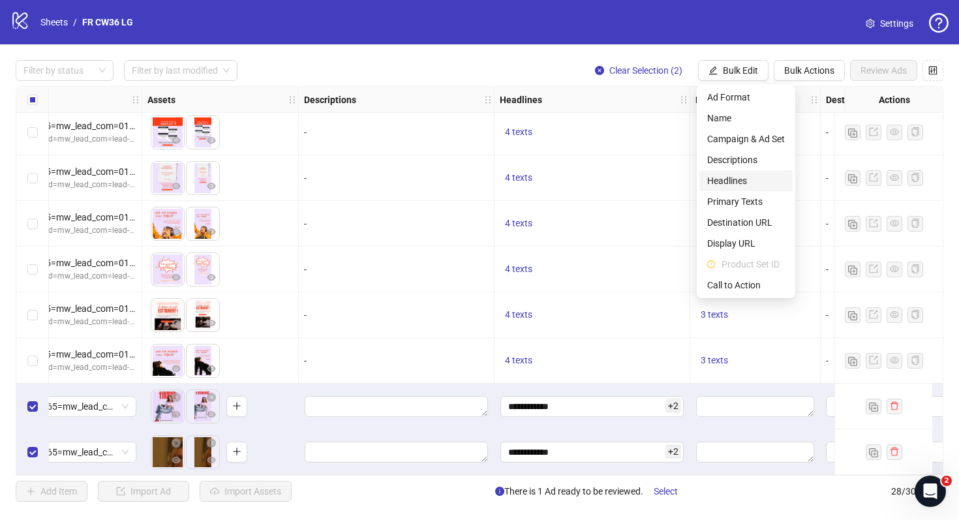
click at [739, 185] on span "Headlines" at bounding box center [746, 181] width 78 height 14
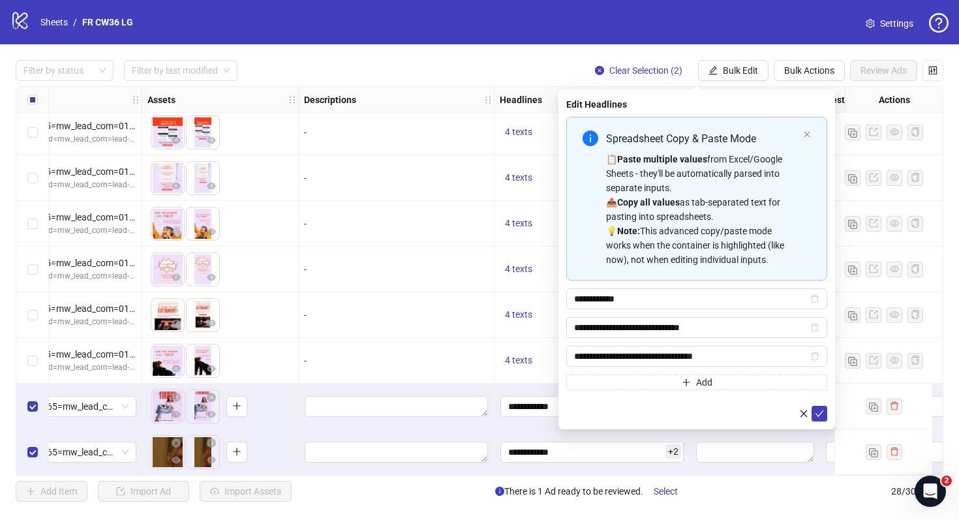
click at [720, 374] on div "**********" at bounding box center [696, 253] width 261 height 273
click at [720, 383] on button "Add" at bounding box center [696, 383] width 261 height 16
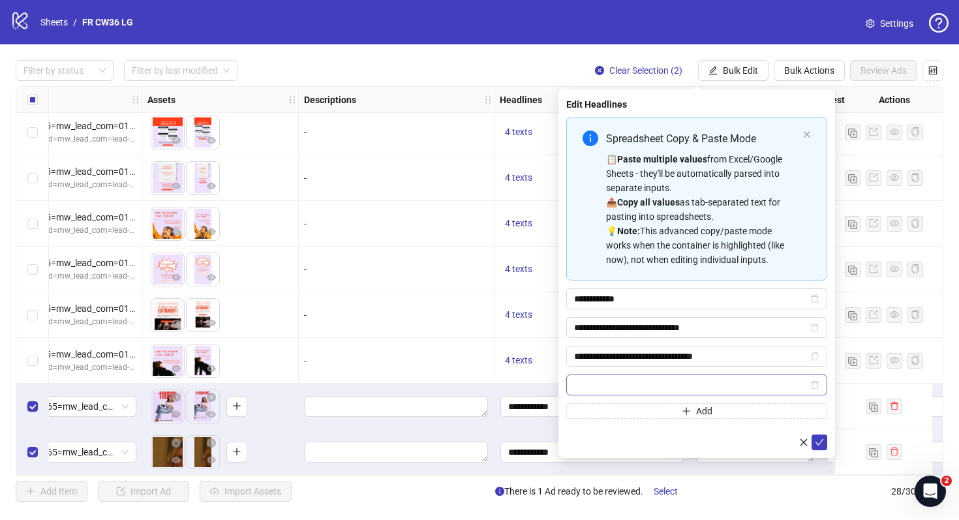
click at [710, 379] on input "Multi-input container - paste or copy values" at bounding box center [691, 385] width 234 height 14
type input "**********"
click at [813, 438] on button "submit" at bounding box center [820, 443] width 16 height 16
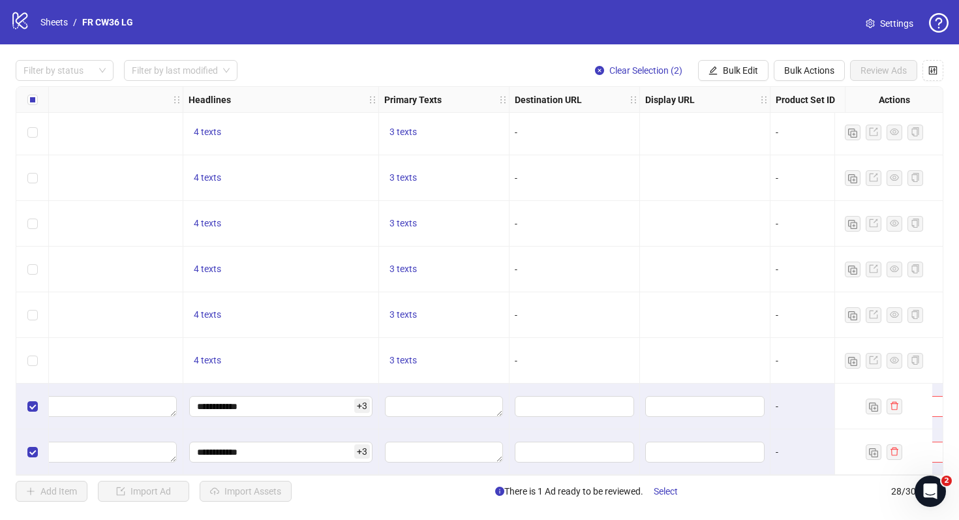
scroll to position [922, 787]
click at [410, 358] on span "3 texts" at bounding box center [401, 360] width 27 height 10
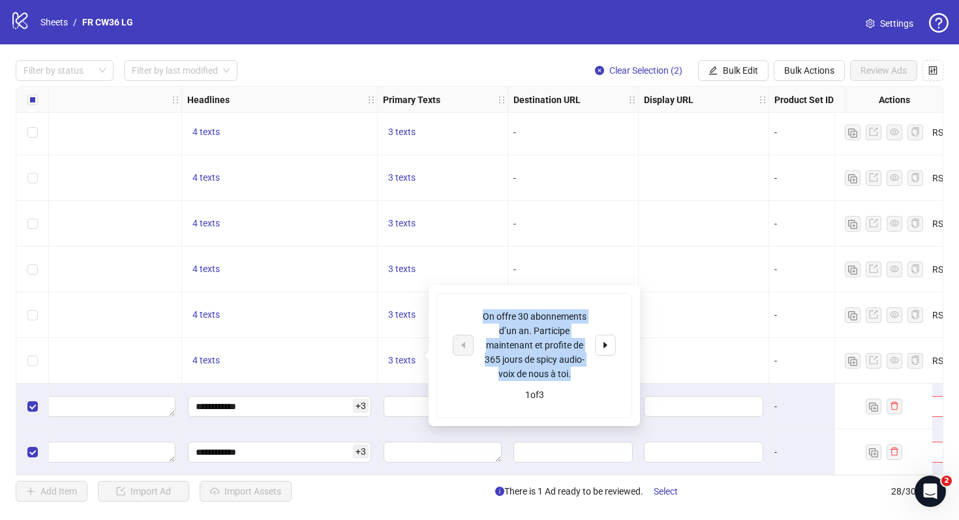
drag, startPoint x: 563, startPoint y: 375, endPoint x: 453, endPoint y: 314, distance: 125.5
click at [453, 314] on div "On offre 30 abonnements d’un an. Participe maintenant et profite de 365 jours d…" at bounding box center [534, 345] width 163 height 72
copy div "On offre 30 abonnements d’un an. Participe maintenant et profite de 365 jours d…"
click at [754, 65] on button "Bulk Edit" at bounding box center [733, 70] width 70 height 21
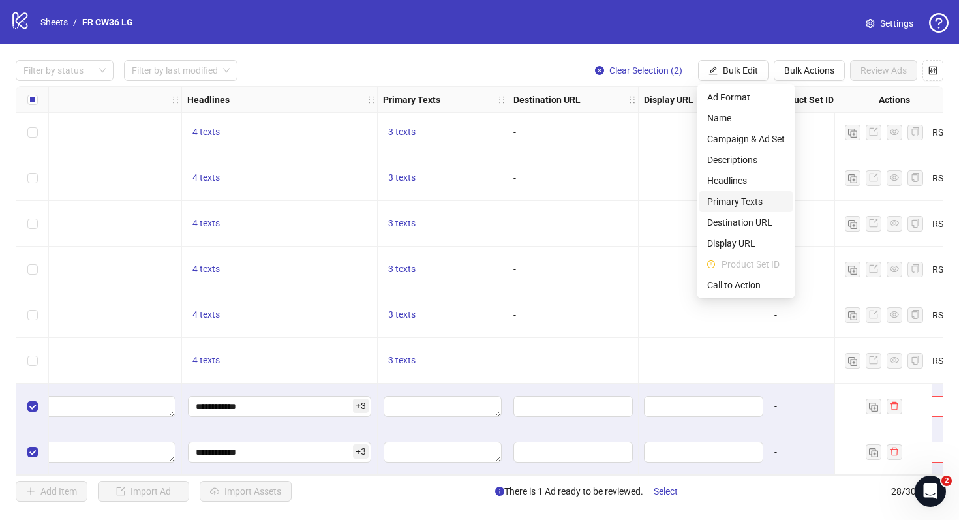
click at [756, 206] on span "Primary Texts" at bounding box center [746, 201] width 78 height 14
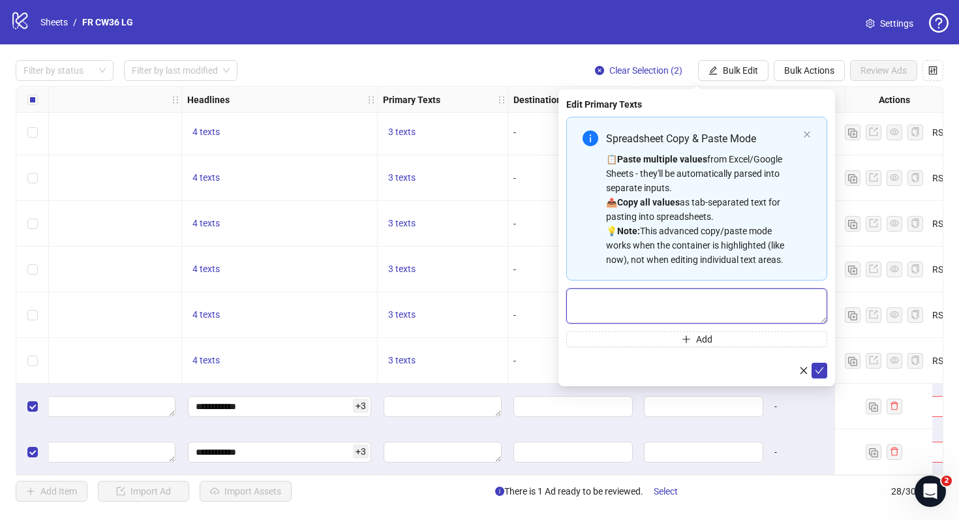
click at [684, 309] on textarea "Multi-text input container - paste or copy values" at bounding box center [696, 305] width 261 height 35
paste textarea "**********"
type textarea "**********"
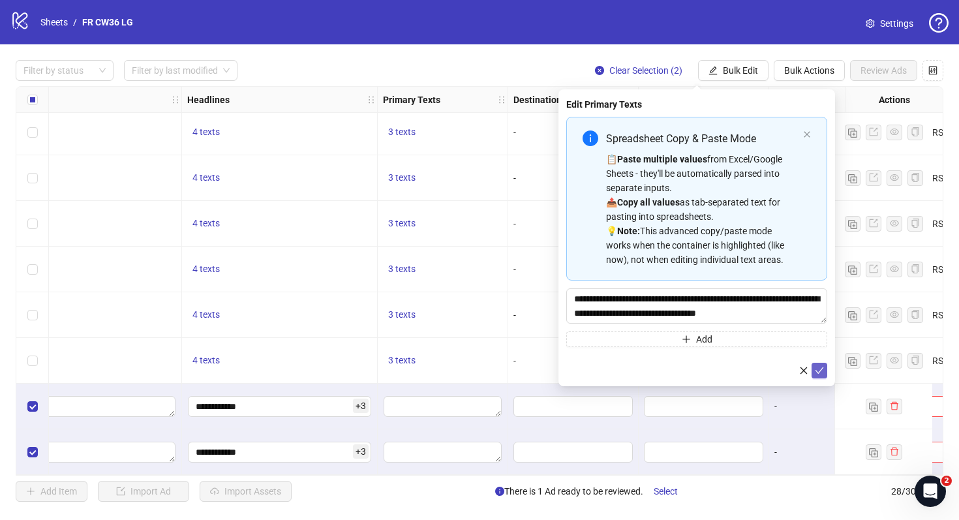
click at [818, 370] on icon "check" at bounding box center [819, 370] width 9 height 9
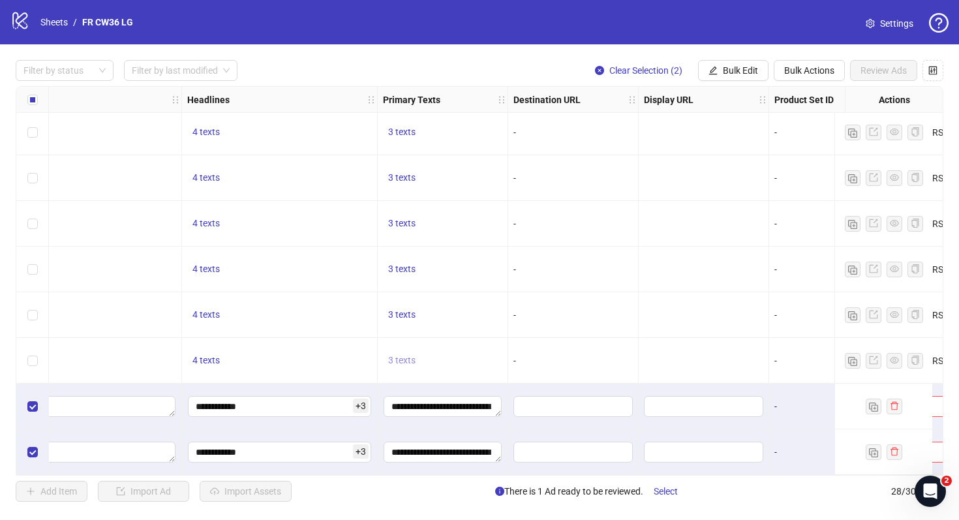
click at [405, 355] on span "3 texts" at bounding box center [401, 360] width 27 height 10
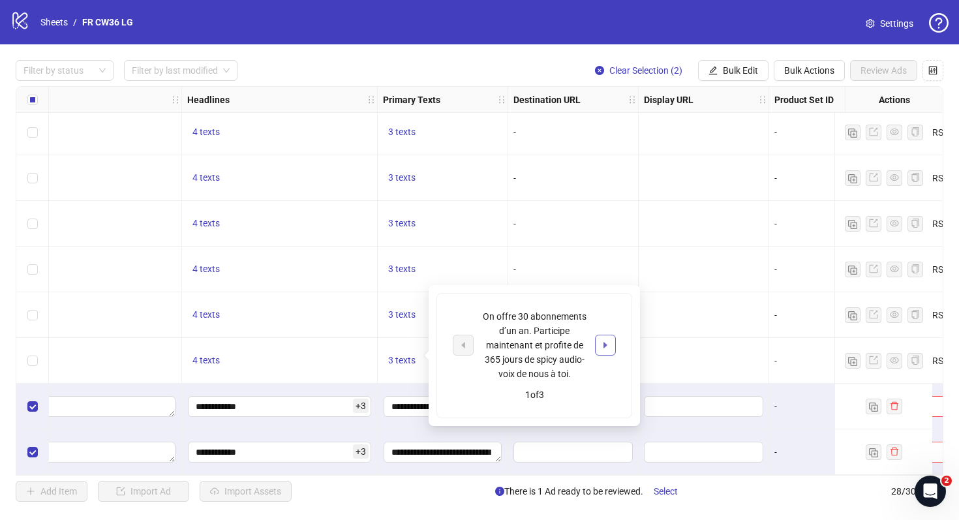
click at [609, 345] on icon "caret-right" at bounding box center [605, 345] width 9 height 9
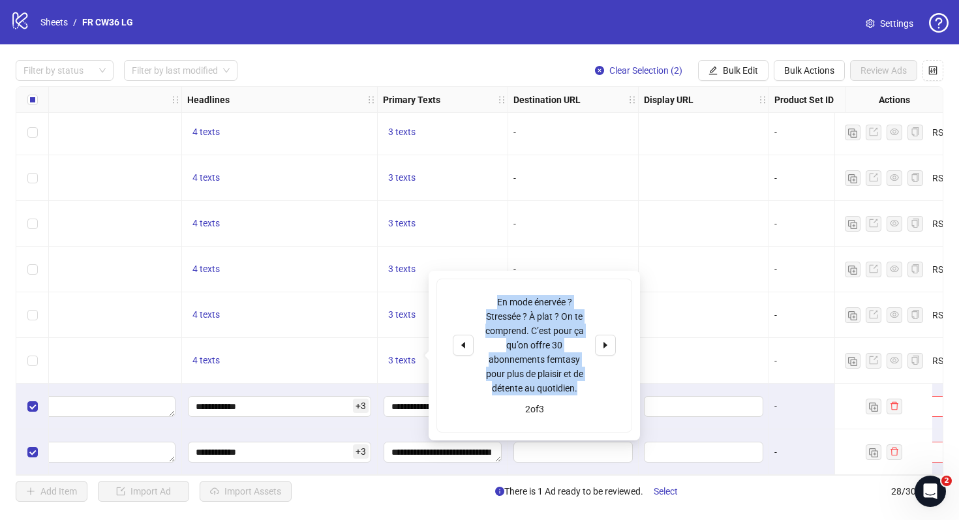
drag, startPoint x: 578, startPoint y: 388, endPoint x: 493, endPoint y: 277, distance: 140.0
click at [493, 277] on div "En mode énervée ? Stressée ? À plat ? On te comprend. C’est pour ça qu’on offre…" at bounding box center [534, 356] width 211 height 170
copy div "En mode énervée ? Stressée ? À plat ? On te comprend. C’est pour ça qu’on offre…"
click at [732, 78] on button "Bulk Edit" at bounding box center [733, 70] width 70 height 21
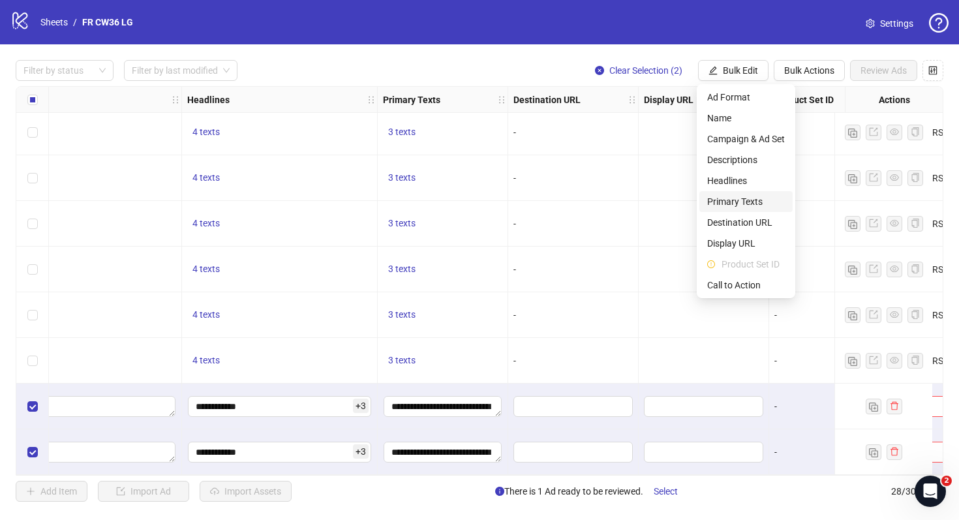
click at [748, 199] on span "Primary Texts" at bounding box center [746, 201] width 78 height 14
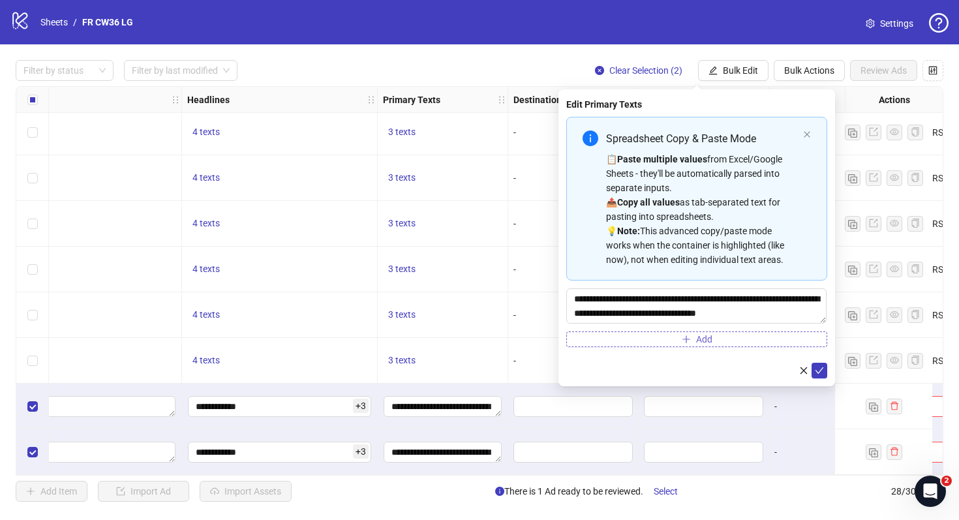
click at [775, 337] on button "Add" at bounding box center [696, 339] width 261 height 16
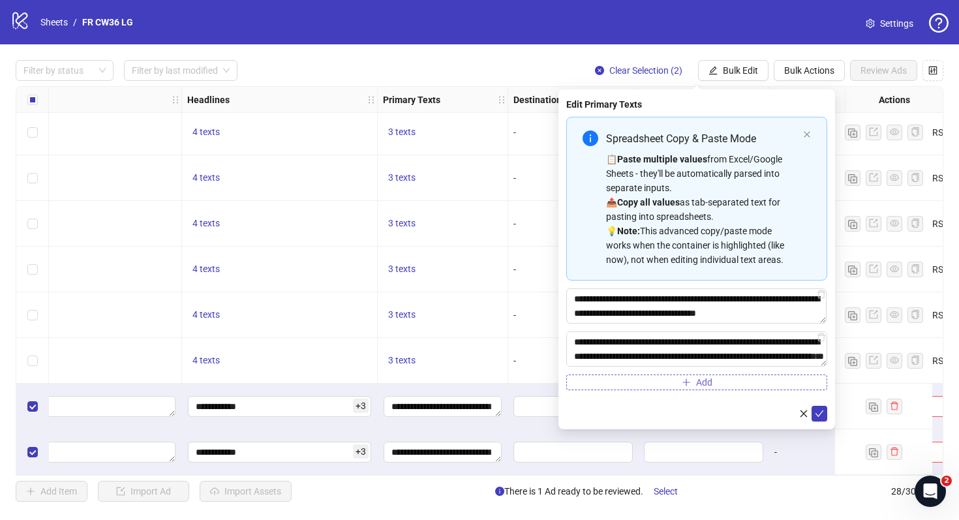
scroll to position [10, 0]
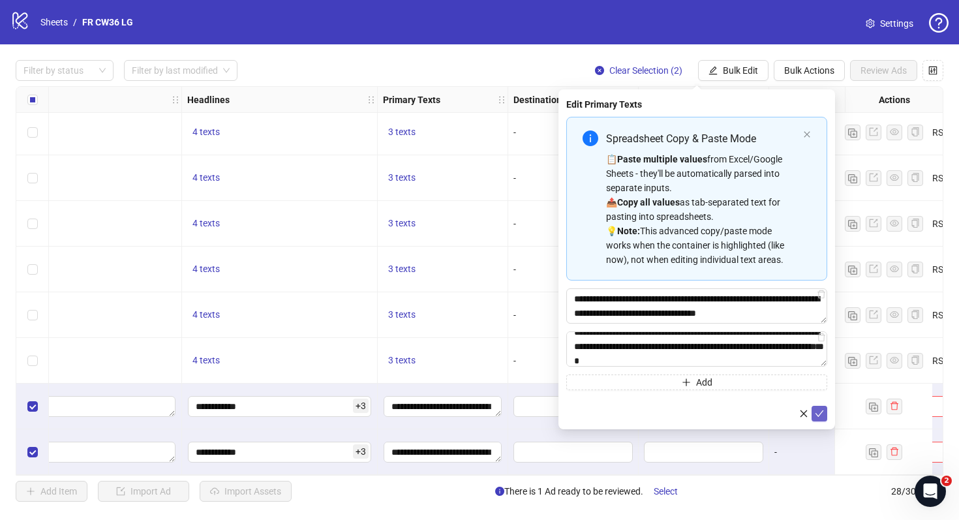
type textarea "**********"
click at [823, 418] on span "submit" at bounding box center [819, 413] width 9 height 10
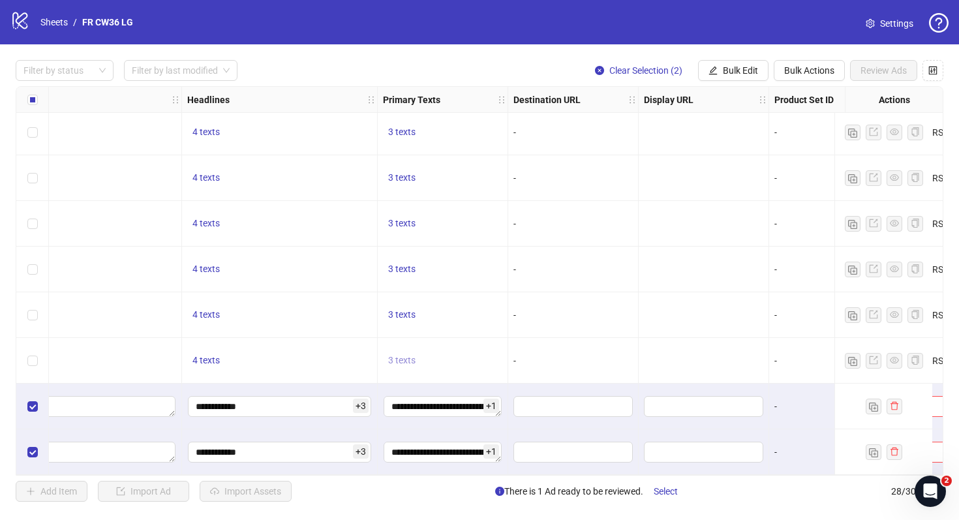
click at [412, 355] on span "3 texts" at bounding box center [401, 360] width 27 height 10
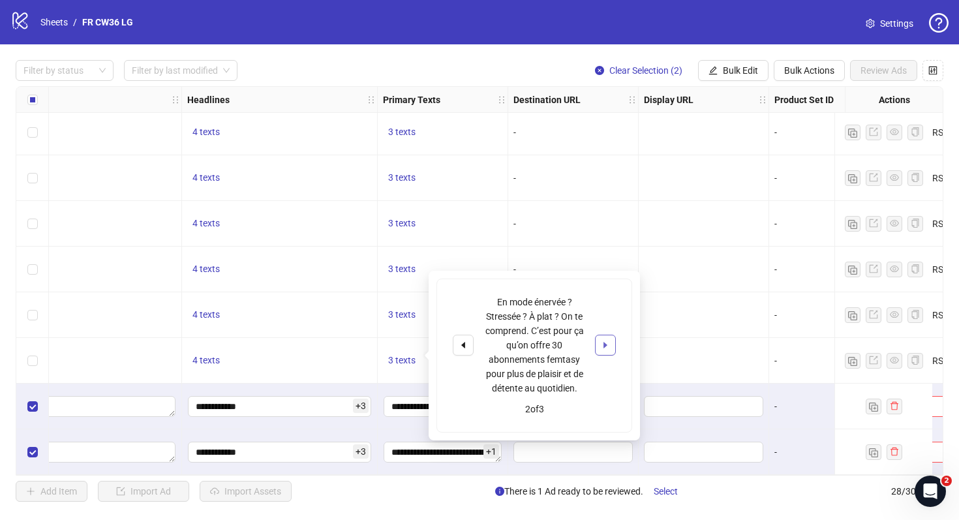
click at [609, 344] on icon "caret-right" at bounding box center [605, 345] width 9 height 9
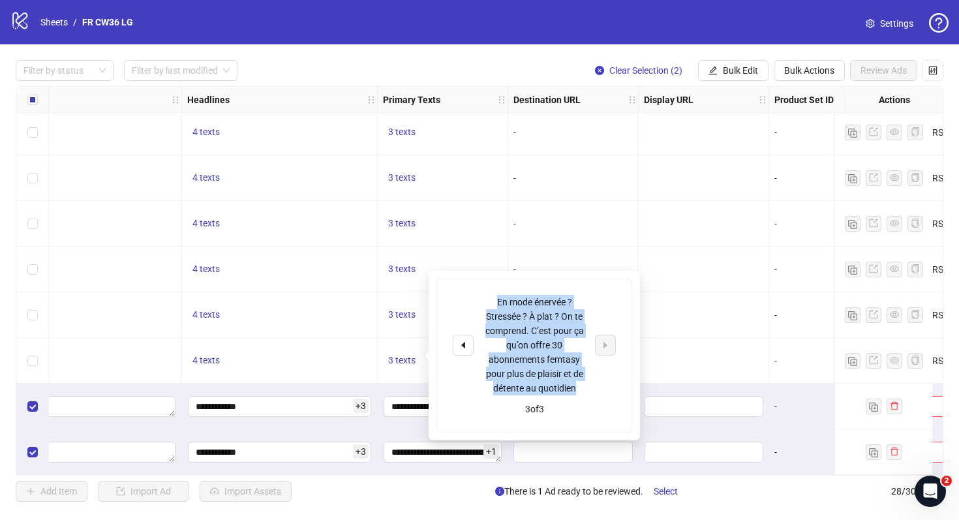
drag, startPoint x: 580, startPoint y: 395, endPoint x: 480, endPoint y: 288, distance: 146.8
click at [480, 288] on div "En mode énervée ? Stressée ? À plat ? On te comprend. C’est pour ça qu’on offre…" at bounding box center [534, 355] width 194 height 153
copy div "En mode énervée ? Stressée ? À plat ? On te comprend. C’est pour ça qu’on offre…"
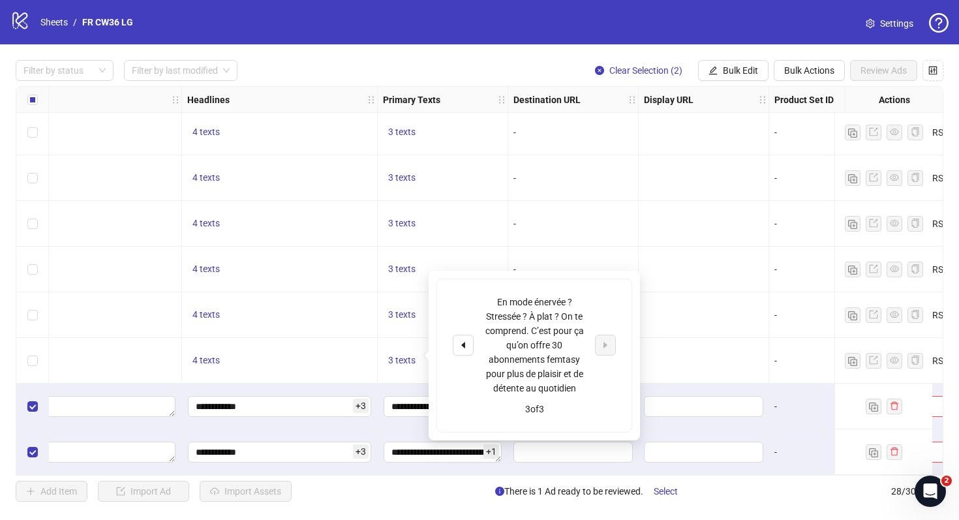
click at [772, 247] on div "-" at bounding box center [834, 270] width 130 height 46
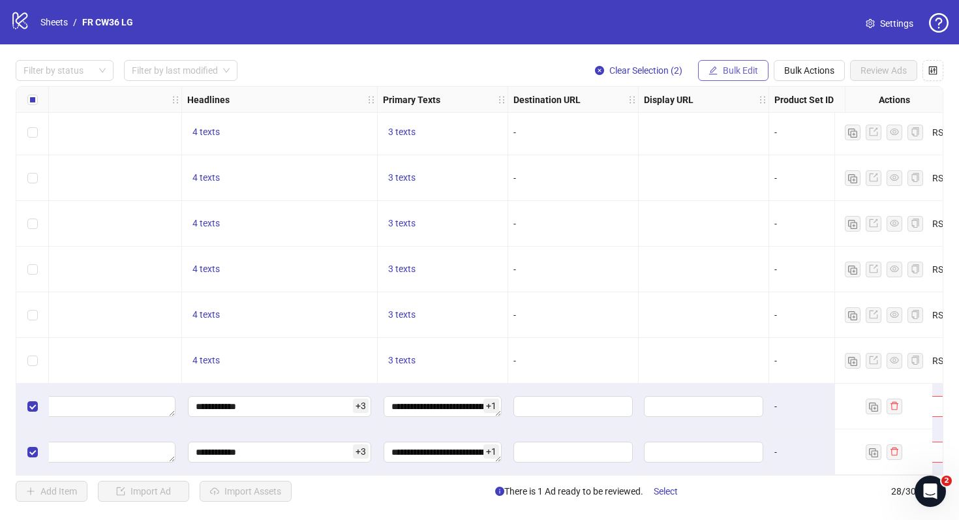
click at [744, 67] on span "Bulk Edit" at bounding box center [740, 70] width 35 height 10
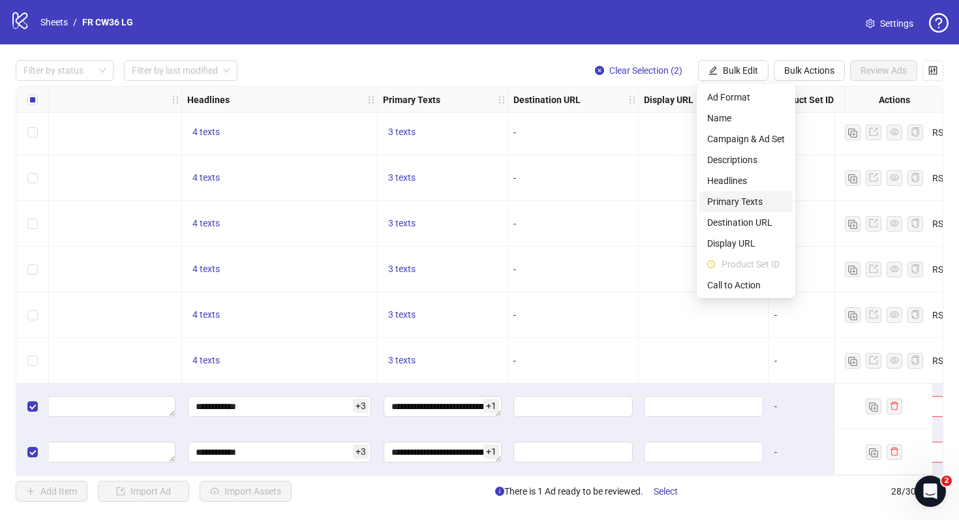
click at [748, 198] on span "Primary Texts" at bounding box center [746, 201] width 78 height 14
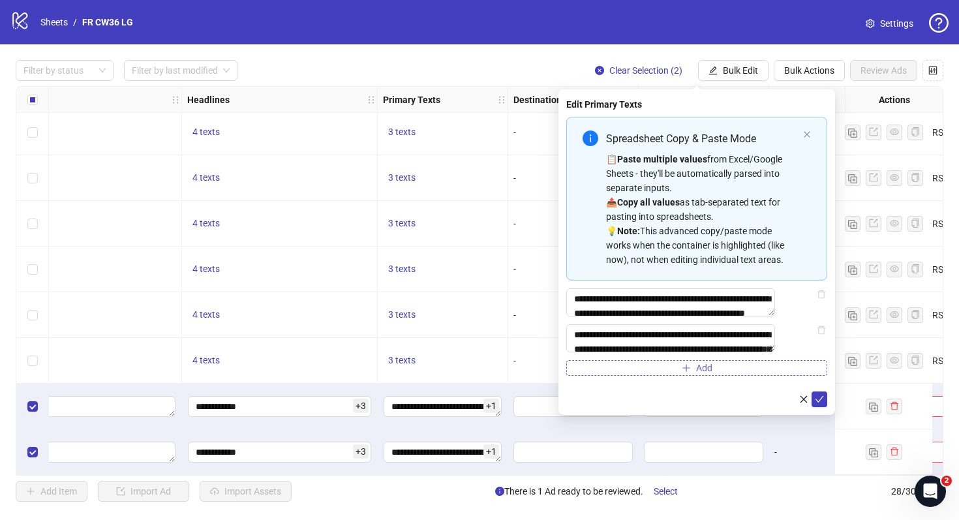
click at [700, 373] on span "Add" at bounding box center [704, 368] width 16 height 10
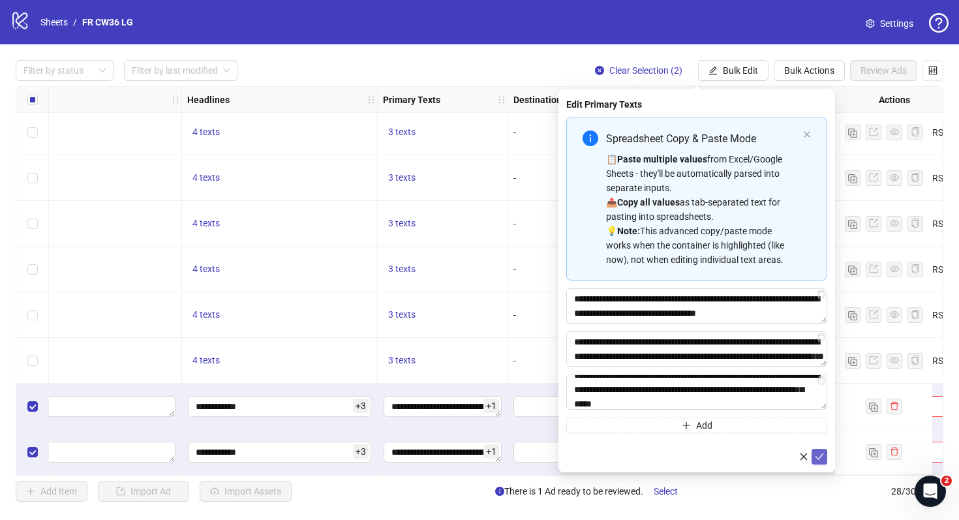
type textarea "**********"
click at [825, 453] on button "submit" at bounding box center [820, 457] width 16 height 16
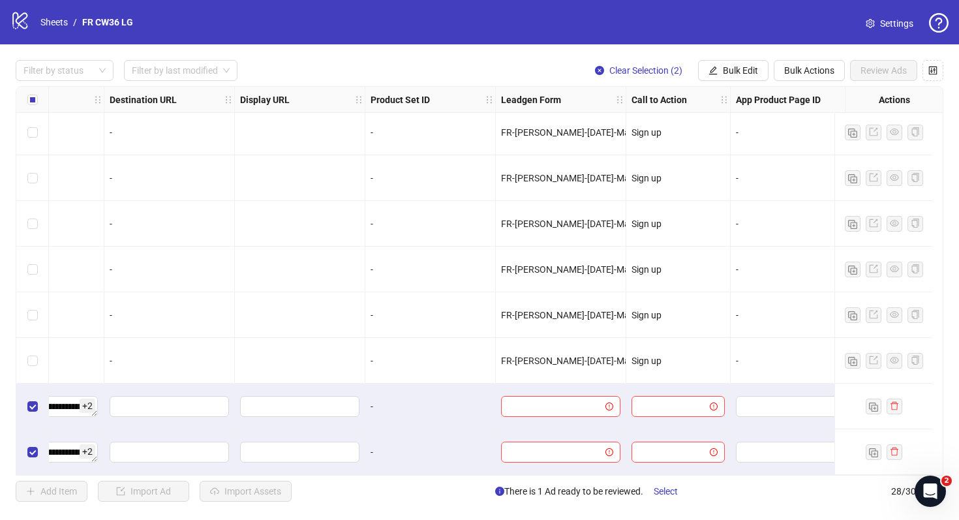
scroll to position [922, 1218]
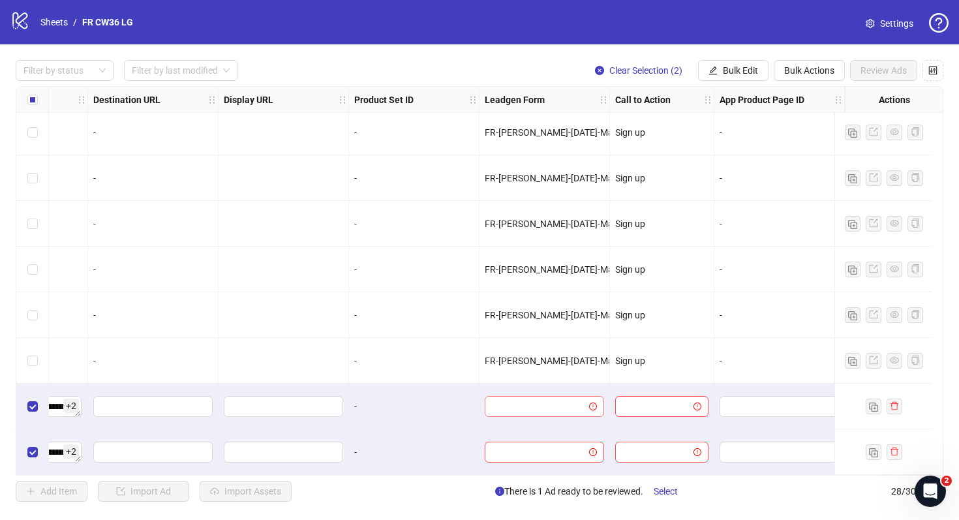
click at [556, 397] on input "search" at bounding box center [539, 407] width 92 height 20
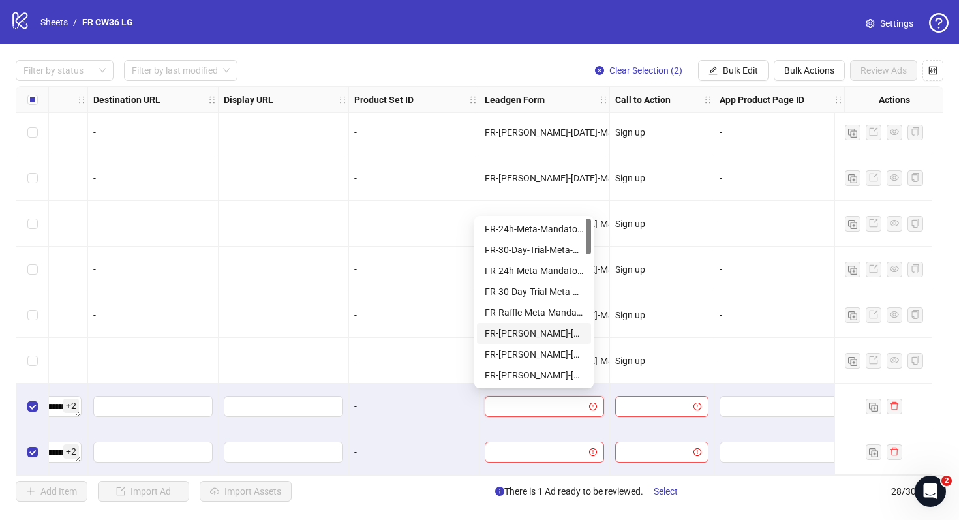
click at [557, 333] on div "FR-JULIE-RAFFLE-Aug25-Mandatory-Question-tu" at bounding box center [534, 333] width 99 height 14
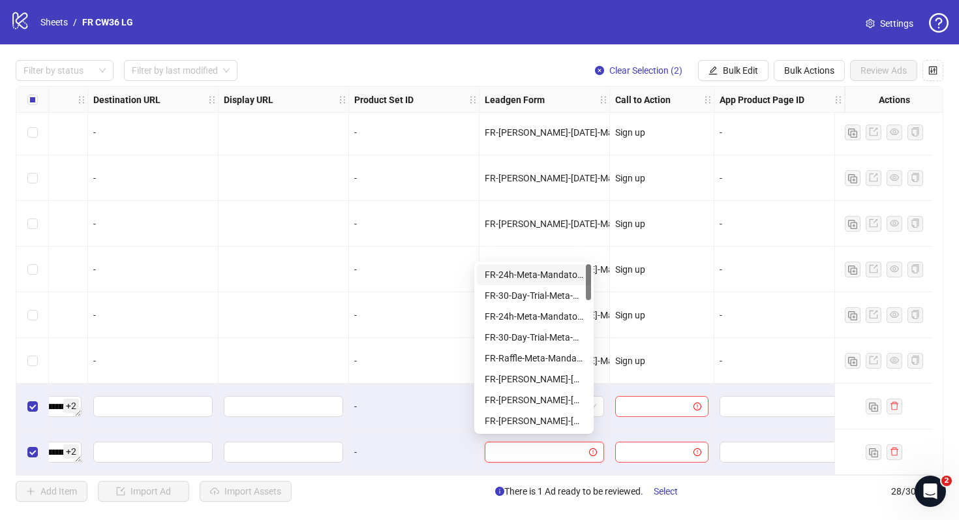
click at [536, 446] on input "search" at bounding box center [539, 452] width 92 height 20
click at [572, 371] on div "FR-JULIE-RAFFLE-Aug25-Mandatory-Question-tu" at bounding box center [534, 379] width 114 height 21
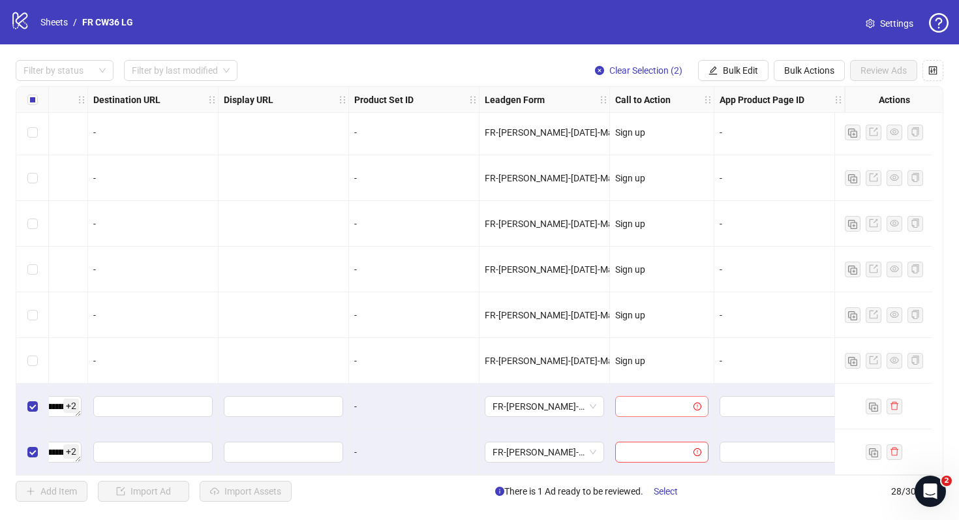
click at [681, 398] on span at bounding box center [662, 407] width 78 height 20
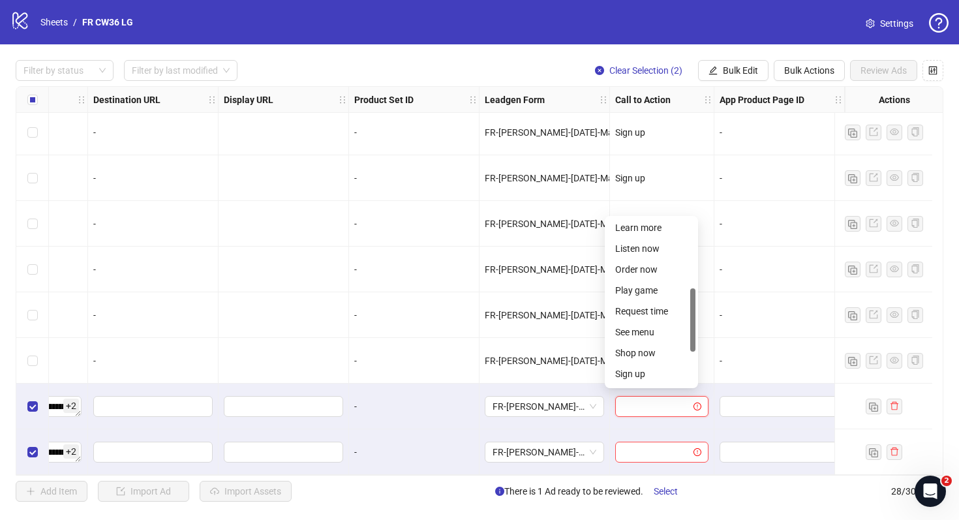
scroll to position [193, 0]
click at [652, 368] on div "Sign up" at bounding box center [651, 370] width 72 height 14
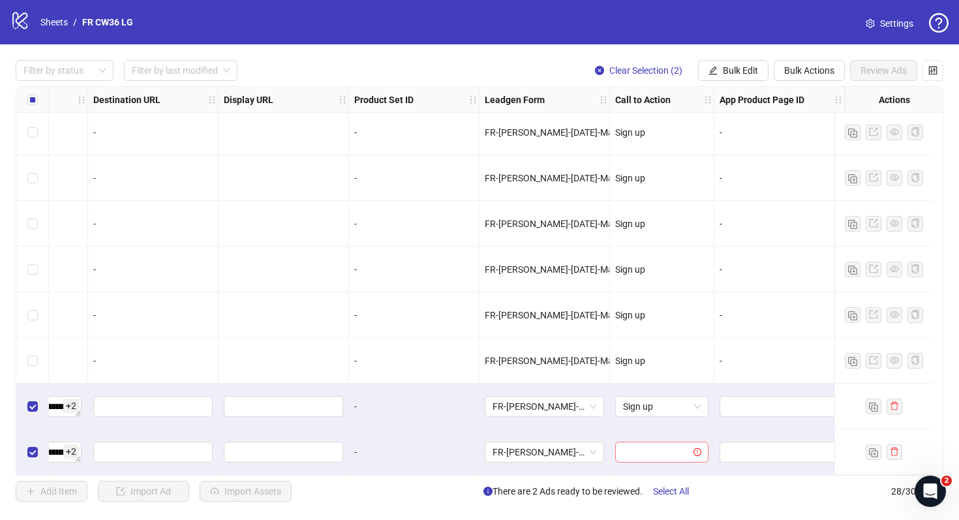
click at [645, 446] on input "search" at bounding box center [656, 452] width 66 height 20
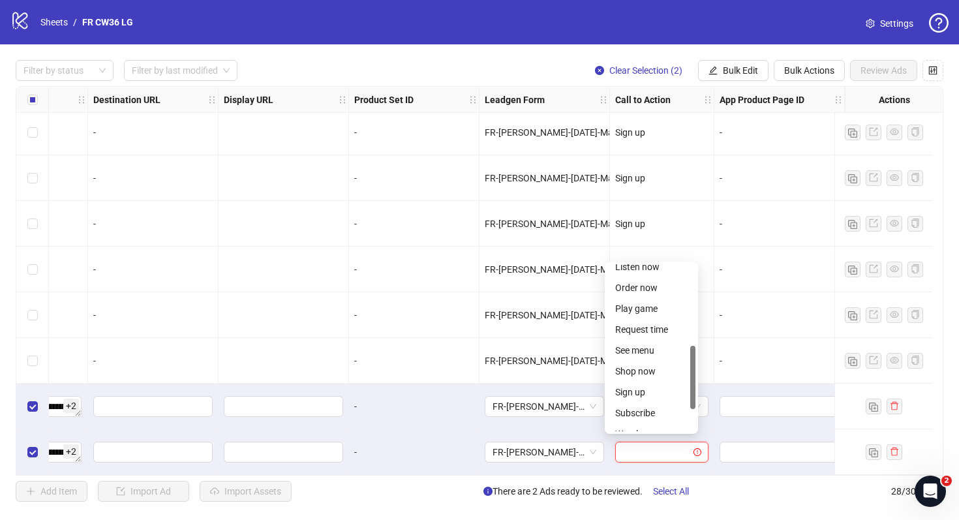
scroll to position [221, 0]
click at [646, 389] on div "Sign up" at bounding box center [651, 388] width 72 height 14
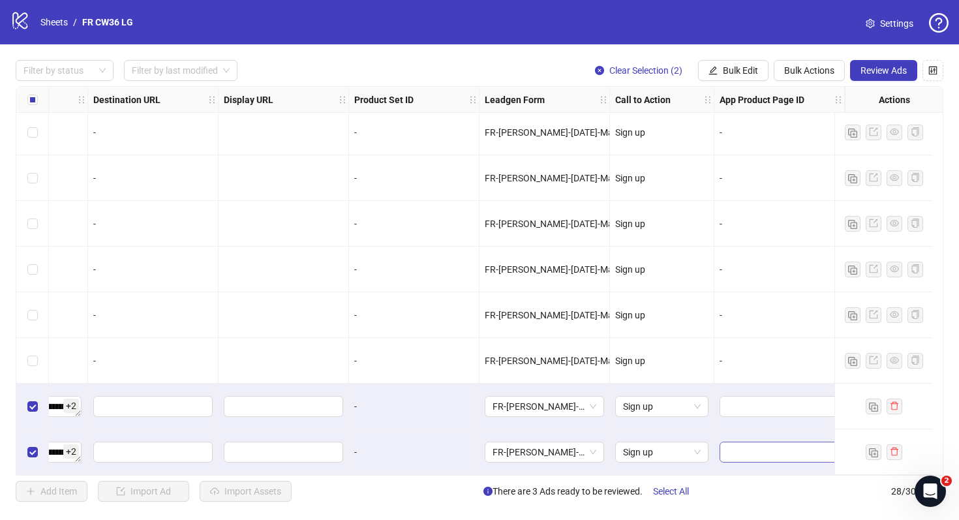
click at [720, 442] on span at bounding box center [779, 452] width 119 height 21
click at [694, 429] on div "Sign up" at bounding box center [662, 452] width 104 height 46
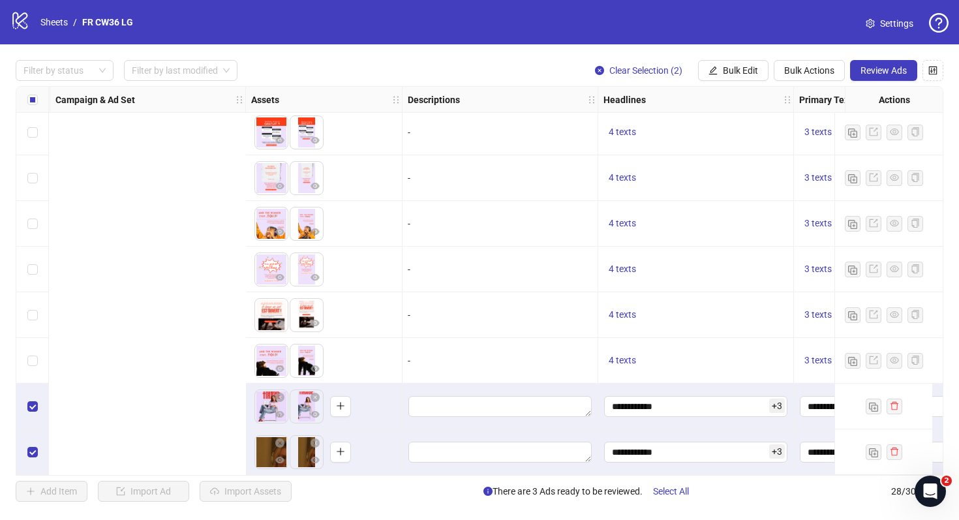
scroll to position [922, 0]
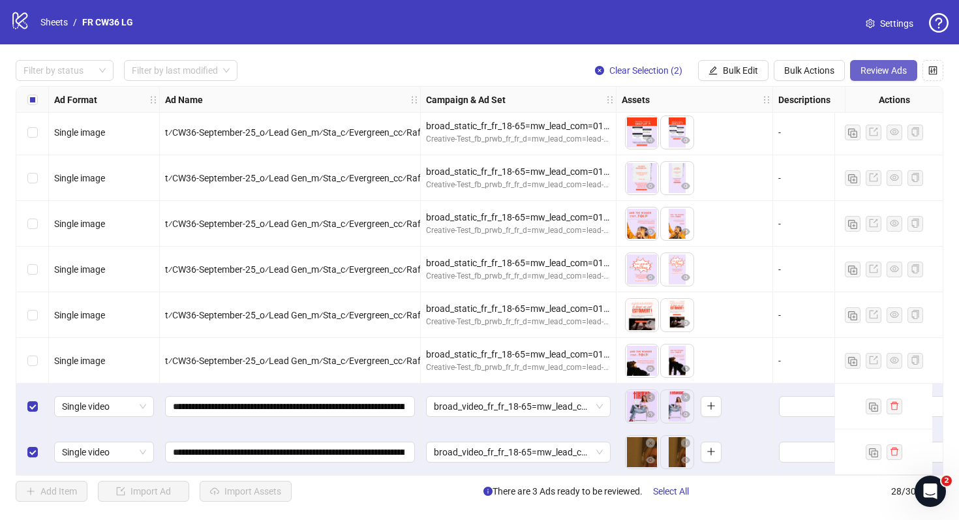
click at [881, 68] on span "Review Ads" at bounding box center [884, 70] width 46 height 10
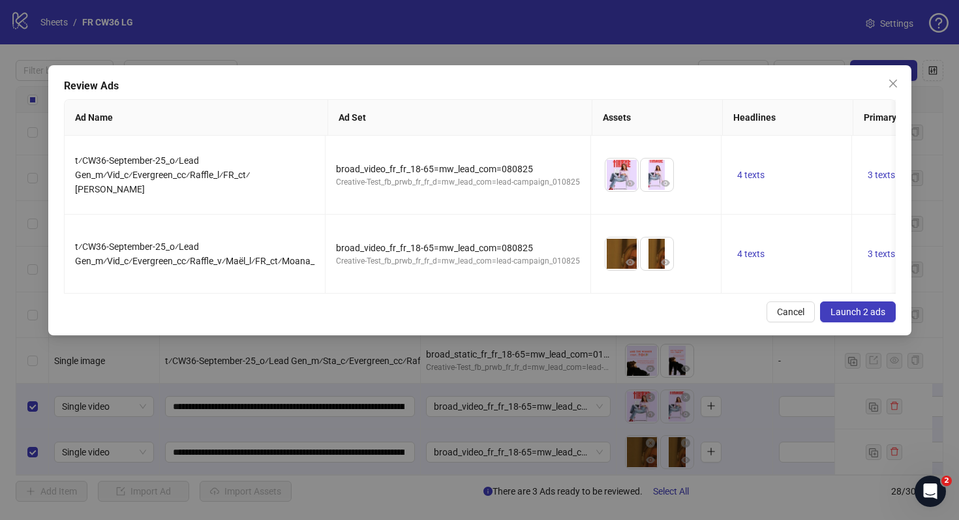
click at [859, 307] on span "Launch 2 ads" at bounding box center [858, 312] width 55 height 10
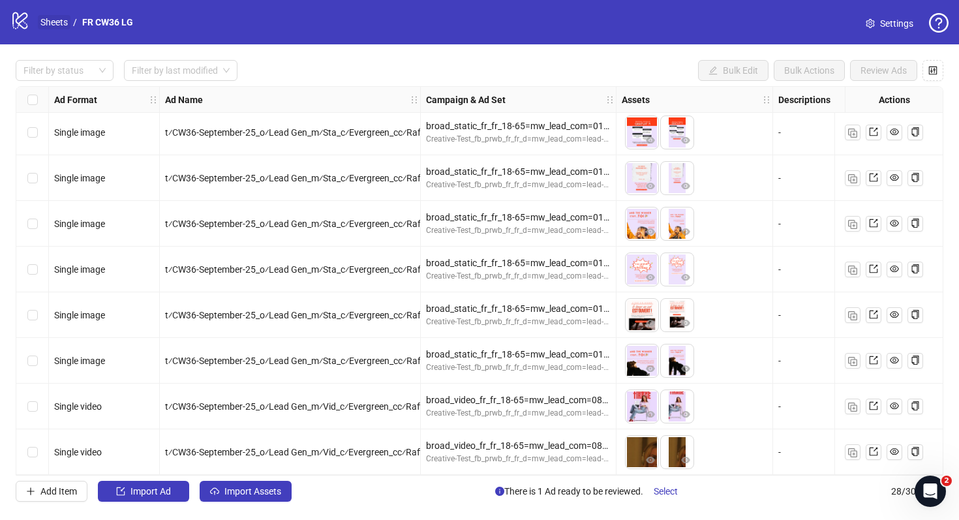
click at [48, 25] on link "Sheets" at bounding box center [54, 22] width 33 height 14
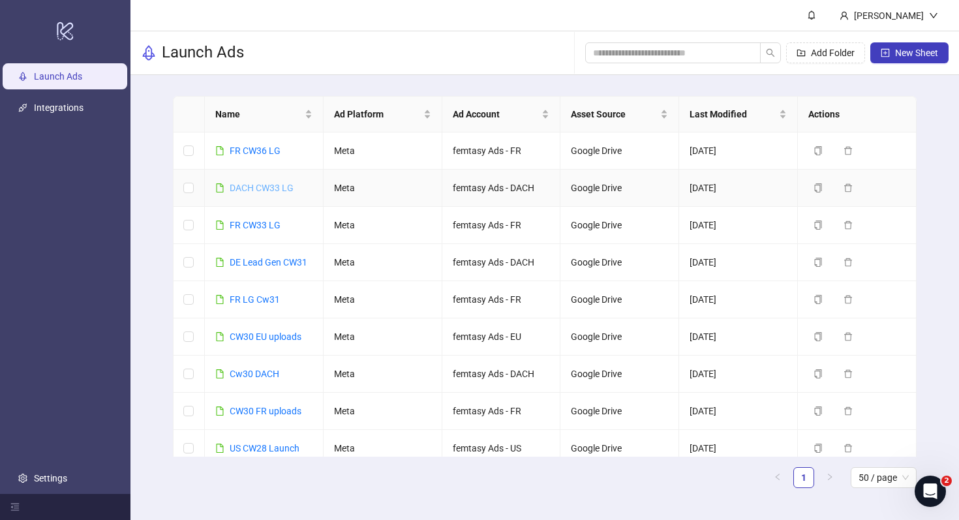
click at [272, 184] on link "DACH CW33 LG" at bounding box center [262, 188] width 64 height 10
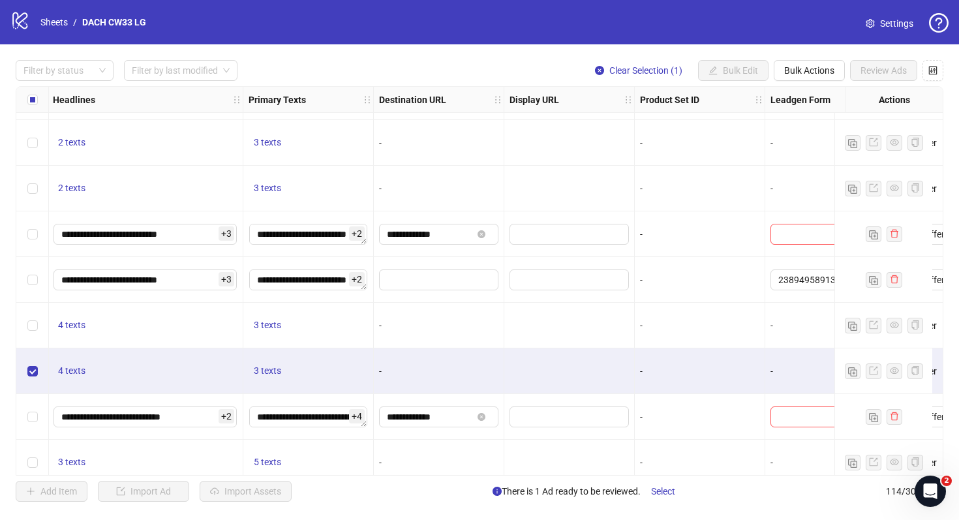
scroll to position [4606, 1028]
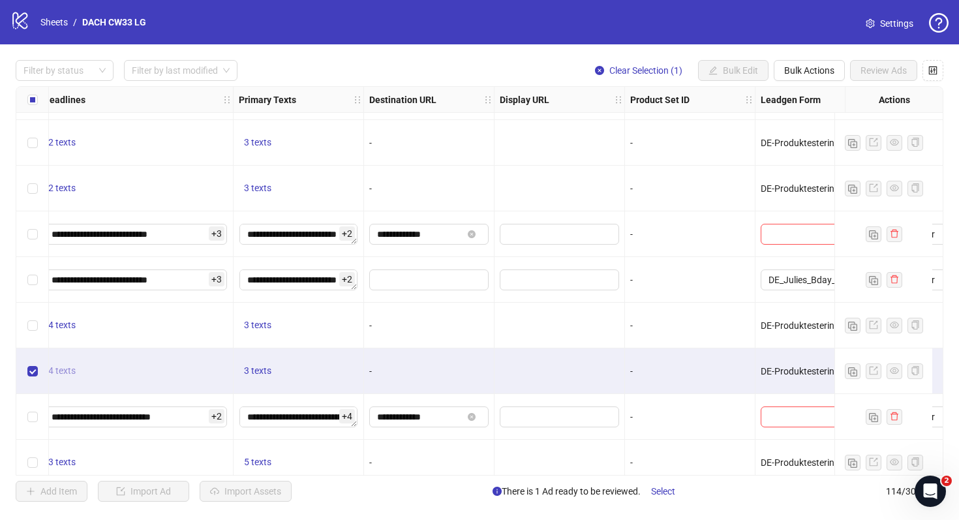
click at [58, 374] on span "4 texts" at bounding box center [61, 370] width 27 height 10
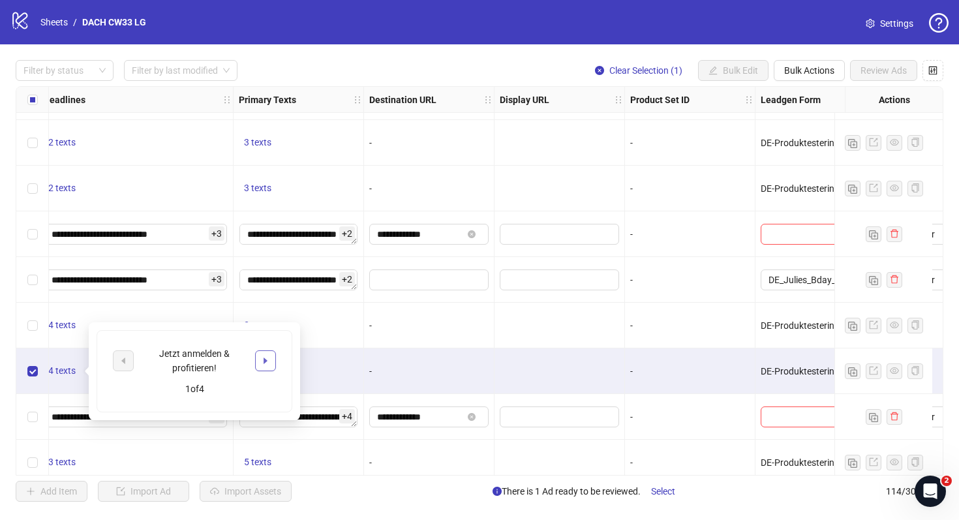
click at [262, 364] on icon "caret-right" at bounding box center [265, 360] width 9 height 9
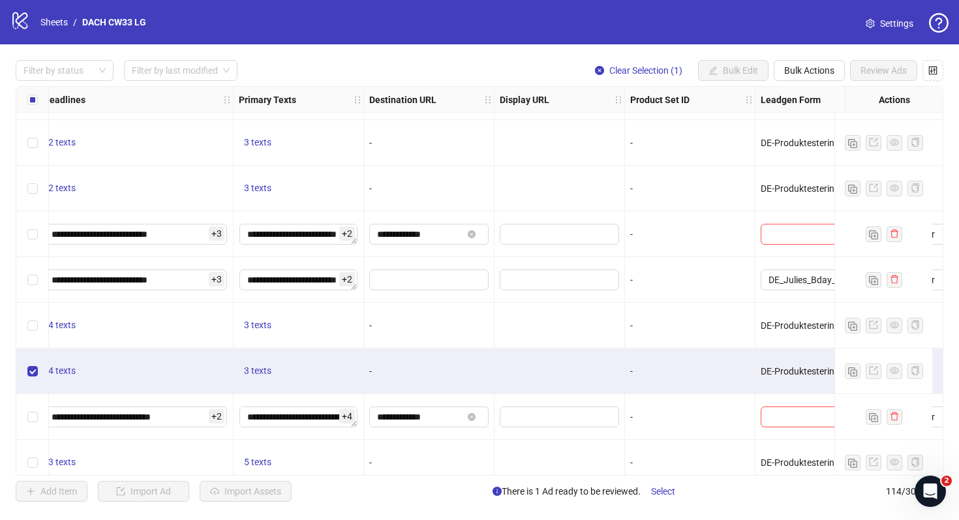
click at [318, 363] on div "3 texts" at bounding box center [298, 371] width 119 height 16
click at [249, 366] on span "3 texts" at bounding box center [257, 370] width 27 height 10
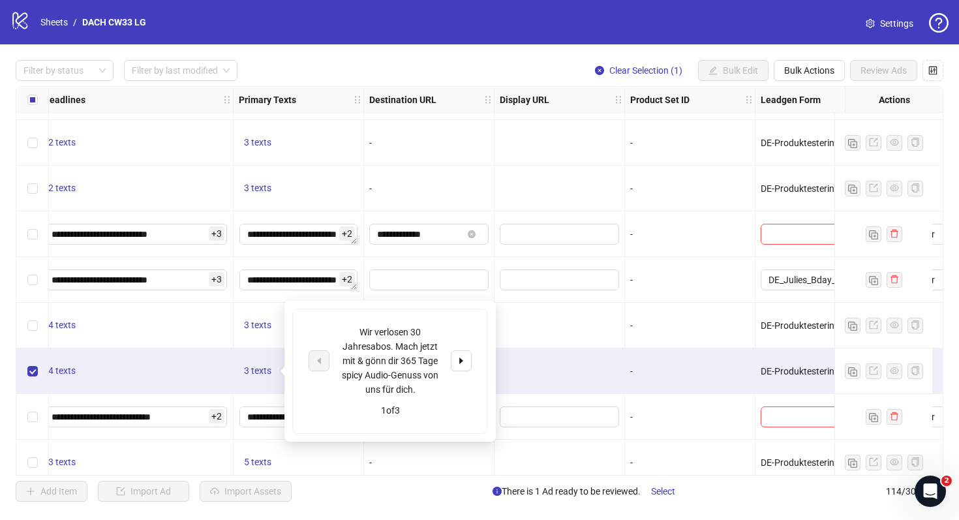
click at [467, 373] on div "Wir verlosen 30 Jahresabos. Mach jetzt mit & gönn dir 365 Tage spicy Audio-Genu…" at bounding box center [390, 361] width 163 height 72
click at [465, 355] on button "button" at bounding box center [461, 360] width 21 height 21
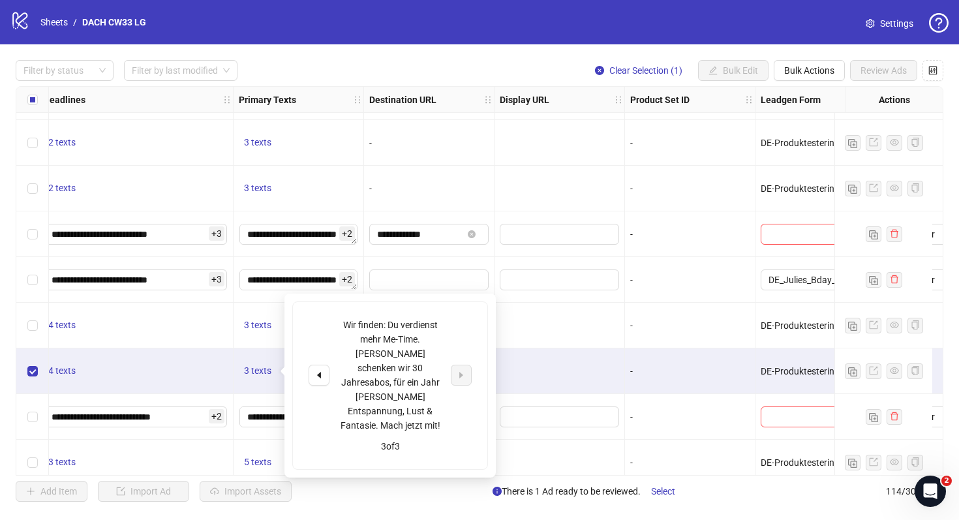
click at [202, 360] on div "4 texts" at bounding box center [136, 371] width 196 height 46
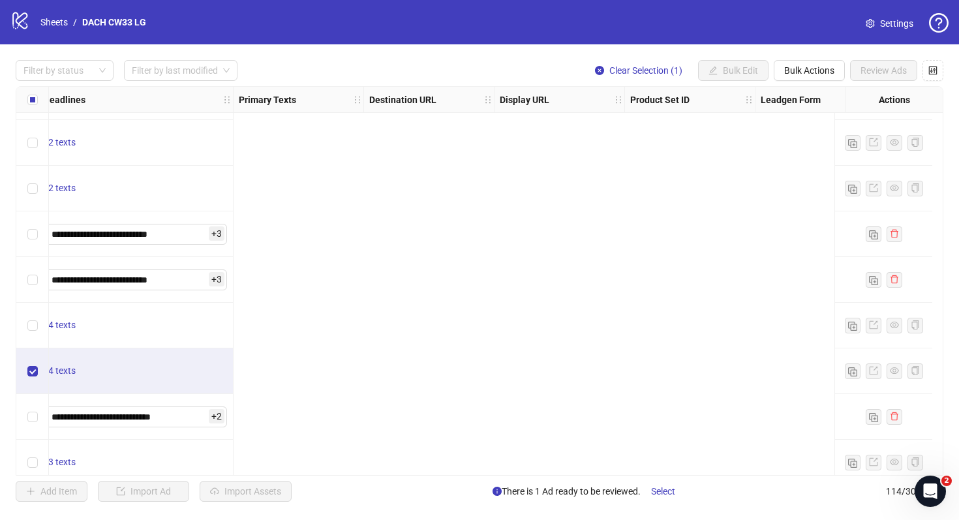
scroll to position [4606, 0]
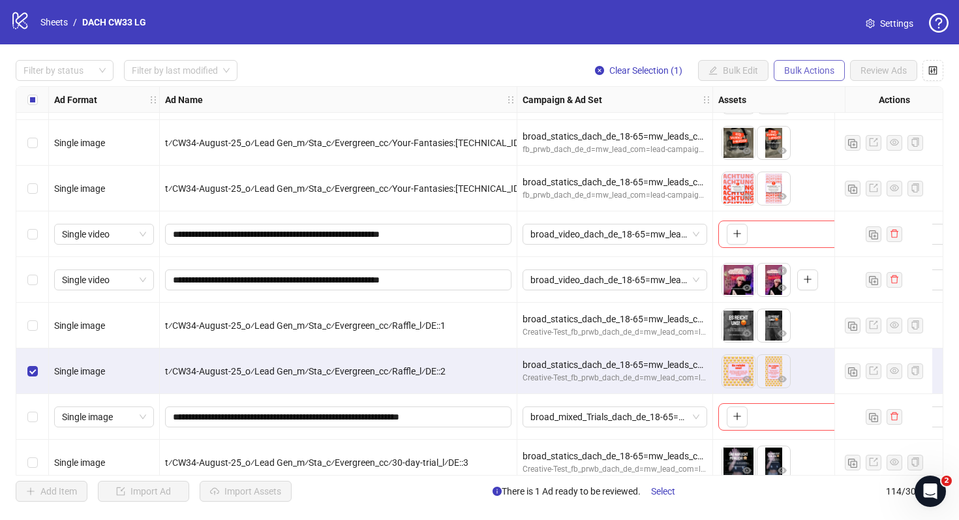
click at [825, 70] on span "Bulk Actions" at bounding box center [809, 70] width 50 height 10
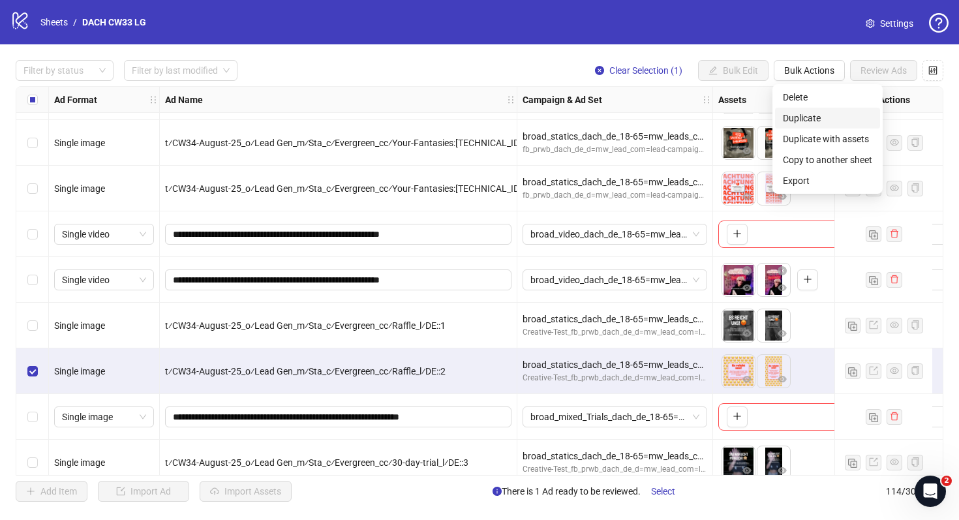
click at [814, 115] on span "Duplicate" at bounding box center [827, 118] width 89 height 14
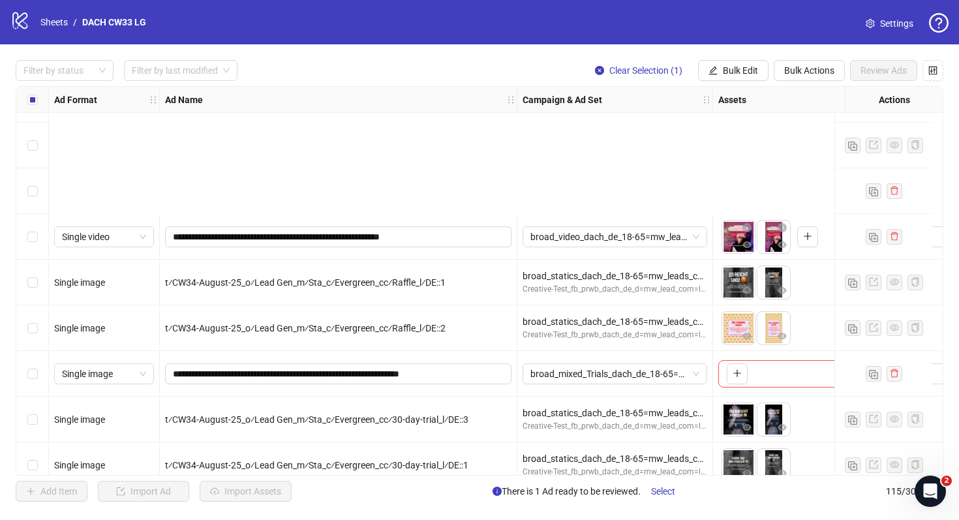
scroll to position [4896, 0]
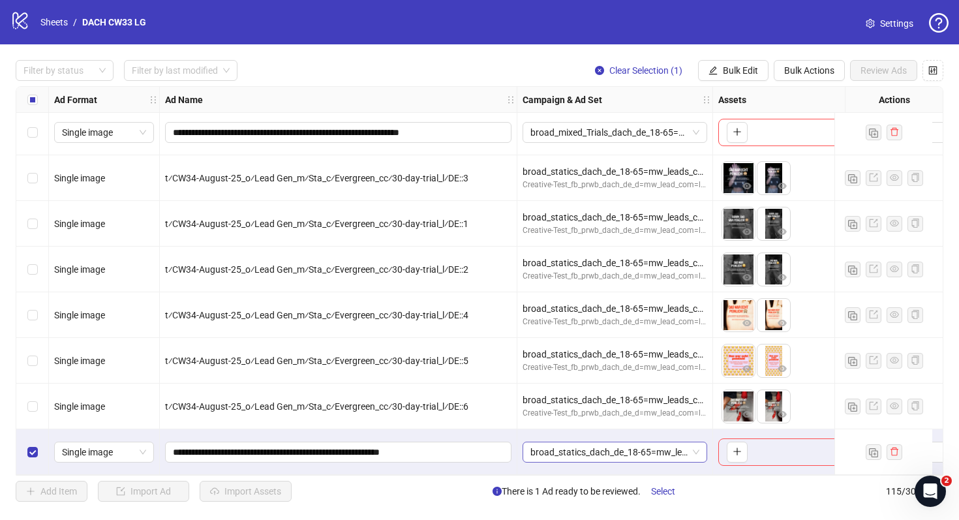
click at [621, 445] on span "broad_statics_dach_de_18-65=mw_leads_com=010825" at bounding box center [614, 452] width 169 height 20
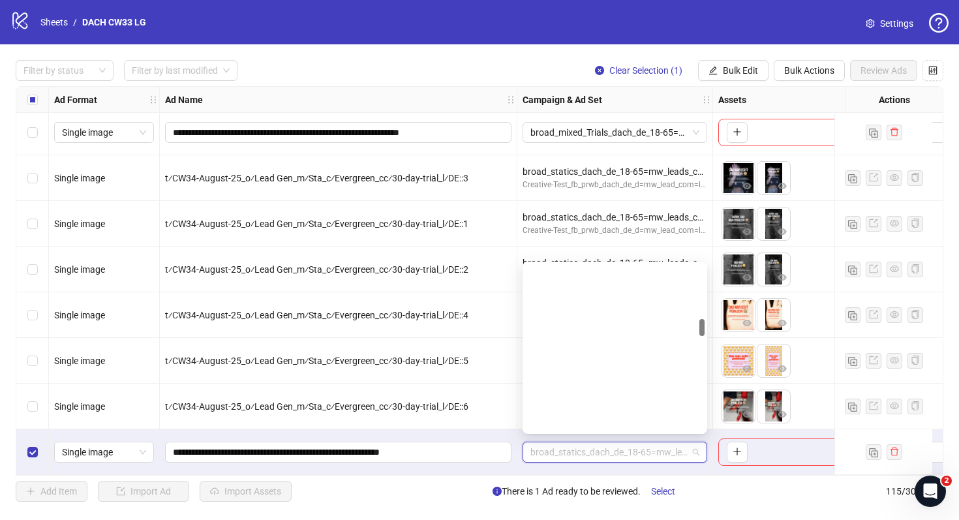
scroll to position [528, 0]
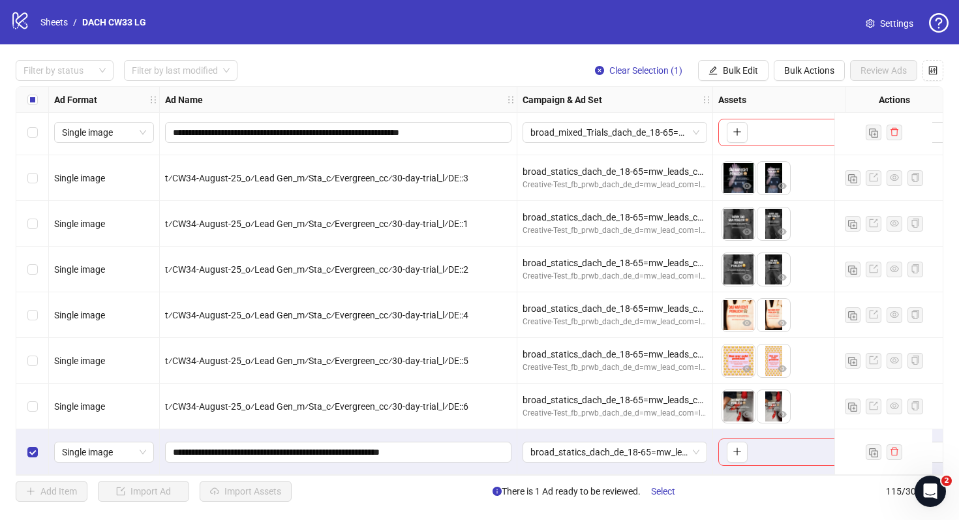
click at [504, 469] on div "**********" at bounding box center [339, 452] width 358 height 46
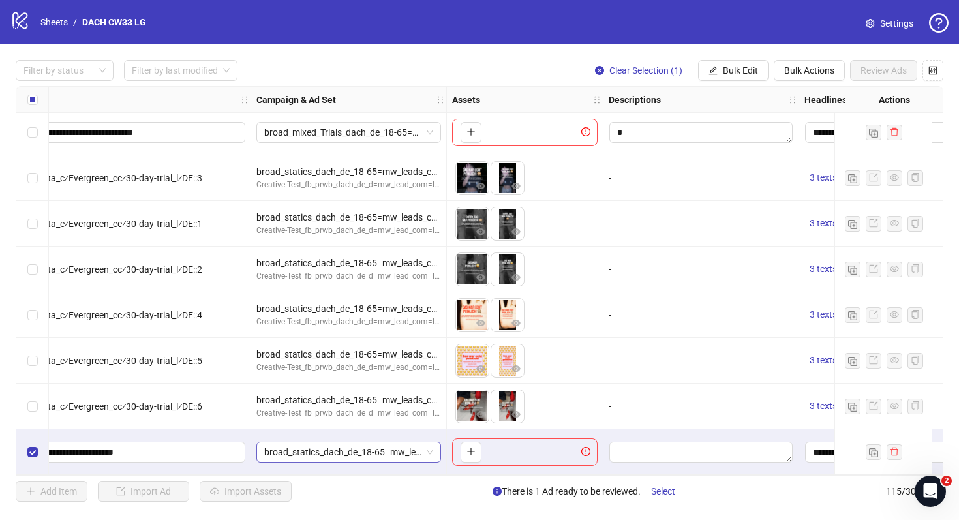
scroll to position [4896, 0]
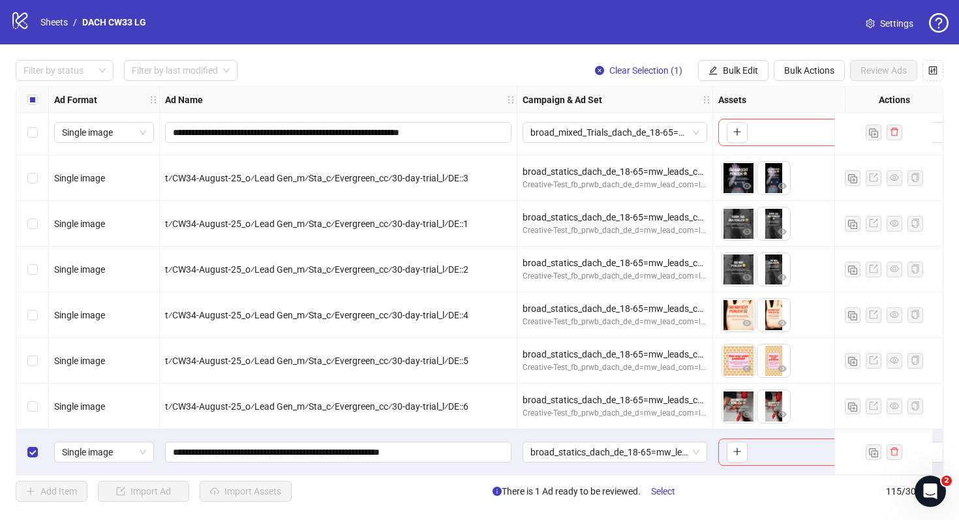
click at [878, 23] on link "Settings" at bounding box center [889, 23] width 69 height 21
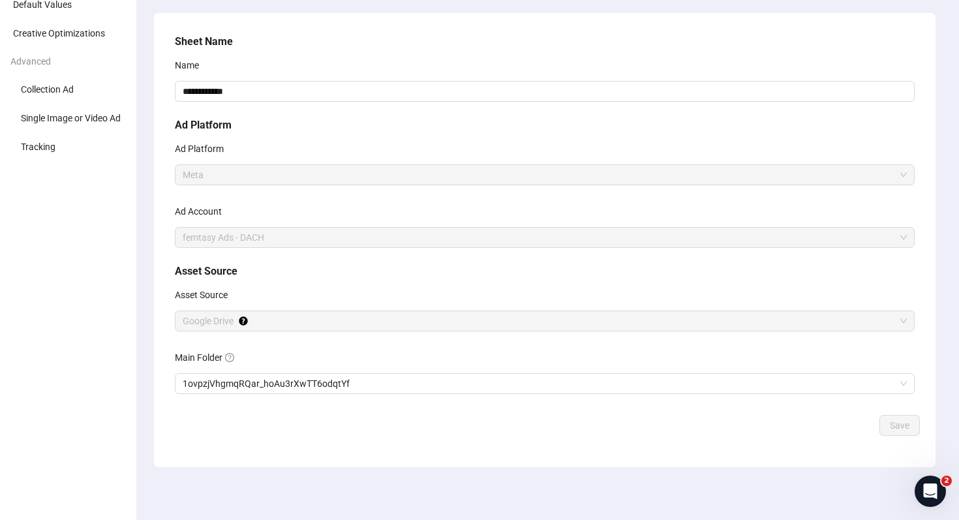
click at [345, 396] on div "**********" at bounding box center [545, 222] width 750 height 386
click at [354, 389] on span "1ovpzjVhgmqRQar_hoAu3rXwTT6odqtYf" at bounding box center [545, 384] width 724 height 20
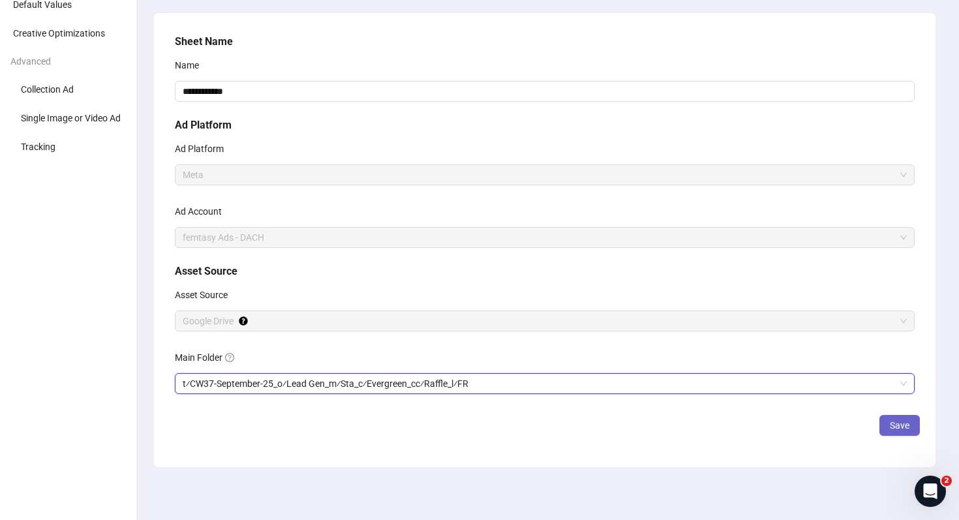
click at [909, 420] on span "Save" at bounding box center [900, 425] width 20 height 10
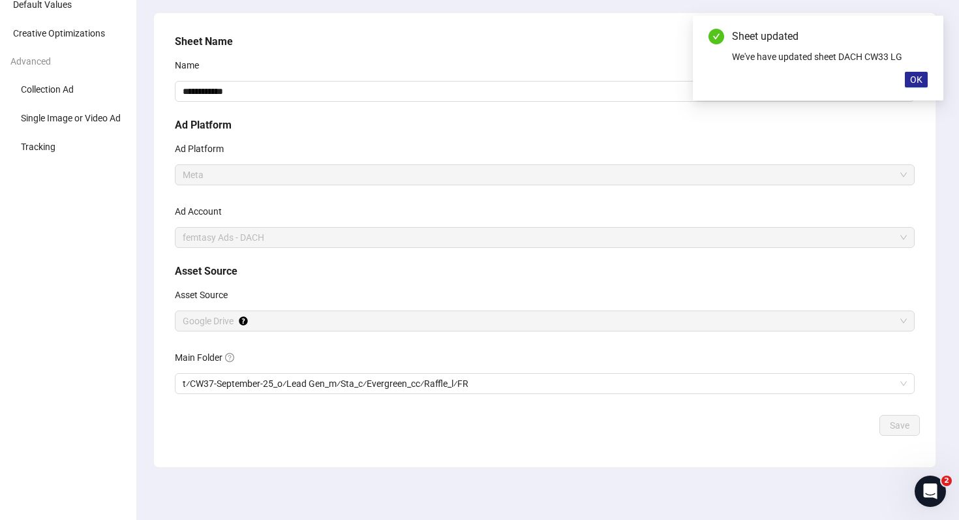
click at [920, 80] on span "OK" at bounding box center [916, 79] width 12 height 10
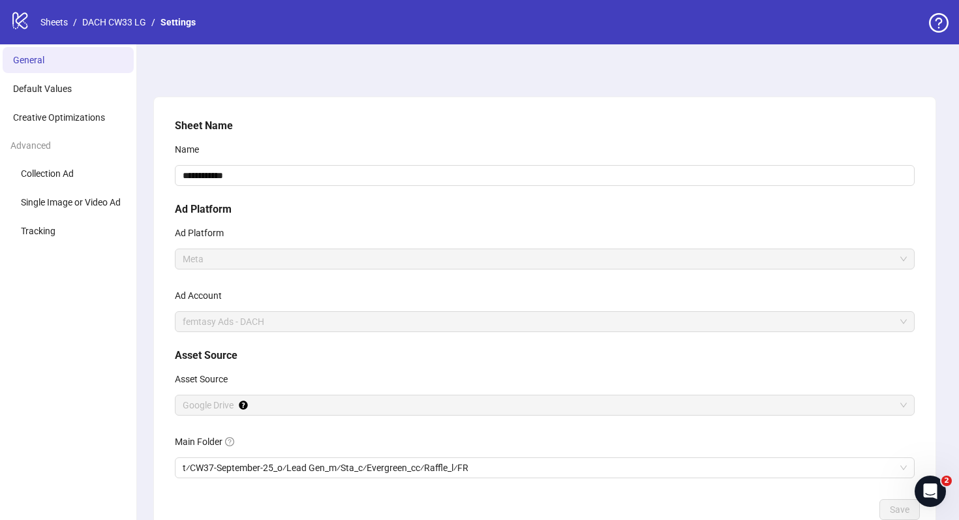
click at [121, 29] on div "logo/logo-mobile Sheets / DACH CW33 LG / Settings" at bounding box center [105, 21] width 191 height 23
click at [121, 23] on link "DACH CW33 LG" at bounding box center [114, 22] width 69 height 14
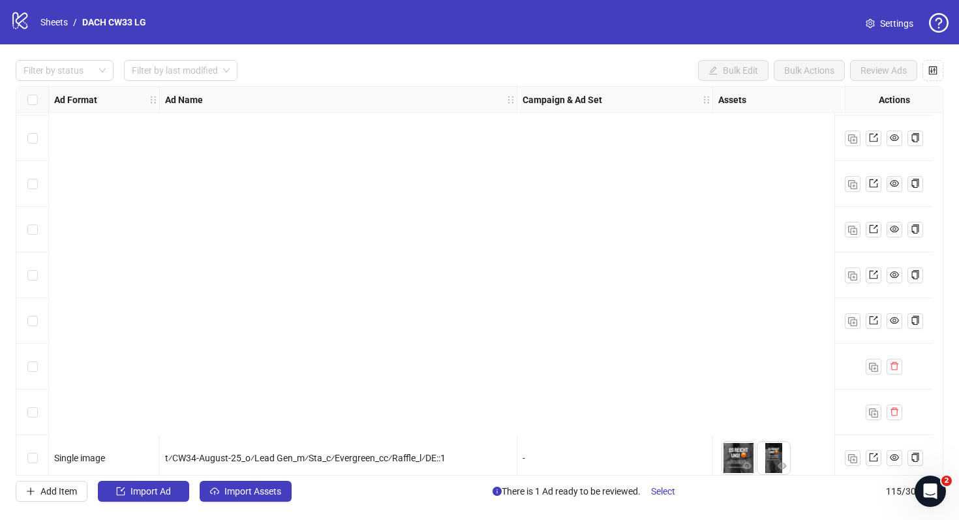
scroll to position [4896, 0]
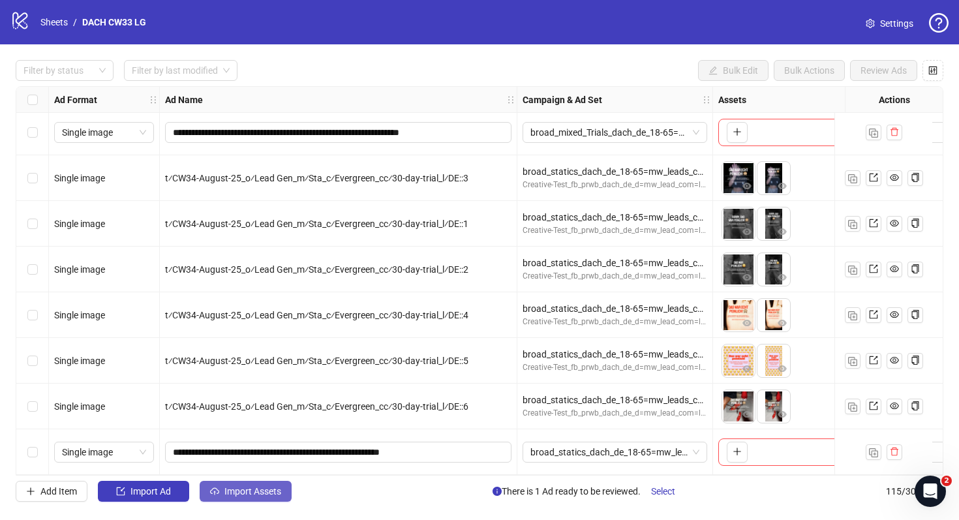
click at [279, 488] on span "Import Assets" at bounding box center [252, 491] width 57 height 10
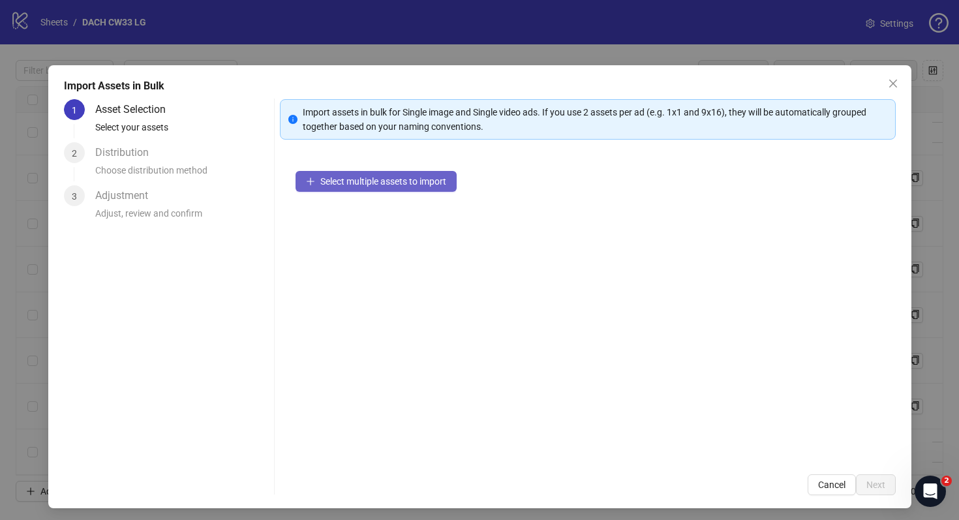
click at [423, 172] on button "Select multiple assets to import" at bounding box center [376, 181] width 161 height 21
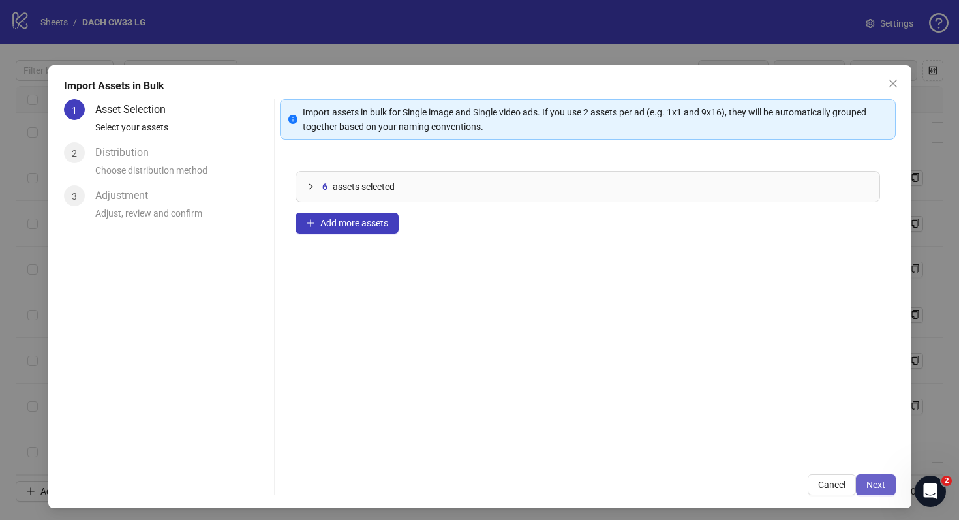
click at [881, 491] on button "Next" at bounding box center [876, 484] width 40 height 21
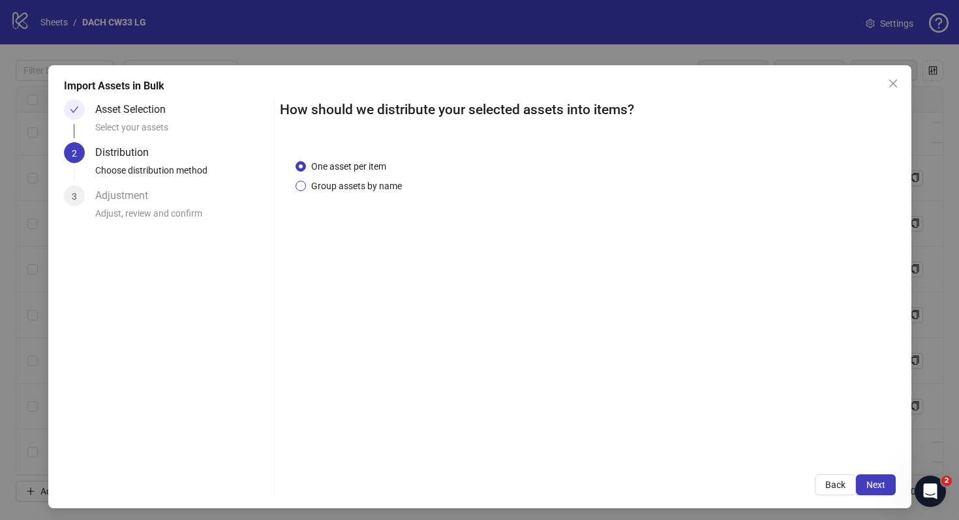
click at [406, 187] on span "Group assets by name" at bounding box center [356, 186] width 101 height 14
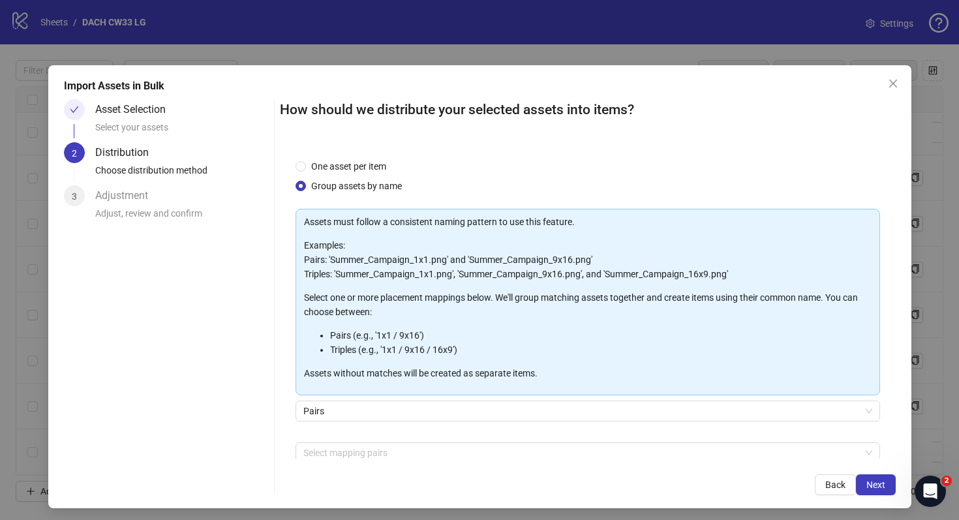
scroll to position [67, 0]
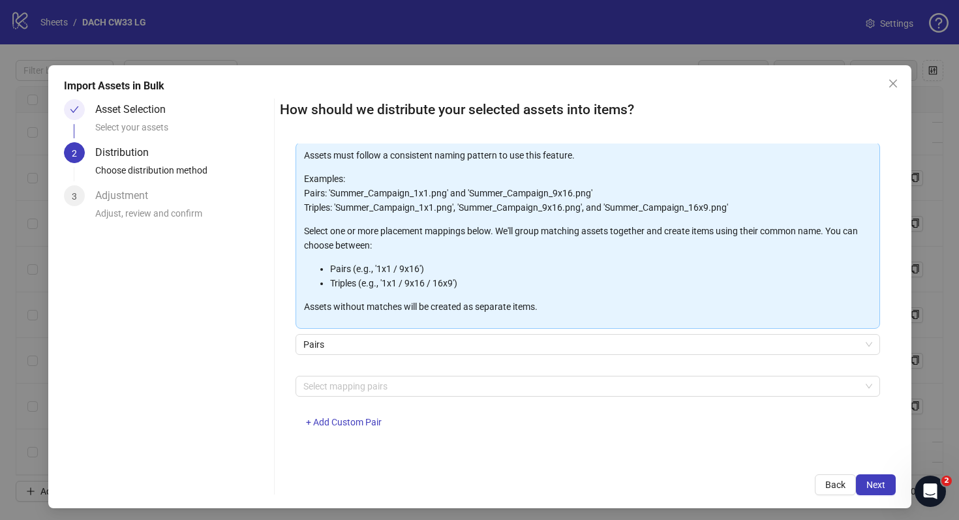
click at [373, 399] on div "Select mapping pairs + Add Custom Pair" at bounding box center [588, 410] width 585 height 68
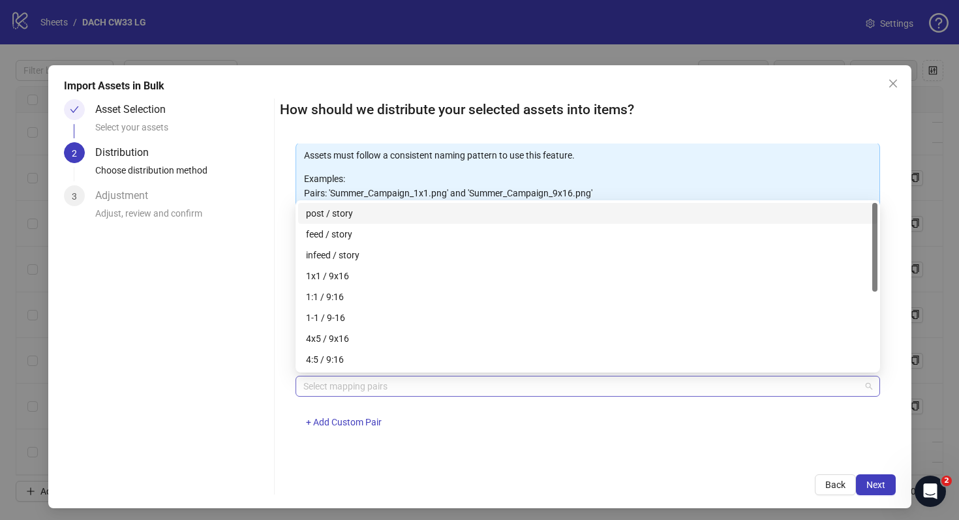
click at [388, 389] on div at bounding box center [581, 386] width 566 height 18
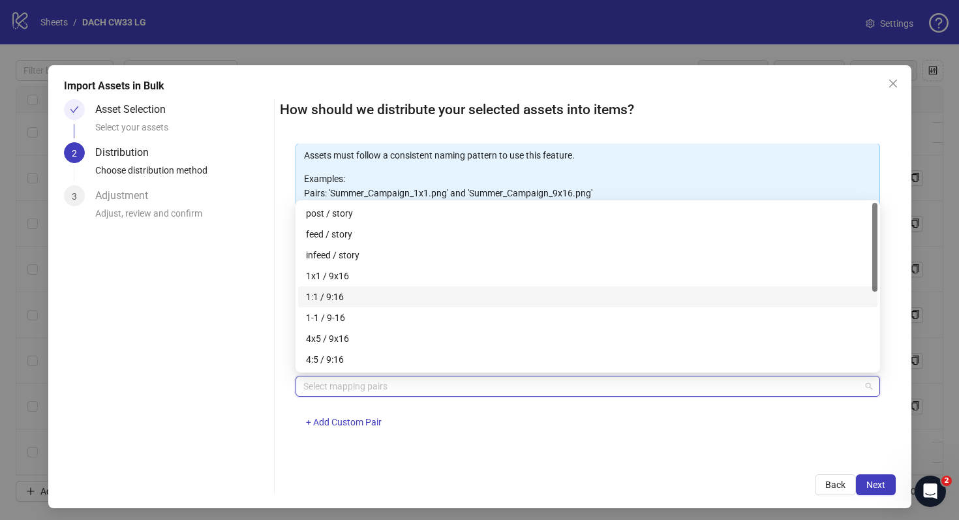
click at [380, 299] on div "1:1 / 9:16" at bounding box center [588, 297] width 564 height 14
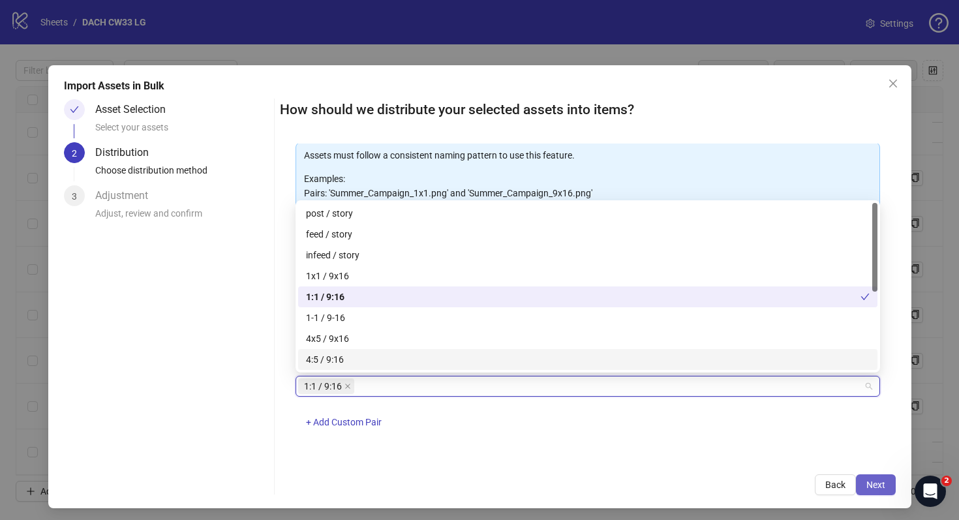
click at [870, 493] on button "Next" at bounding box center [876, 484] width 40 height 21
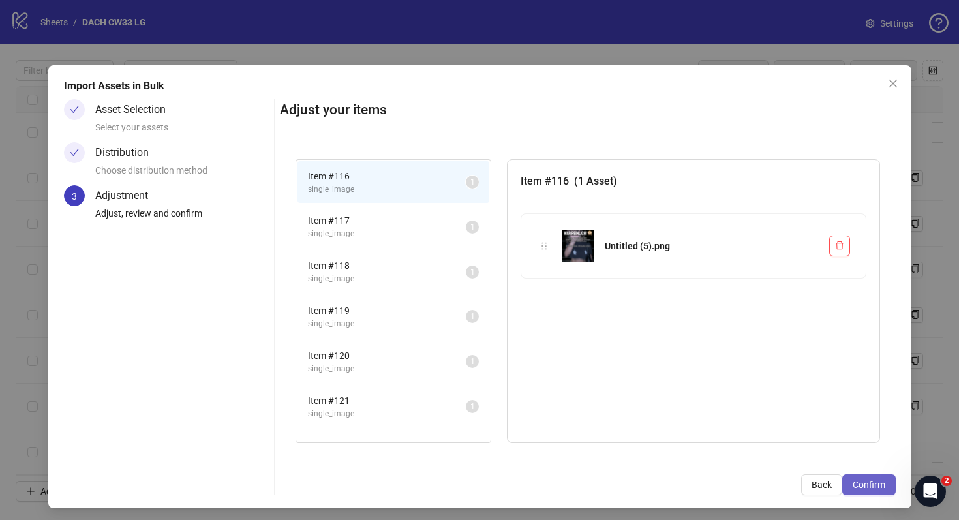
click at [871, 488] on span "Confirm" at bounding box center [869, 485] width 33 height 10
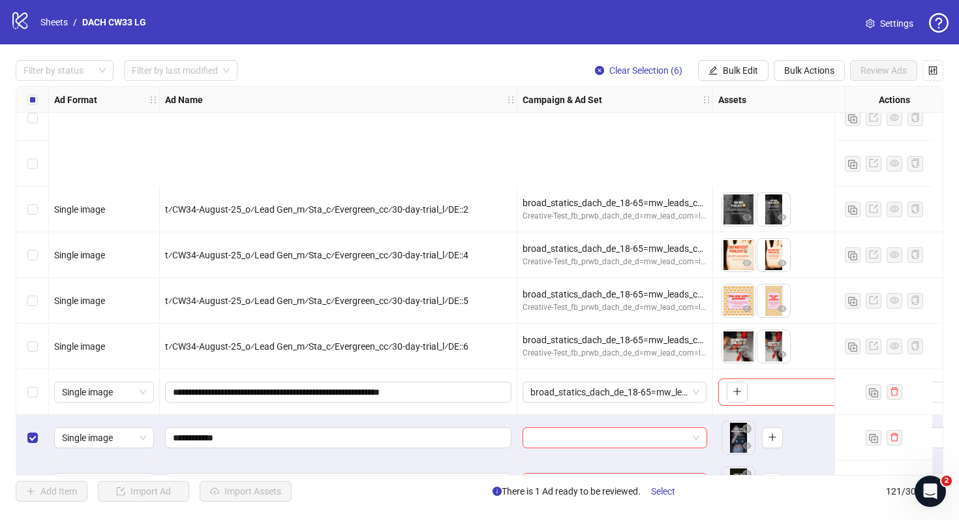
scroll to position [5170, 0]
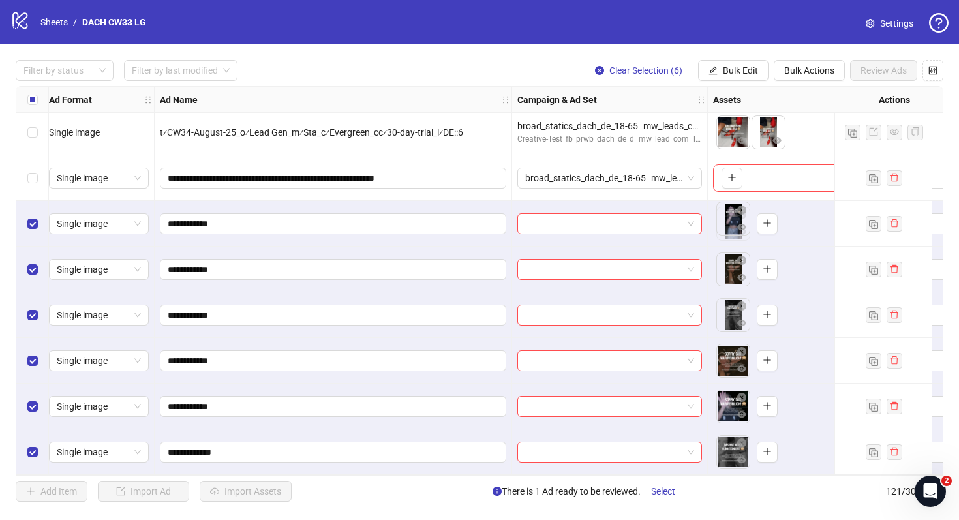
drag, startPoint x: 736, startPoint y: 215, endPoint x: 774, endPoint y: 398, distance: 186.7
click at [774, 398] on body "logo/logo-mobile Sheets / DACH CW33 LG Settings Filter by status Filter by last…" at bounding box center [479, 260] width 959 height 520
drag, startPoint x: 731, startPoint y: 215, endPoint x: 761, endPoint y: 399, distance: 186.4
click at [762, 399] on body "logo/logo-mobile Sheets / DACH CW33 LG Settings Filter by status Filter by last…" at bounding box center [479, 260] width 959 height 520
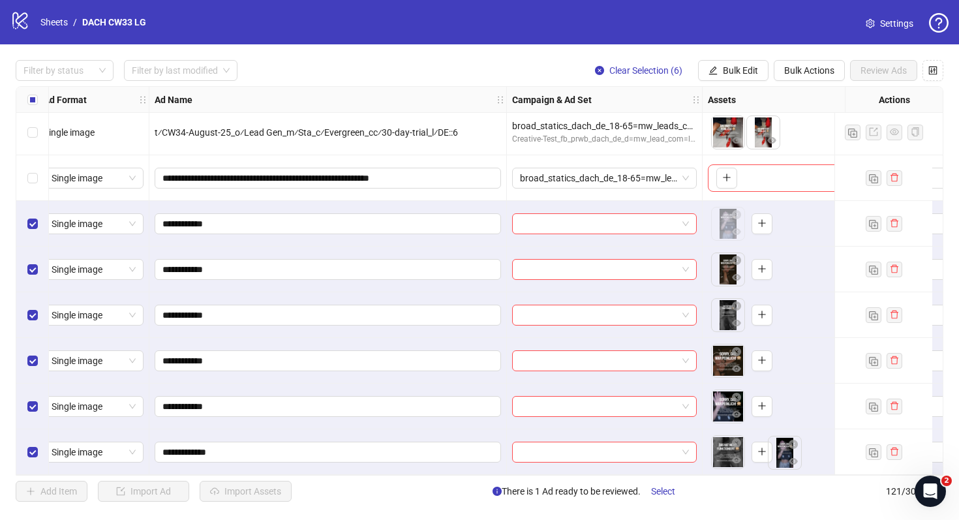
scroll to position [5170, 12]
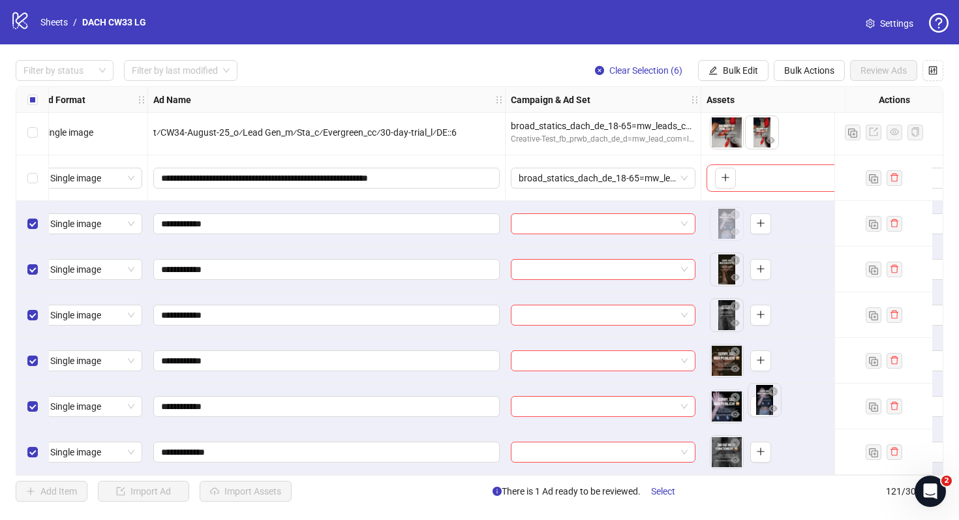
drag, startPoint x: 727, startPoint y: 216, endPoint x: 760, endPoint y: 399, distance: 186.3
click at [761, 400] on body "logo/logo-mobile Sheets / DACH CW33 LG Settings Filter by status Filter by last…" at bounding box center [479, 260] width 959 height 520
click at [737, 210] on icon "close-circle" at bounding box center [735, 214] width 9 height 9
click at [736, 256] on icon "close-circle" at bounding box center [735, 260] width 9 height 9
click at [738, 301] on icon "close-circle" at bounding box center [735, 305] width 9 height 9
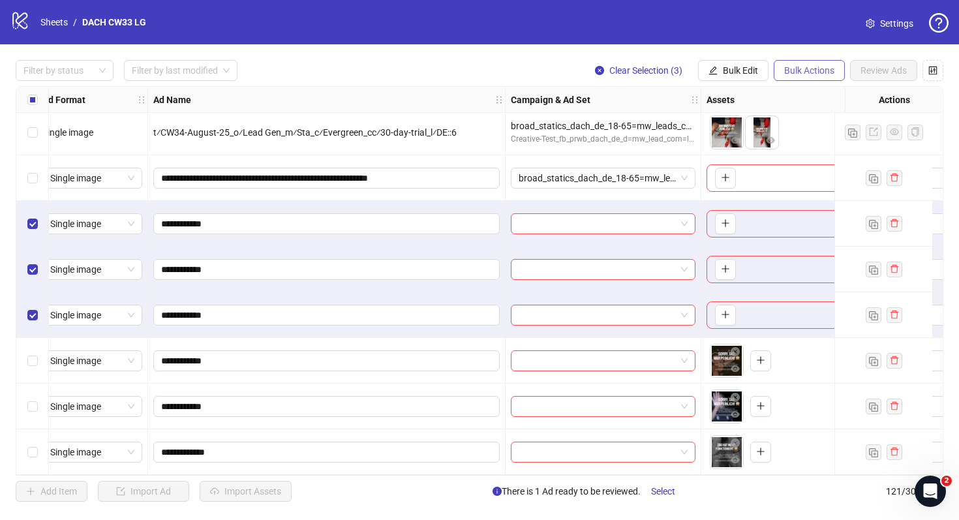
click at [826, 70] on span "Bulk Actions" at bounding box center [809, 70] width 50 height 10
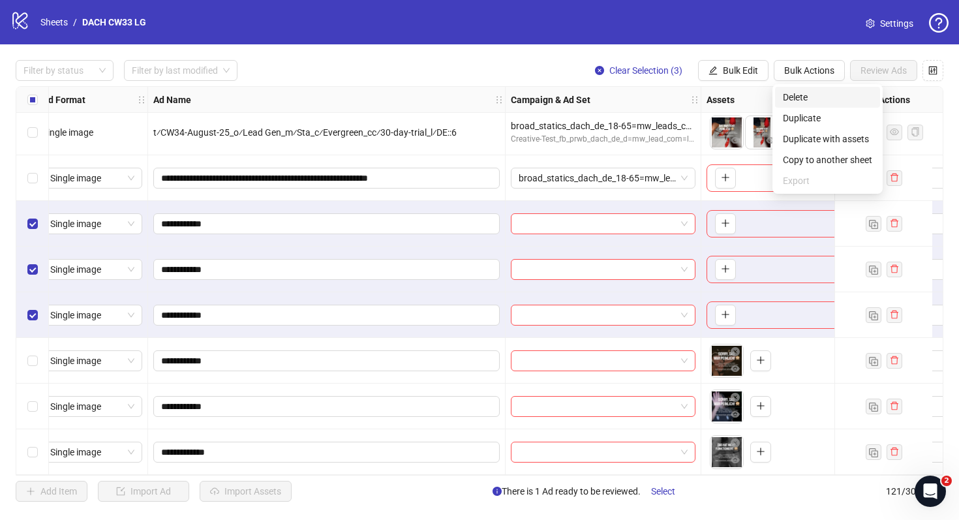
click at [822, 97] on span "Delete" at bounding box center [827, 97] width 89 height 14
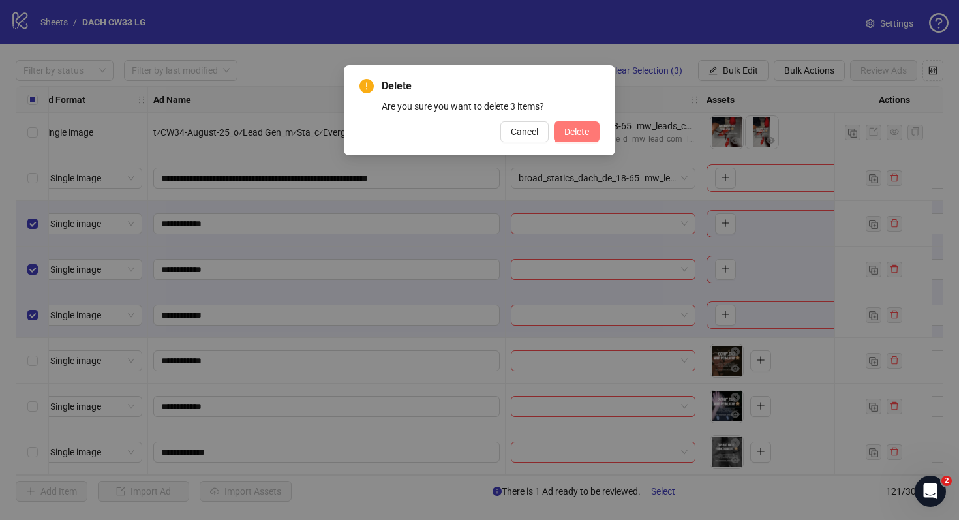
click at [584, 130] on span "Delete" at bounding box center [576, 132] width 25 height 10
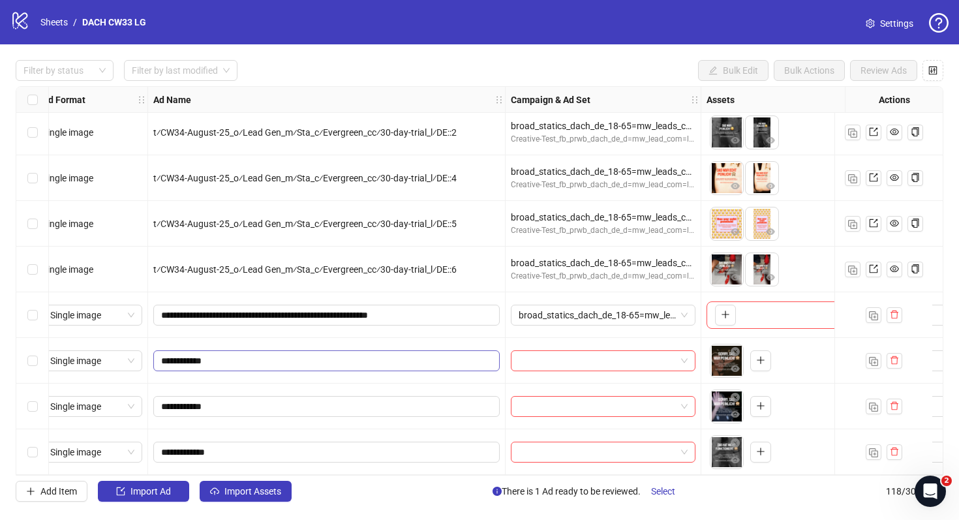
scroll to position [5033, 0]
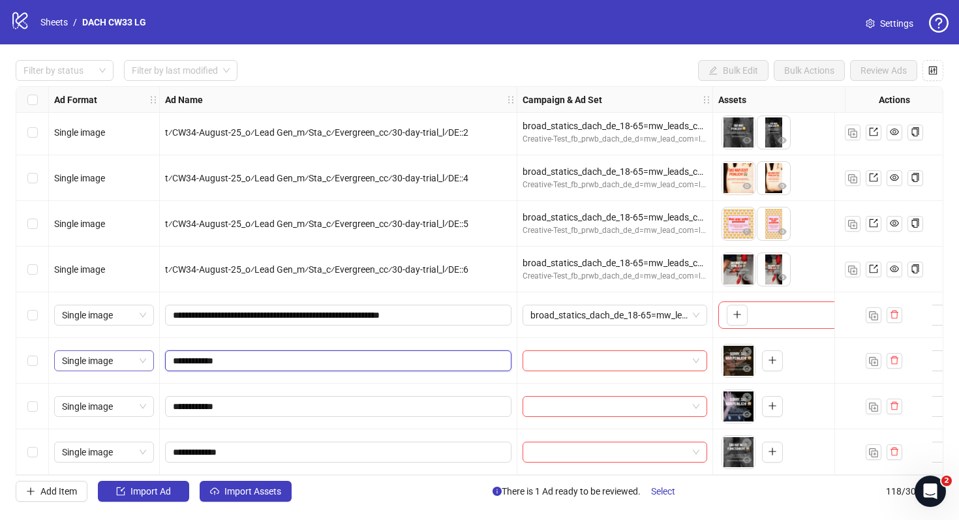
drag, startPoint x: 250, startPoint y: 358, endPoint x: 140, endPoint y: 355, distance: 109.7
paste input "**********"
drag, startPoint x: 484, startPoint y: 356, endPoint x: 142, endPoint y: 347, distance: 342.0
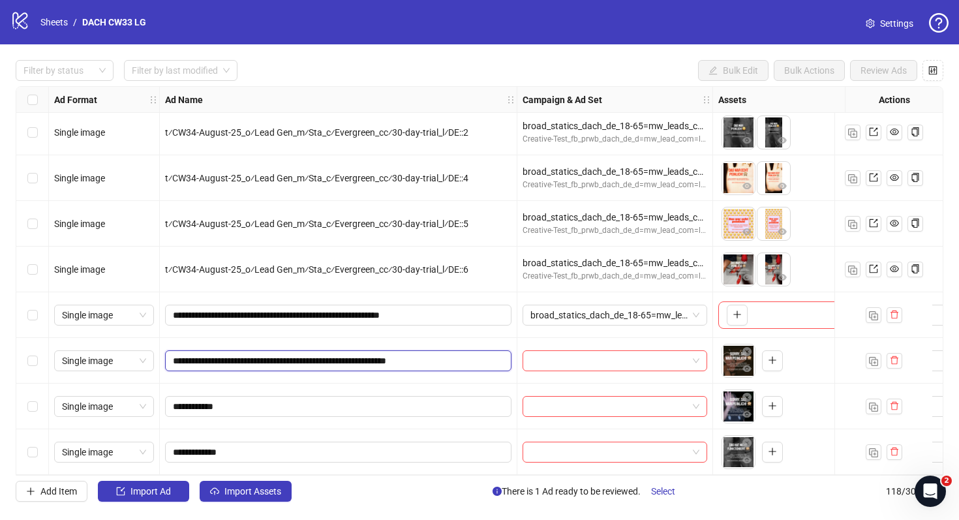
click at [466, 354] on input "**********" at bounding box center [337, 361] width 328 height 14
type input "**********"
click at [314, 355] on input "**********" at bounding box center [337, 361] width 328 height 14
paste input "**********"
click at [465, 356] on input "**********" at bounding box center [337, 361] width 328 height 14
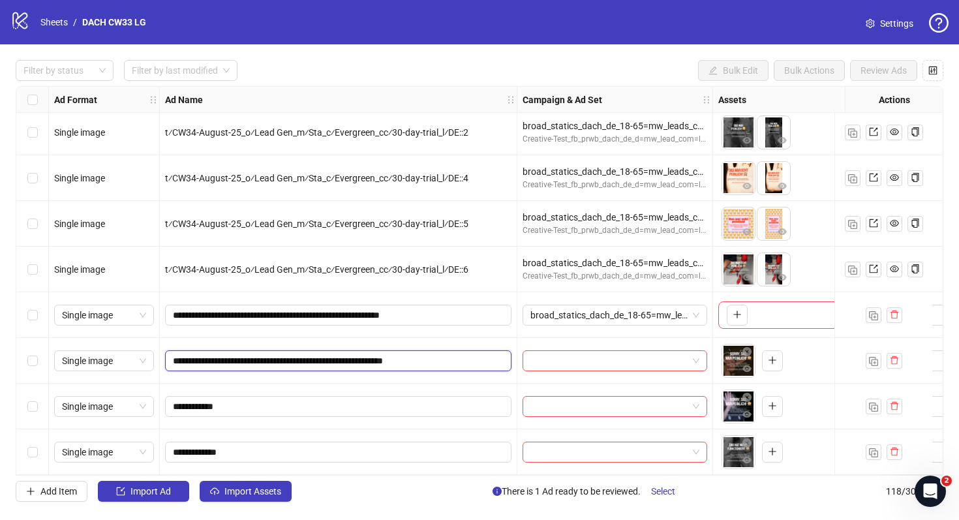
type input "**********"
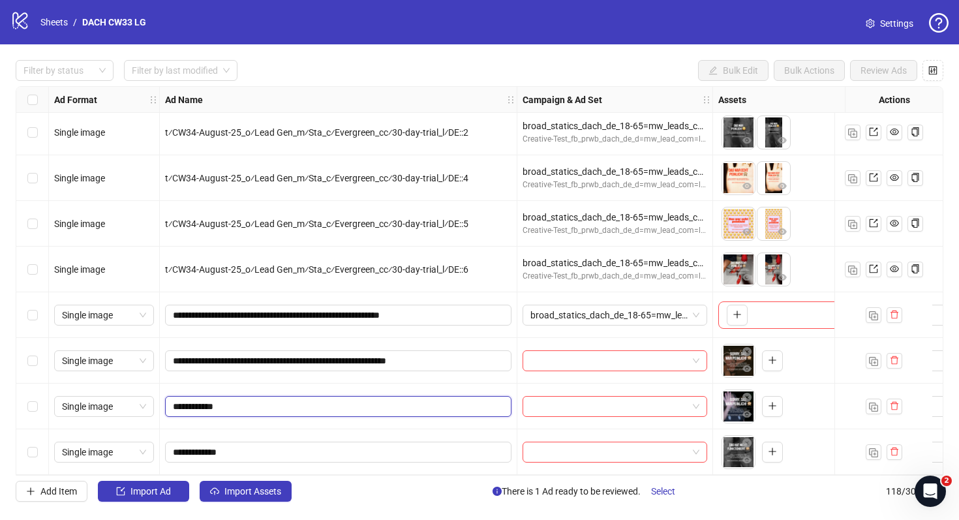
click at [381, 399] on input "**********" at bounding box center [337, 406] width 328 height 14
paste input "**********"
type input "**********"
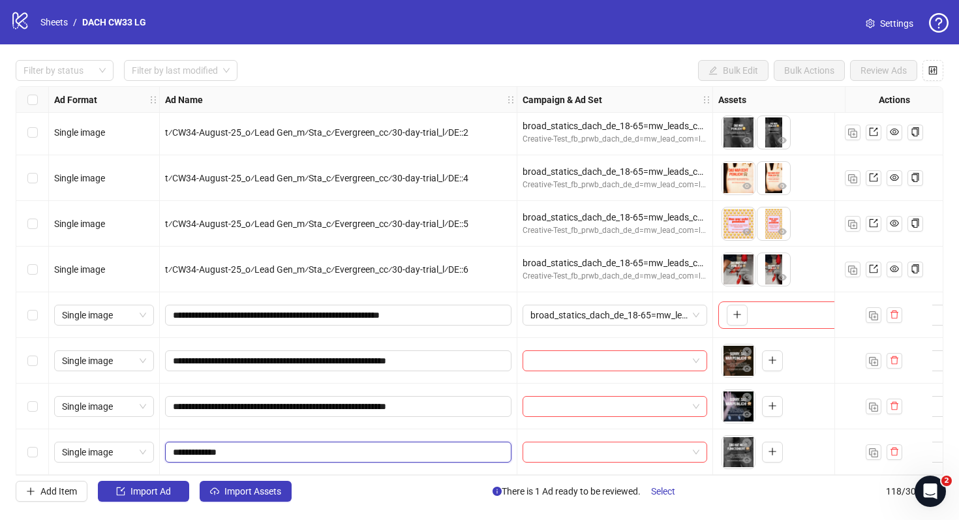
click at [335, 445] on input "**********" at bounding box center [337, 452] width 328 height 14
paste input "**********"
type input "**********"
click at [38, 306] on div "Select row 115" at bounding box center [32, 315] width 33 height 46
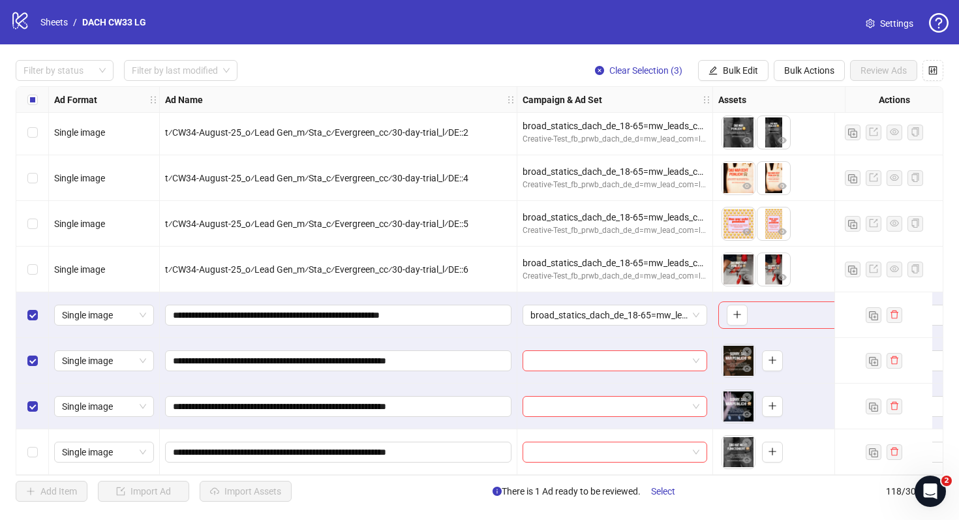
click at [38, 446] on div "Select row 118" at bounding box center [32, 452] width 33 height 46
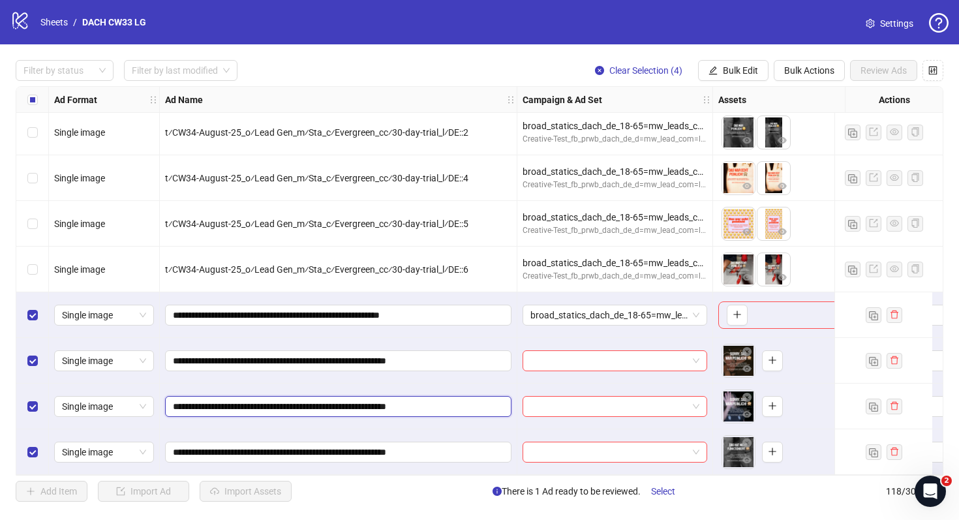
click at [488, 399] on input "**********" at bounding box center [337, 406] width 328 height 14
type input "**********"
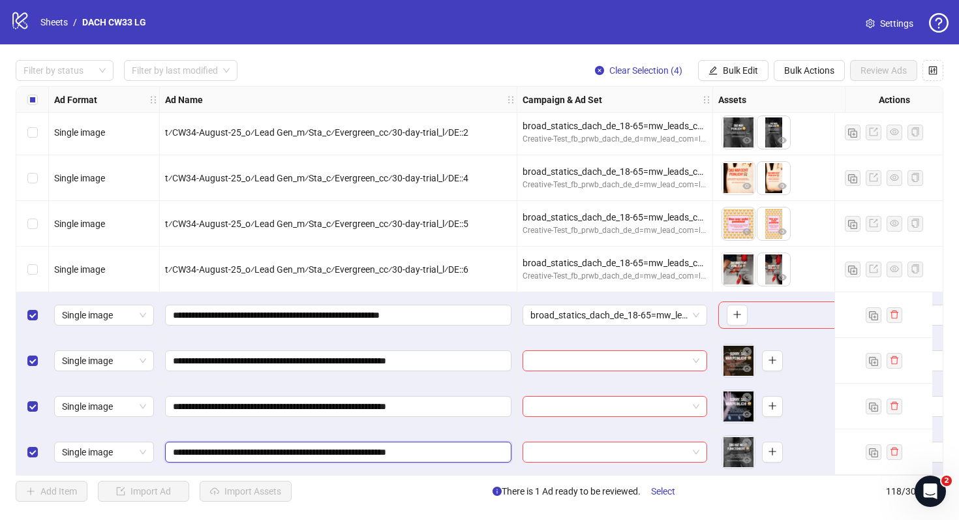
click at [494, 447] on input "**********" at bounding box center [337, 452] width 328 height 14
type input "**********"
click at [740, 67] on span "Bulk Edit" at bounding box center [740, 70] width 35 height 10
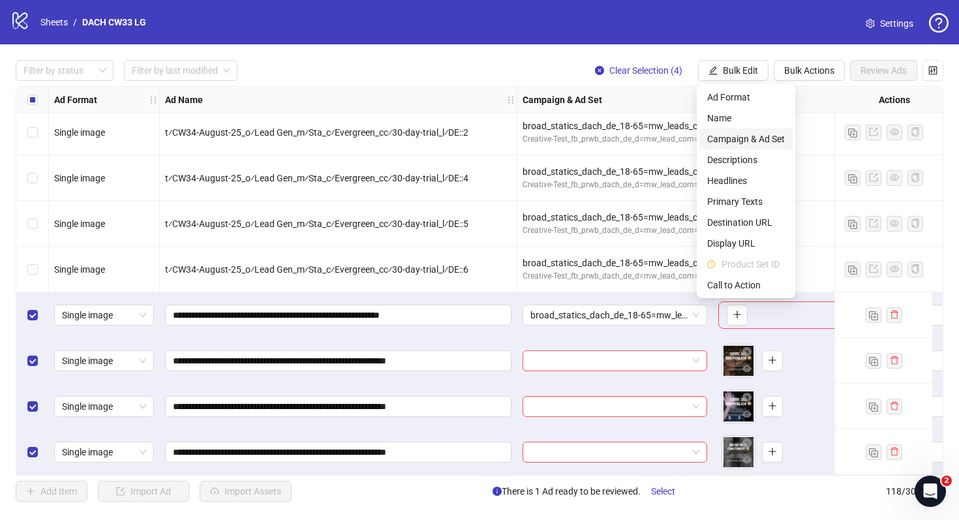
click at [751, 140] on span "Campaign & Ad Set" at bounding box center [746, 139] width 78 height 14
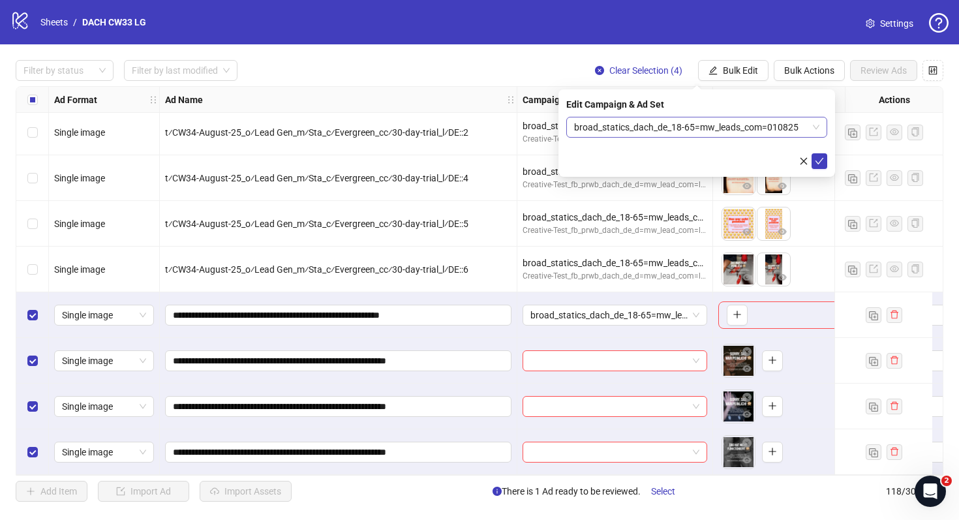
click at [707, 125] on span "broad_statics_dach_de_18-65=mw_leads_com=010825" at bounding box center [696, 127] width 245 height 20
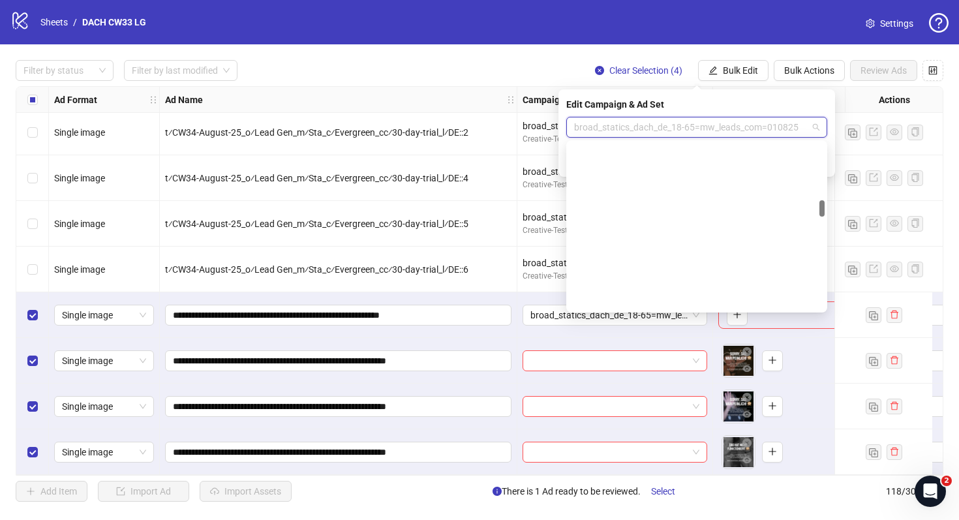
scroll to position [565, 0]
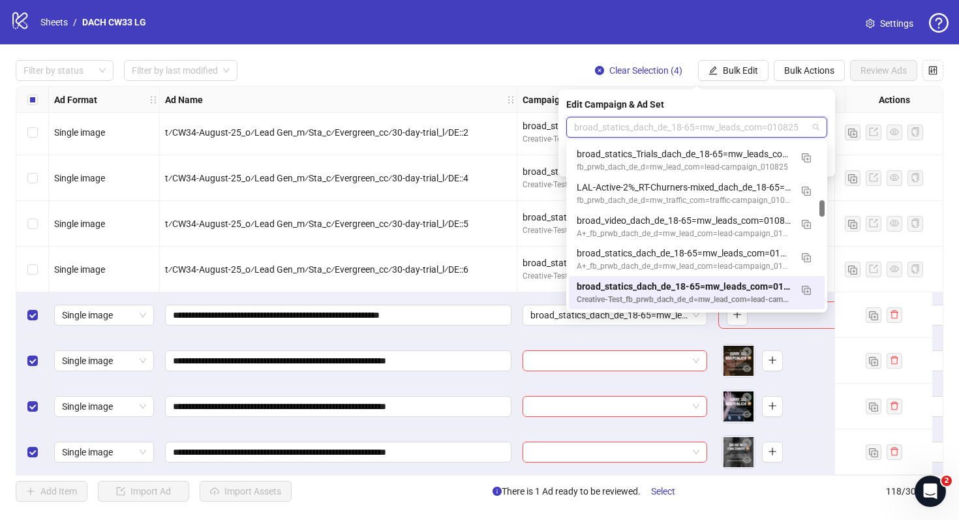
click at [789, 129] on span "broad_statics_dach_de_18-65=mw_leads_com=010825" at bounding box center [696, 127] width 245 height 20
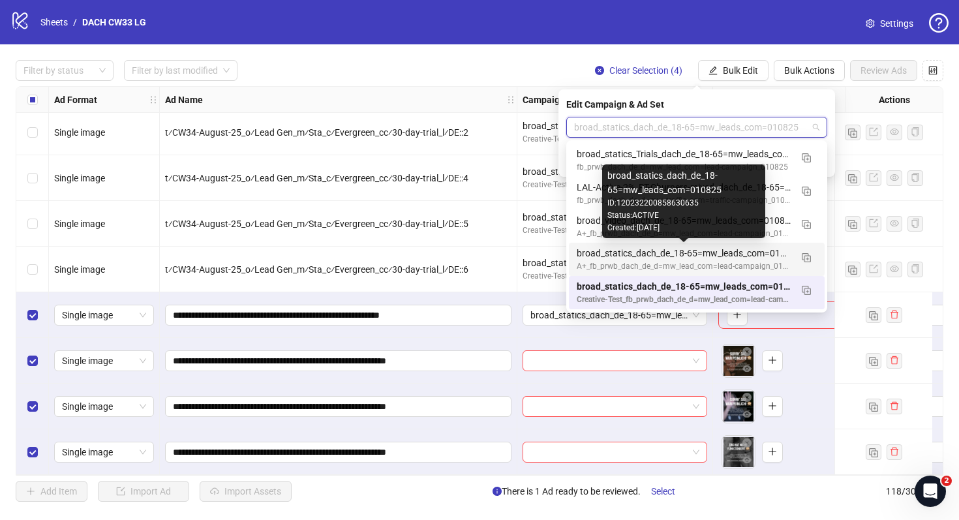
click at [716, 256] on div "broad_statics_dach_de_18-65=mw_leads_com=010825" at bounding box center [684, 253] width 214 height 14
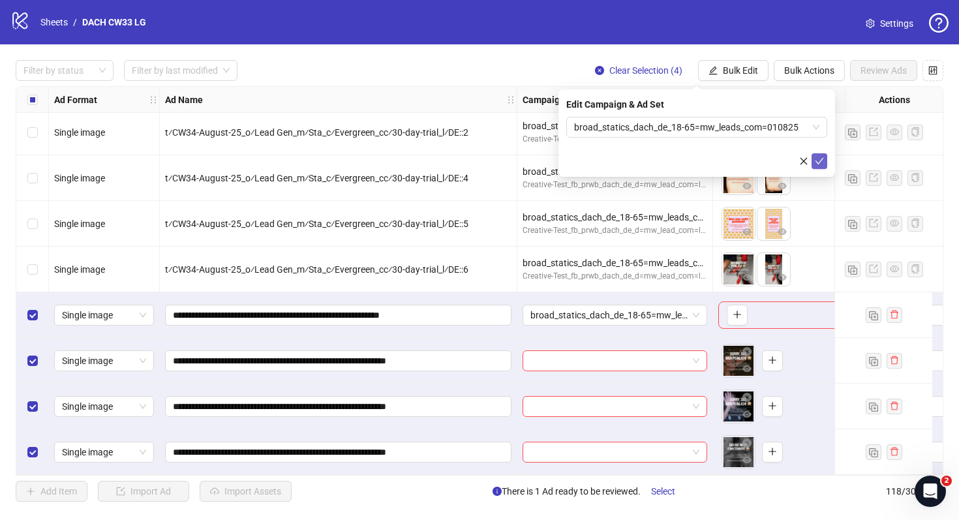
click at [823, 161] on icon "check" at bounding box center [819, 161] width 9 height 9
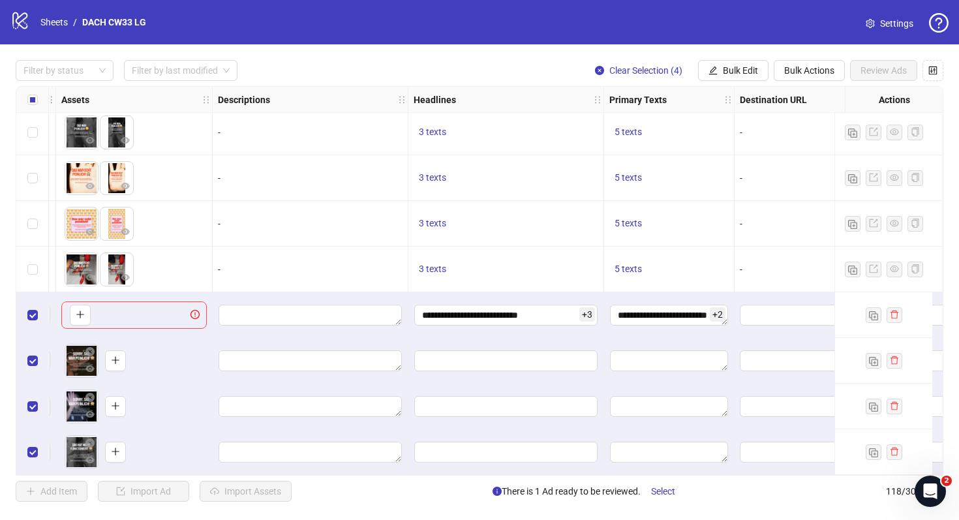
scroll to position [5033, 821]
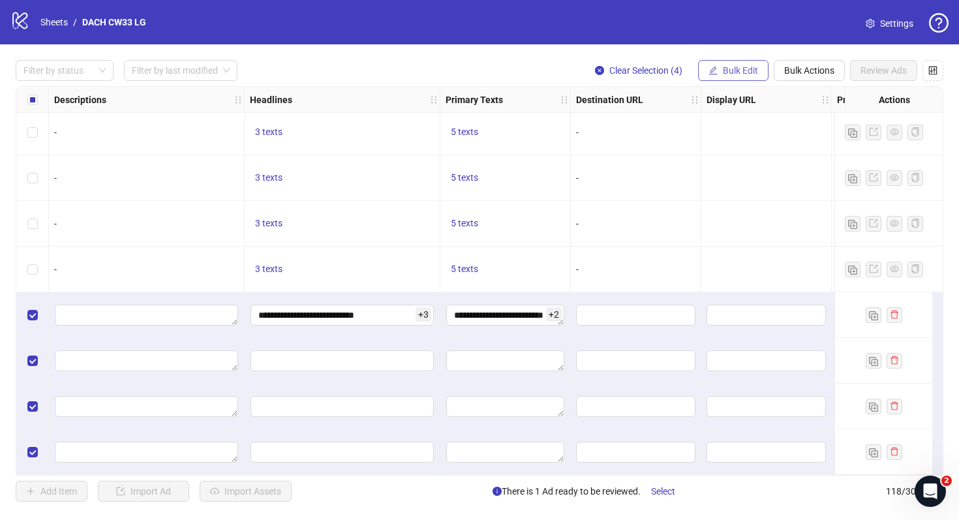
click at [735, 73] on span "Bulk Edit" at bounding box center [740, 70] width 35 height 10
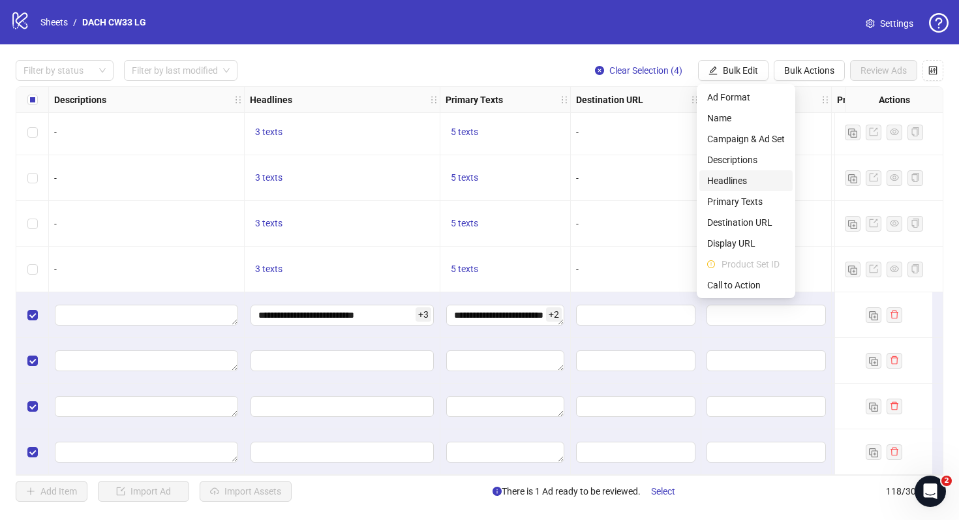
click at [739, 184] on span "Headlines" at bounding box center [746, 181] width 78 height 14
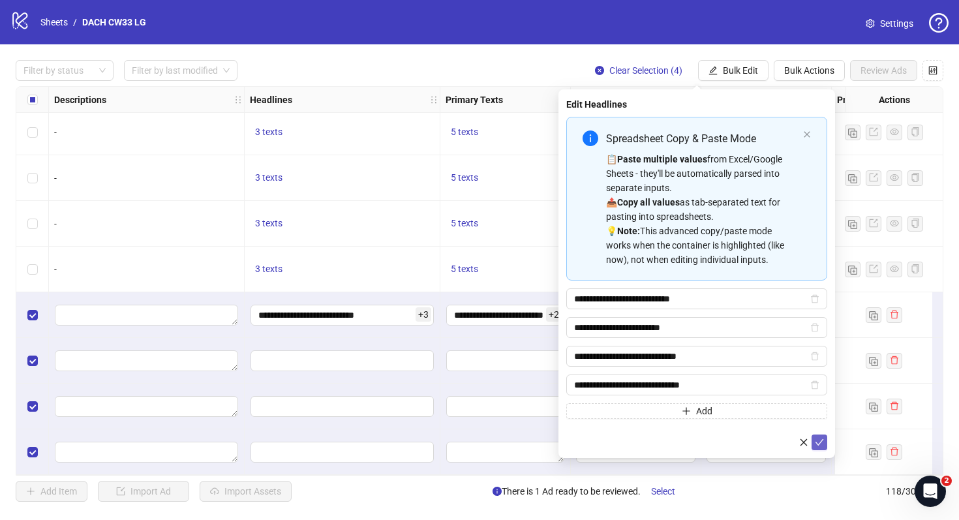
click at [819, 440] on icon "check" at bounding box center [819, 442] width 9 height 9
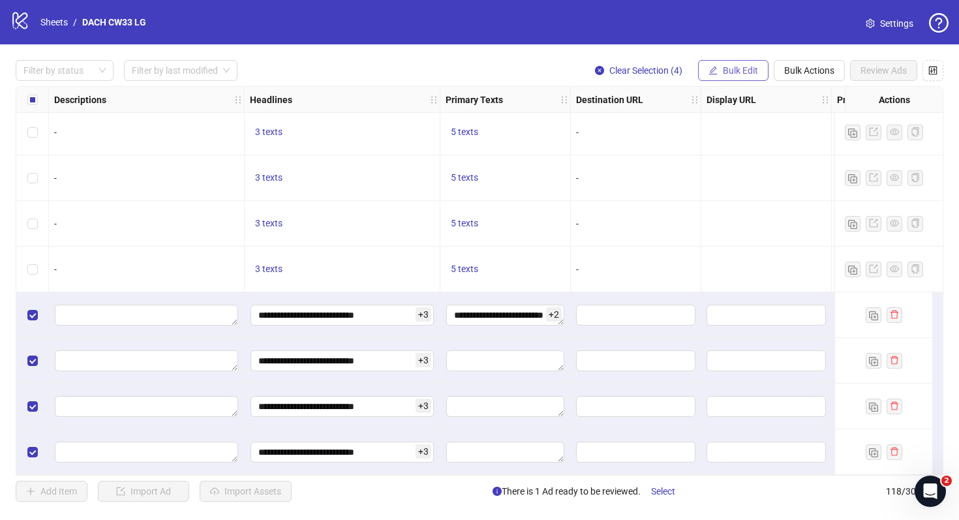
click at [746, 71] on span "Bulk Edit" at bounding box center [740, 70] width 35 height 10
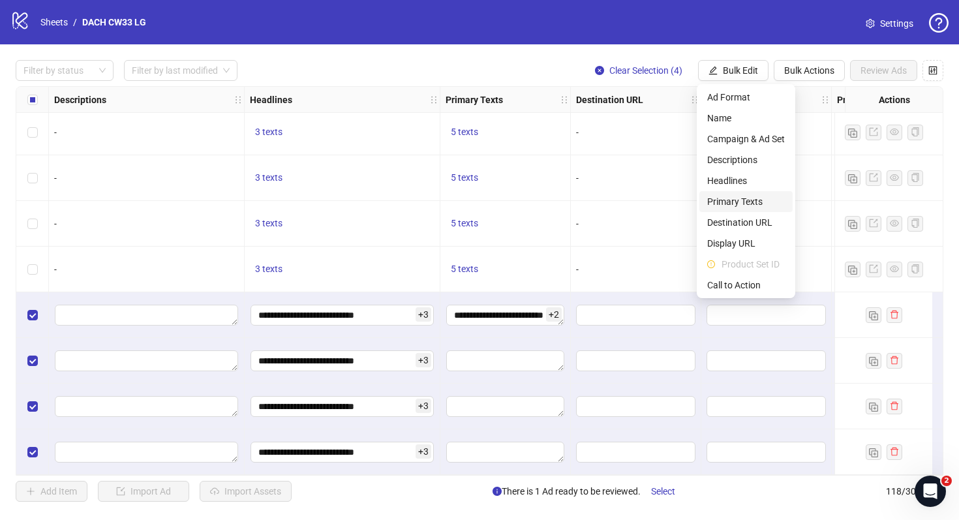
click at [748, 197] on span "Primary Texts" at bounding box center [746, 201] width 78 height 14
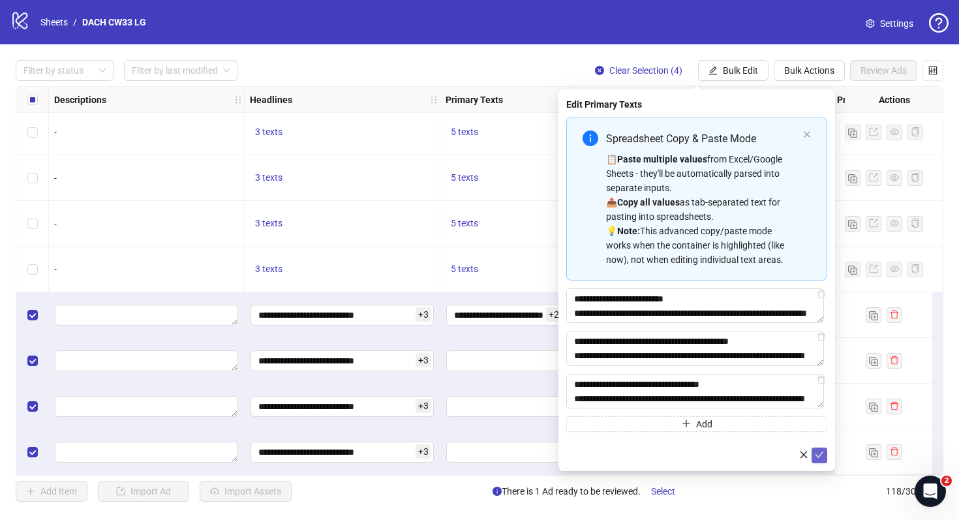
click at [821, 456] on icon "check" at bounding box center [819, 454] width 9 height 9
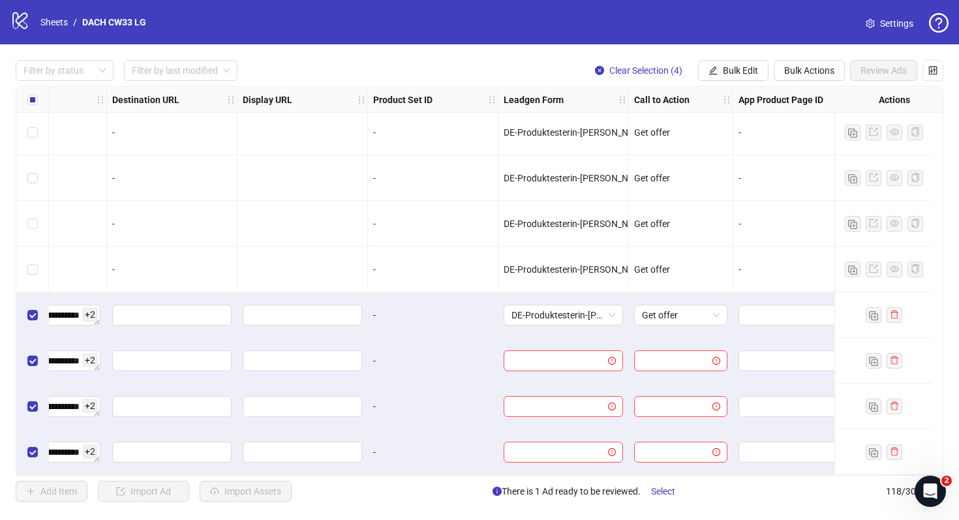
scroll to position [5033, 1314]
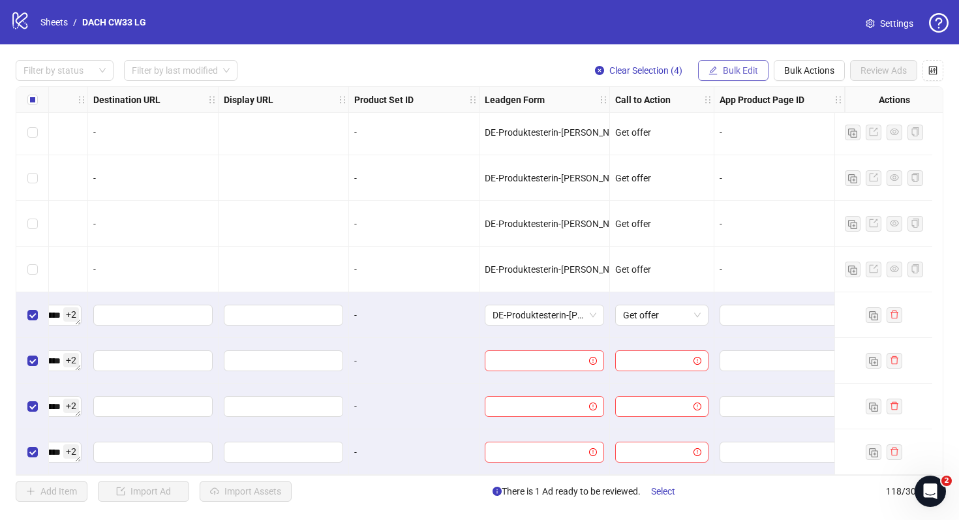
click at [726, 65] on span "Bulk Edit" at bounding box center [740, 70] width 35 height 10
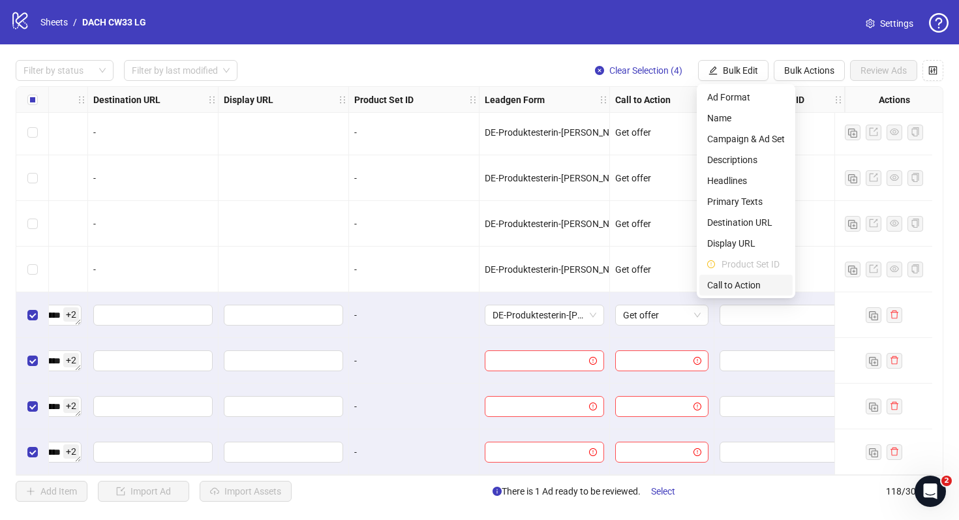
click at [727, 278] on span "Call to Action" at bounding box center [746, 285] width 78 height 14
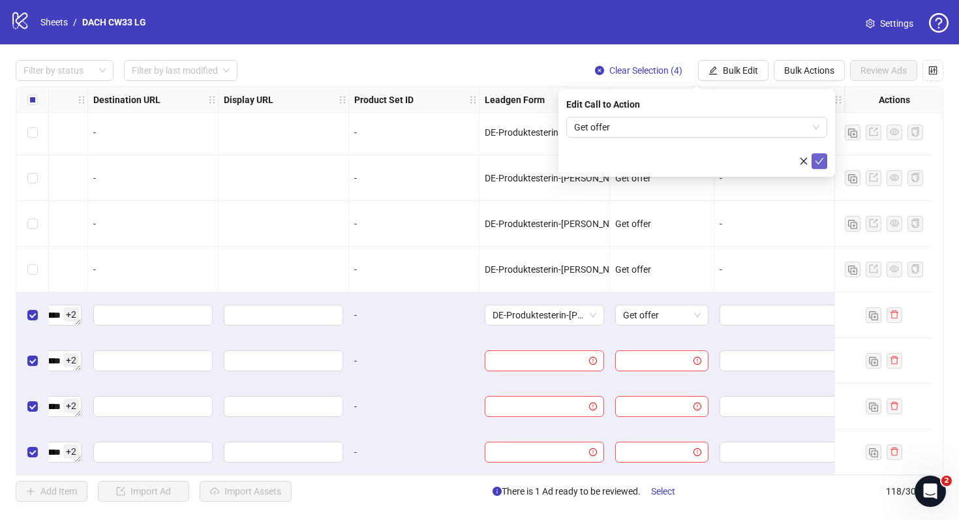
click at [821, 159] on icon "check" at bounding box center [820, 161] width 8 height 7
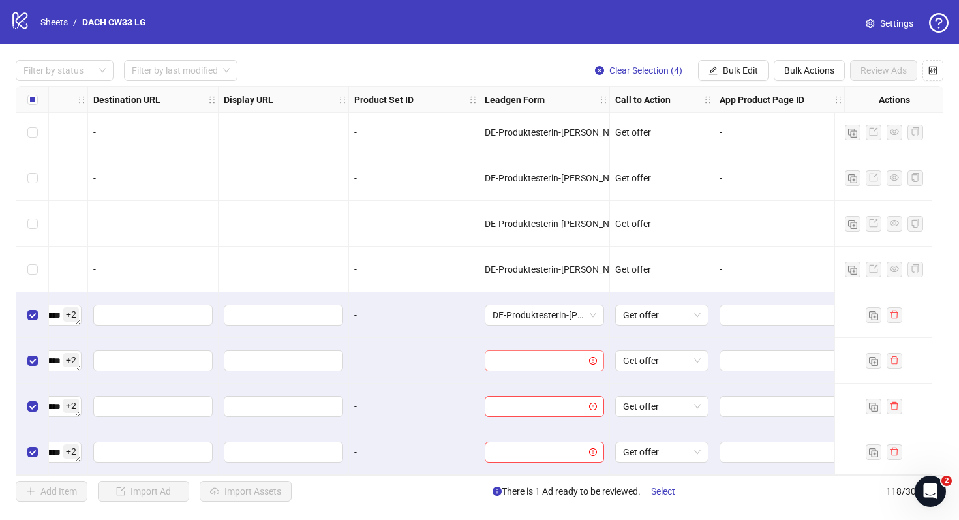
click at [547, 362] on input "search" at bounding box center [539, 361] width 92 height 20
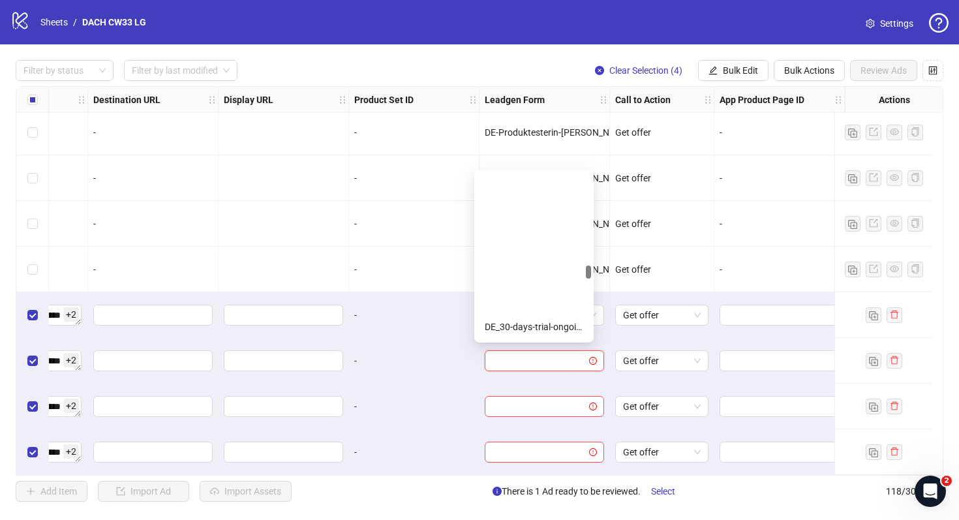
scroll to position [0, 0]
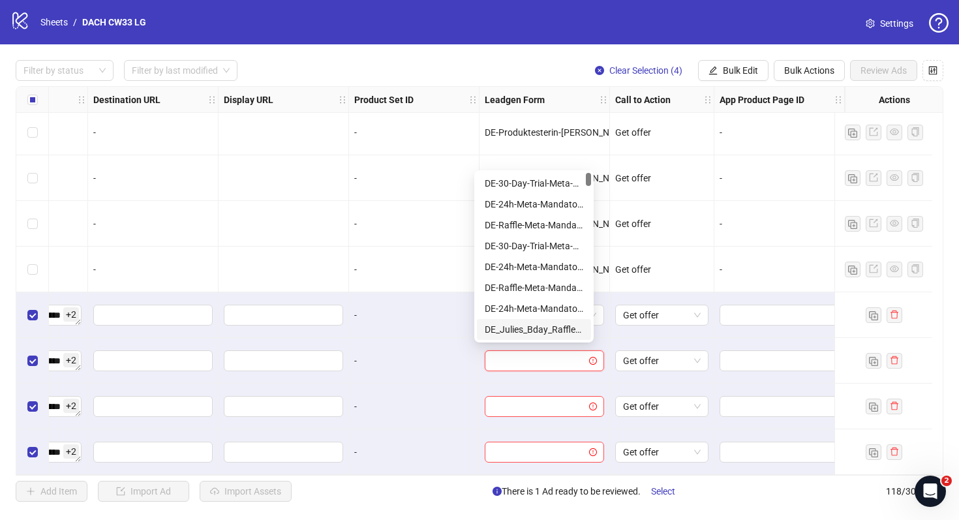
click at [398, 376] on div "-" at bounding box center [414, 361] width 130 height 46
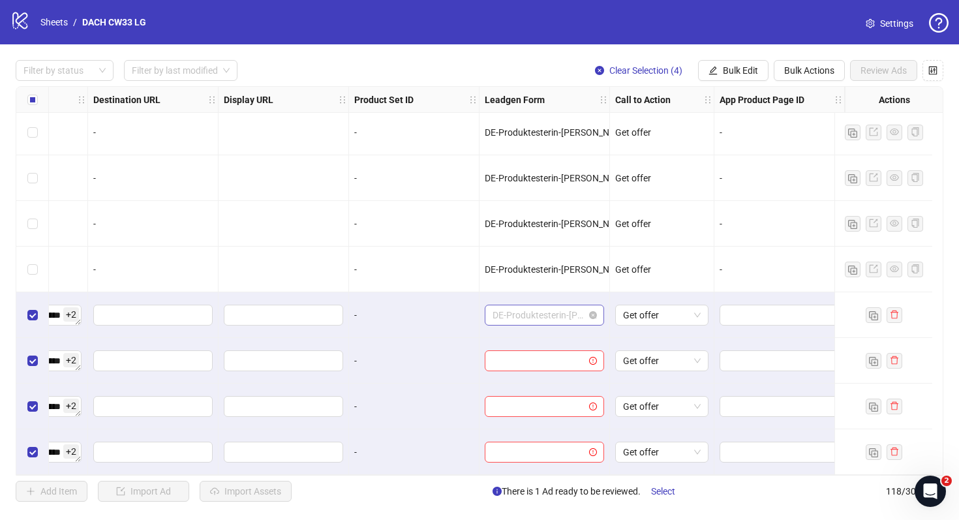
click at [546, 308] on span "DE-Produktesterin-[PERSON_NAME]-[DATE]-copy" at bounding box center [545, 315] width 104 height 20
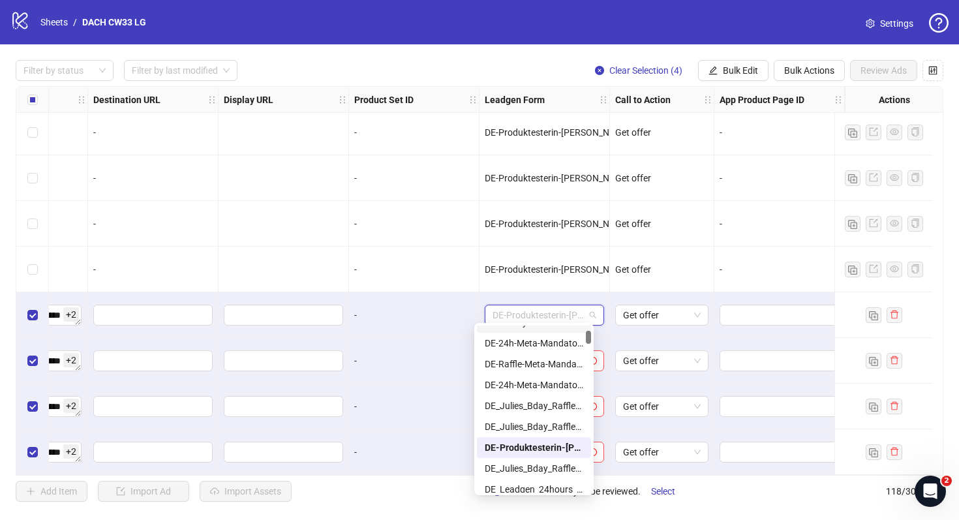
scroll to position [78, 0]
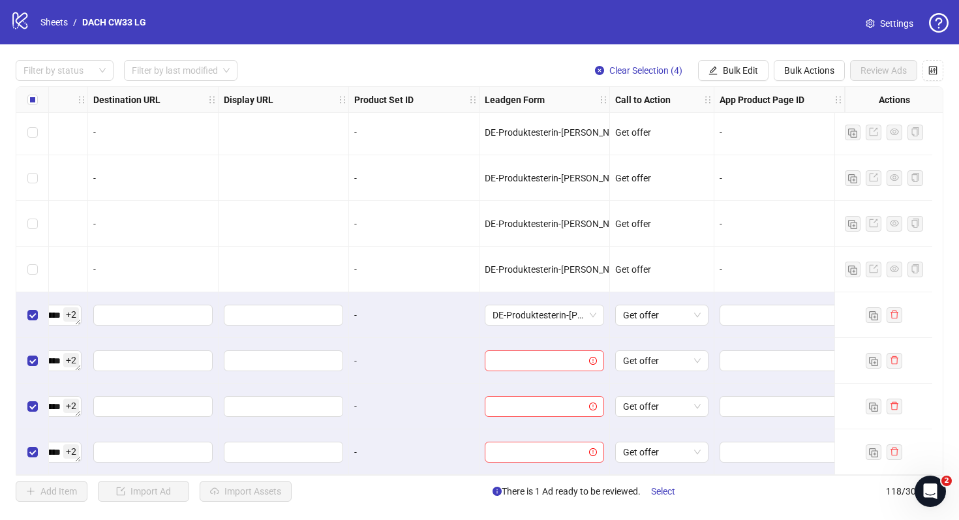
click at [437, 384] on div "-" at bounding box center [414, 407] width 130 height 46
click at [534, 351] on input "search" at bounding box center [539, 361] width 92 height 20
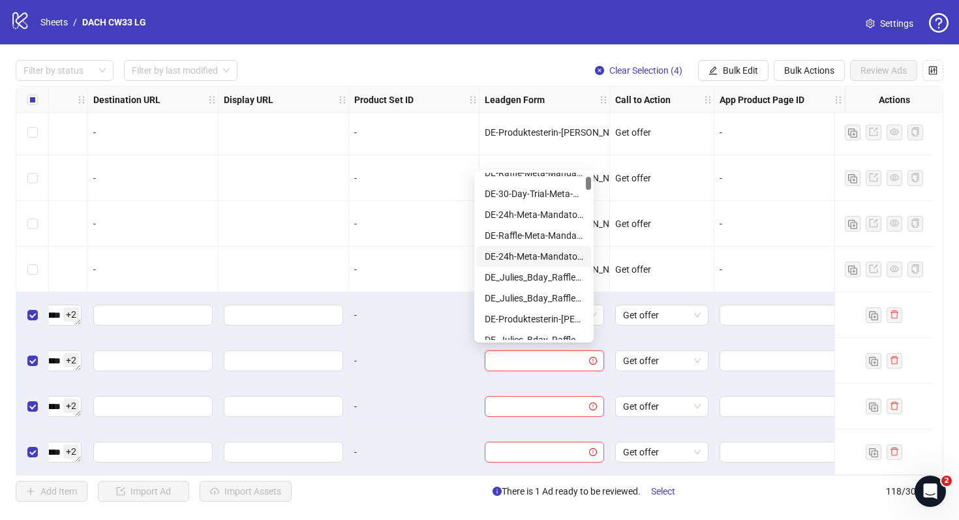
scroll to position [55, 0]
click at [549, 314] on div "DE-Produktesterin-[PERSON_NAME]-[DATE]-copy" at bounding box center [534, 316] width 99 height 14
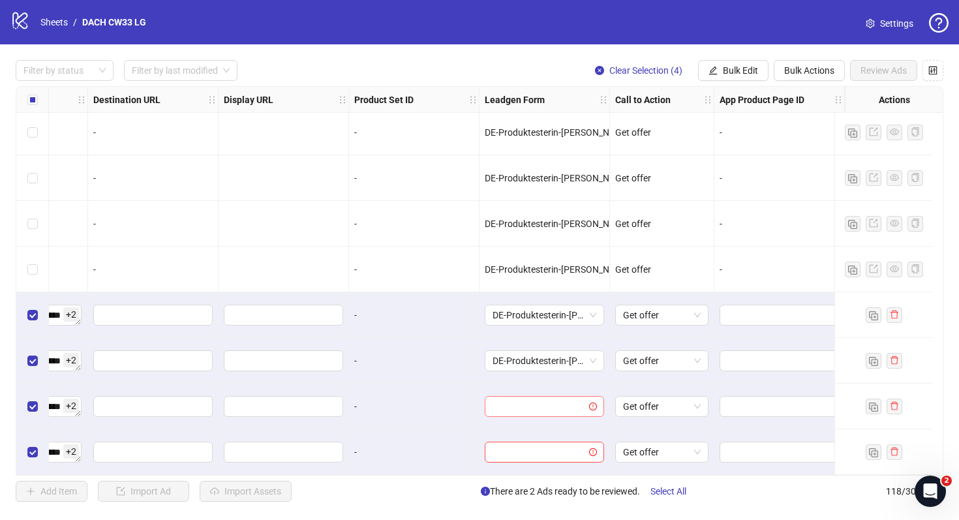
click at [534, 397] on input "search" at bounding box center [539, 407] width 92 height 20
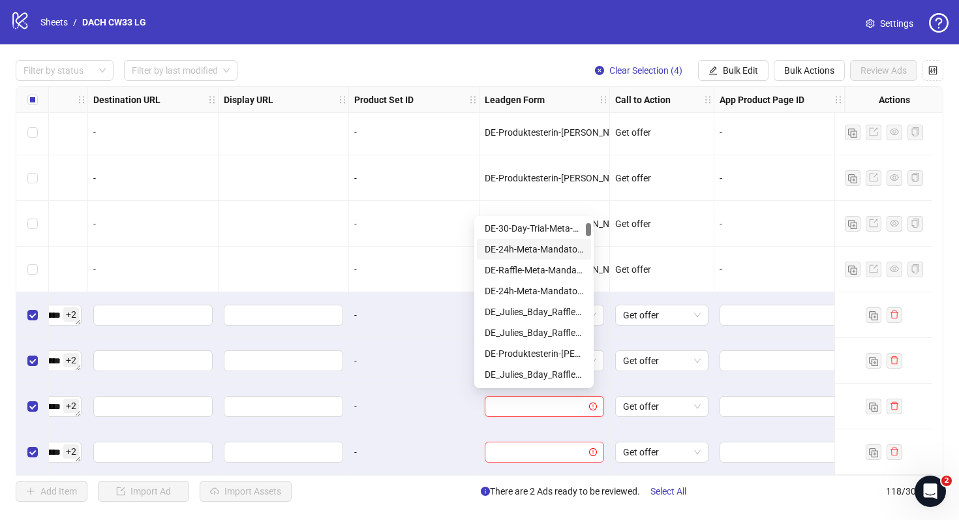
scroll to position [65, 0]
click at [553, 356] on div "DE-Produktesterin-[PERSON_NAME]-[DATE]-copy" at bounding box center [534, 352] width 99 height 14
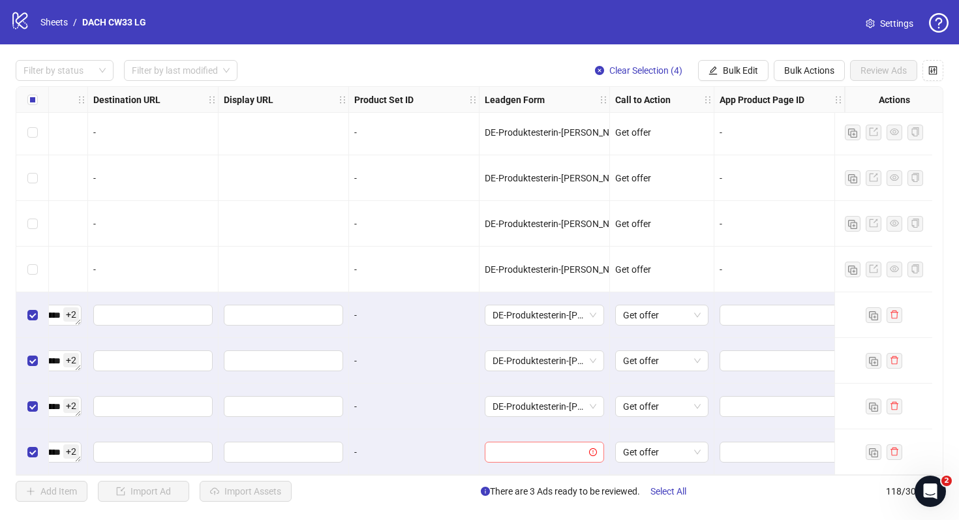
click at [549, 447] on input "search" at bounding box center [539, 452] width 92 height 20
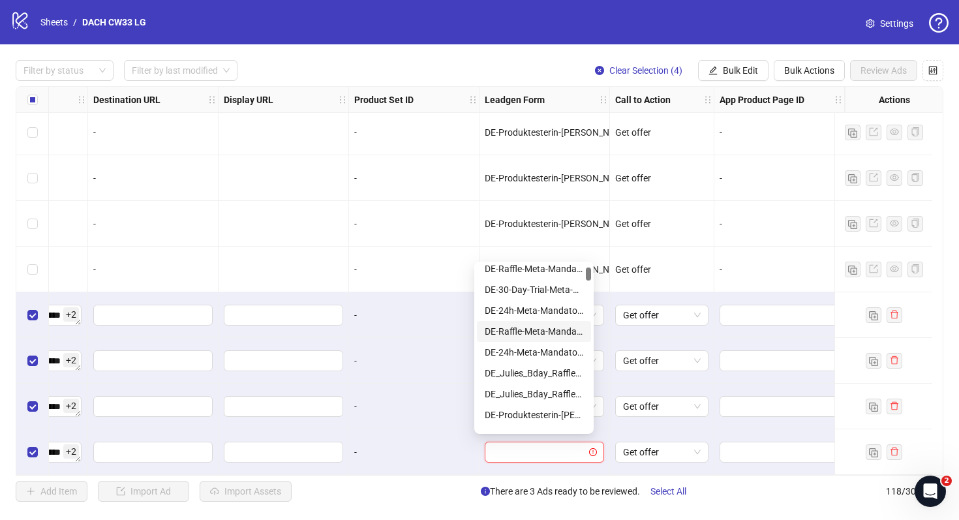
scroll to position [58, 0]
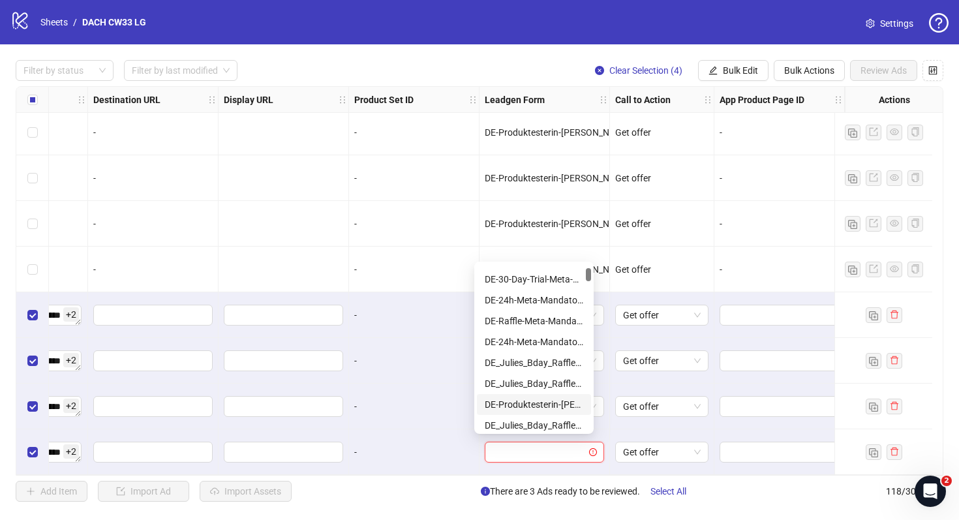
click at [553, 405] on div "DE-Produktesterin-[PERSON_NAME]-[DATE]-copy" at bounding box center [534, 404] width 99 height 14
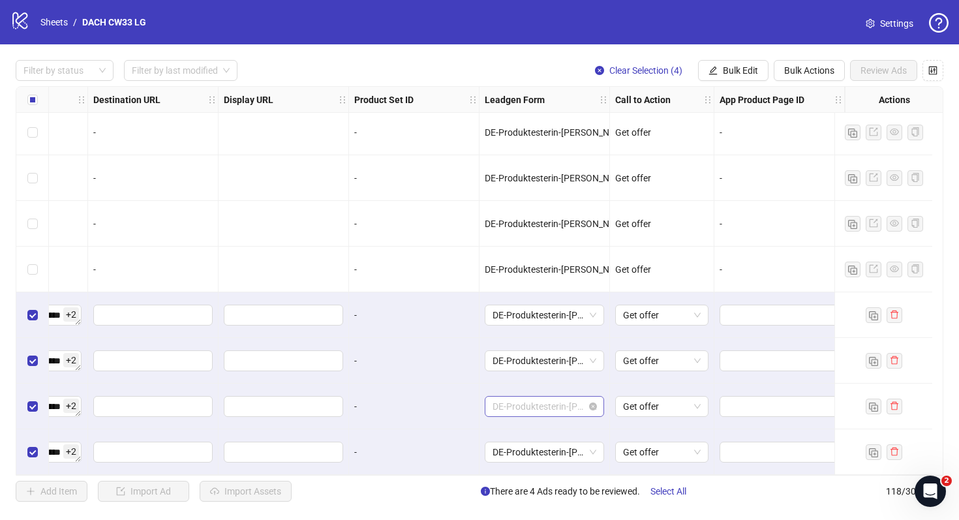
click at [549, 402] on span "DE-Produktesterin-[PERSON_NAME]-[DATE]-copy" at bounding box center [545, 407] width 104 height 20
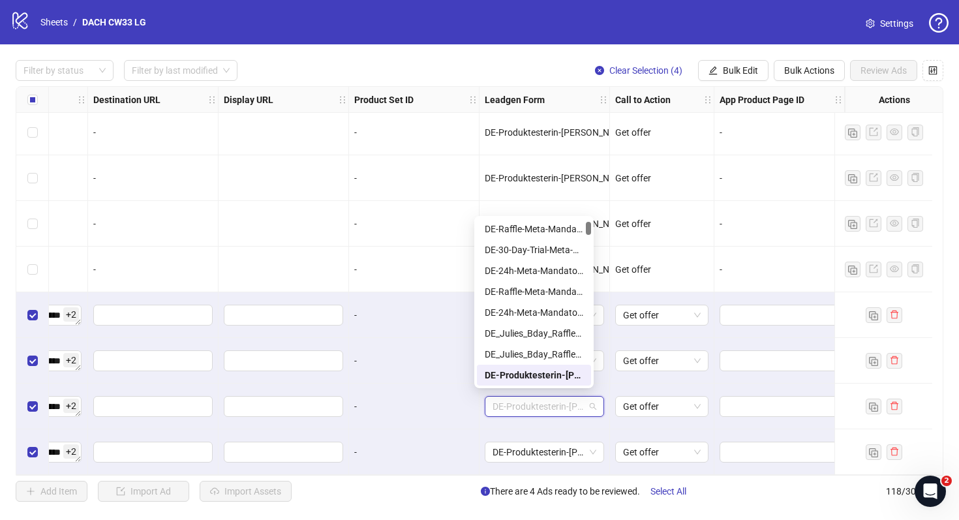
click at [412, 401] on div "-" at bounding box center [413, 406] width 119 height 14
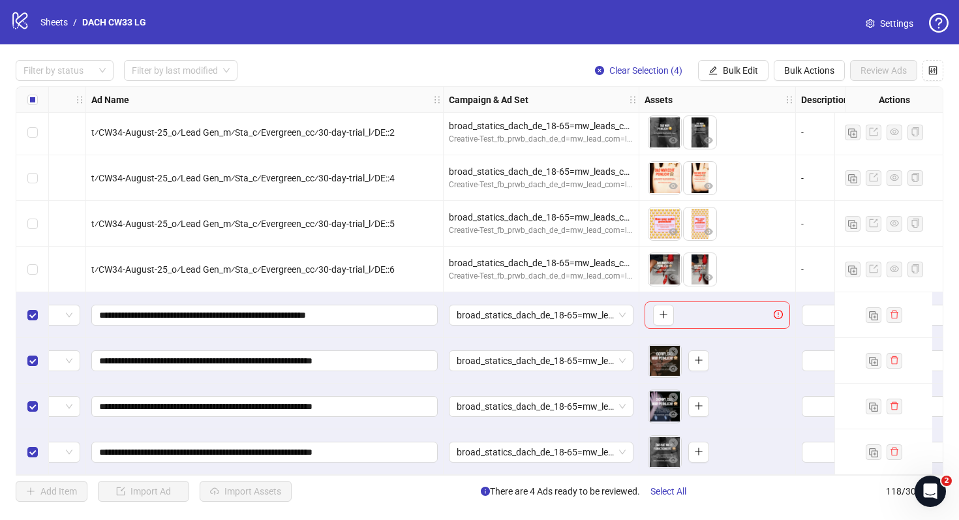
scroll to position [5033, 0]
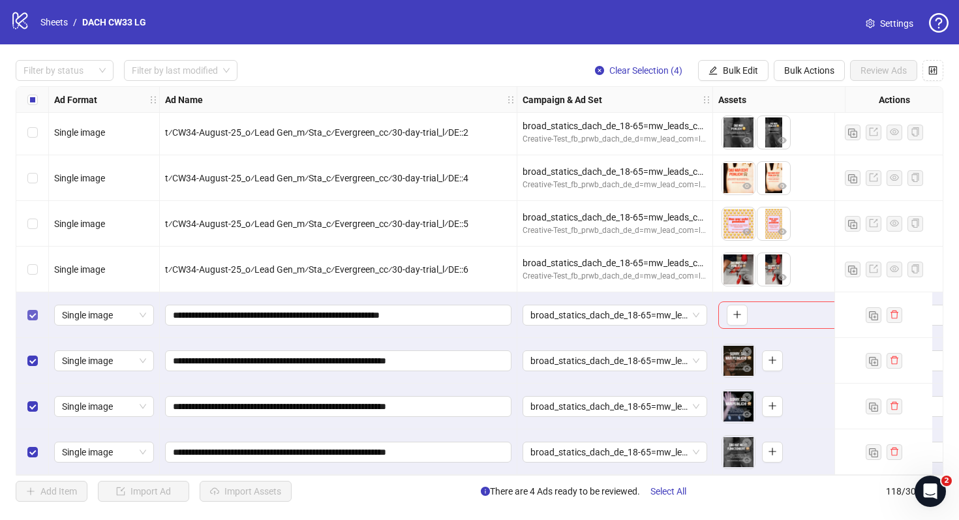
click at [29, 308] on label "Select row 115" at bounding box center [32, 315] width 10 height 14
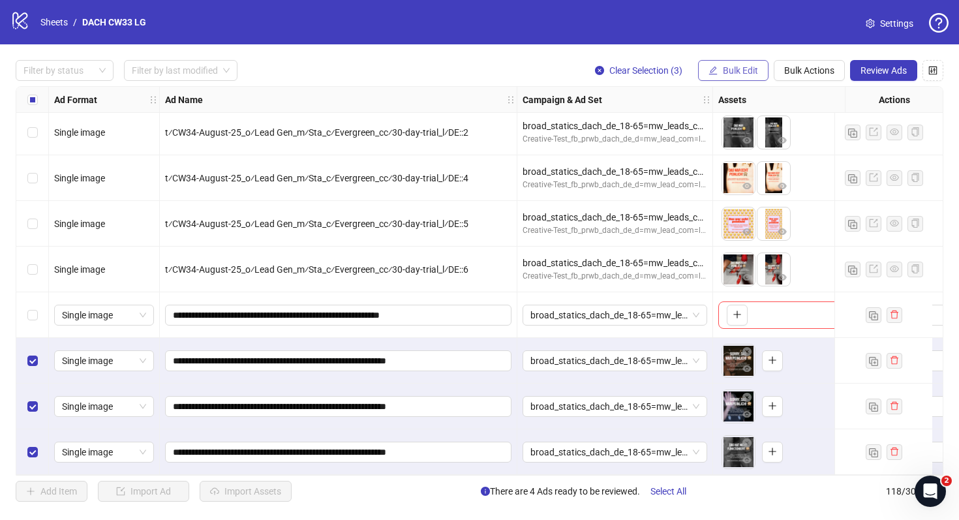
click at [747, 71] on span "Bulk Edit" at bounding box center [740, 70] width 35 height 10
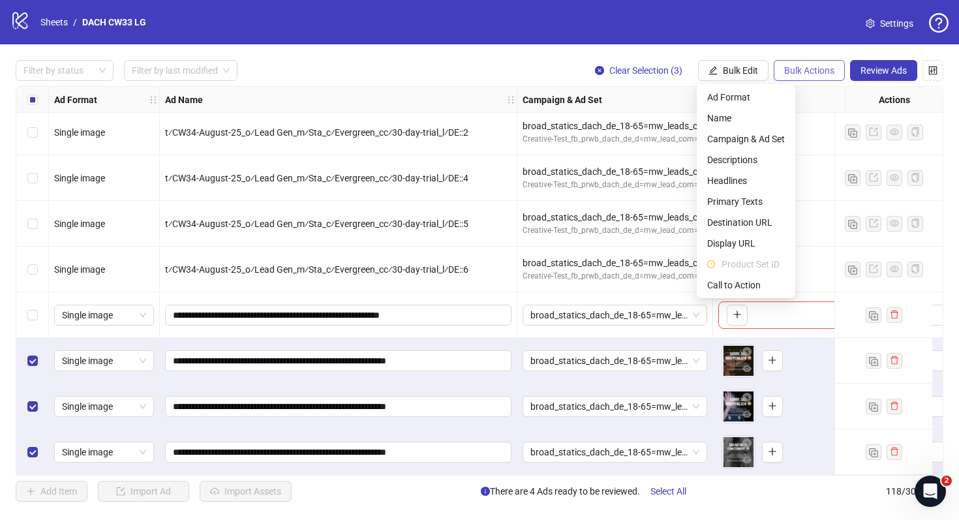
click at [823, 67] on span "Bulk Actions" at bounding box center [809, 70] width 50 height 10
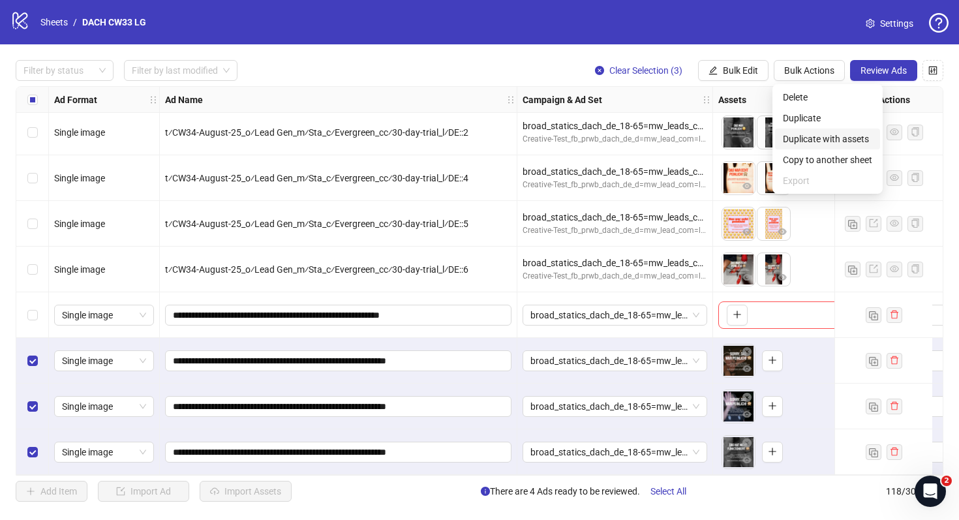
click at [839, 141] on span "Duplicate with assets" at bounding box center [827, 139] width 89 height 14
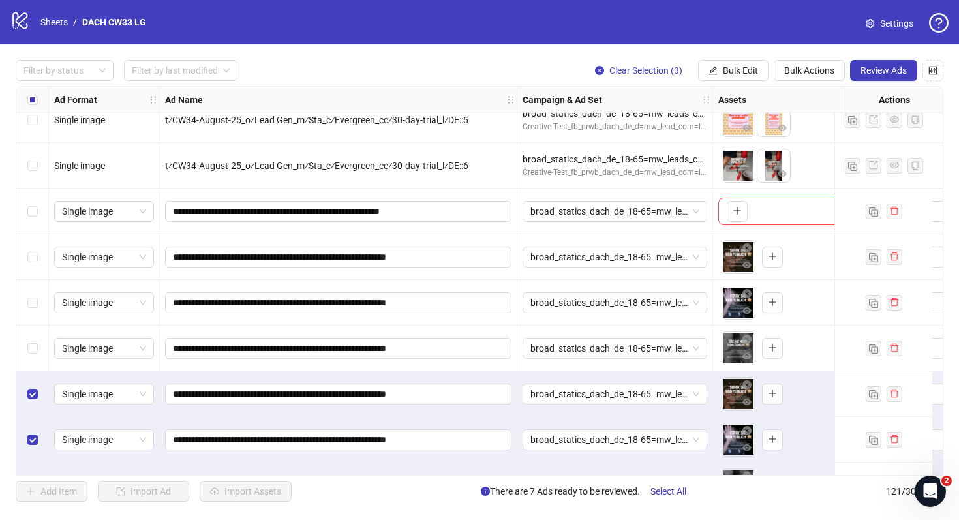
scroll to position [5170, 0]
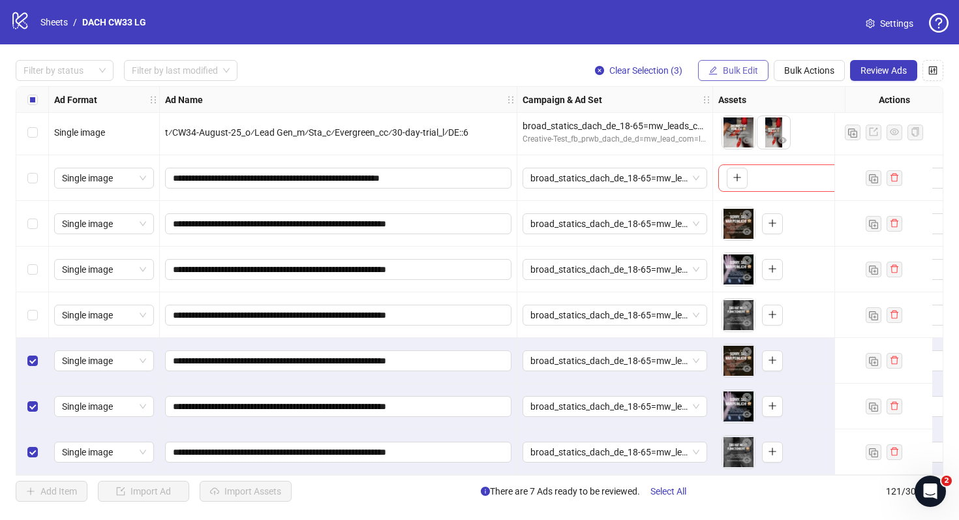
click at [735, 67] on span "Bulk Edit" at bounding box center [740, 70] width 35 height 10
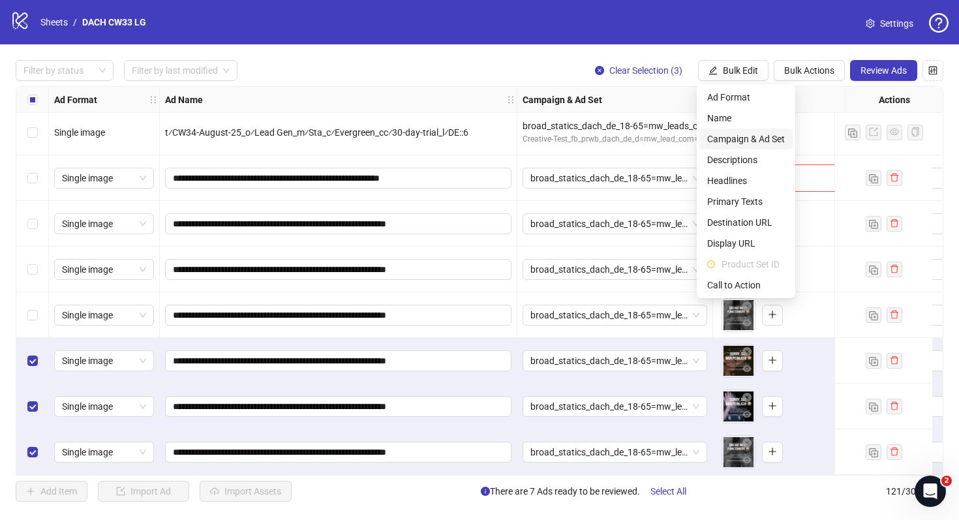
click at [755, 142] on span "Campaign & Ad Set" at bounding box center [746, 139] width 78 height 14
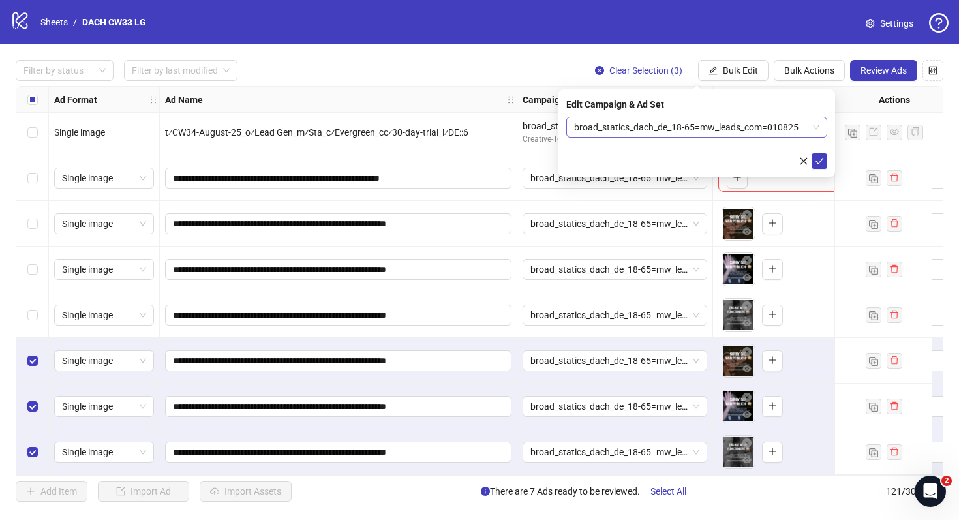
click at [682, 122] on span "broad_statics_dach_de_18-65=mw_leads_com=010825" at bounding box center [696, 127] width 245 height 20
click at [641, 119] on span "broad_statics_dach_de_18-65=mw_leads_com=010825" at bounding box center [696, 127] width 245 height 20
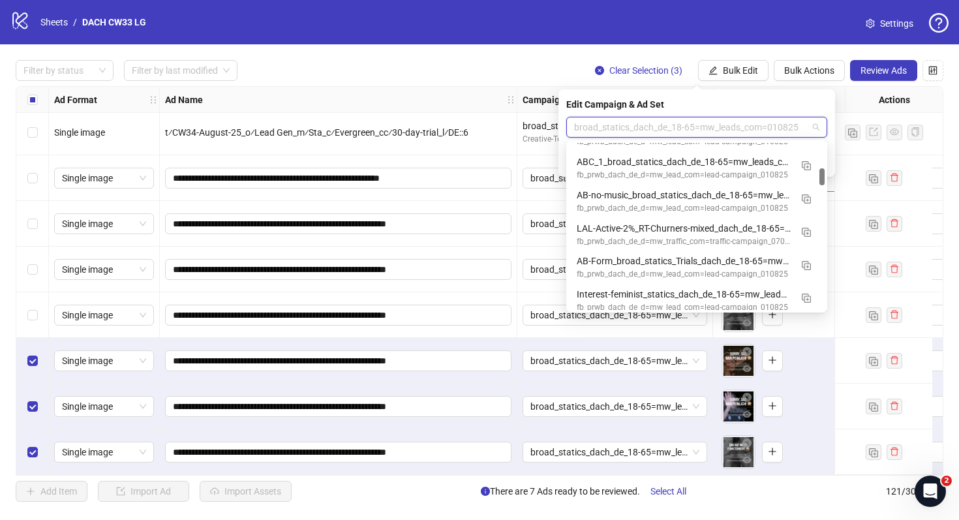
scroll to position [258, 0]
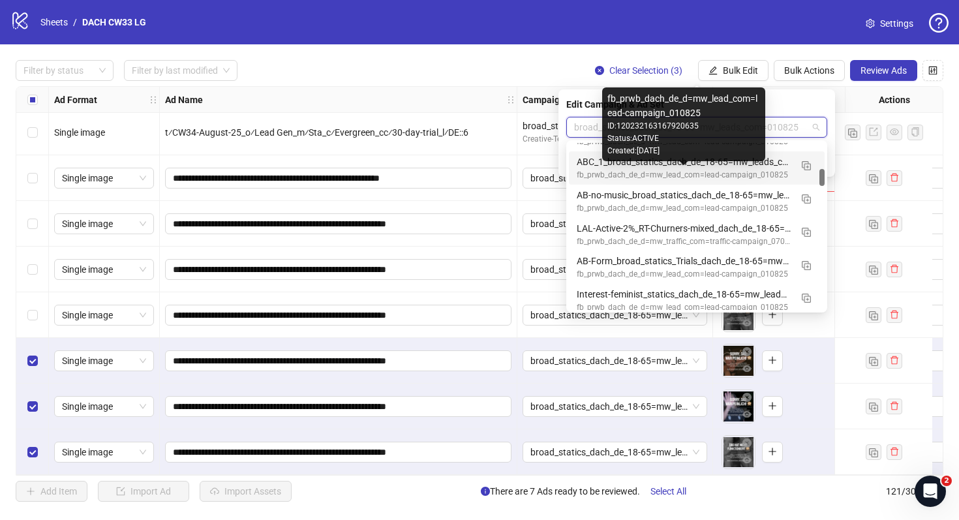
click at [593, 170] on div "fb_prwb_dach_de_d=mw_lead_com=lead-campaign_010825" at bounding box center [684, 175] width 214 height 12
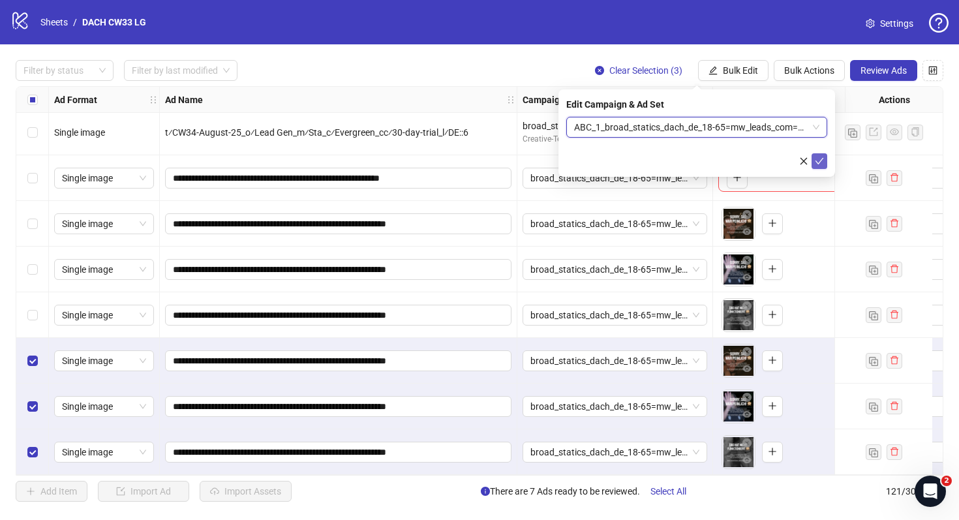
click at [816, 161] on icon "check" at bounding box center [820, 161] width 8 height 7
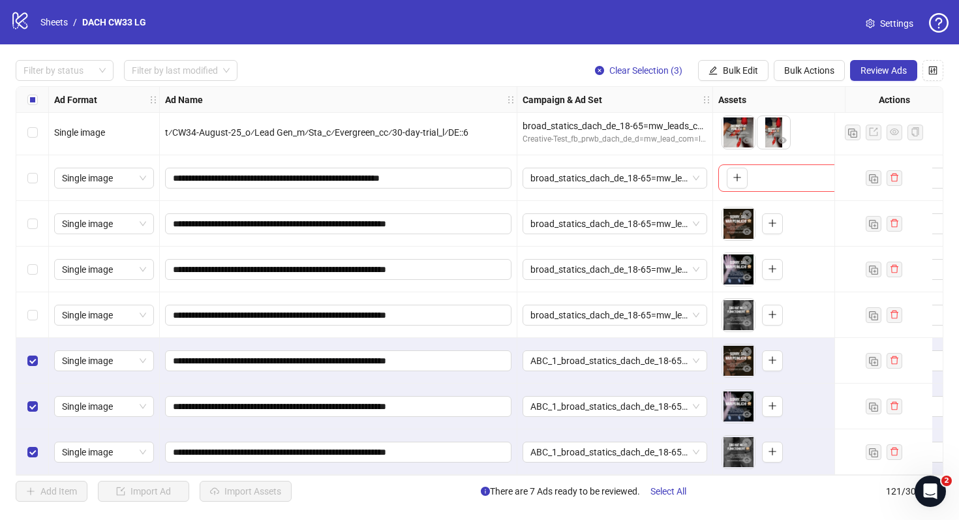
click at [810, 59] on div "Filter by status Filter by last modified Clear Selection (3) Bulk Edit Bulk Act…" at bounding box center [479, 280] width 959 height 473
click at [811, 80] on button "Bulk Actions" at bounding box center [809, 70] width 71 height 21
click at [827, 138] on span "Duplicate with assets" at bounding box center [827, 139] width 89 height 14
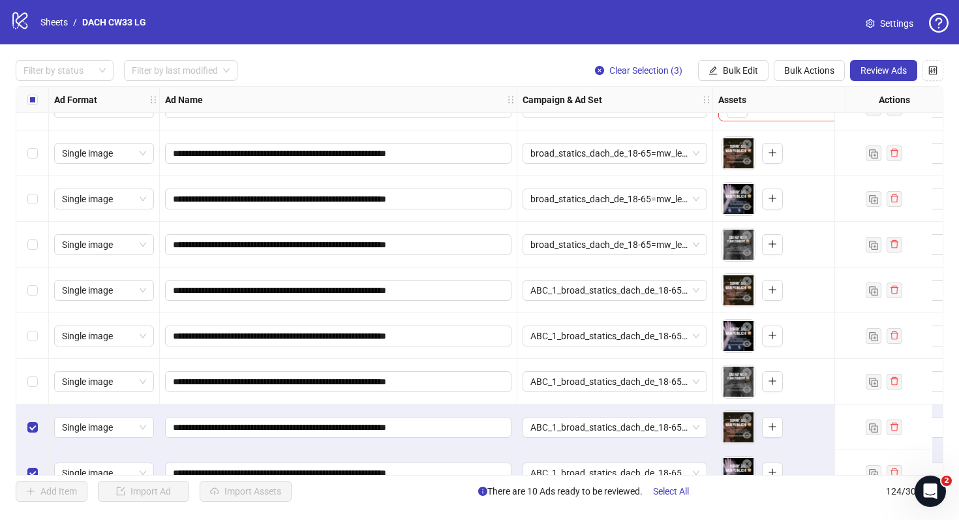
scroll to position [5307, 0]
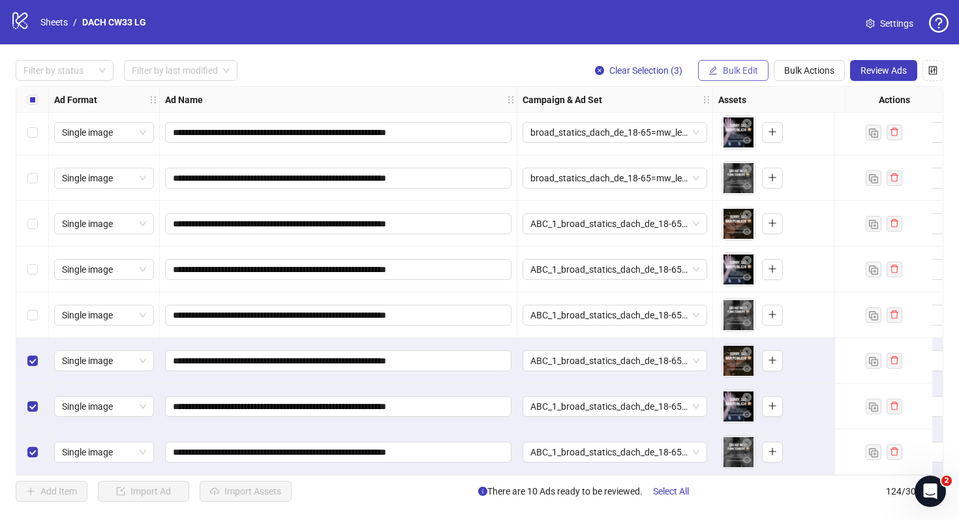
click at [732, 78] on button "Bulk Edit" at bounding box center [733, 70] width 70 height 21
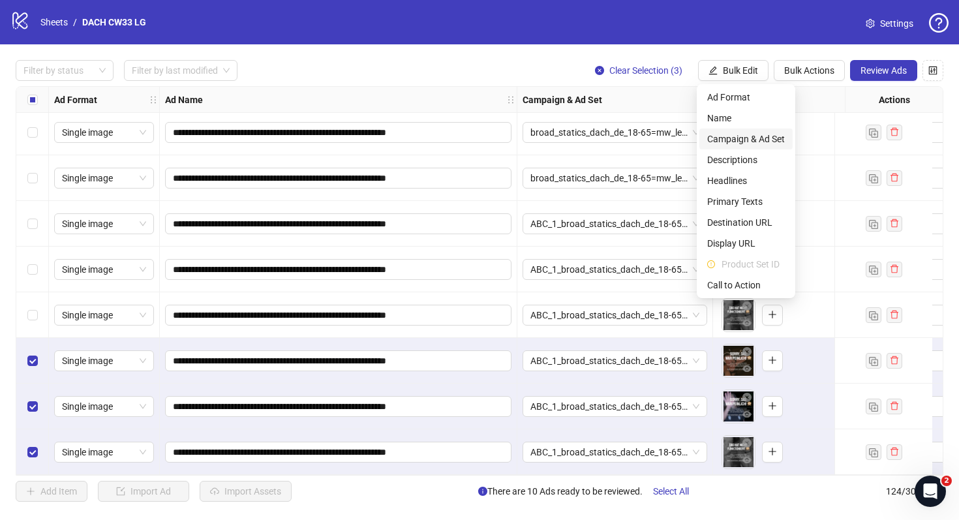
click at [746, 142] on span "Campaign & Ad Set" at bounding box center [746, 139] width 78 height 14
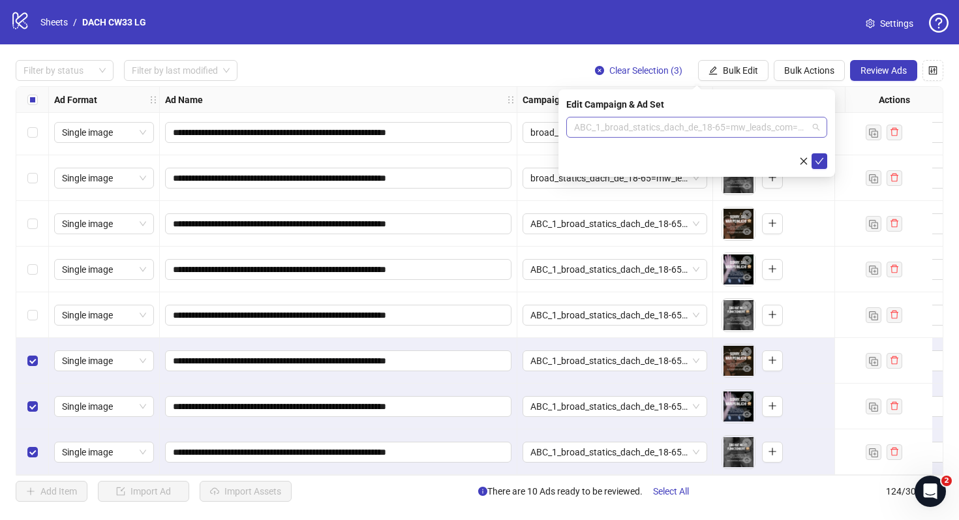
click at [716, 131] on span "ABC_1_broad_statics_dach_de_18-65=mw_leads_com=080825" at bounding box center [696, 127] width 245 height 20
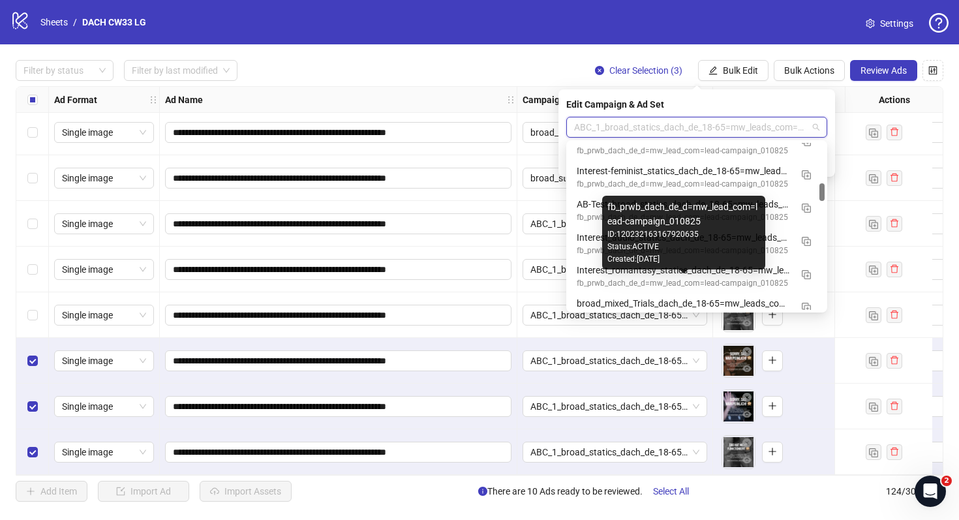
scroll to position [356, 0]
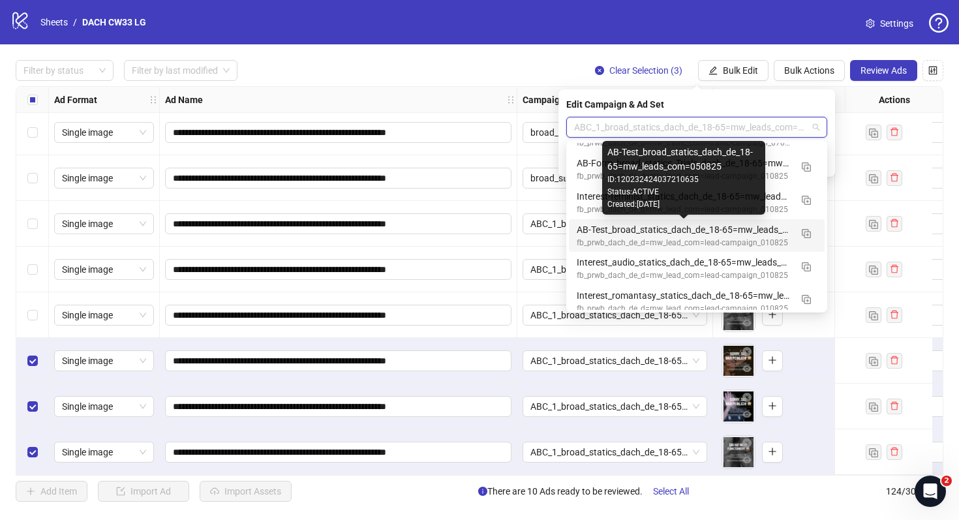
click at [711, 229] on div "AB-Test_broad_statics_dach_de_18-65=mw_leads_com=050825" at bounding box center [684, 229] width 214 height 14
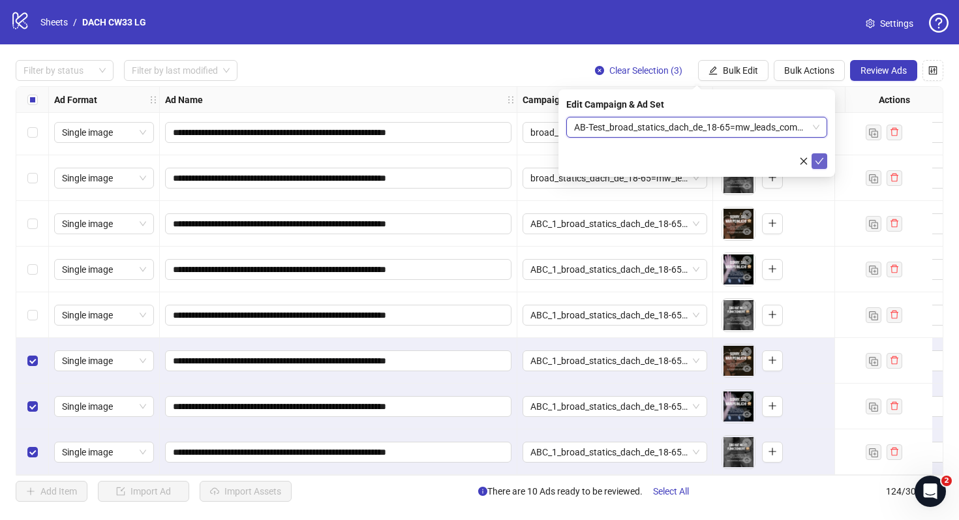
click at [821, 157] on icon "check" at bounding box center [819, 161] width 9 height 9
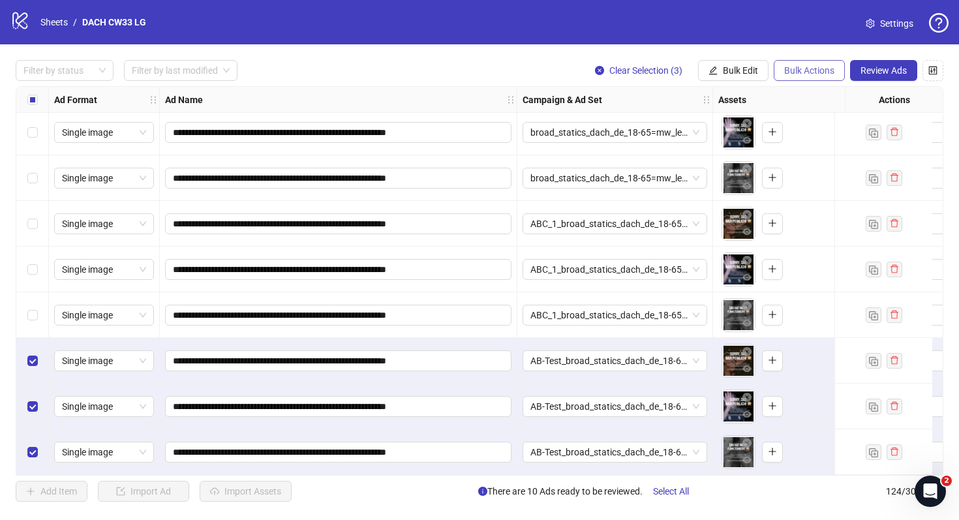
click at [817, 72] on span "Bulk Actions" at bounding box center [809, 70] width 50 height 10
click at [820, 138] on span "Duplicate with assets" at bounding box center [827, 139] width 89 height 14
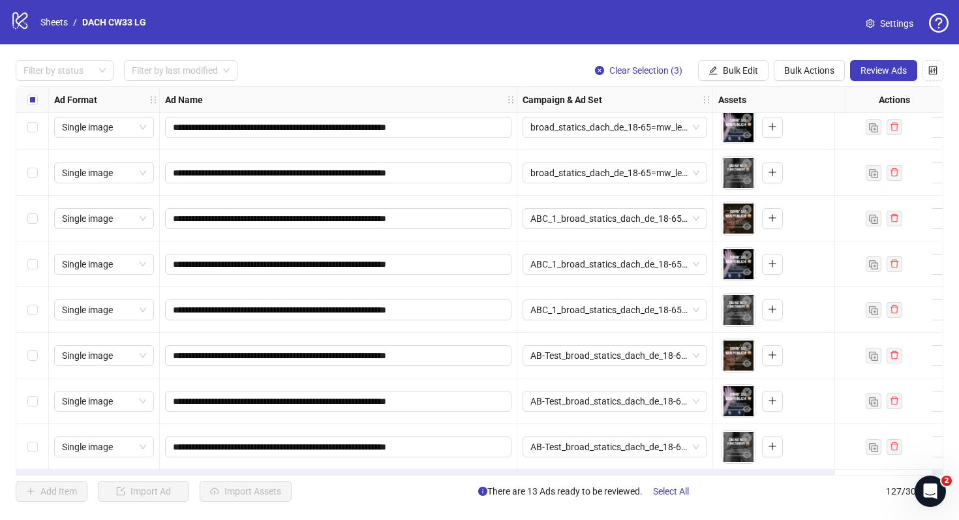
scroll to position [5444, 0]
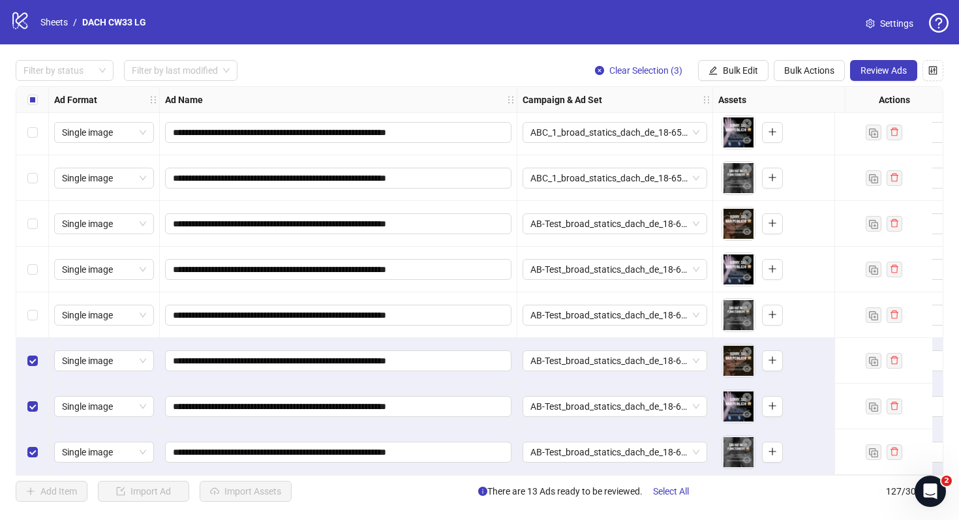
click at [727, 89] on div "Assets" at bounding box center [791, 100] width 157 height 26
click at [728, 69] on span "Bulk Edit" at bounding box center [740, 70] width 35 height 10
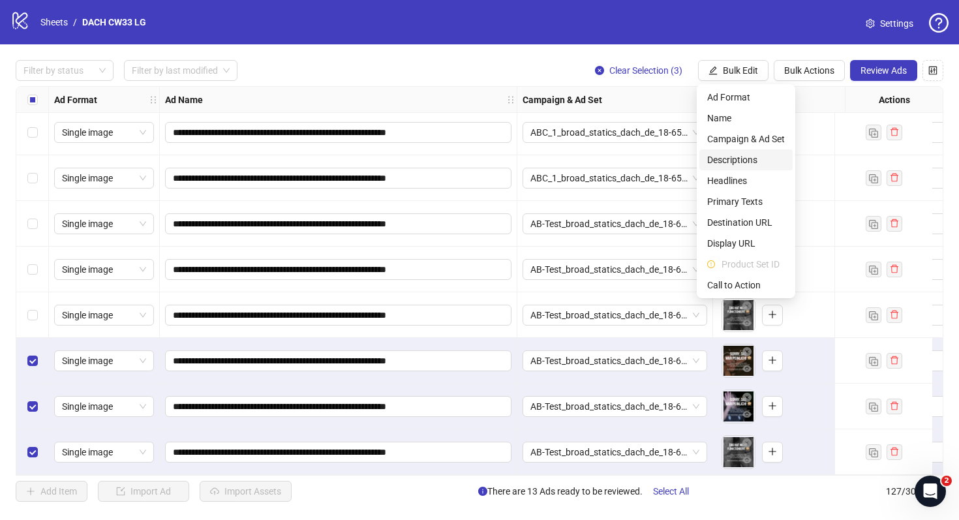
click at [731, 168] on li "Descriptions" at bounding box center [745, 159] width 93 height 21
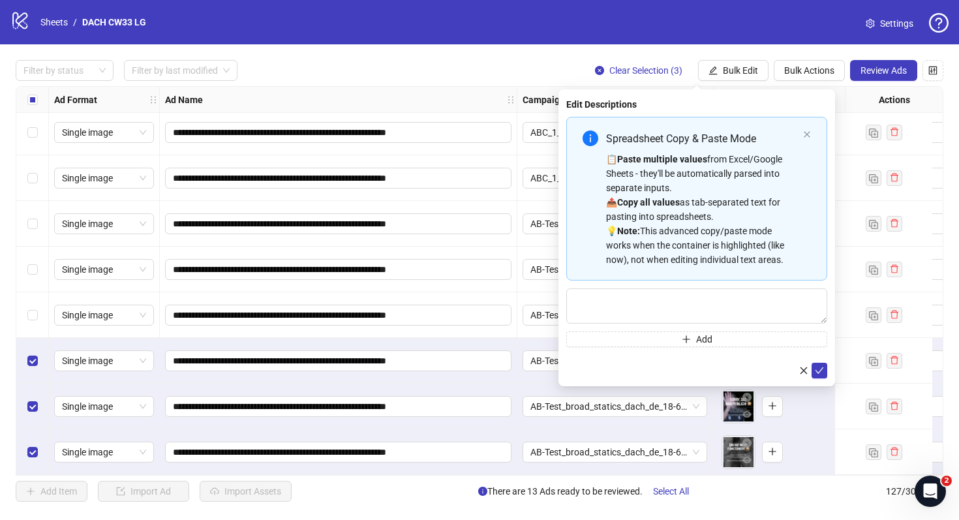
click at [813, 136] on div "Spreadsheet Copy & Paste Mode 📋 Paste multiple values from Excel/Google Sheets …" at bounding box center [696, 199] width 261 height 164
click at [805, 136] on icon "close" at bounding box center [807, 134] width 8 height 8
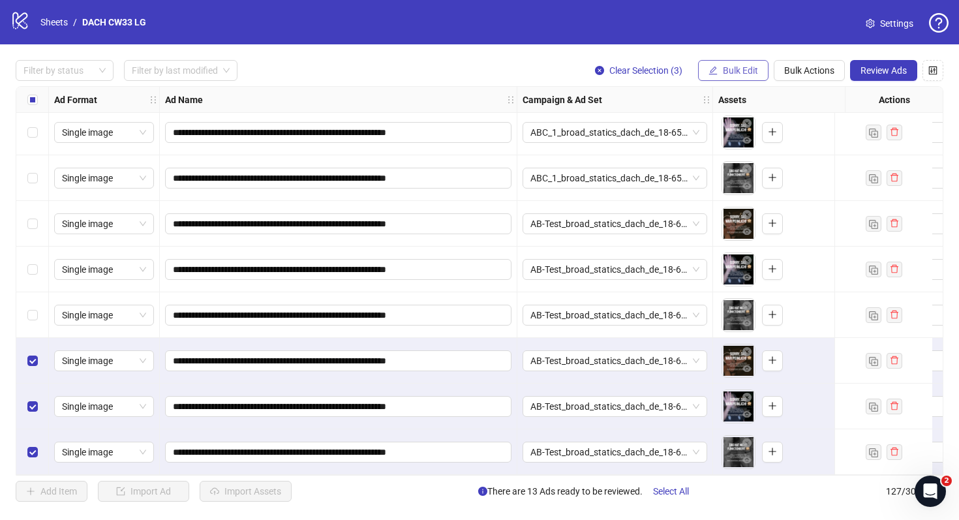
click at [750, 64] on button "Bulk Edit" at bounding box center [733, 70] width 70 height 21
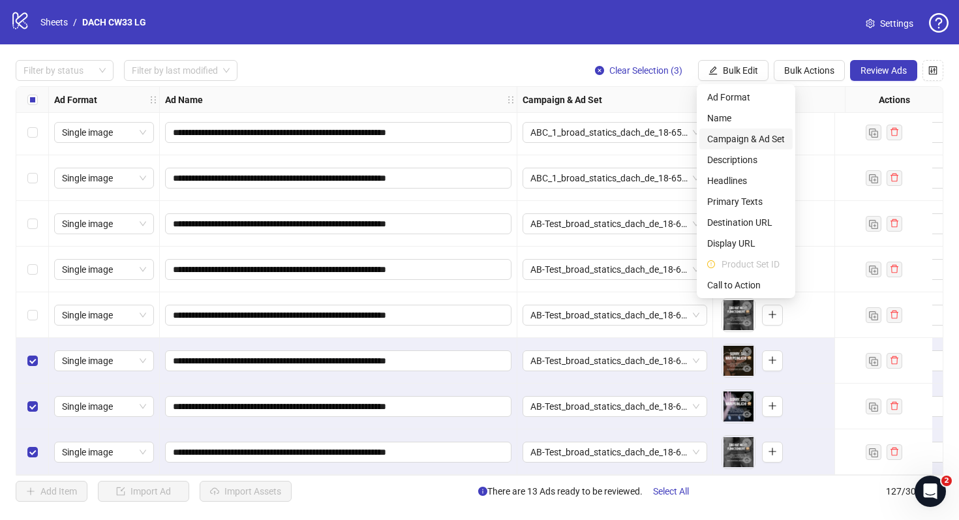
click at [748, 138] on span "Campaign & Ad Set" at bounding box center [746, 139] width 78 height 14
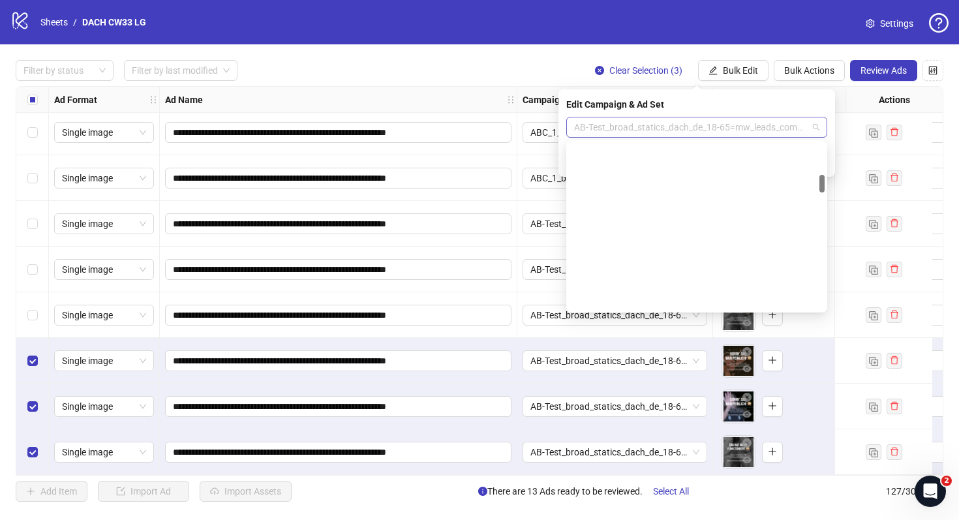
click at [687, 117] on div "AB-Test_broad_statics_dach_de_18-65=mw_leads_com=050825" at bounding box center [696, 127] width 261 height 21
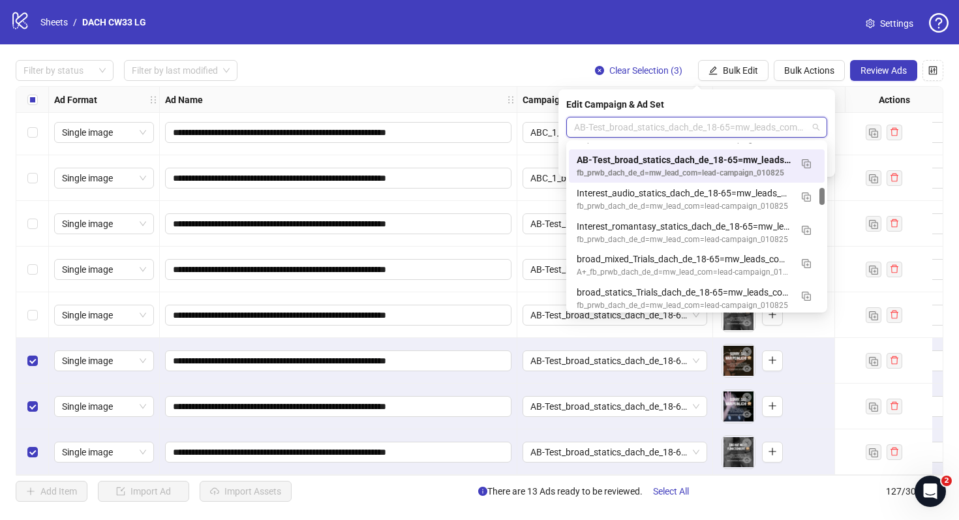
scroll to position [427, 0]
click at [688, 226] on div "Interest_romantasy_statics_dach_de_18-65=mw_leads_com=040825" at bounding box center [684, 225] width 214 height 14
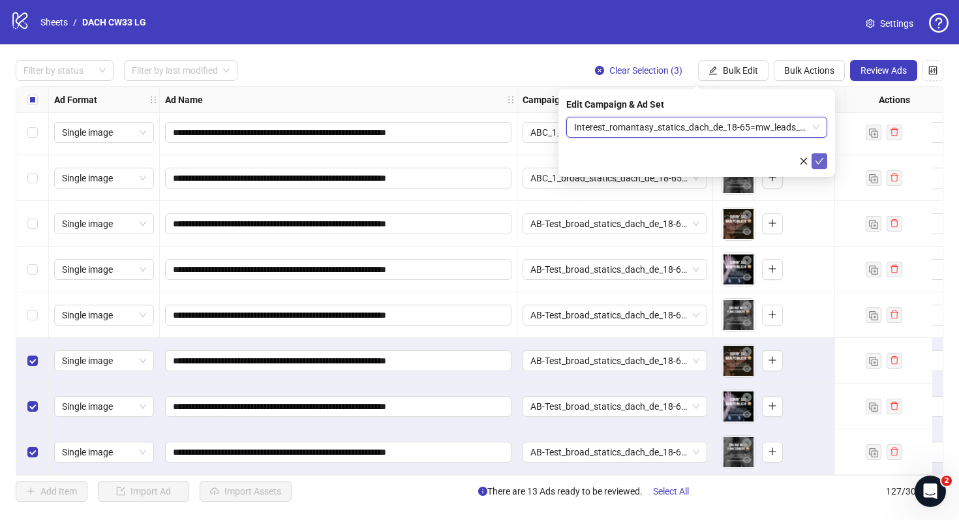
click at [812, 161] on button "submit" at bounding box center [820, 161] width 16 height 16
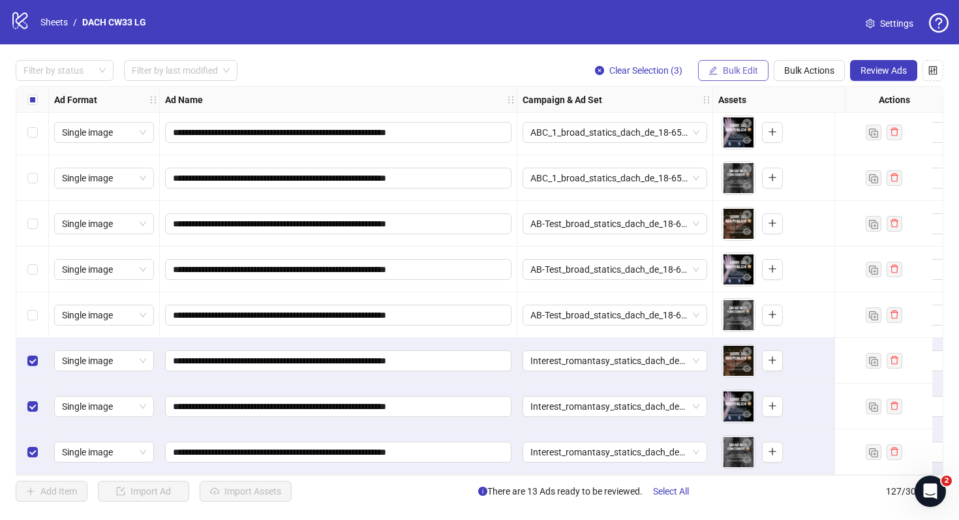
click at [737, 69] on span "Bulk Edit" at bounding box center [740, 70] width 35 height 10
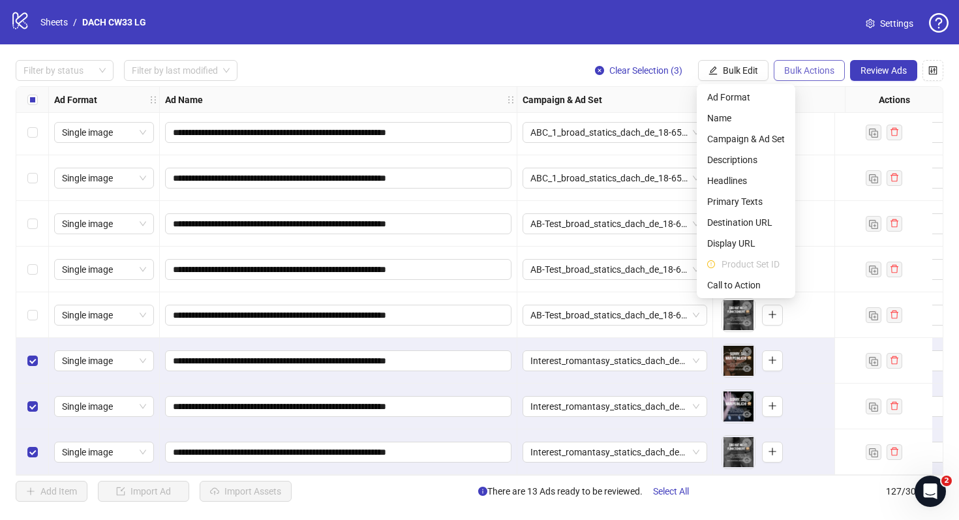
click at [802, 69] on span "Bulk Actions" at bounding box center [809, 70] width 50 height 10
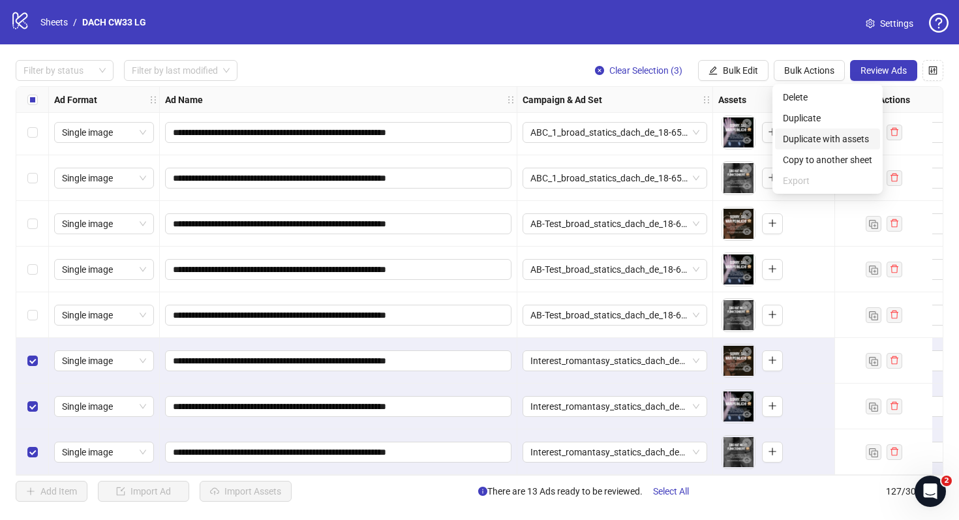
click at [812, 139] on span "Duplicate with assets" at bounding box center [827, 139] width 89 height 14
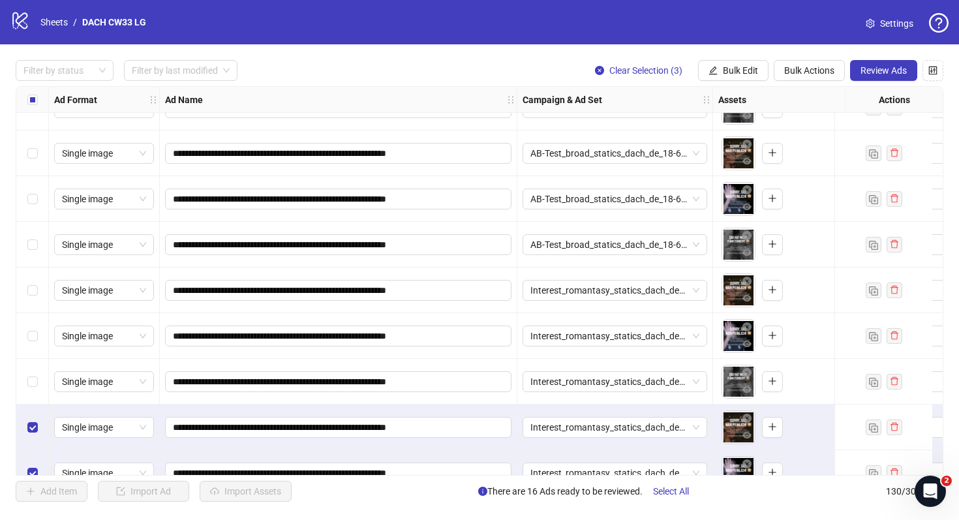
scroll to position [5581, 0]
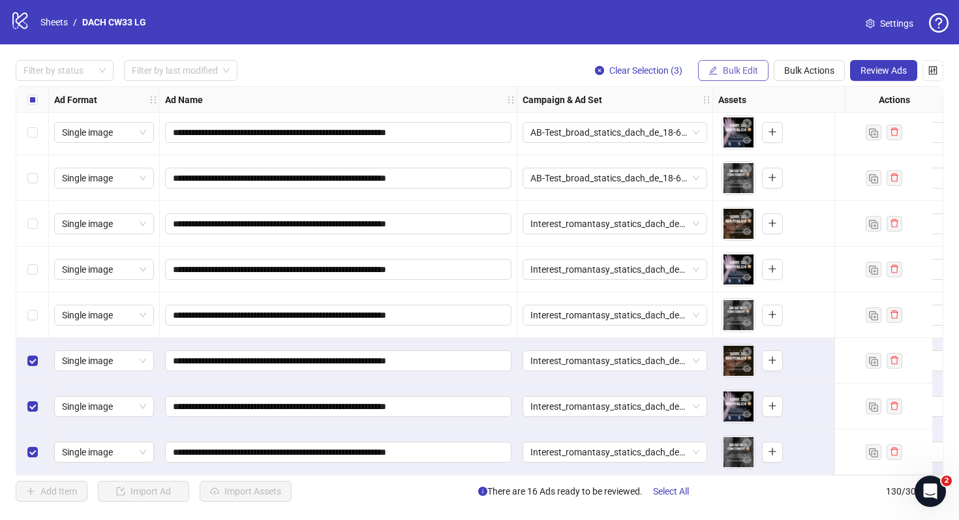
click at [740, 74] on span "Bulk Edit" at bounding box center [740, 70] width 35 height 10
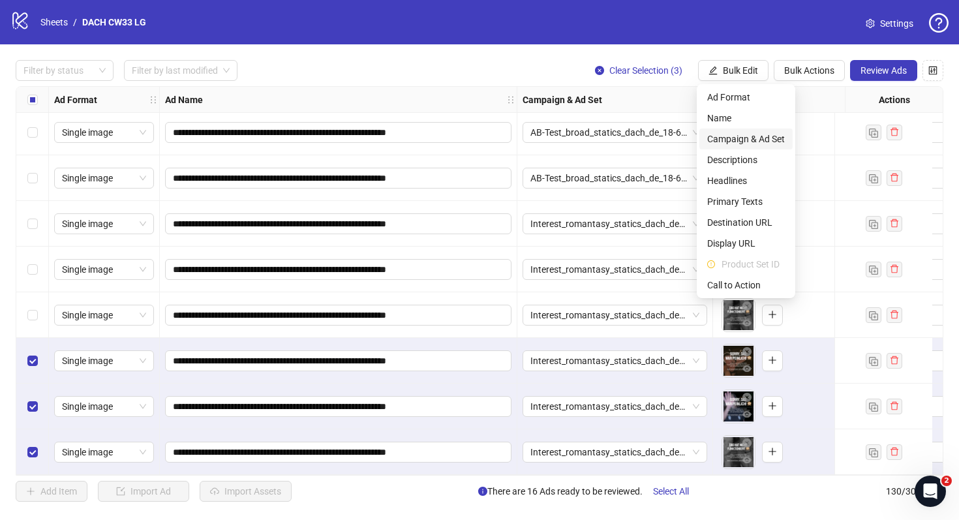
click at [744, 139] on span "Campaign & Ad Set" at bounding box center [746, 139] width 78 height 14
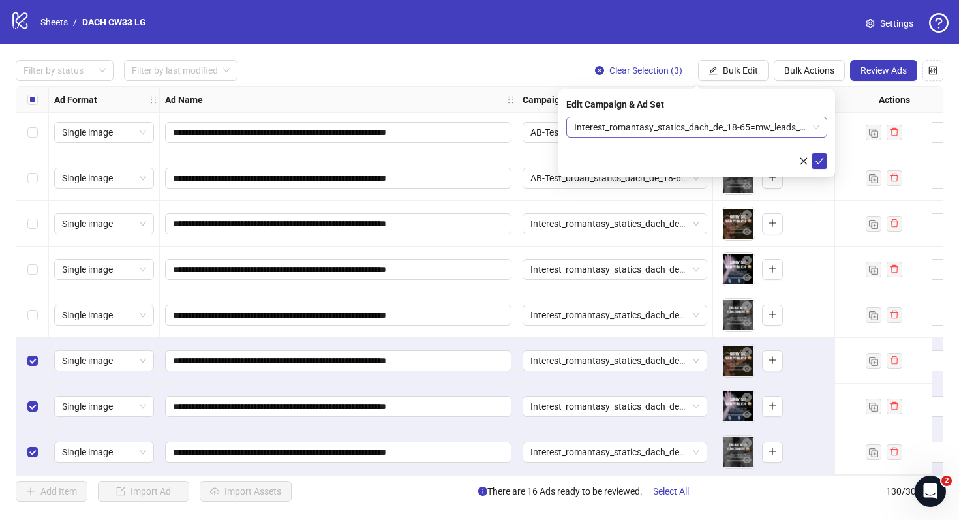
click at [634, 129] on span "Interest_romantasy_statics_dach_de_18-65=mw_leads_com=040825" at bounding box center [696, 127] width 245 height 20
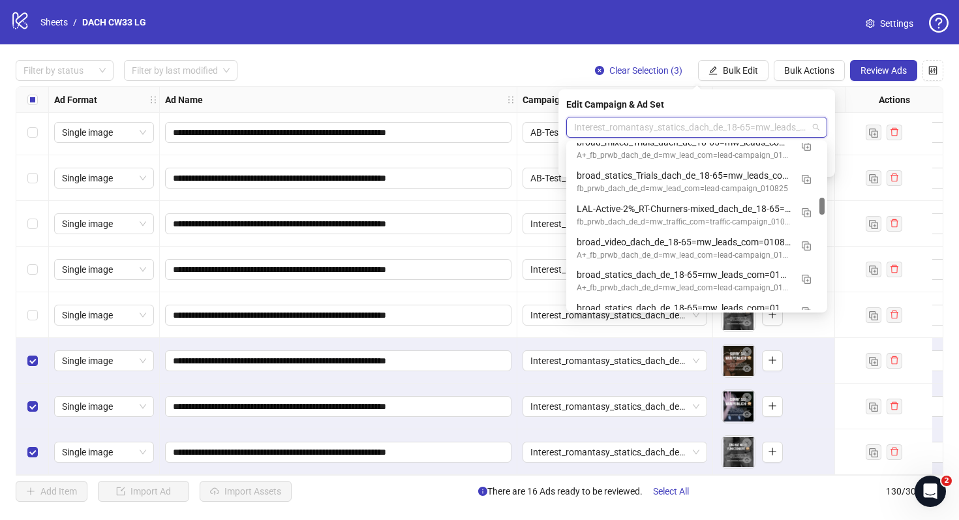
scroll to position [547, 0]
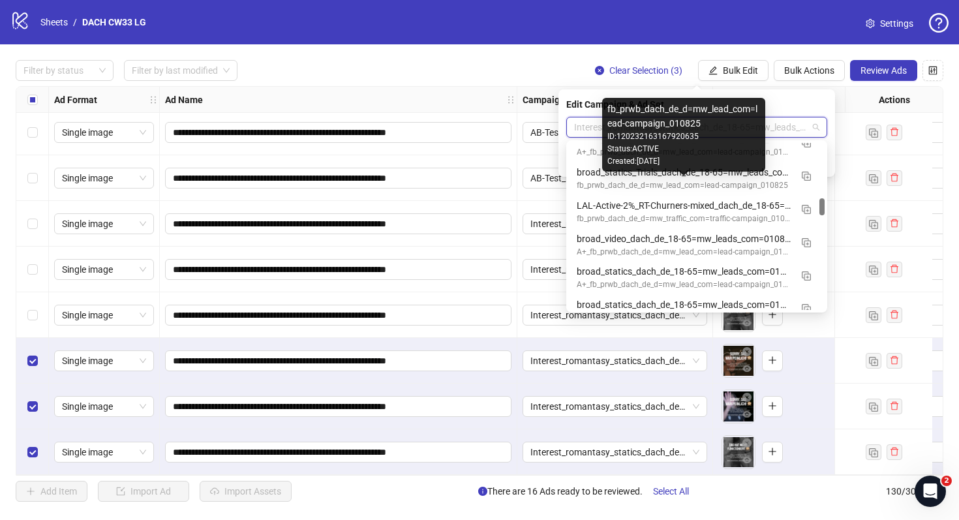
click at [646, 183] on div "fb_prwb_dach_de_d=mw_lead_com=lead-campaign_010825" at bounding box center [684, 185] width 214 height 12
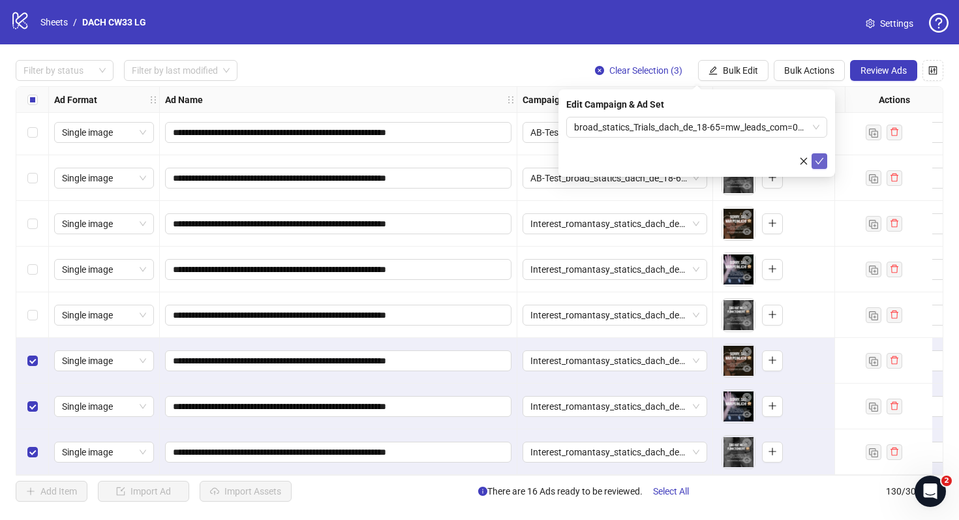
click at [821, 162] on icon "check" at bounding box center [819, 161] width 9 height 9
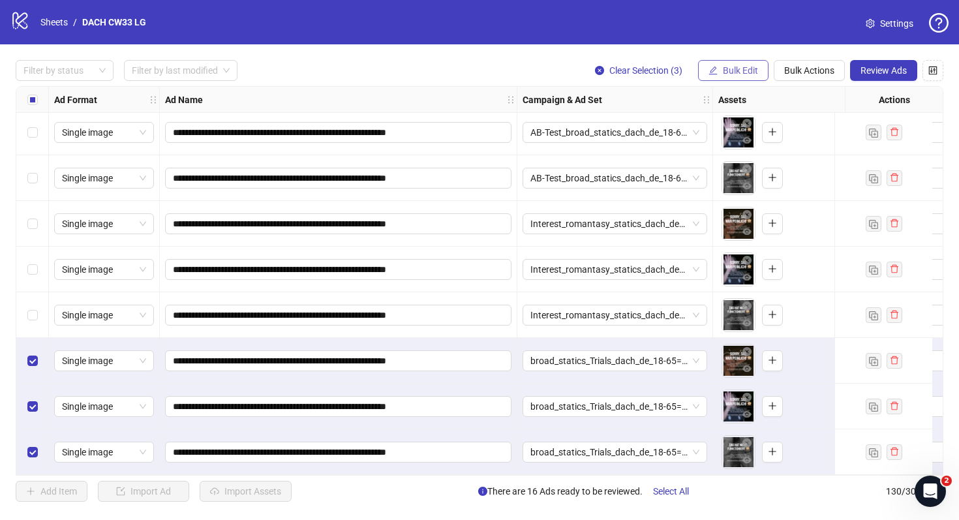
click at [735, 70] on span "Bulk Edit" at bounding box center [740, 70] width 35 height 10
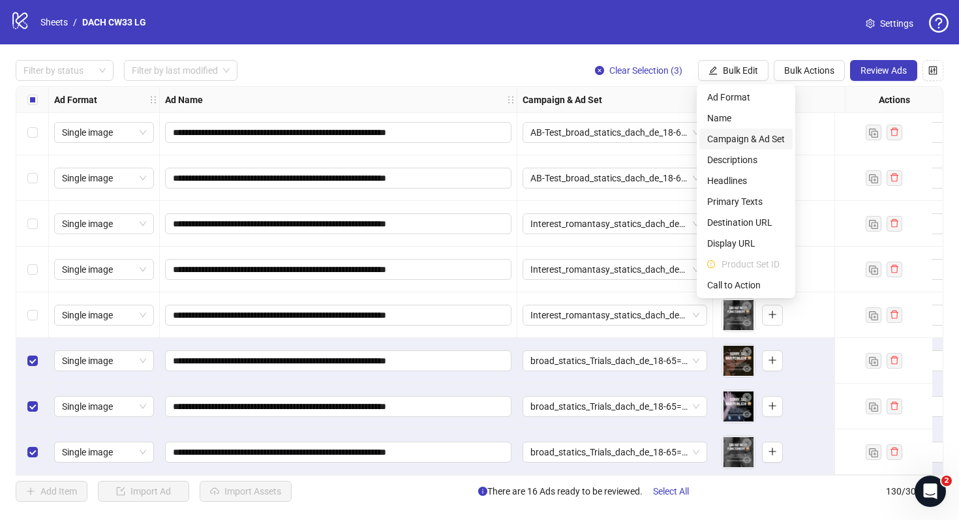
click at [738, 141] on span "Campaign & Ad Set" at bounding box center [746, 139] width 78 height 14
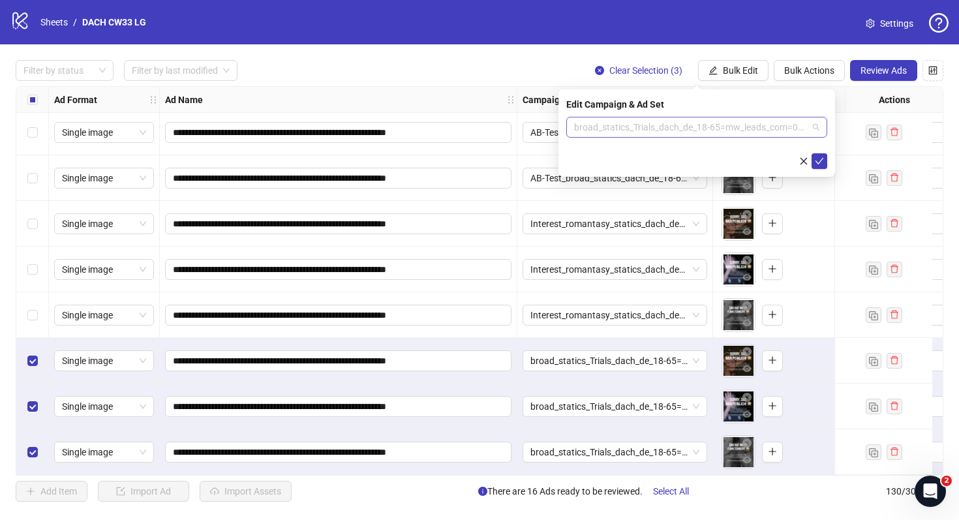
click at [659, 127] on span "broad_statics_Trials_dach_de_18-65=mw_leads_com=010825" at bounding box center [696, 127] width 245 height 20
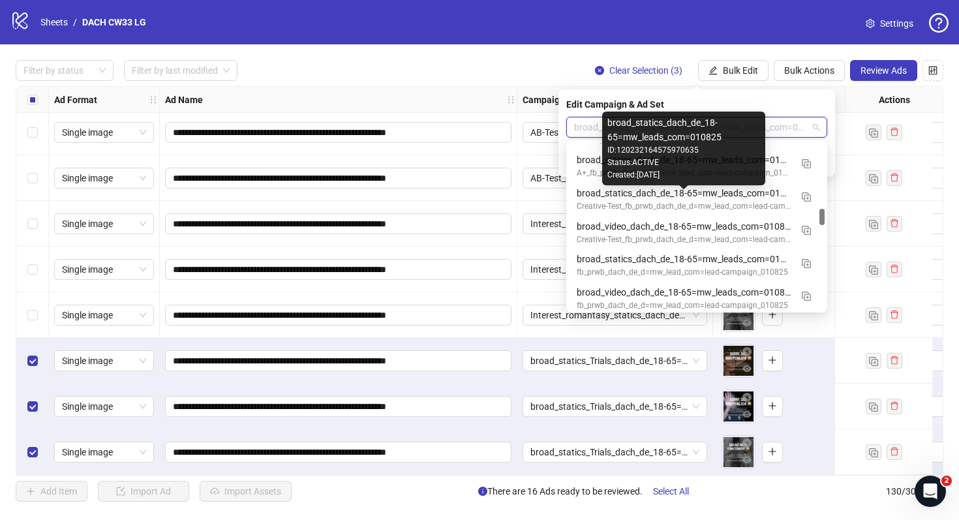
scroll to position [664, 0]
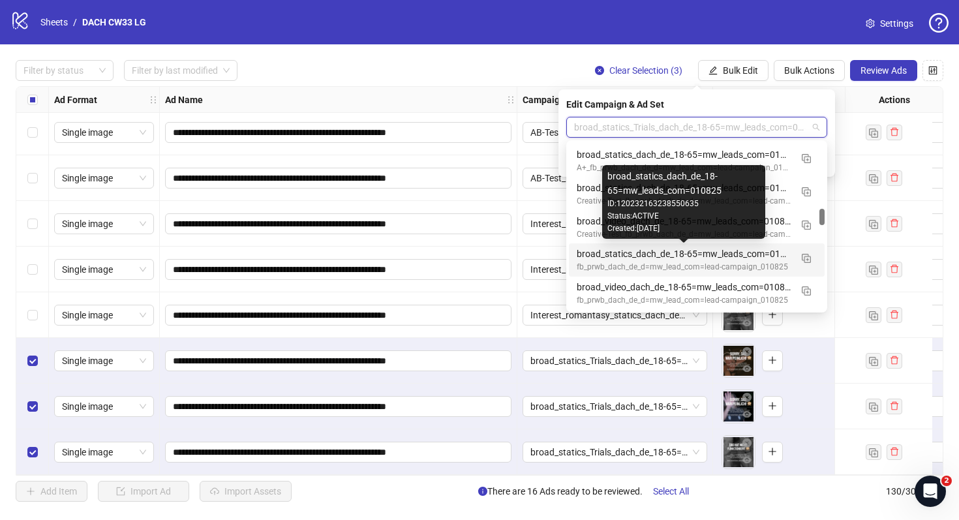
click at [693, 254] on div "broad_statics_dach_de_18-65=mw_leads_com=010825" at bounding box center [684, 254] width 214 height 14
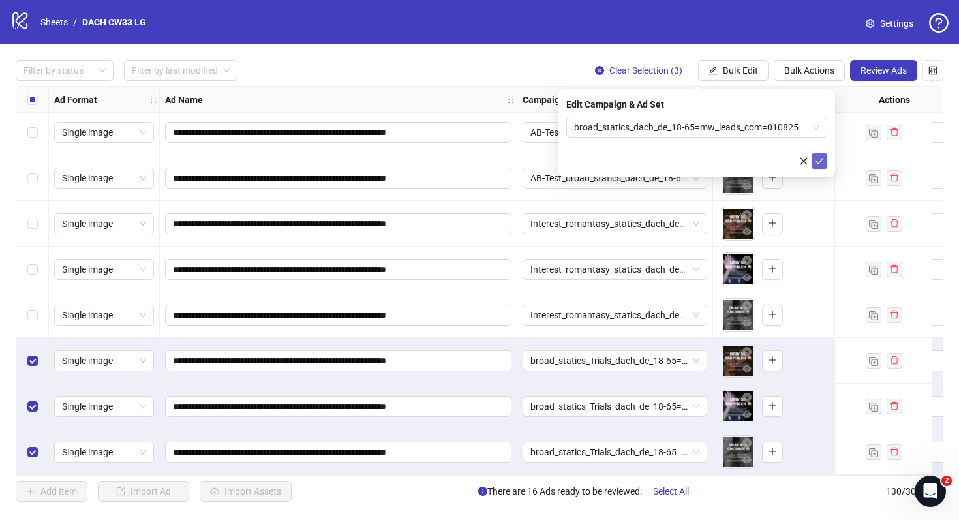
click at [817, 163] on icon "check" at bounding box center [819, 161] width 9 height 9
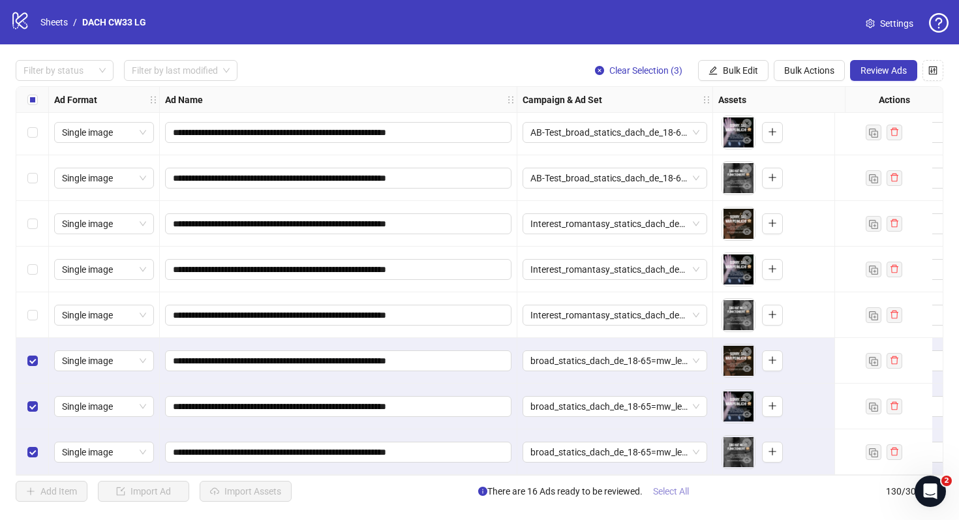
click at [673, 488] on span "Select All" at bounding box center [671, 491] width 36 height 10
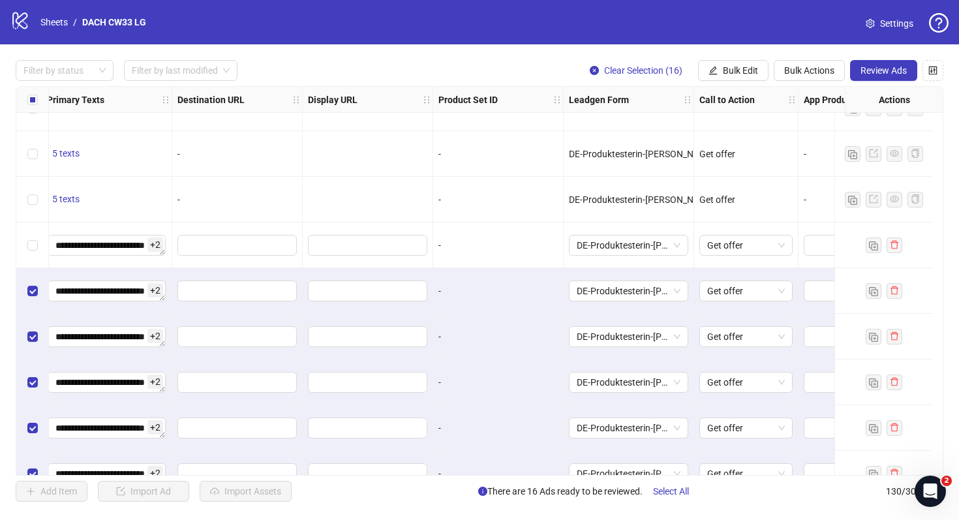
scroll to position [5097, 1314]
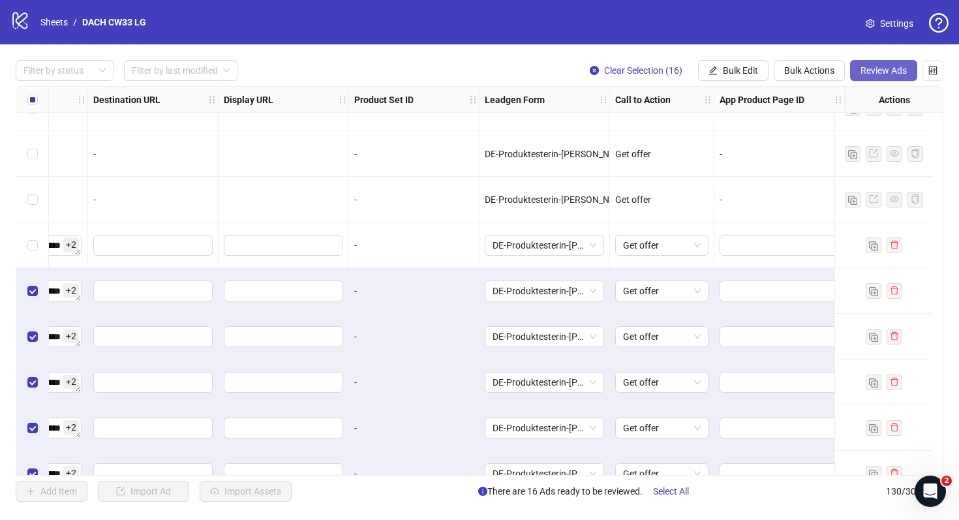
click at [885, 69] on span "Review Ads" at bounding box center [884, 70] width 46 height 10
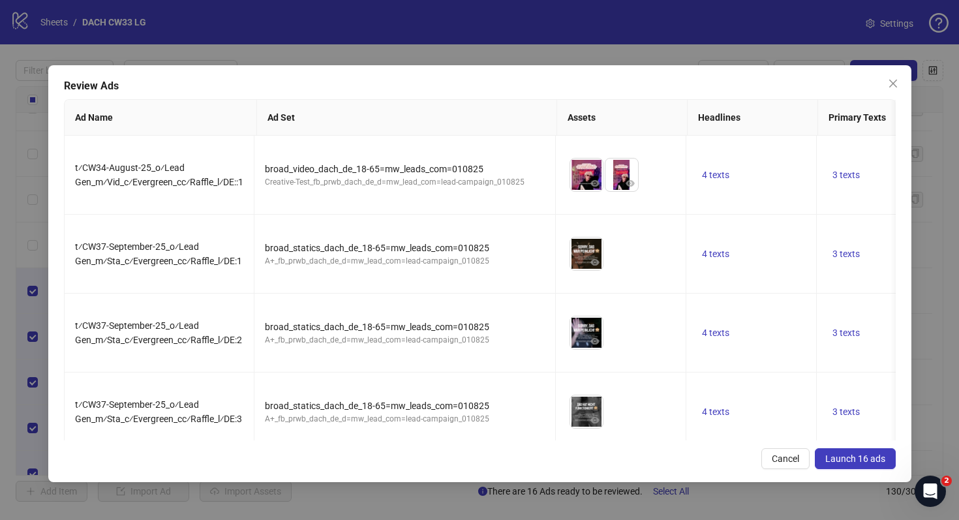
click at [850, 461] on span "Launch 16 ads" at bounding box center [855, 458] width 60 height 10
